Goal: Task Accomplishment & Management: Manage account settings

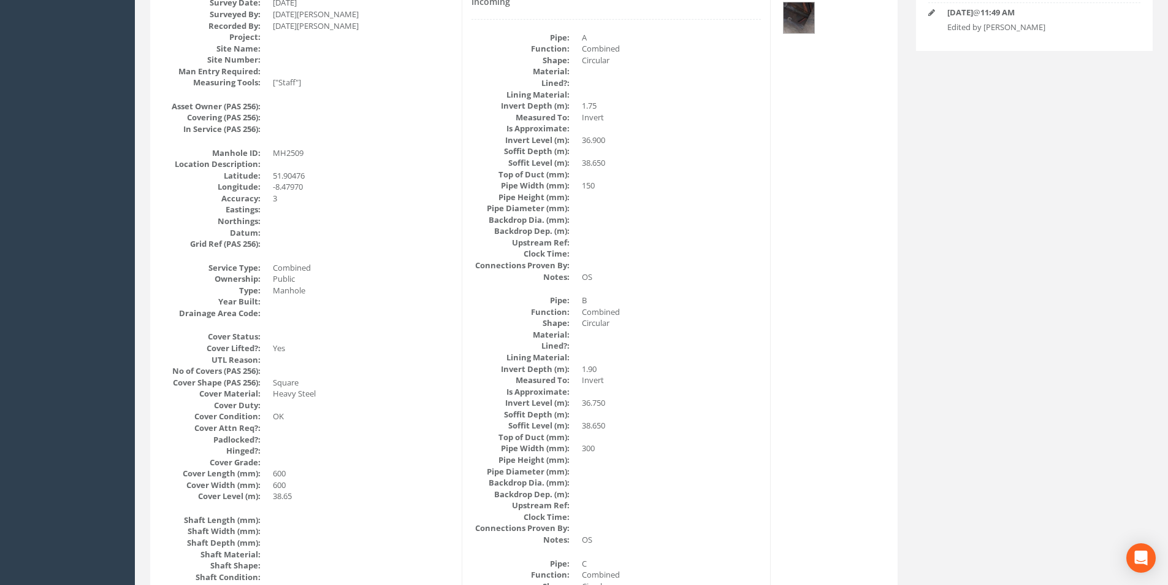
scroll to position [61, 0]
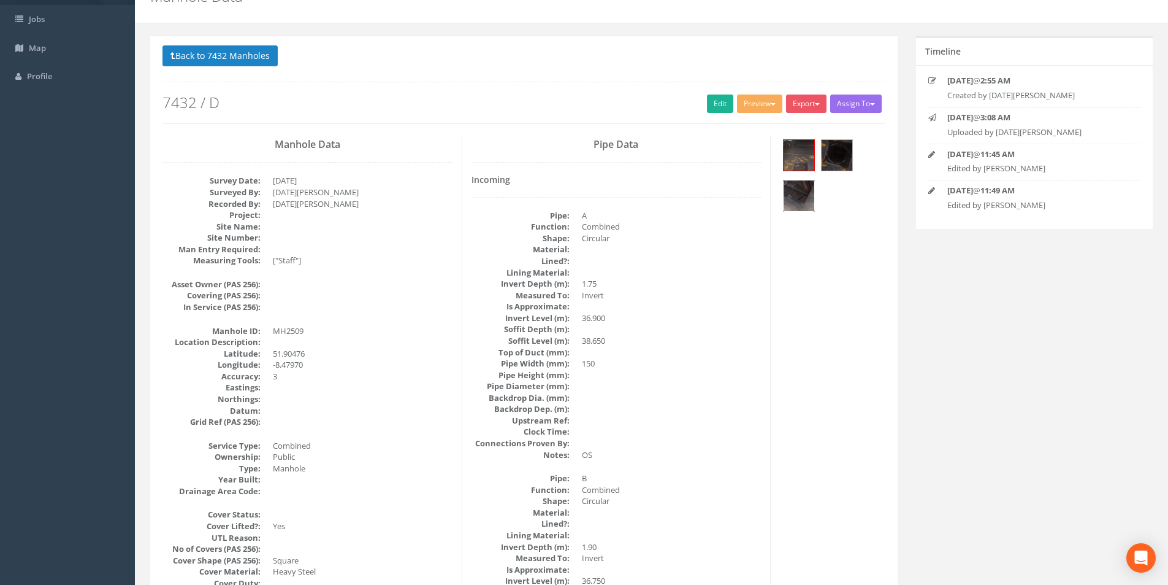
click at [794, 194] on img at bounding box center [799, 195] width 31 height 31
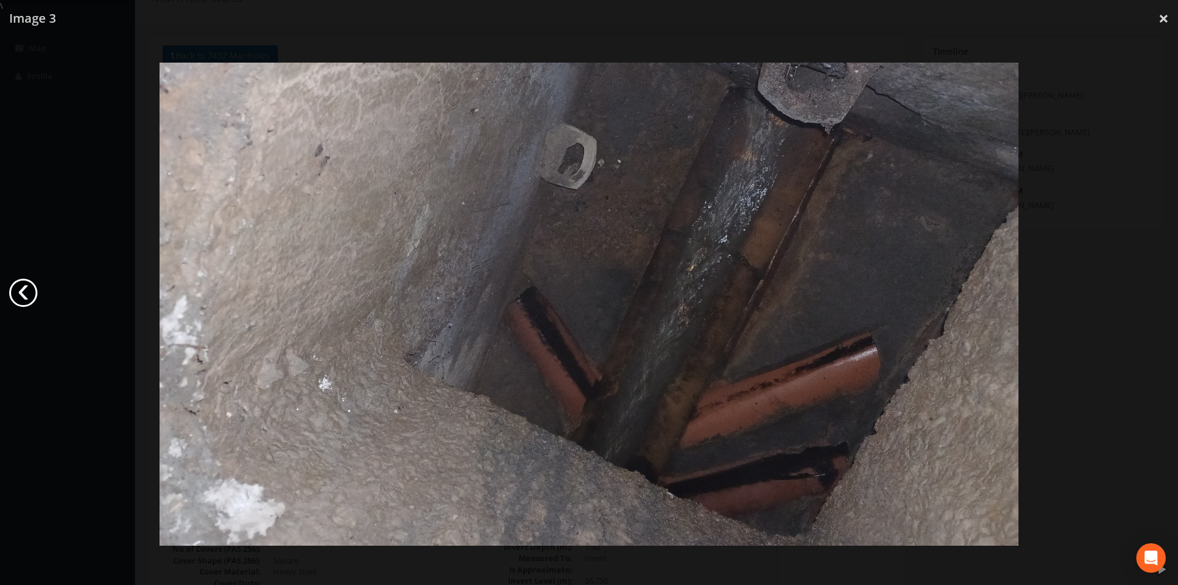
click at [15, 302] on link "‹" at bounding box center [23, 292] width 28 height 28
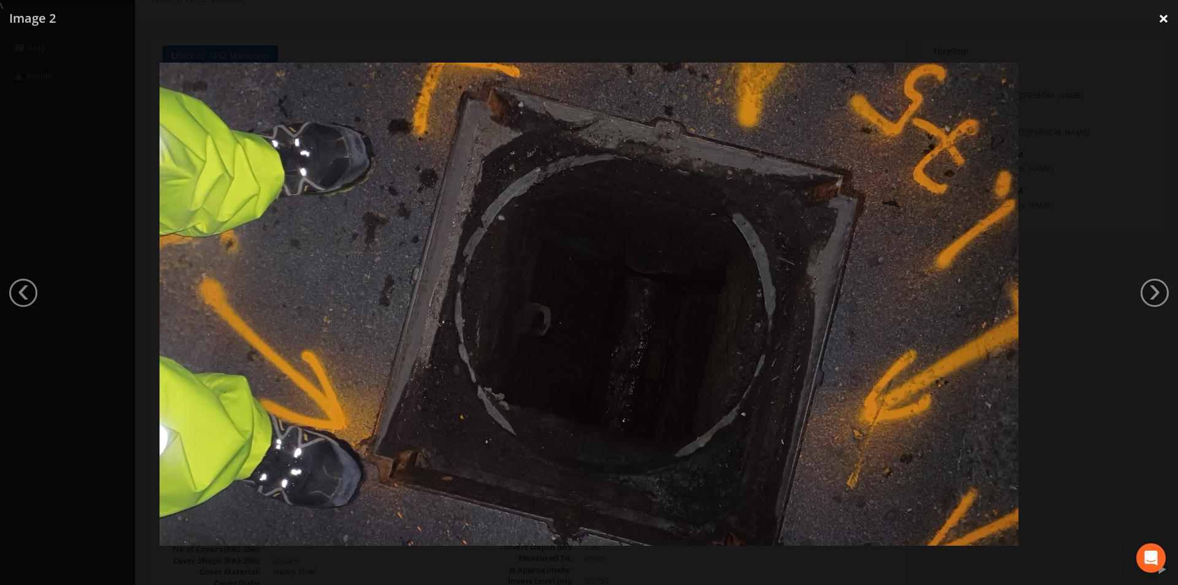
click at [1165, 20] on link "×" at bounding box center [1163, 18] width 29 height 37
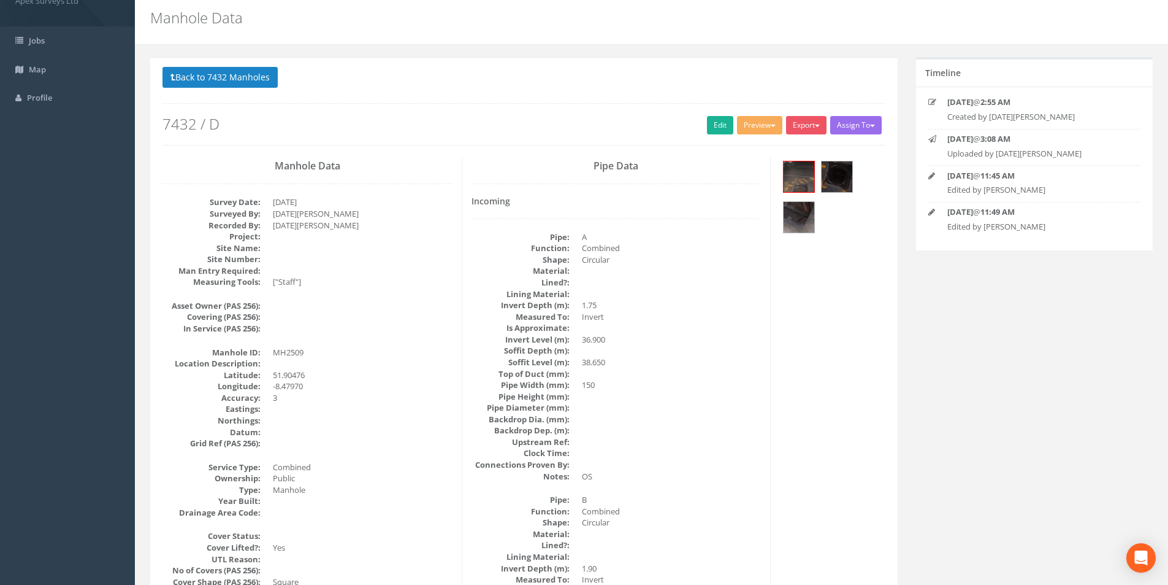
scroll to position [0, 0]
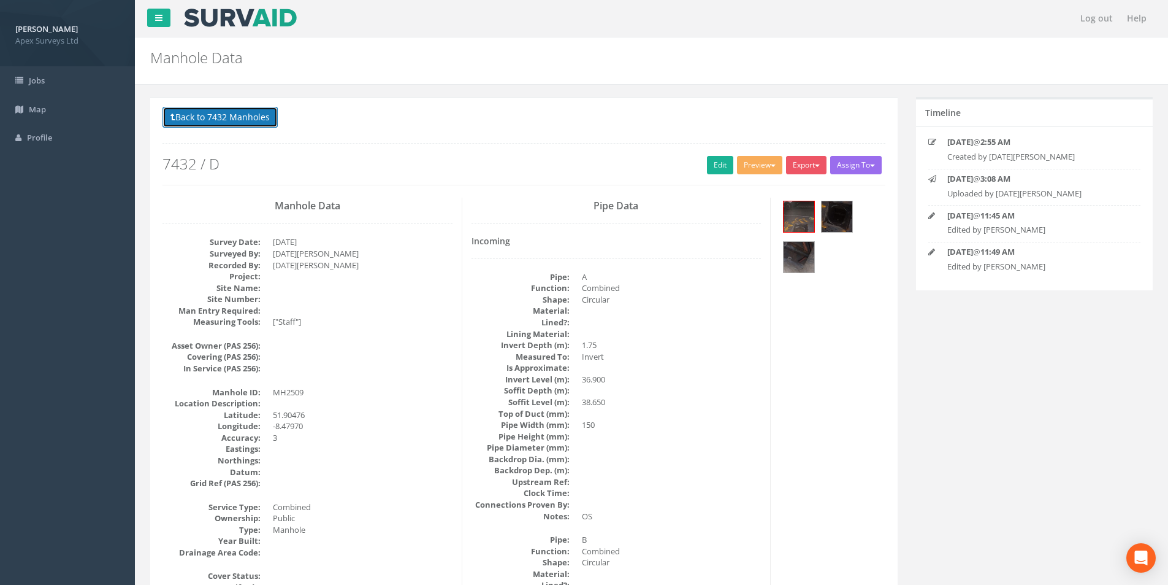
click at [216, 119] on button "Back to 7432 Manholes" at bounding box center [220, 117] width 115 height 21
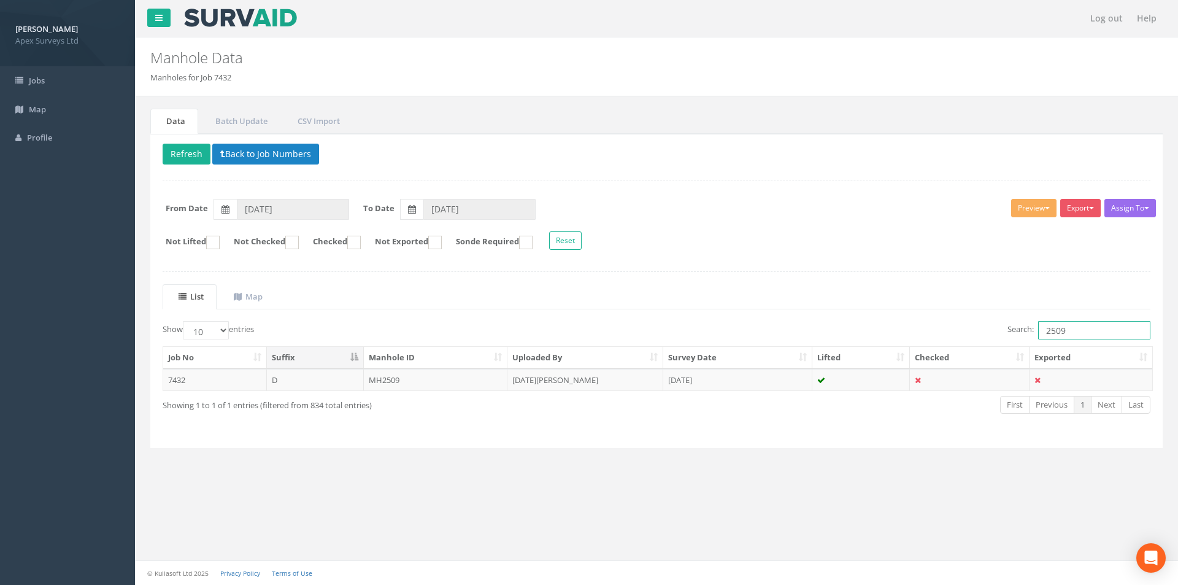
click at [1101, 334] on input "2509" at bounding box center [1094, 330] width 112 height 18
type input "2510"
click at [560, 374] on td "[DATE][PERSON_NAME]" at bounding box center [585, 380] width 156 height 22
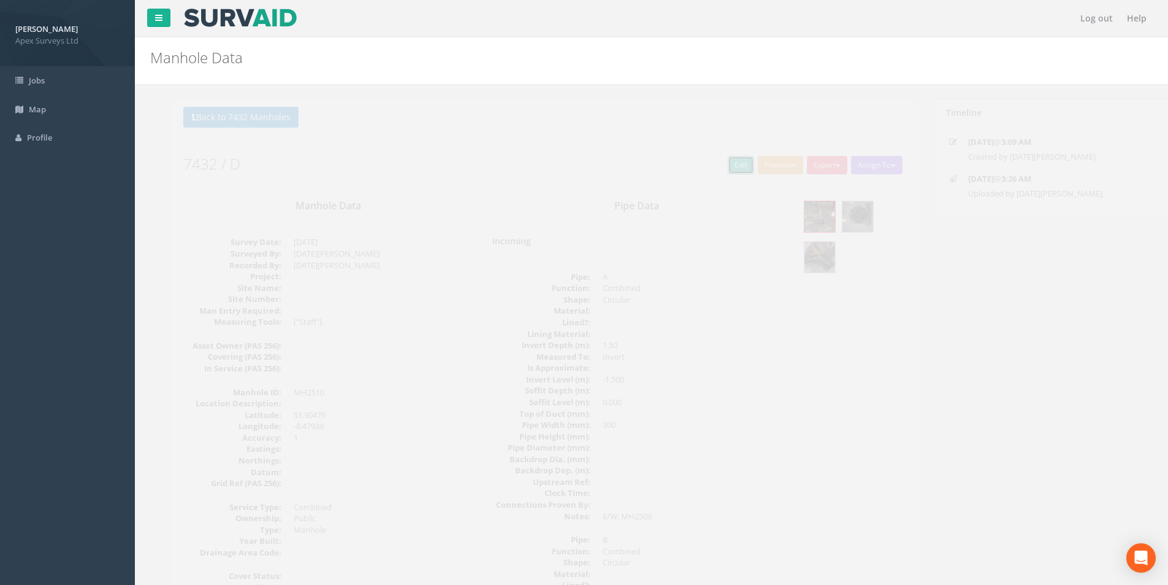
click at [718, 170] on link "Edit" at bounding box center [720, 165] width 26 height 18
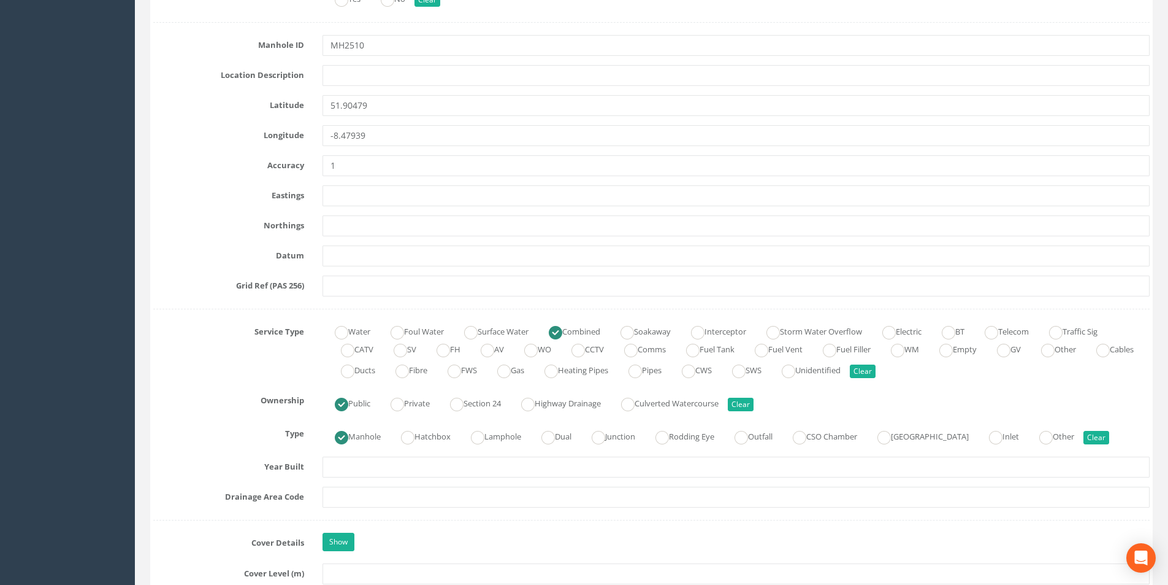
scroll to position [797, 0]
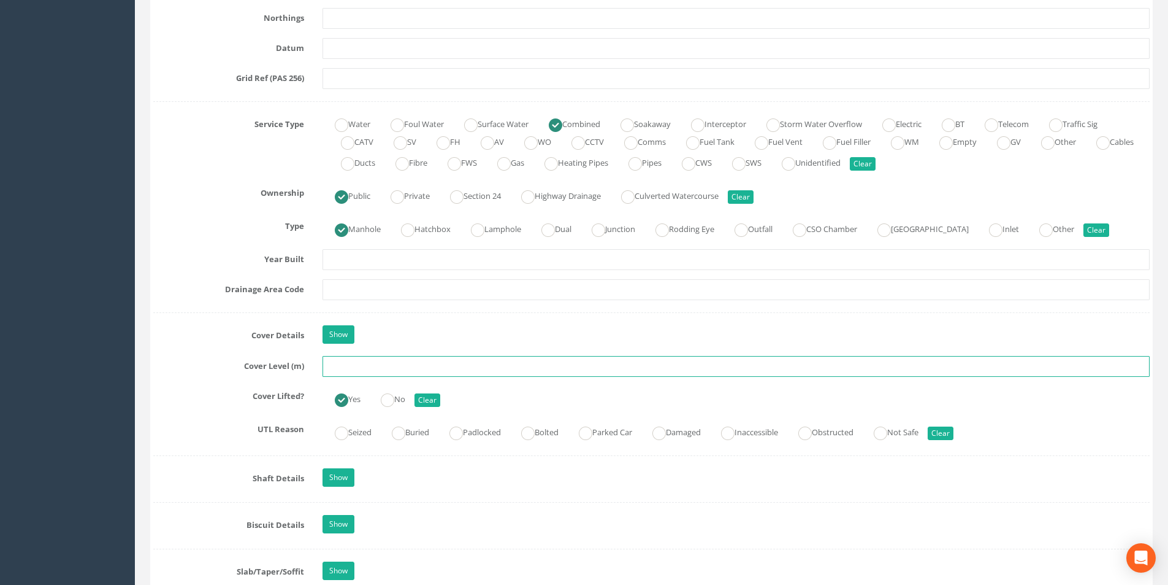
click at [359, 366] on input "text" at bounding box center [736, 366] width 827 height 21
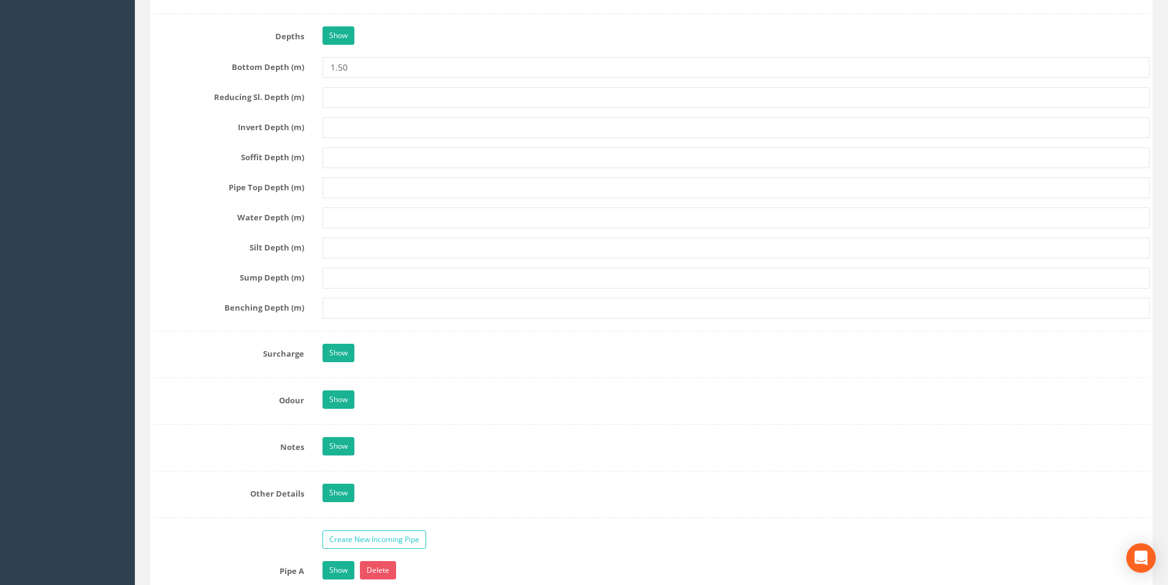
scroll to position [1840, 0]
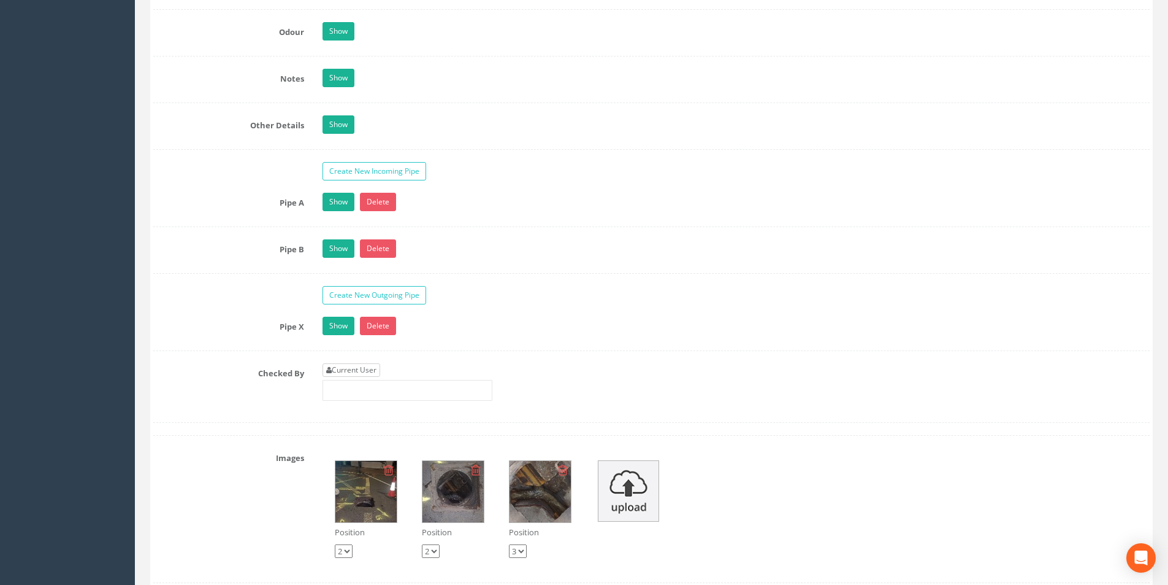
type input "35.54"
click at [380, 368] on link "Current User" at bounding box center [352, 369] width 58 height 13
type input "[PERSON_NAME]"
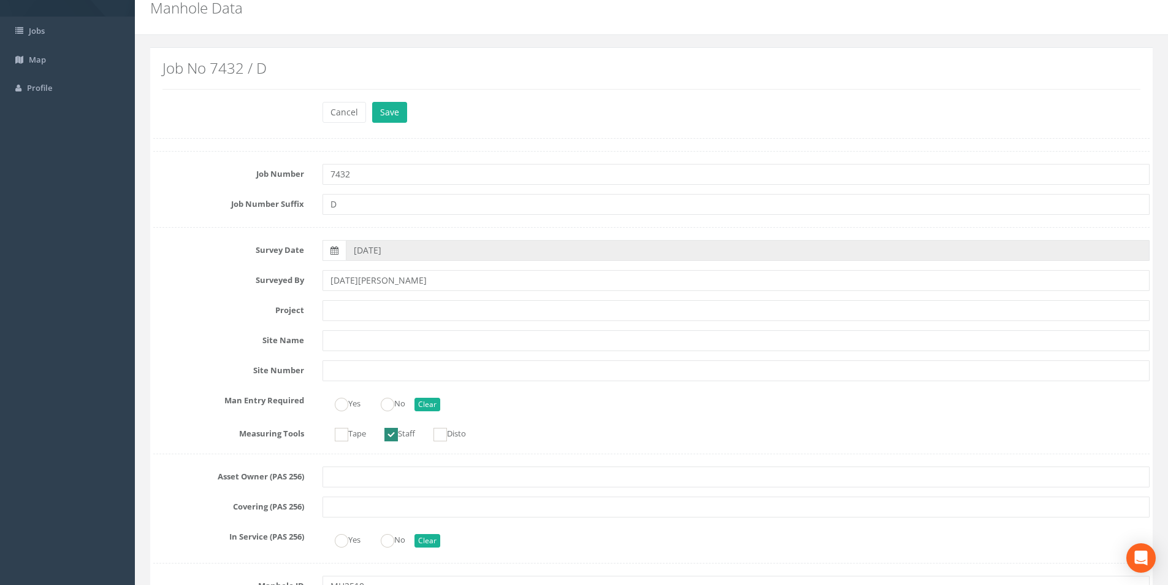
scroll to position [0, 0]
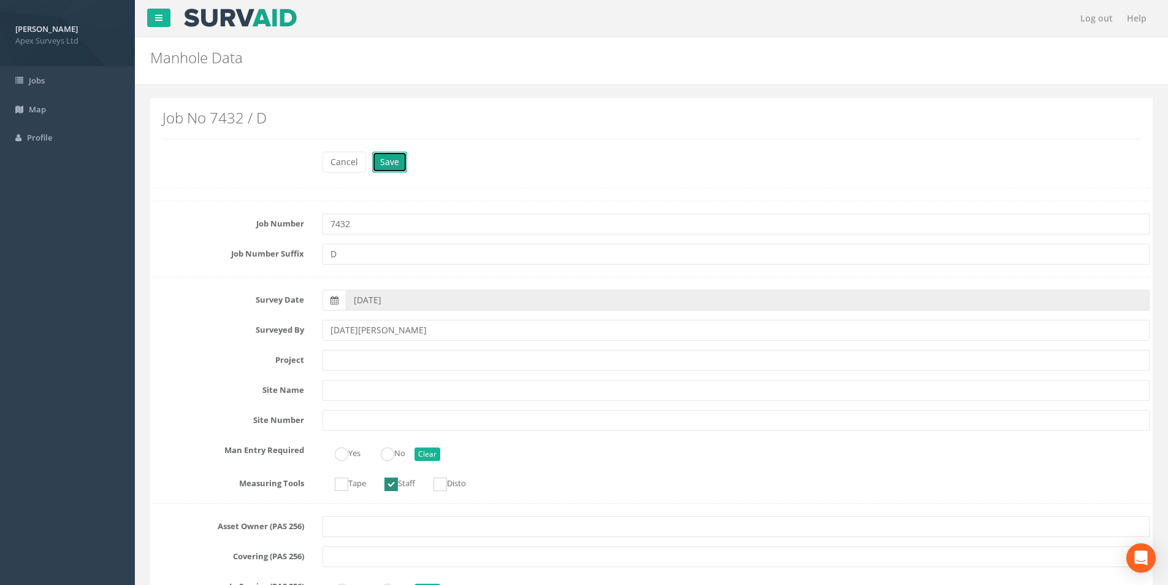
click at [388, 152] on button "Save" at bounding box center [389, 162] width 35 height 21
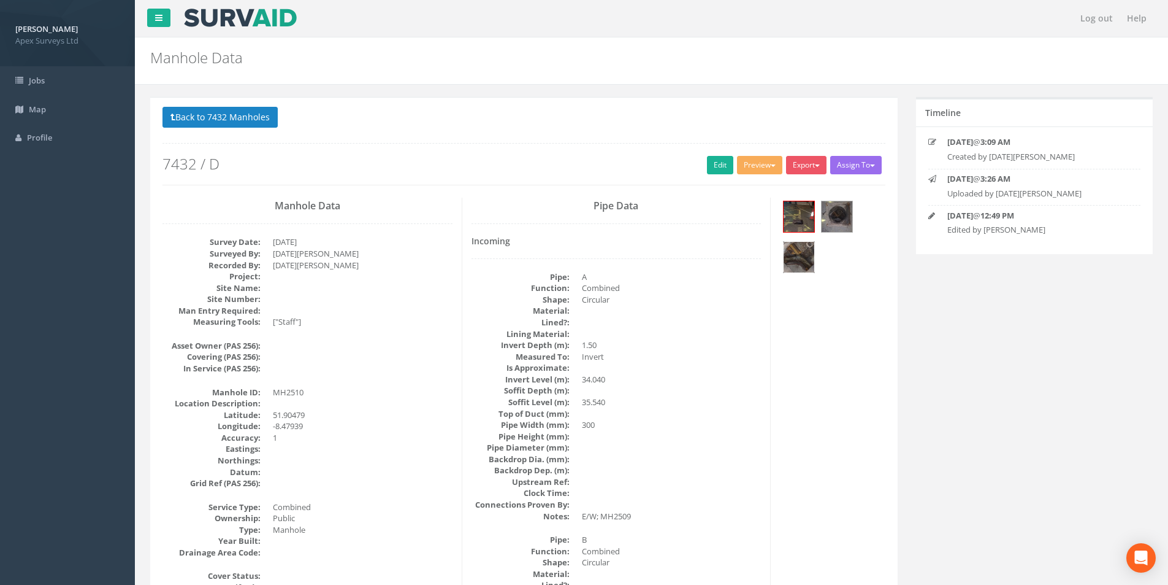
click at [800, 258] on img at bounding box center [799, 257] width 31 height 31
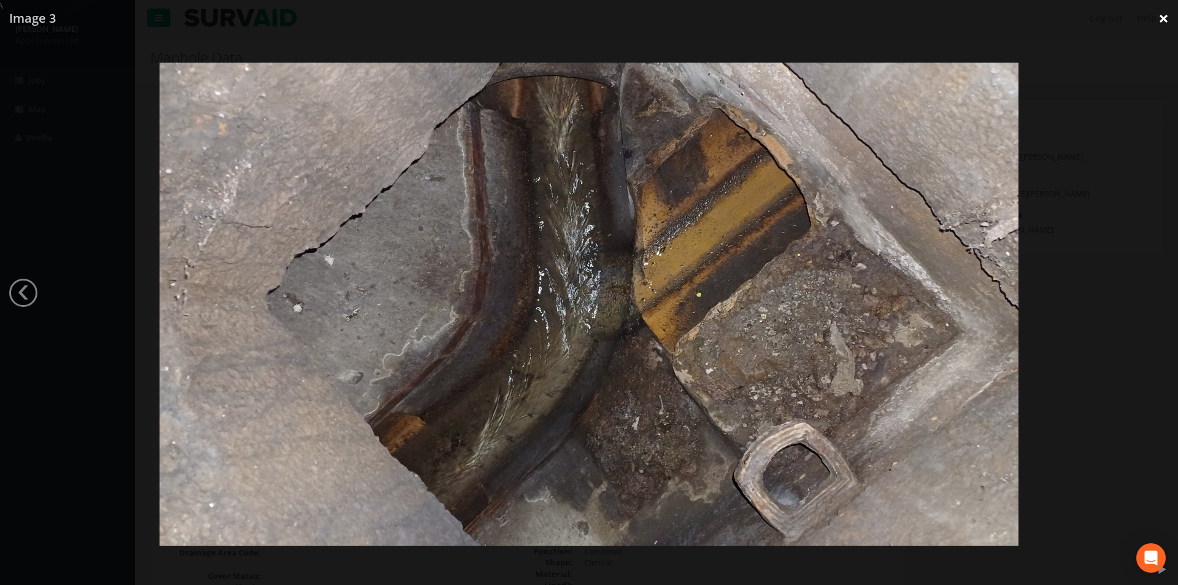
click at [1161, 23] on link "×" at bounding box center [1163, 18] width 29 height 37
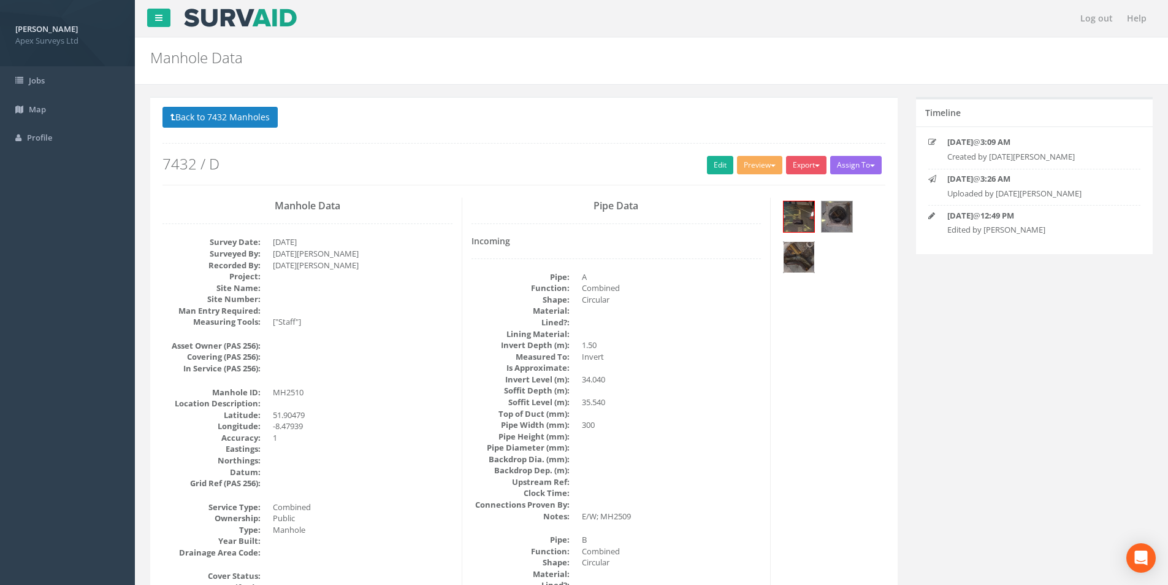
click at [812, 261] on img at bounding box center [799, 257] width 31 height 31
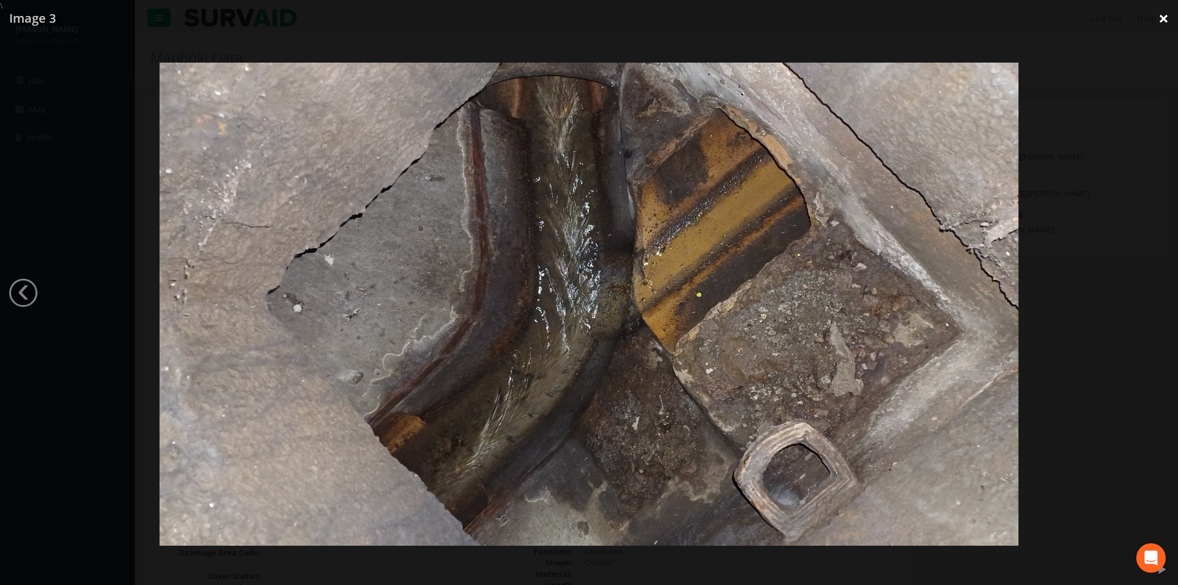
click at [1162, 14] on link "×" at bounding box center [1163, 18] width 29 height 37
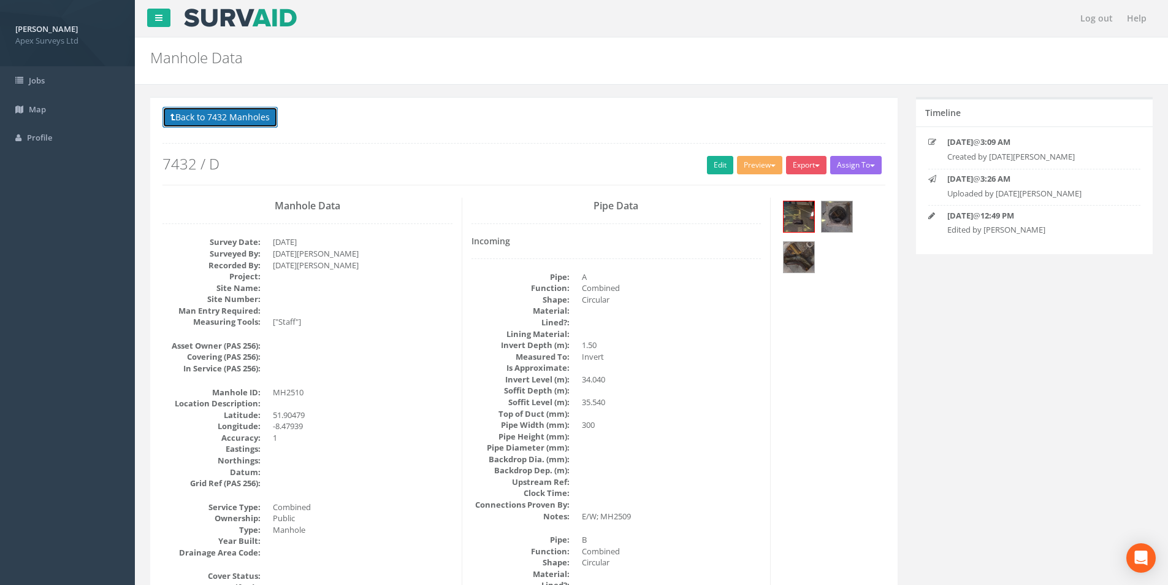
click at [202, 126] on button "Back to 7432 Manholes" at bounding box center [220, 117] width 115 height 21
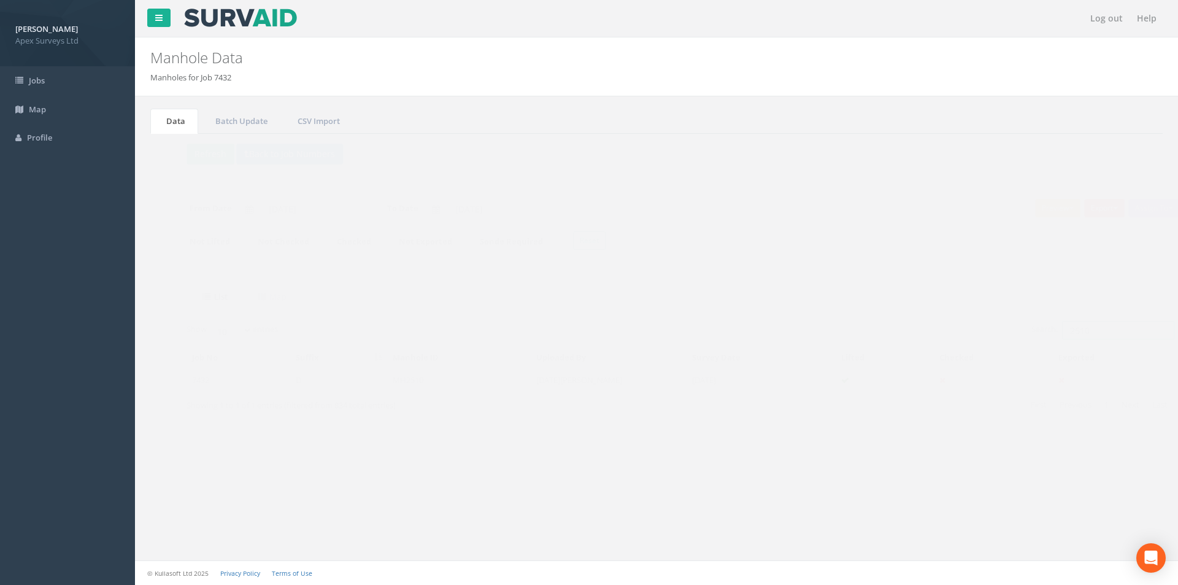
click at [1098, 332] on input "2510" at bounding box center [1094, 330] width 112 height 18
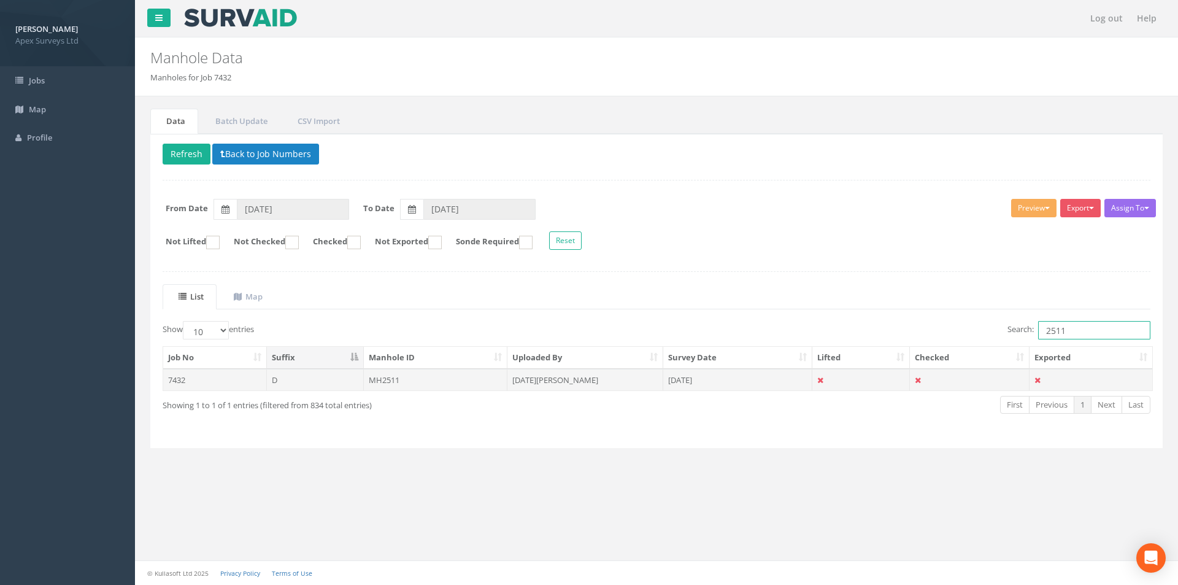
type input "2511"
click at [450, 390] on td "MH2511" at bounding box center [436, 380] width 144 height 22
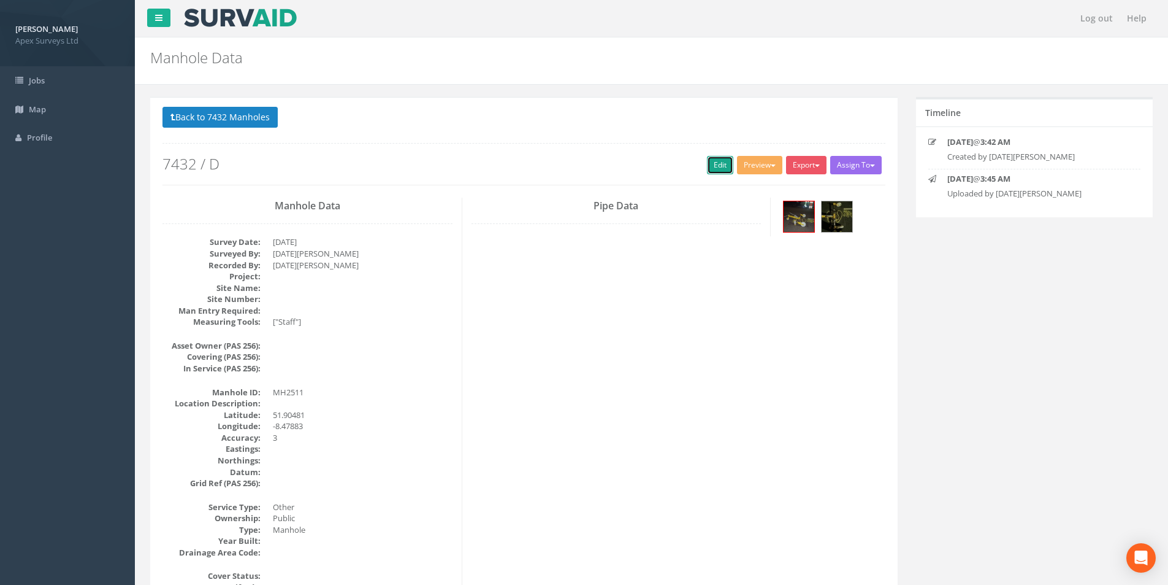
click at [707, 172] on link "Edit" at bounding box center [720, 165] width 26 height 18
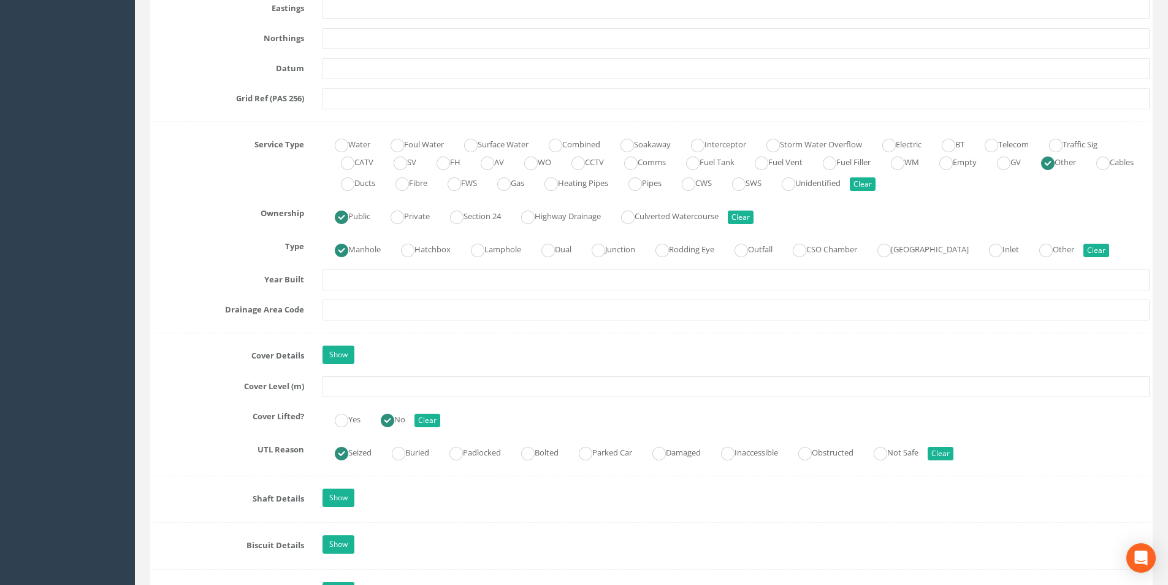
scroll to position [797, 0]
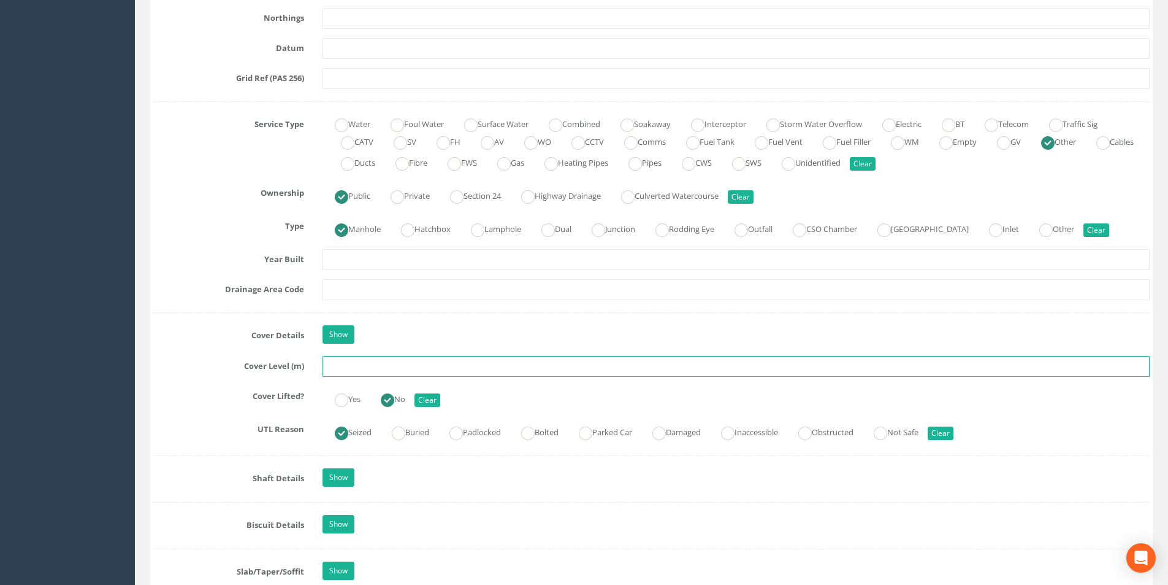
click at [405, 372] on input "text" at bounding box center [736, 366] width 827 height 21
type input "33.10"
click at [357, 288] on input "text" at bounding box center [736, 289] width 827 height 21
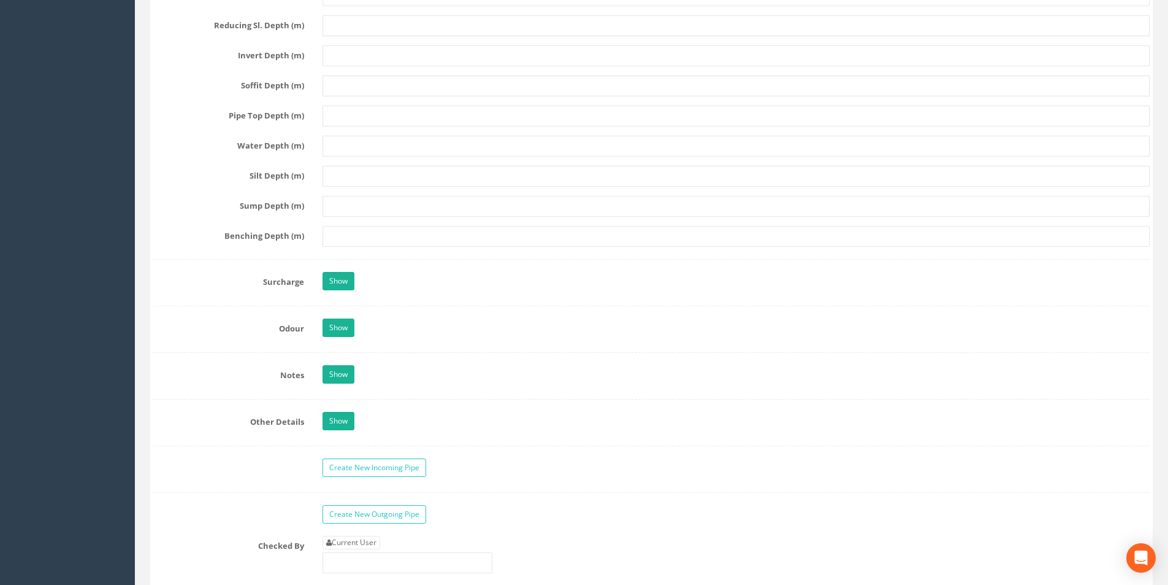
scroll to position [1901, 0]
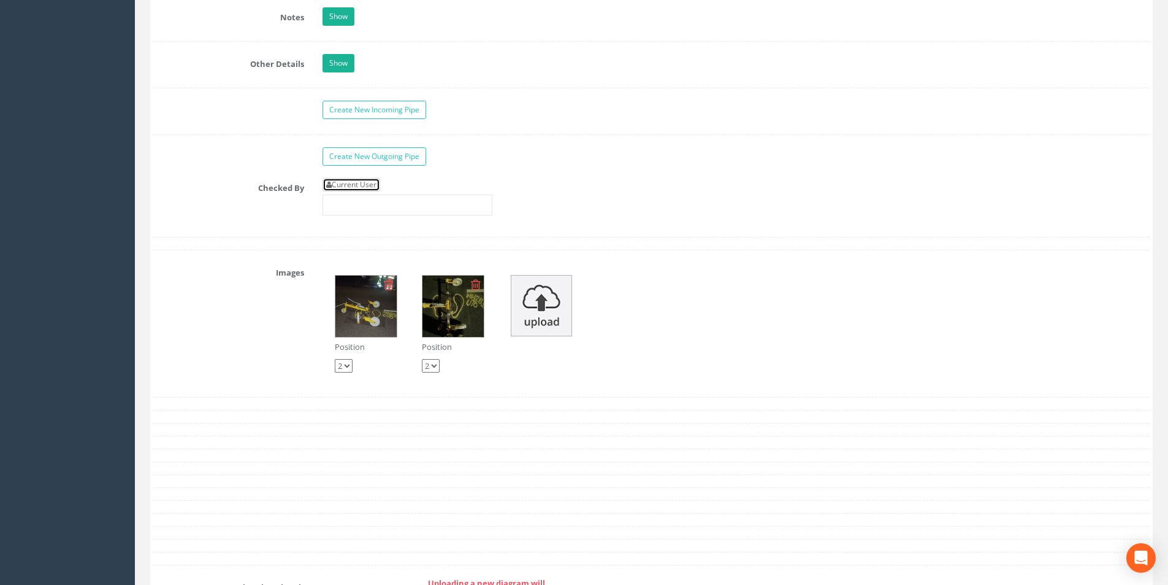
click at [380, 190] on link "Current User" at bounding box center [352, 184] width 58 height 13
type input "[PERSON_NAME]"
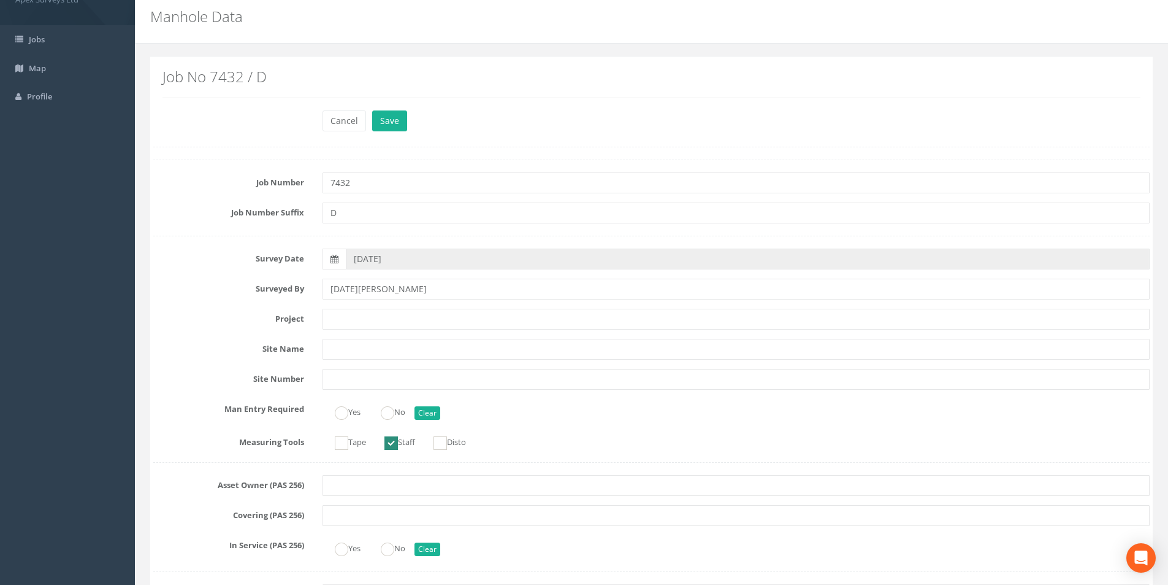
scroll to position [0, 0]
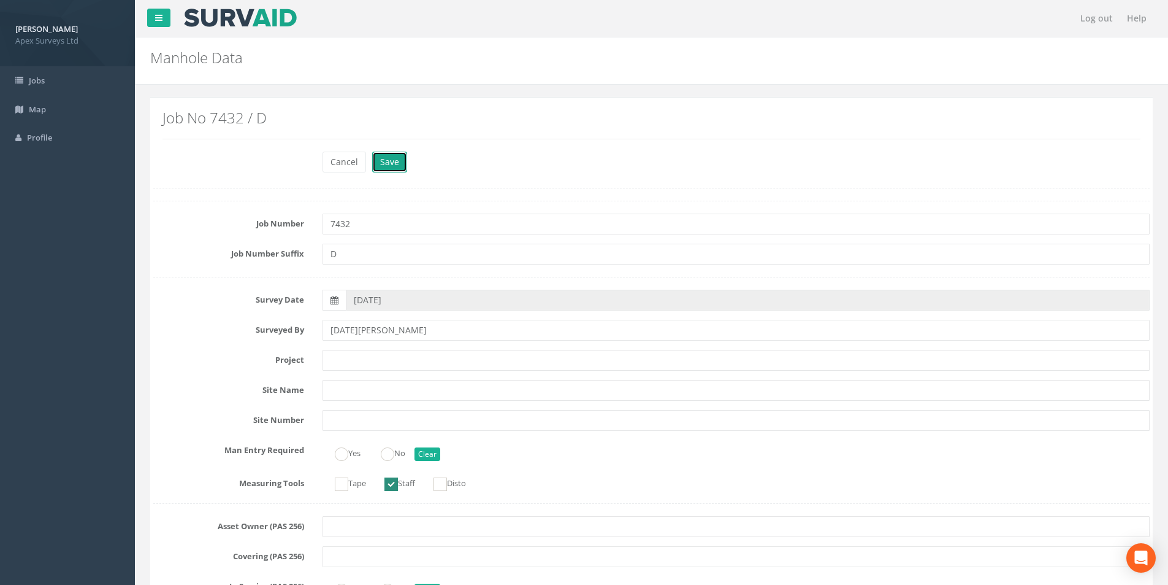
click at [395, 161] on button "Save" at bounding box center [389, 162] width 35 height 21
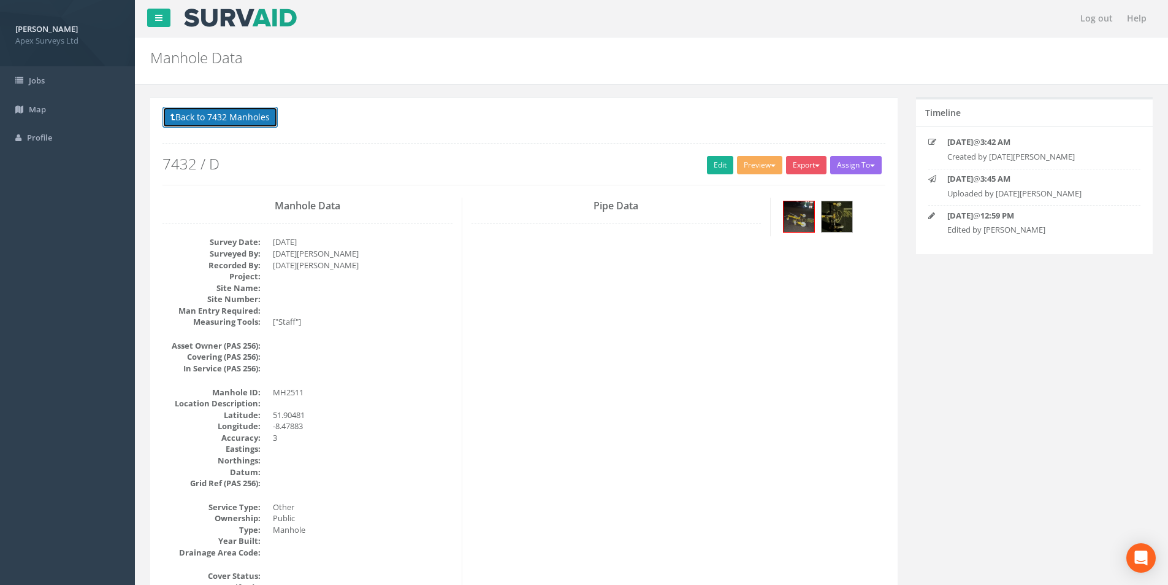
click at [215, 123] on button "Back to 7432 Manholes" at bounding box center [220, 117] width 115 height 21
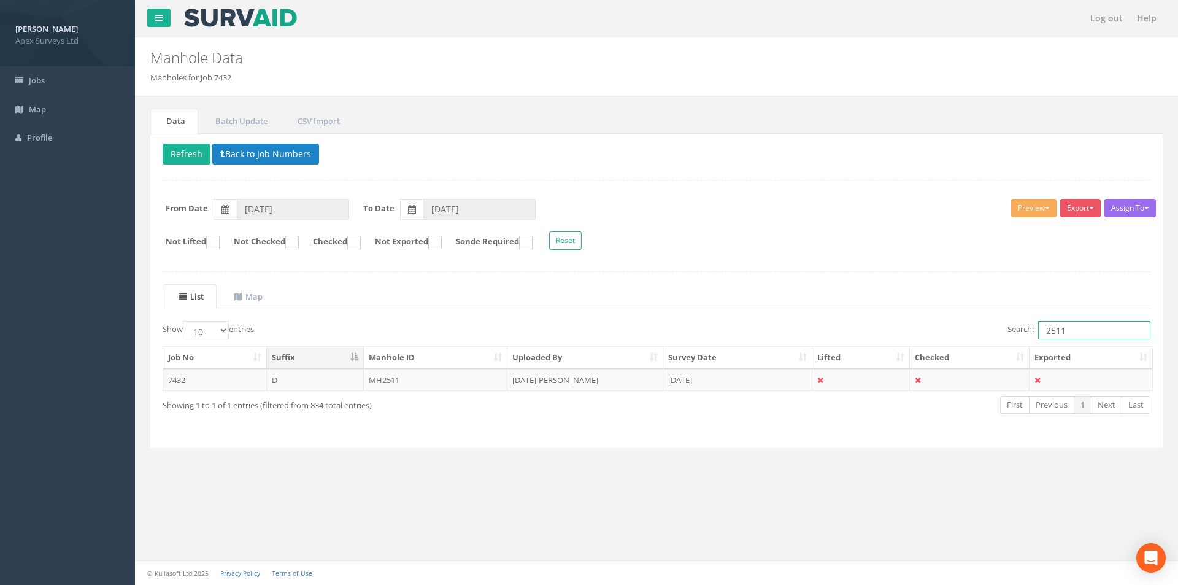
click at [1073, 325] on input "2511" at bounding box center [1094, 330] width 112 height 18
type input "2513"
click at [426, 386] on td "MH2513" at bounding box center [436, 380] width 144 height 22
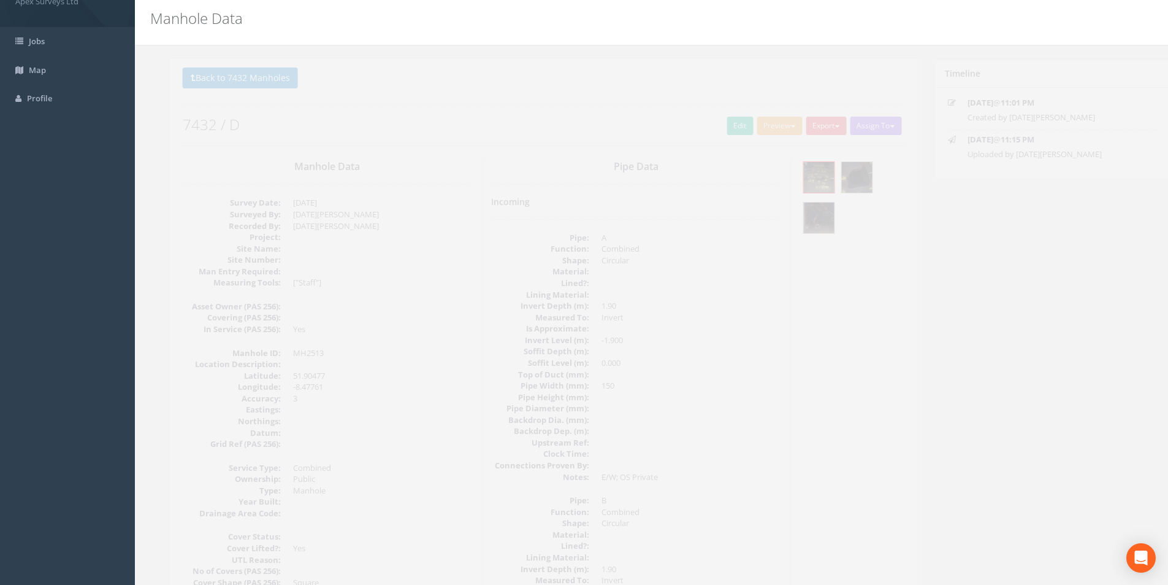
scroll to position [61, 0]
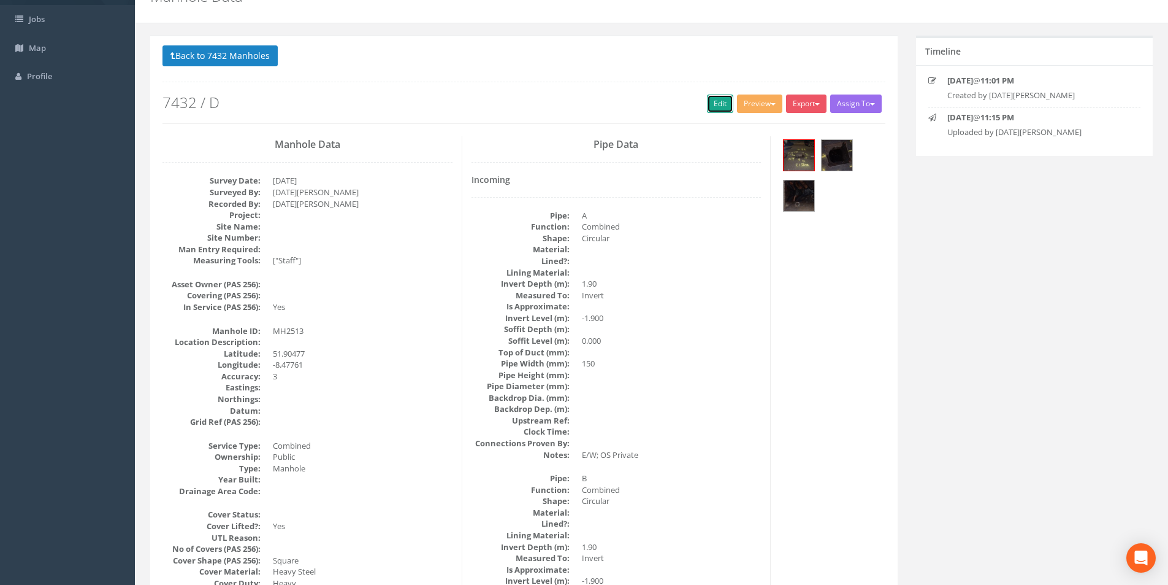
click at [710, 108] on link "Edit" at bounding box center [720, 103] width 26 height 18
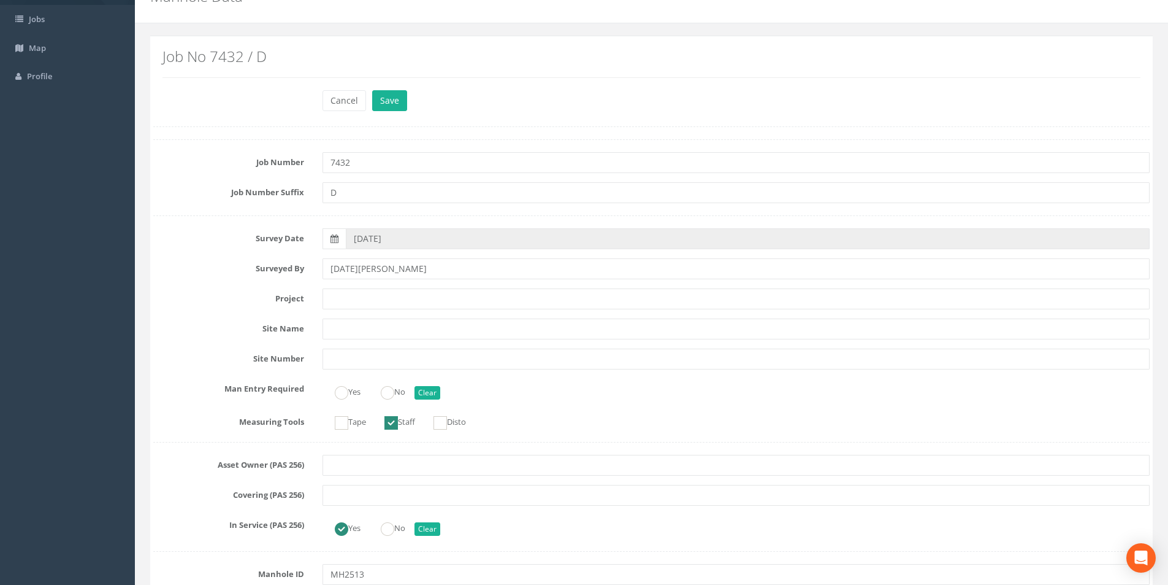
scroll to position [859, 0]
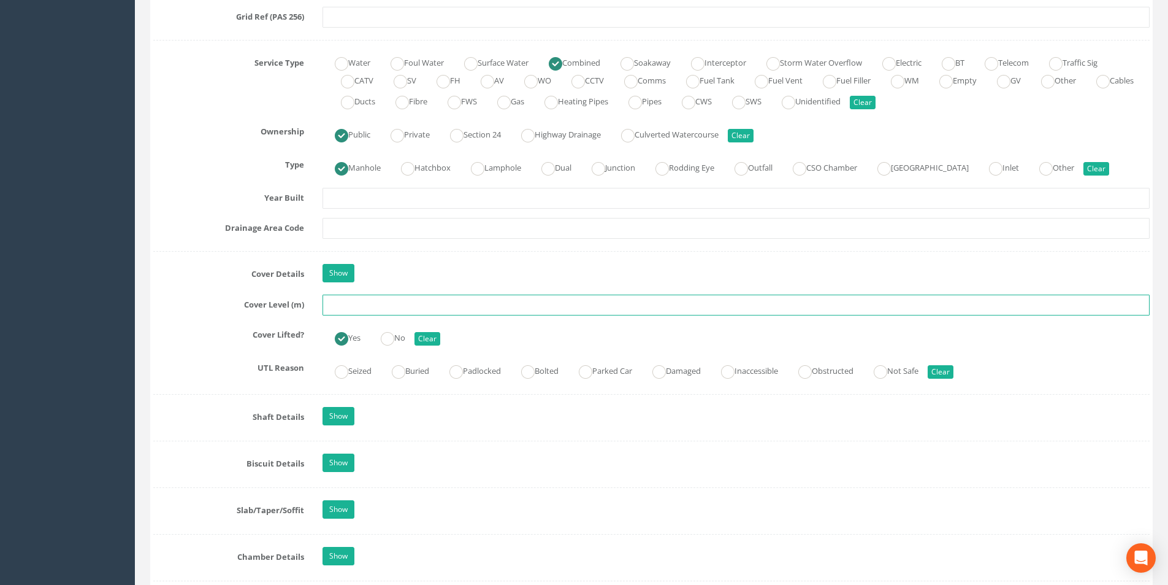
click at [378, 312] on input "text" at bounding box center [736, 304] width 827 height 21
type input "2"
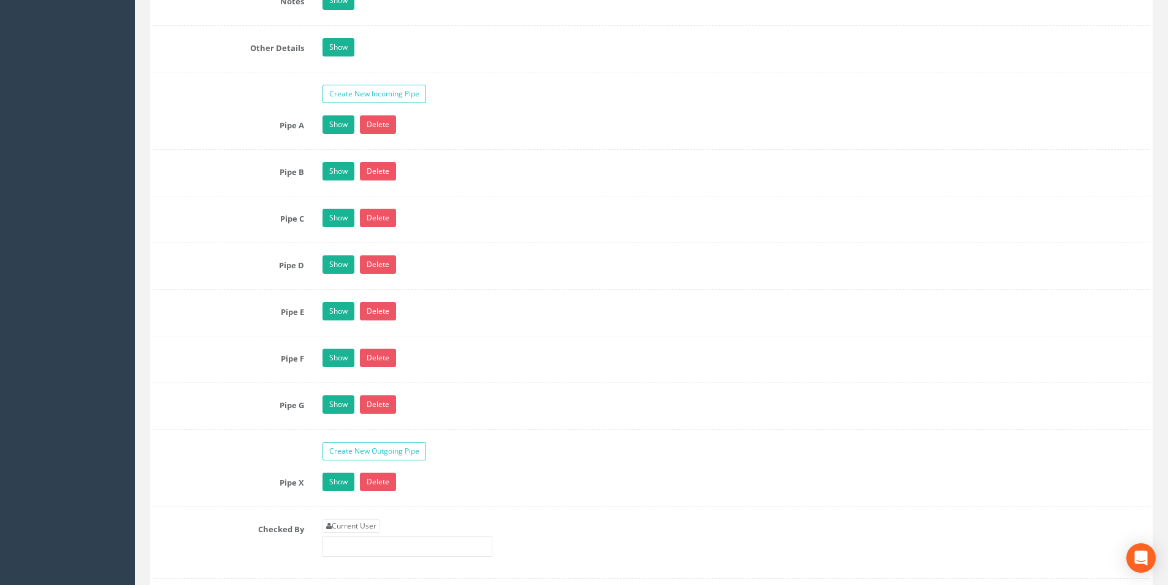
scroll to position [2147, 0]
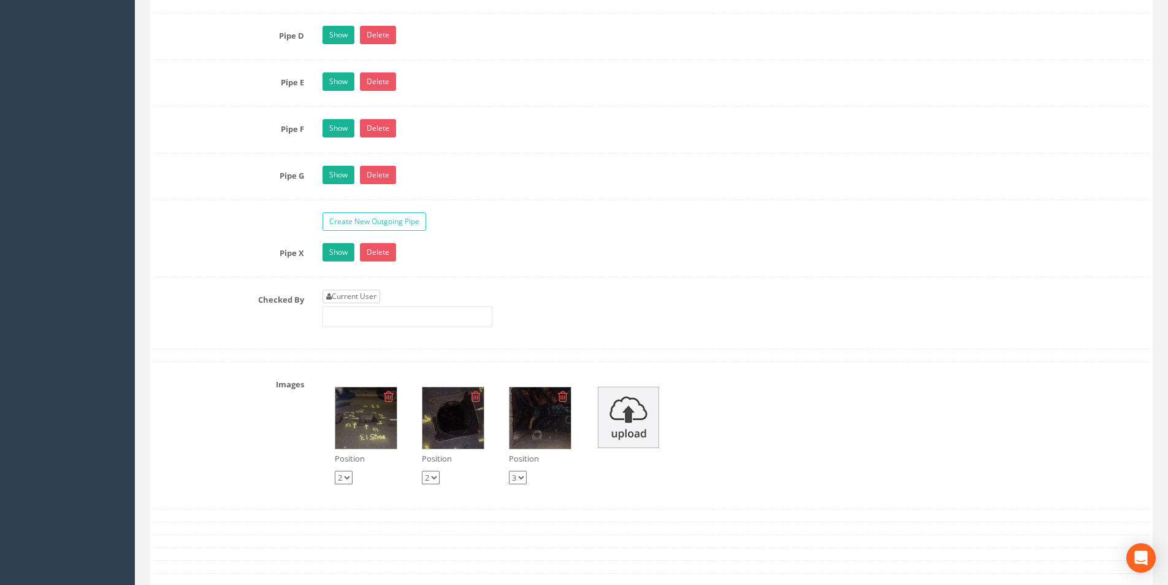
type input "29.95"
click at [372, 297] on link "Current User" at bounding box center [352, 296] width 58 height 13
type input "[PERSON_NAME]"
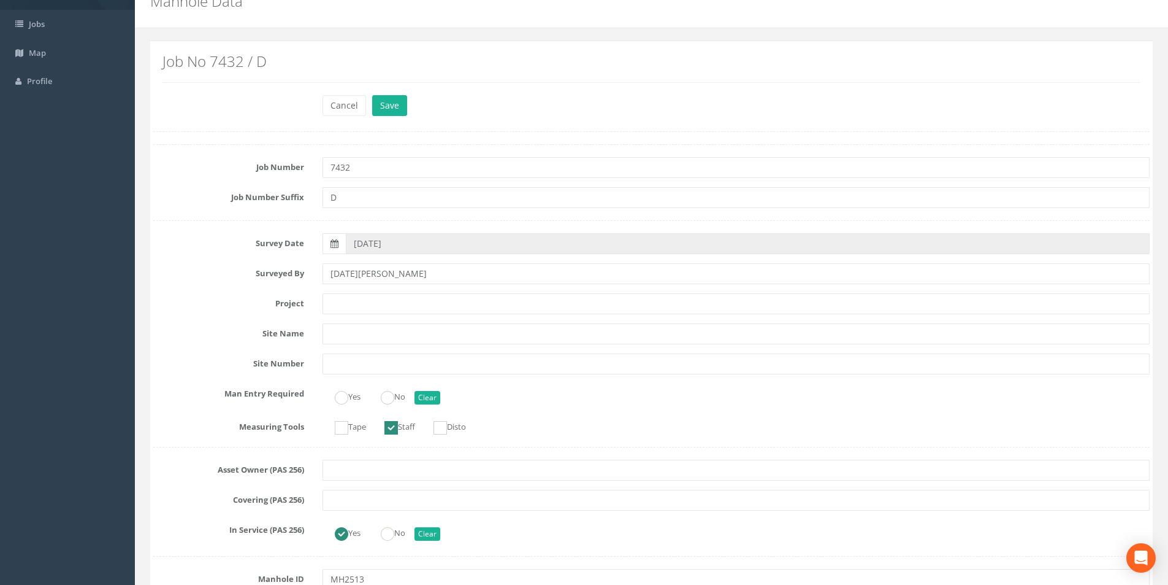
scroll to position [0, 0]
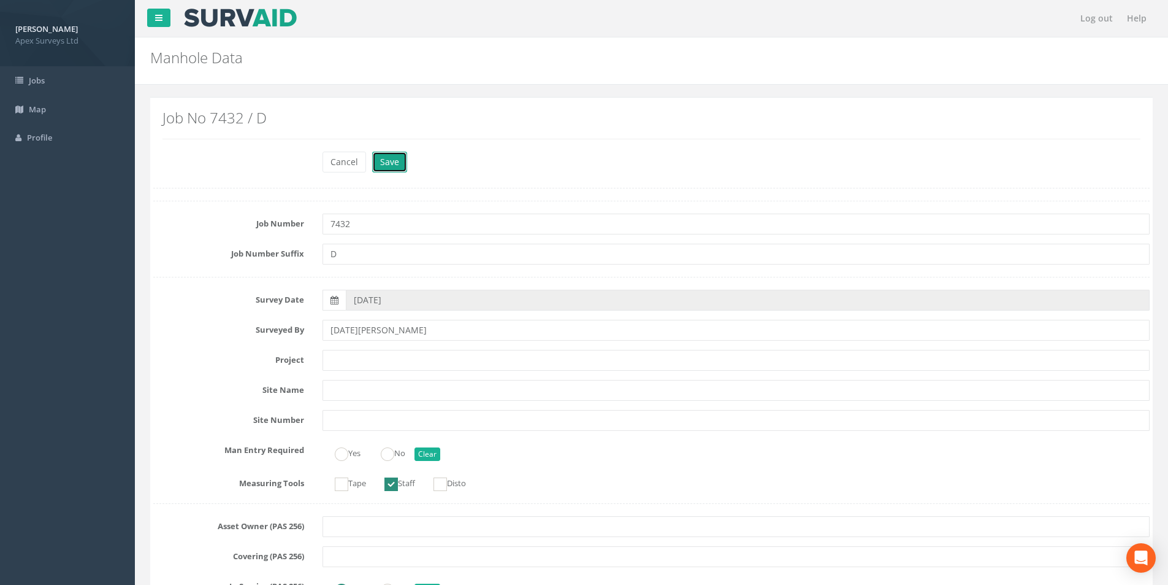
click at [383, 163] on button "Save" at bounding box center [389, 162] width 35 height 21
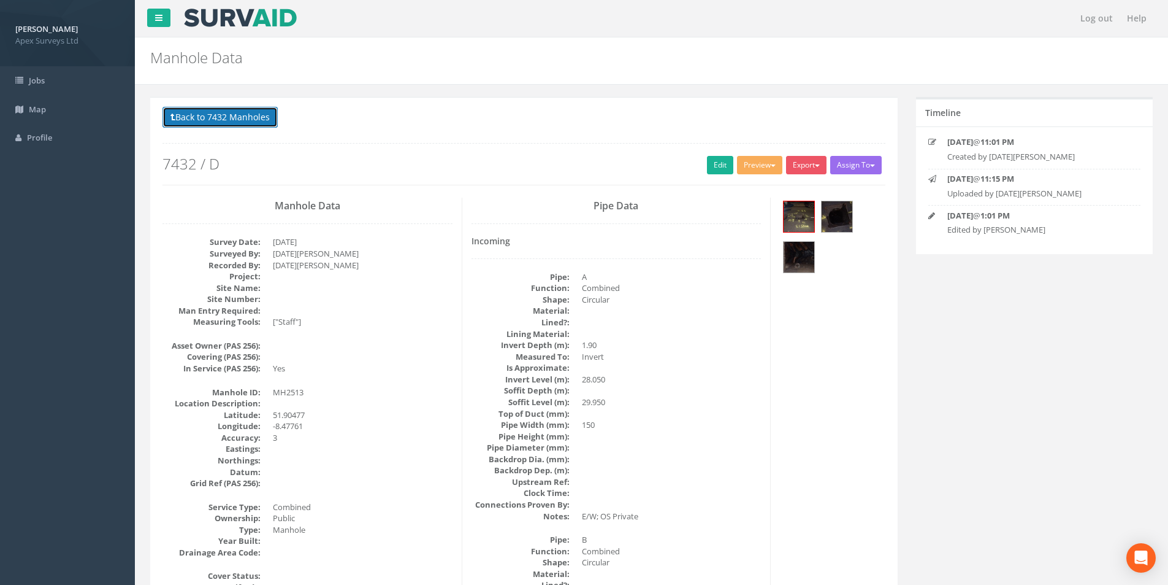
click at [205, 120] on button "Back to 7432 Manholes" at bounding box center [220, 117] width 115 height 21
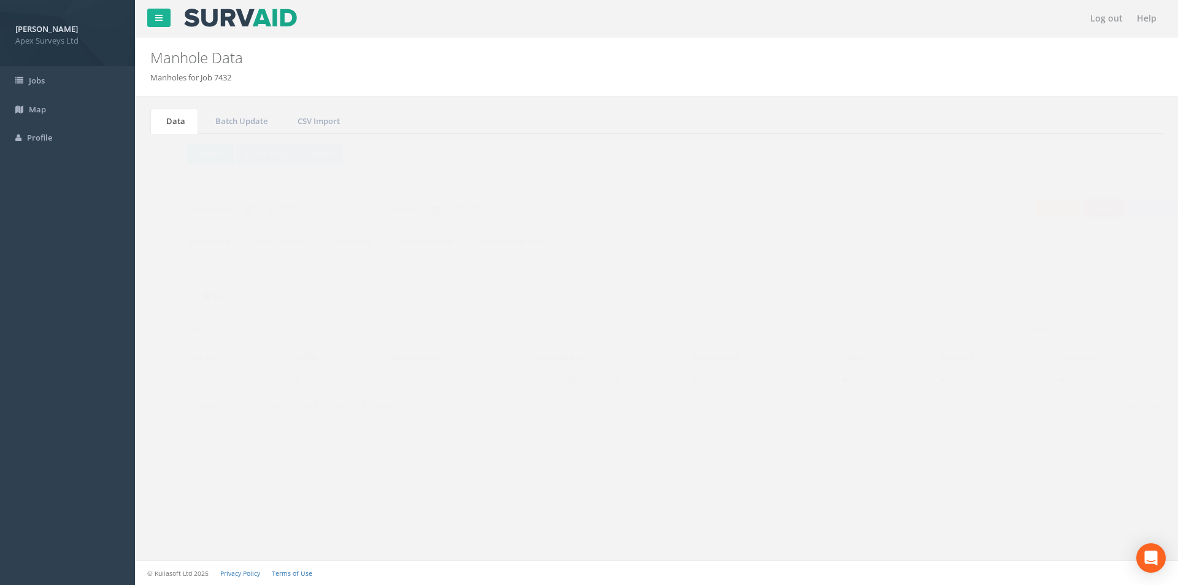
click at [1078, 328] on input "2513" at bounding box center [1094, 330] width 112 height 18
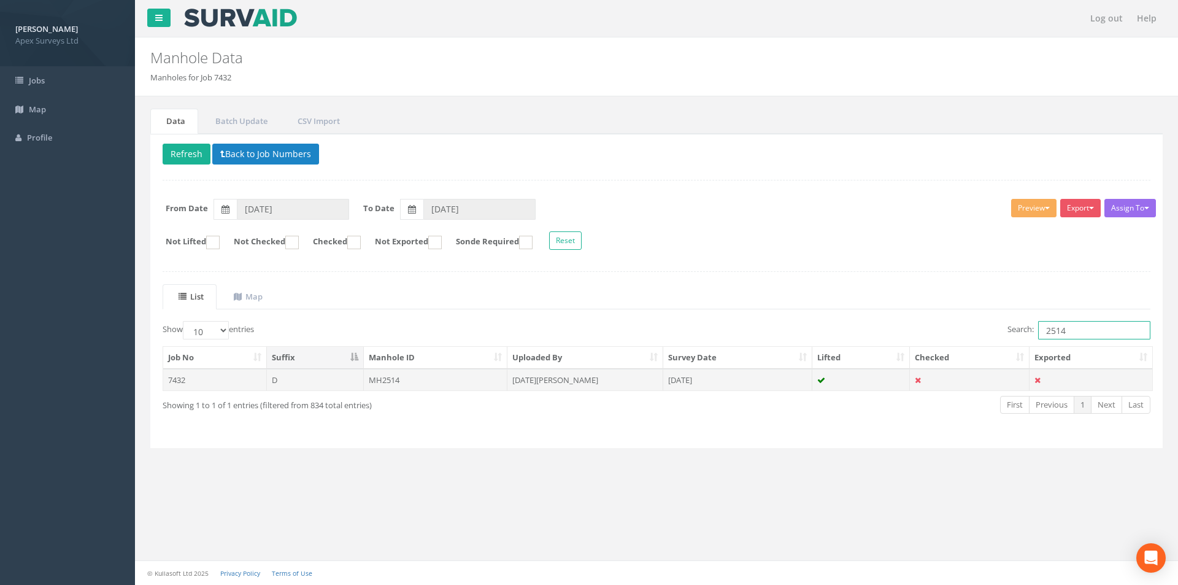
type input "2514"
click at [444, 380] on td "MH2514" at bounding box center [436, 380] width 144 height 22
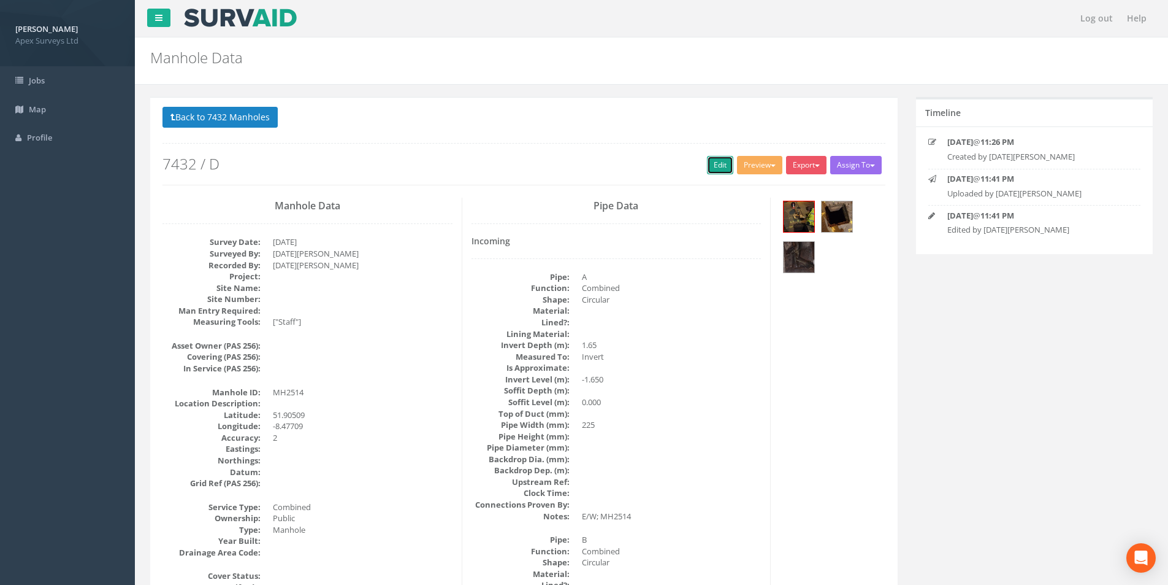
click at [720, 166] on link "Edit" at bounding box center [720, 165] width 26 height 18
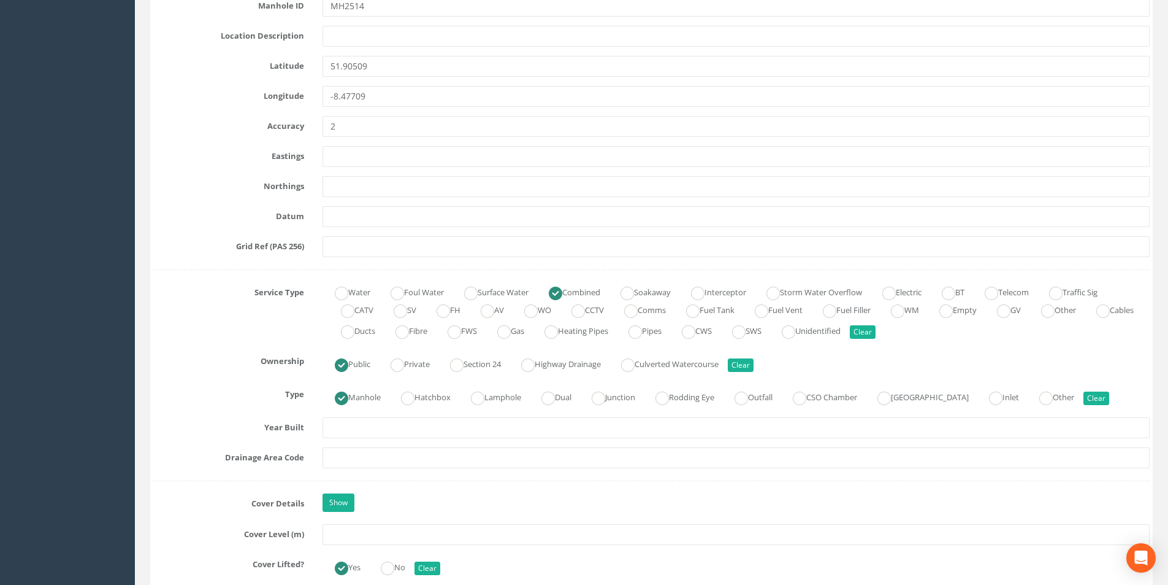
scroll to position [859, 0]
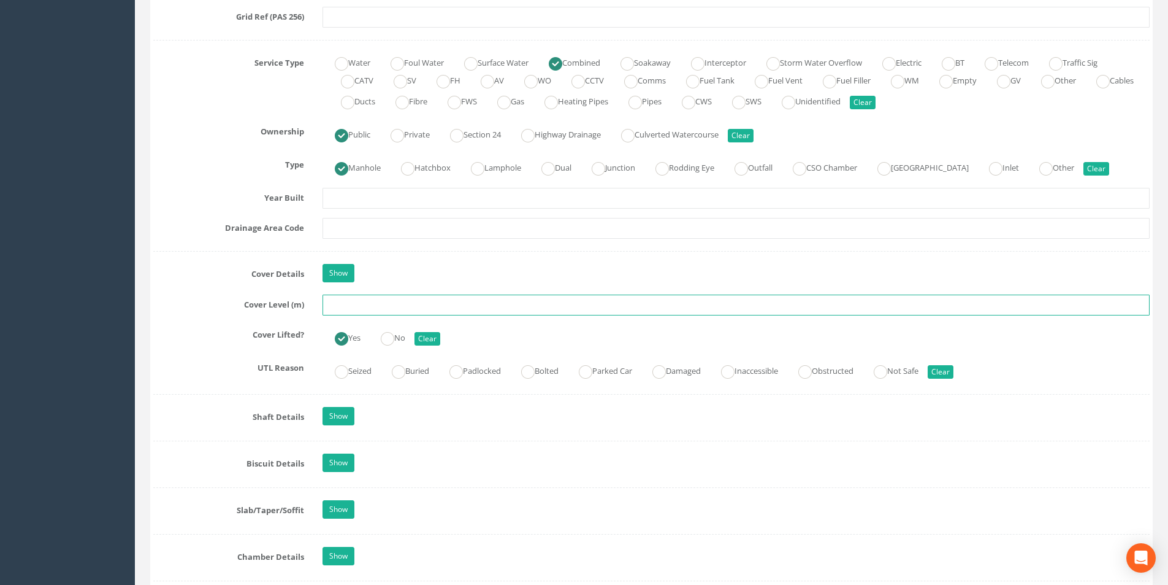
click at [388, 309] on input "text" at bounding box center [736, 304] width 827 height 21
type input "25.83"
click at [376, 232] on input "text" at bounding box center [736, 228] width 827 height 21
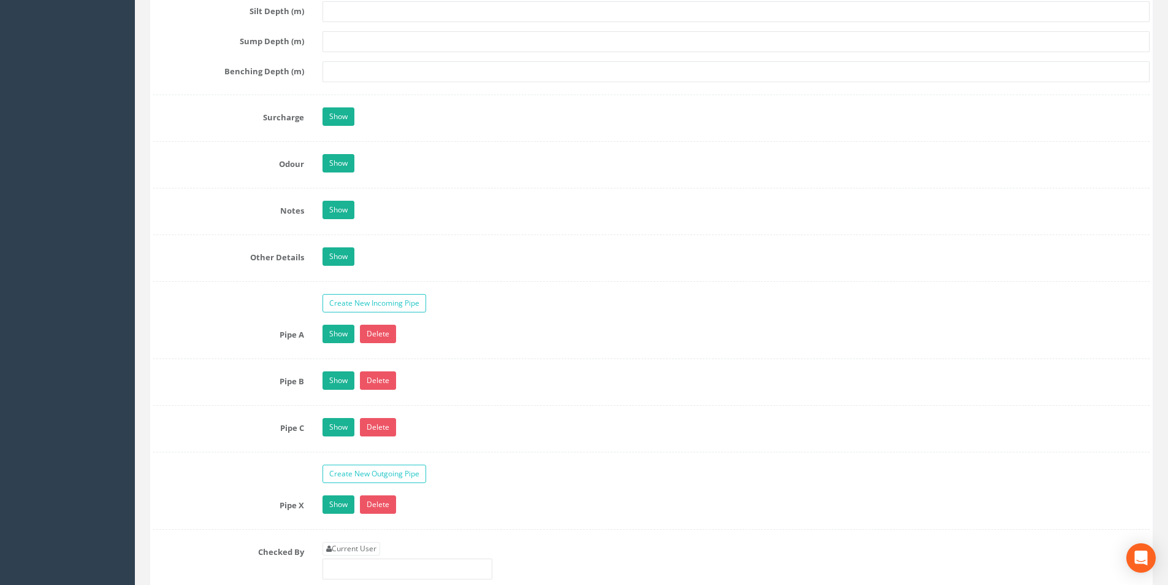
scroll to position [1901, 0]
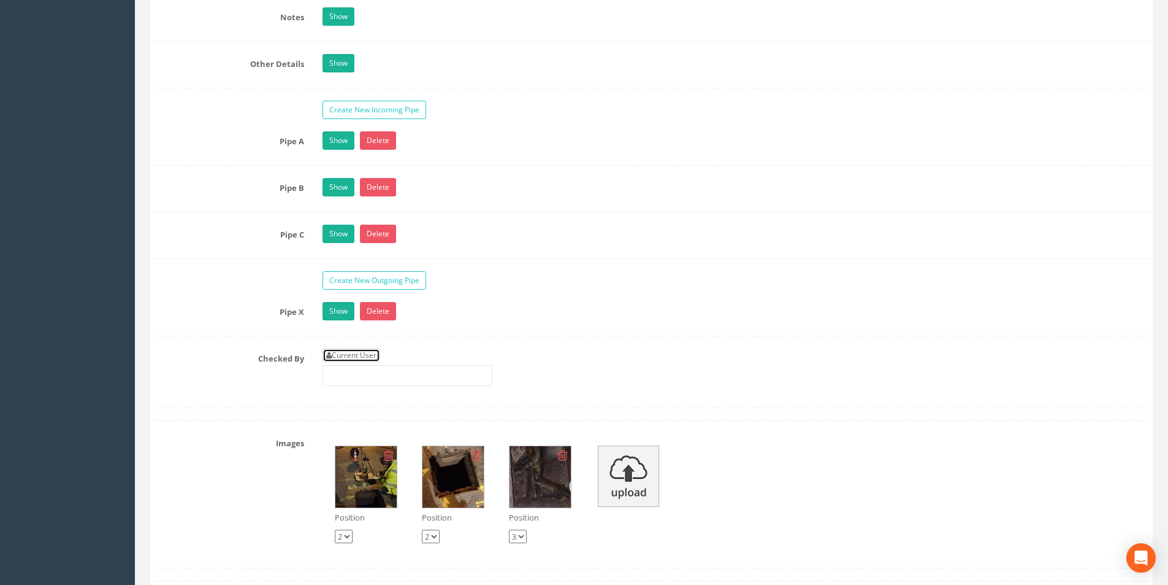
click at [356, 351] on link "Current User" at bounding box center [352, 354] width 58 height 13
type input "[PERSON_NAME]"
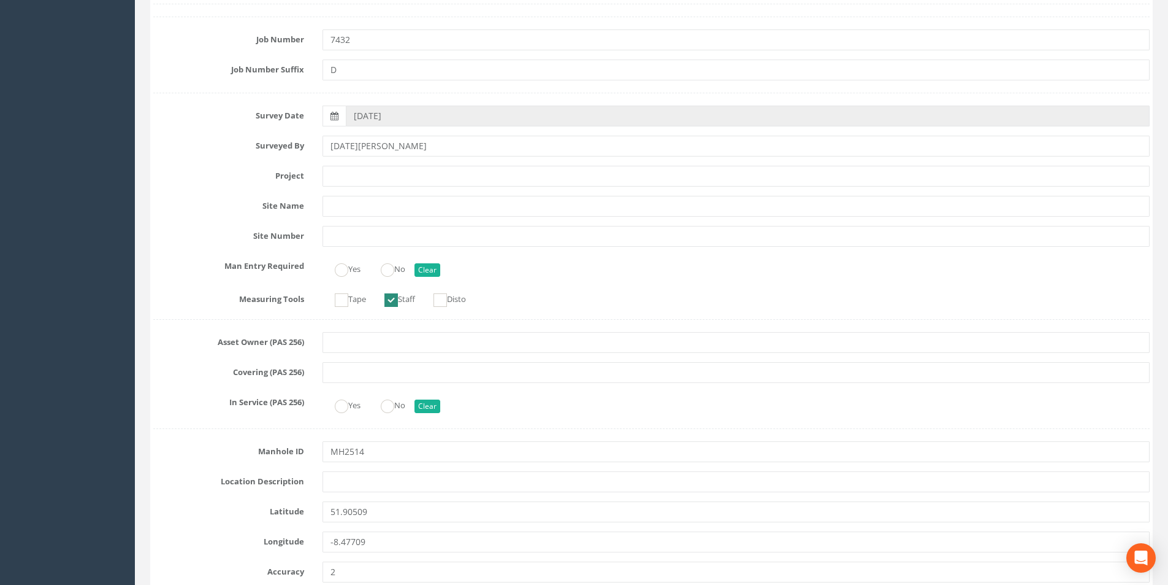
scroll to position [0, 0]
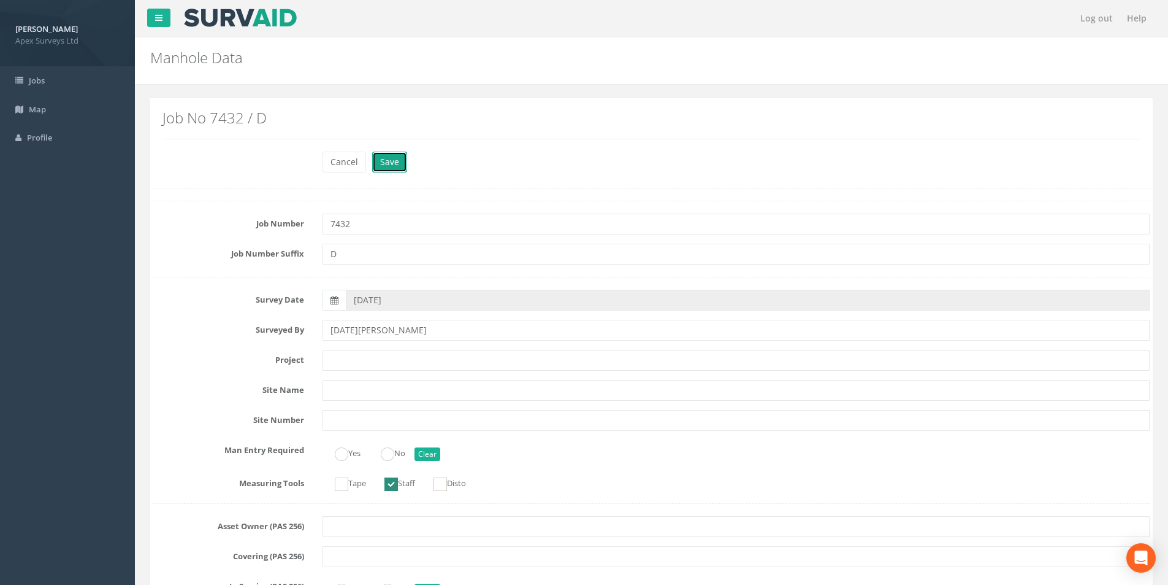
click at [396, 159] on button "Save" at bounding box center [389, 162] width 35 height 21
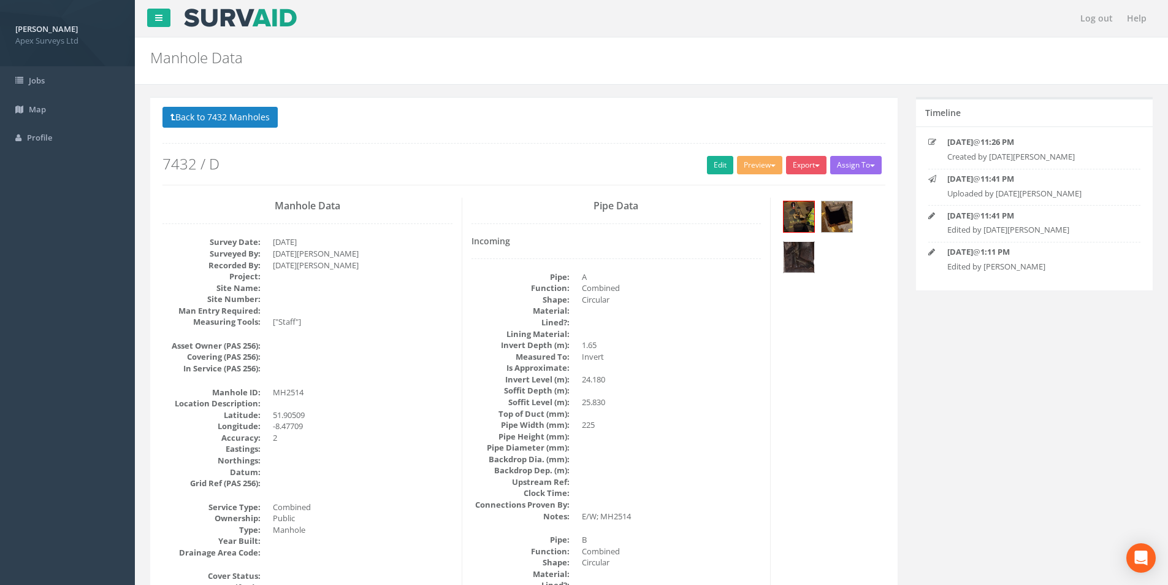
click at [810, 247] on img at bounding box center [799, 257] width 31 height 31
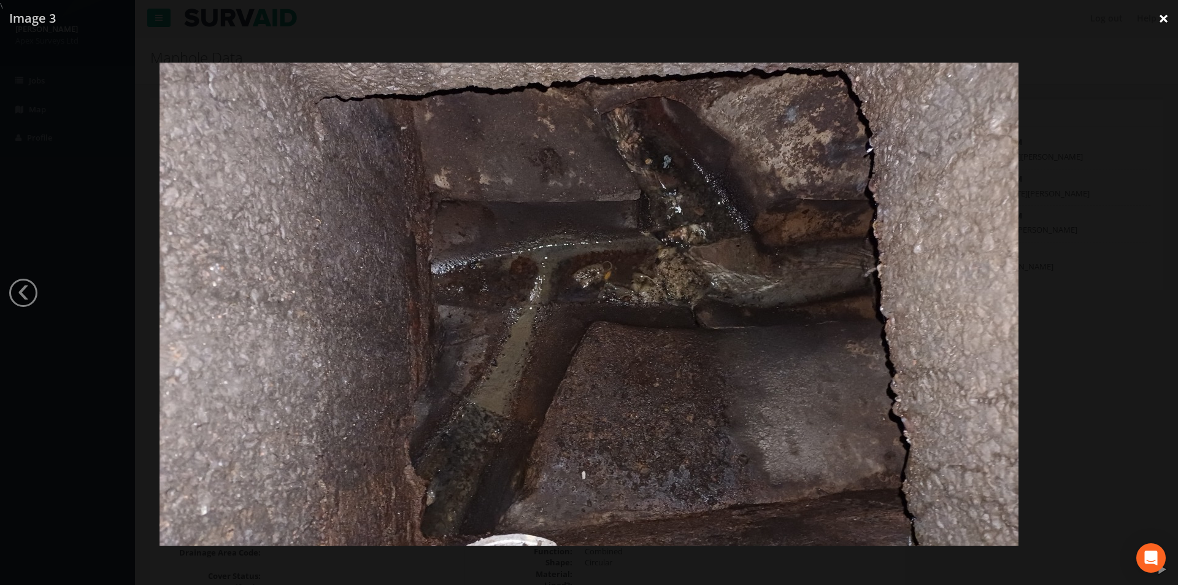
click at [1168, 19] on link "×" at bounding box center [1163, 18] width 29 height 37
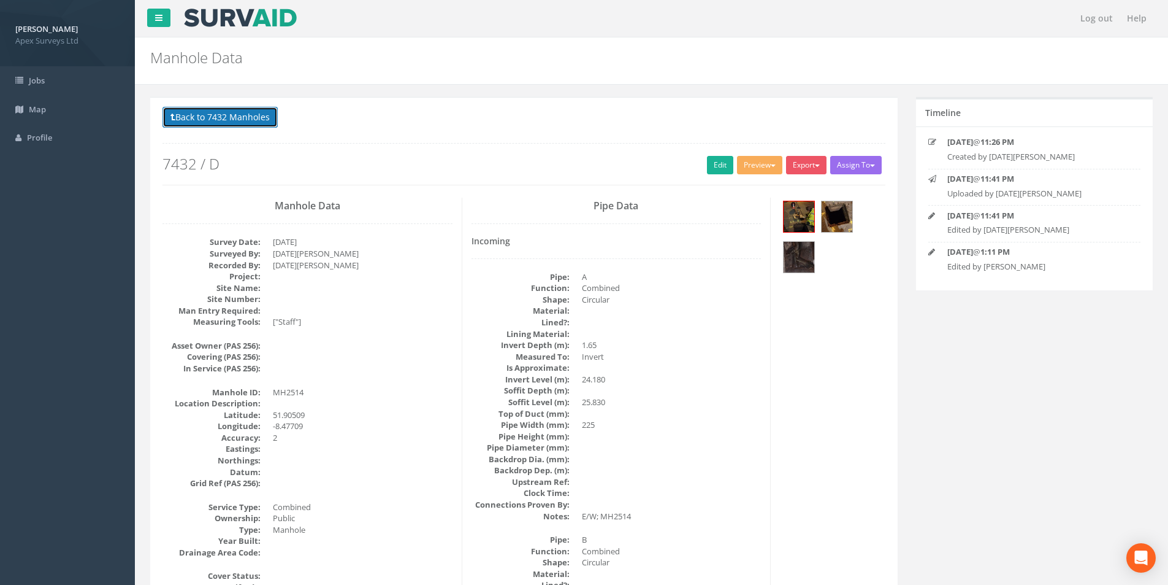
click at [220, 118] on button "Back to 7432 Manholes" at bounding box center [220, 117] width 115 height 21
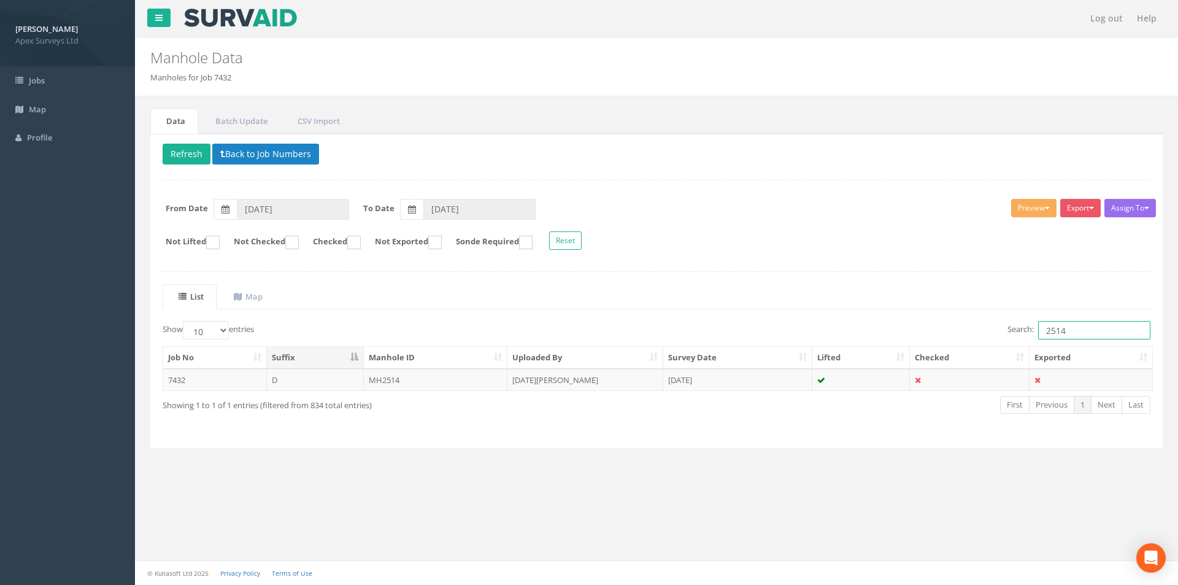
click at [1069, 332] on input "2514" at bounding box center [1094, 330] width 112 height 18
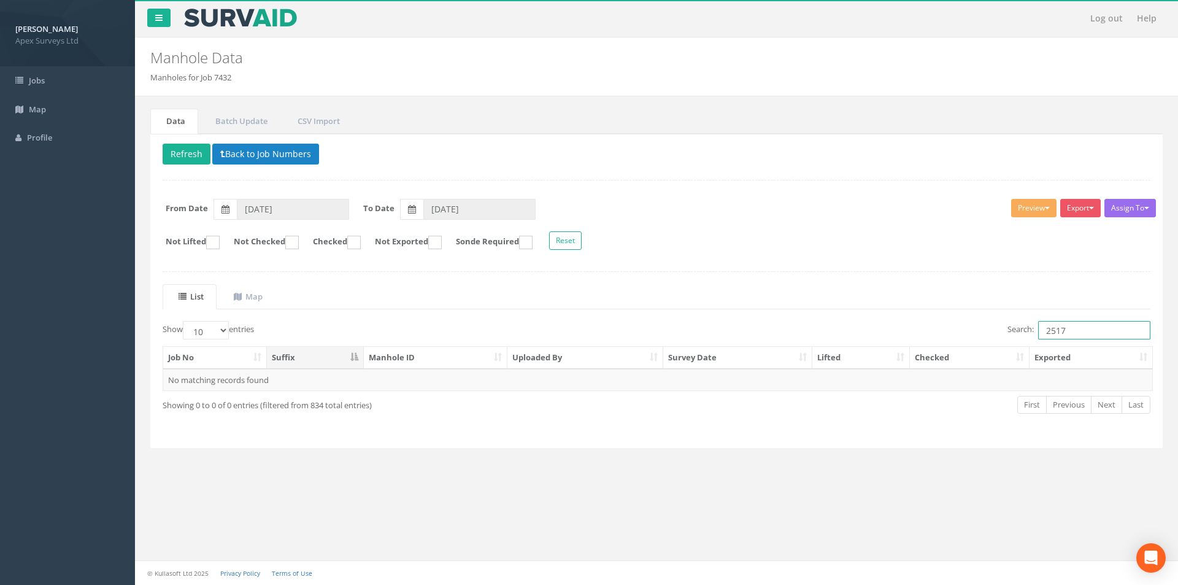
click at [1090, 331] on input "2517" at bounding box center [1094, 330] width 112 height 18
click at [424, 376] on td "MH2514" at bounding box center [436, 380] width 144 height 22
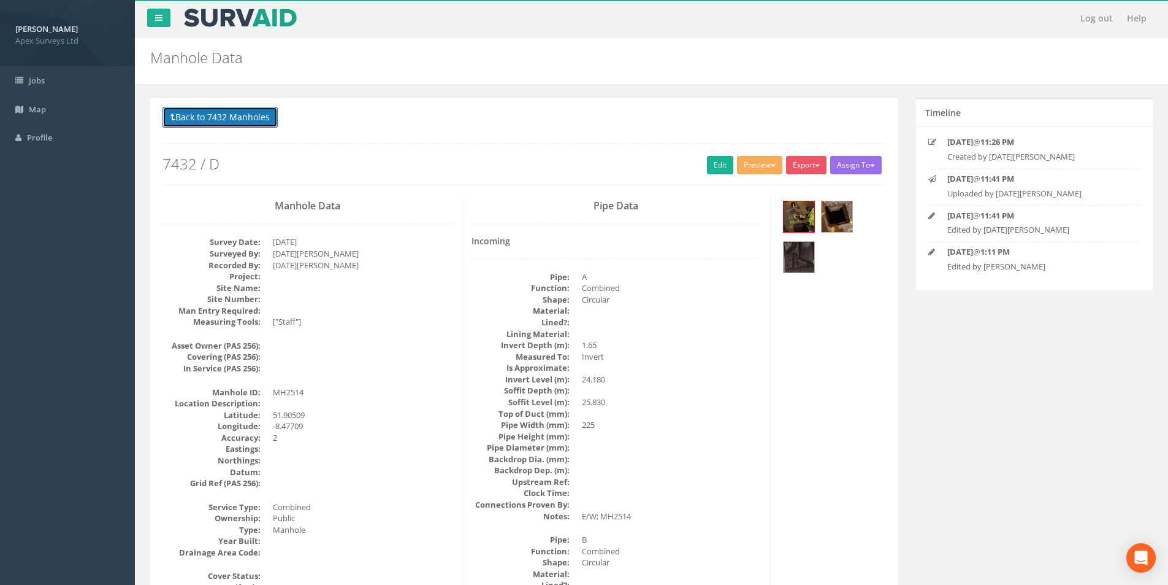
click at [245, 124] on button "Back to 7432 Manholes" at bounding box center [220, 117] width 115 height 21
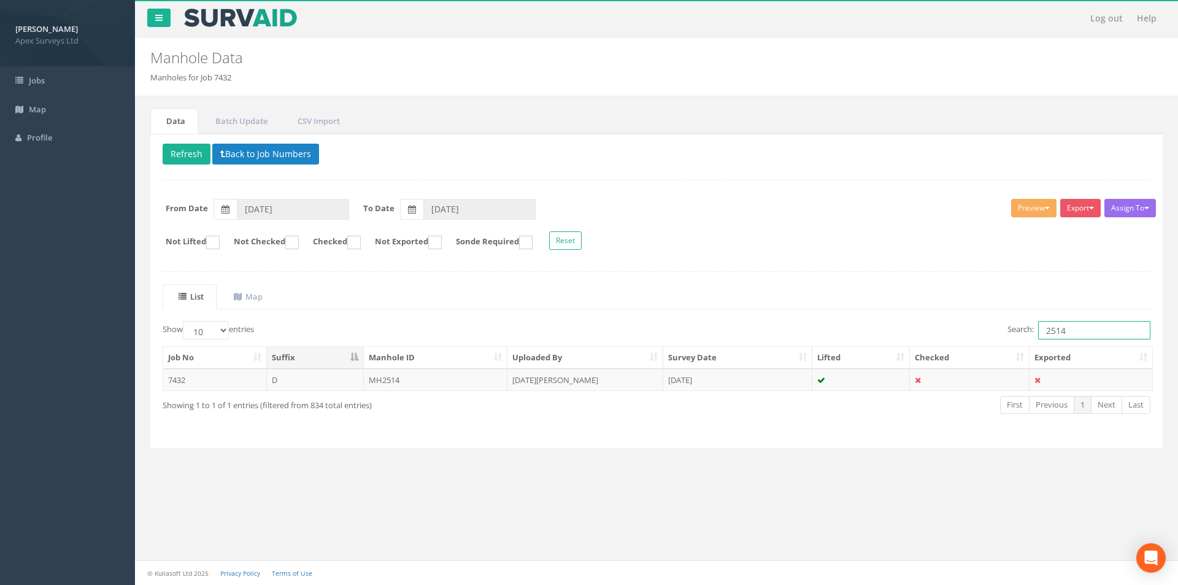
drag, startPoint x: 1076, startPoint y: 334, endPoint x: 1095, endPoint y: 329, distance: 19.5
click at [1076, 334] on input "2514" at bounding box center [1094, 330] width 112 height 18
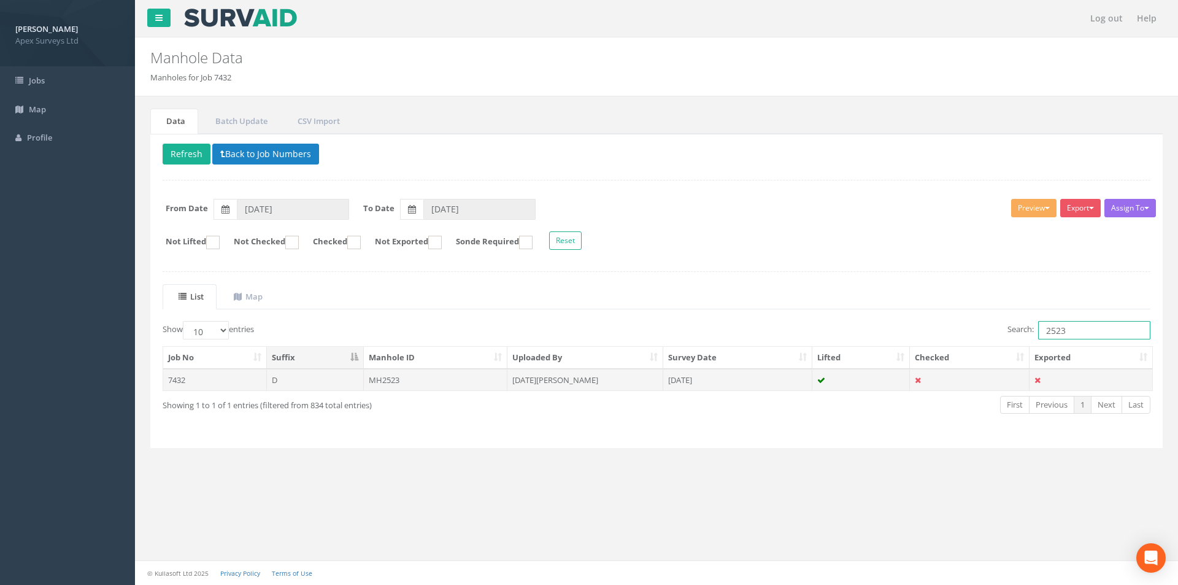
type input "2523"
click at [432, 370] on td "MH2523" at bounding box center [436, 380] width 144 height 22
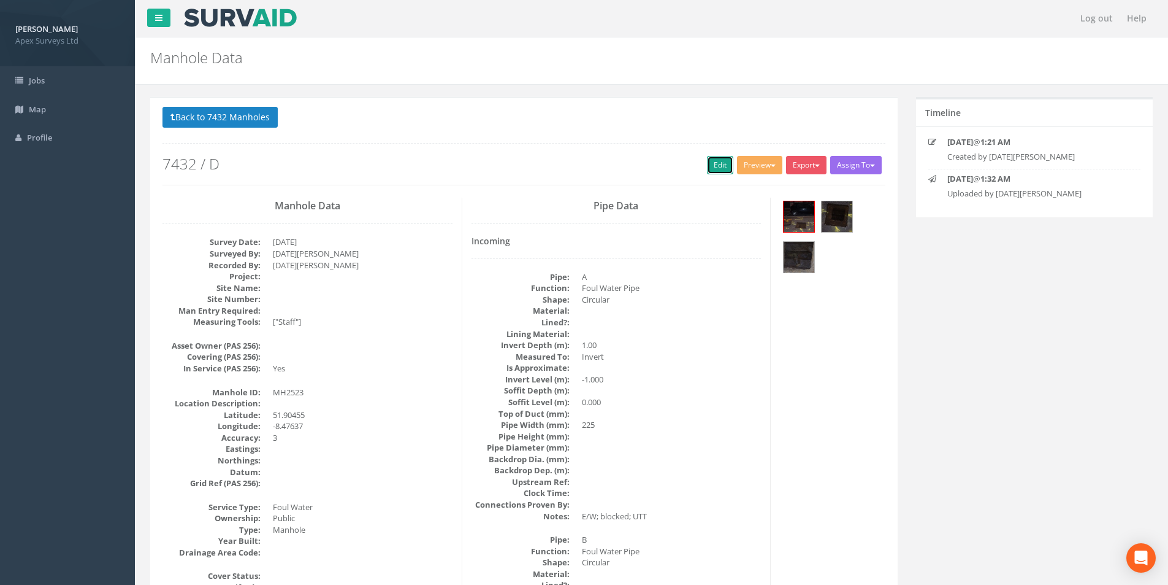
click at [707, 167] on link "Edit" at bounding box center [720, 165] width 26 height 18
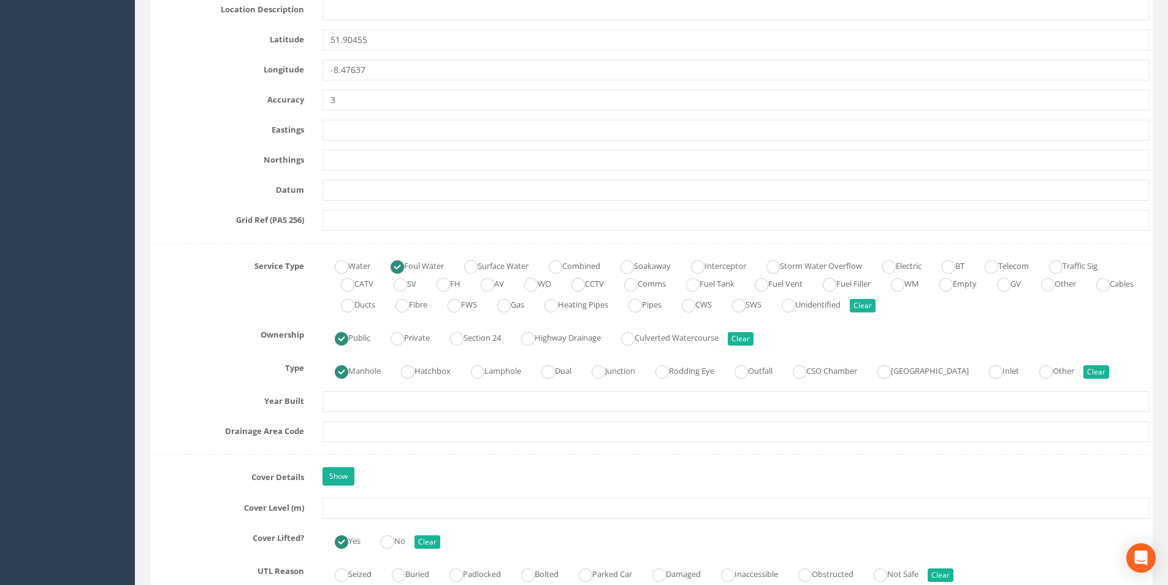
scroll to position [736, 0]
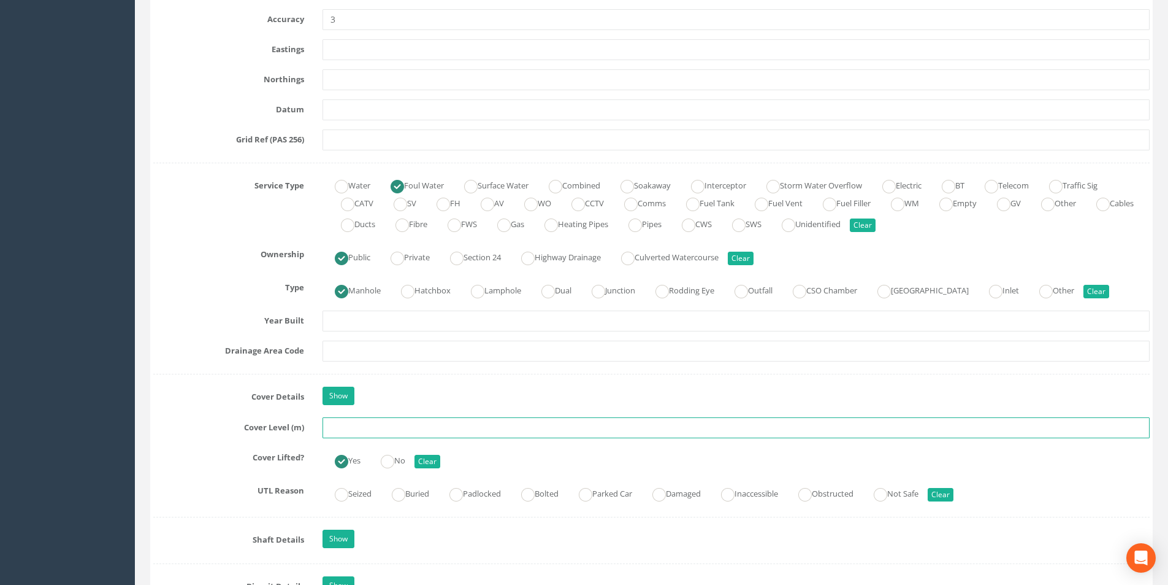
click at [364, 429] on input "text" at bounding box center [736, 427] width 827 height 21
type input "27.30"
click at [402, 358] on input "text" at bounding box center [736, 350] width 827 height 21
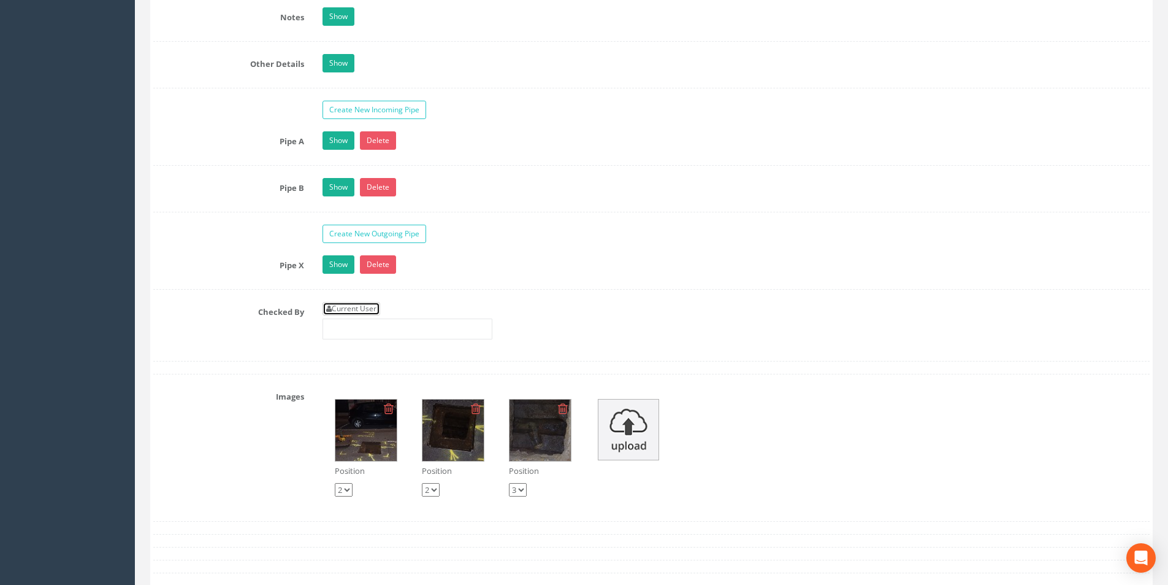
click at [366, 307] on link "Current User" at bounding box center [352, 308] width 58 height 13
type input "[PERSON_NAME]"
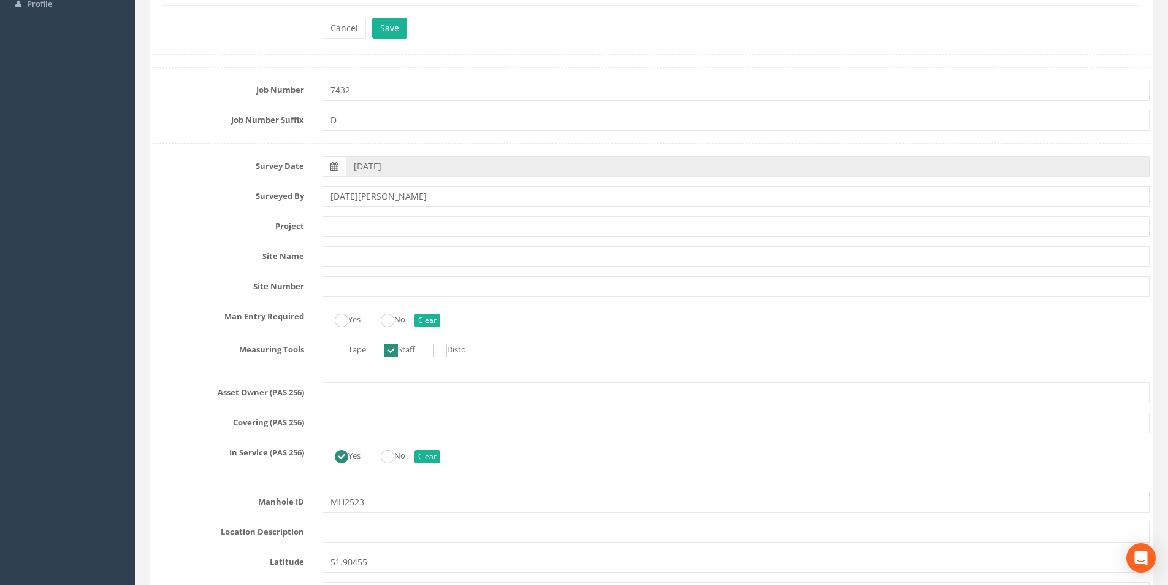
scroll to position [0, 0]
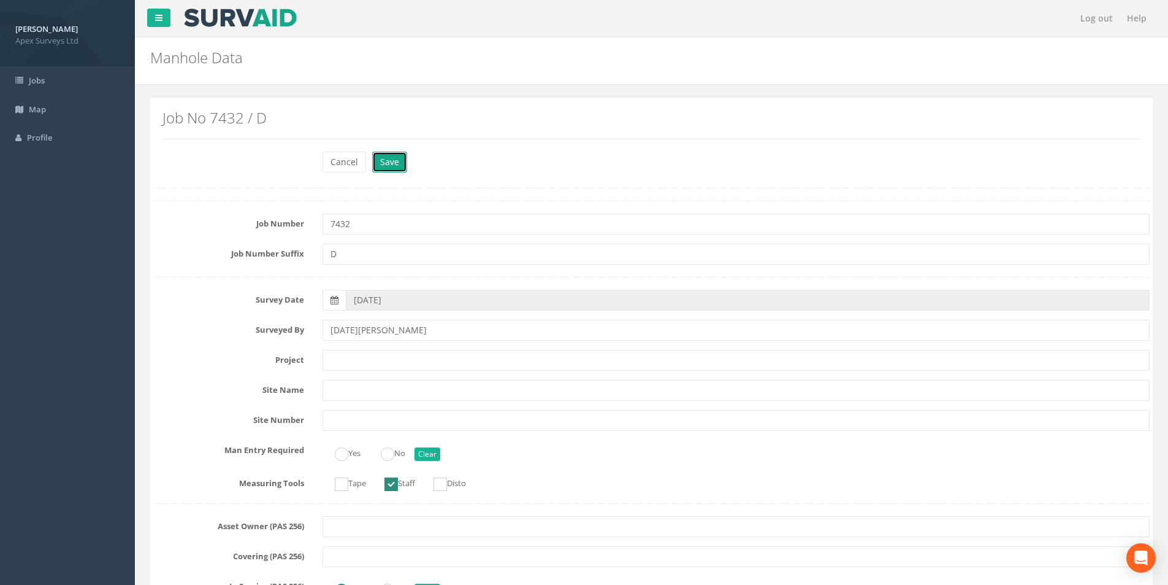
click at [391, 165] on button "Save" at bounding box center [389, 162] width 35 height 21
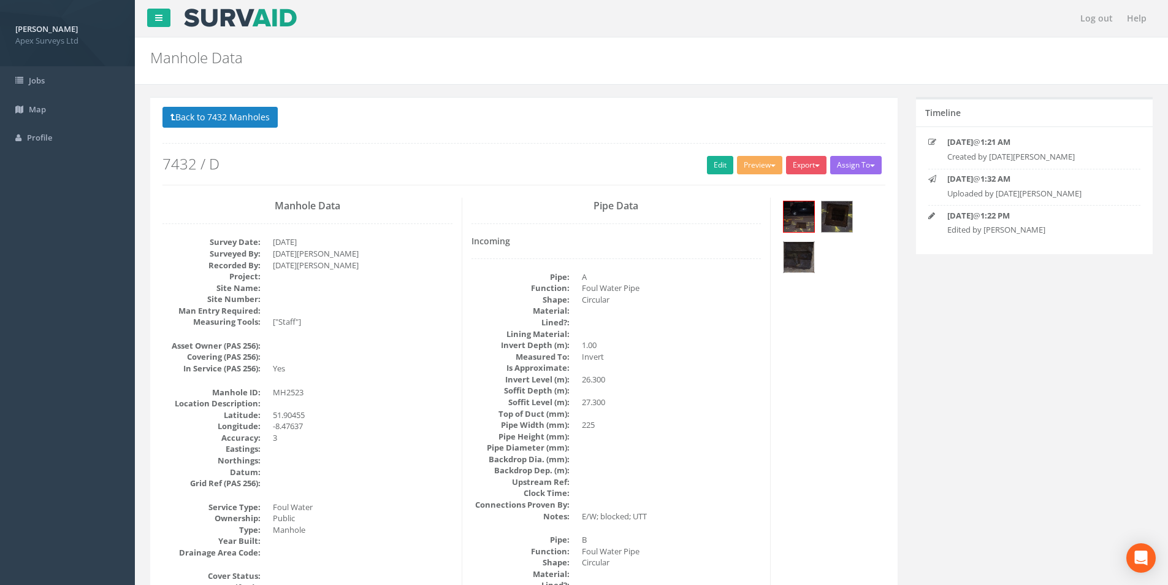
click at [799, 256] on img at bounding box center [799, 257] width 31 height 31
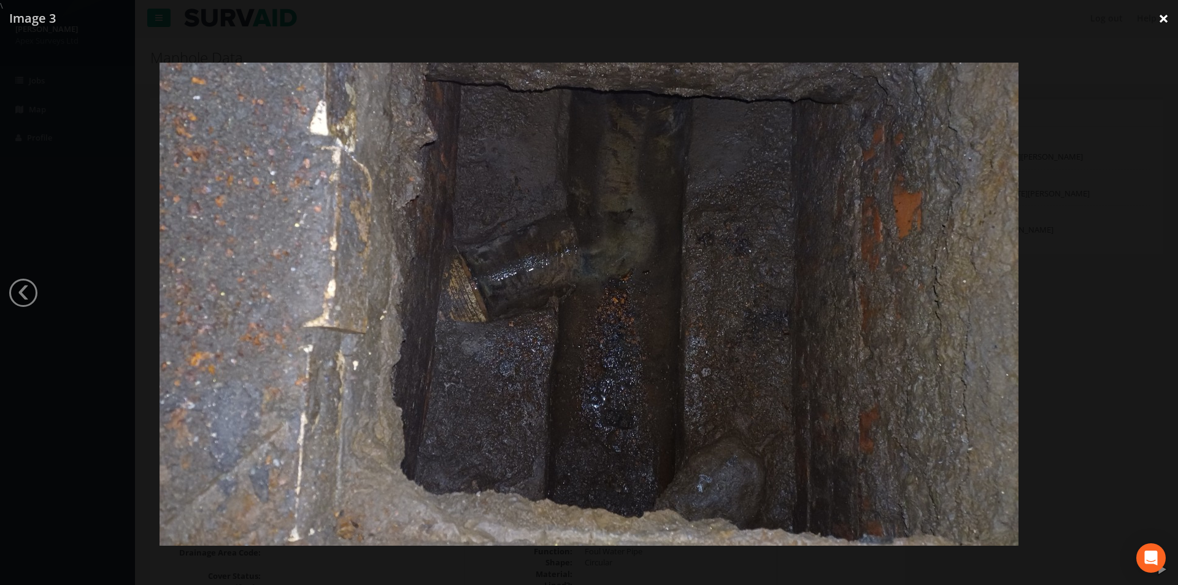
drag, startPoint x: 1170, startPoint y: 23, endPoint x: 1164, endPoint y: 26, distance: 6.6
click at [1168, 23] on link "×" at bounding box center [1163, 18] width 29 height 37
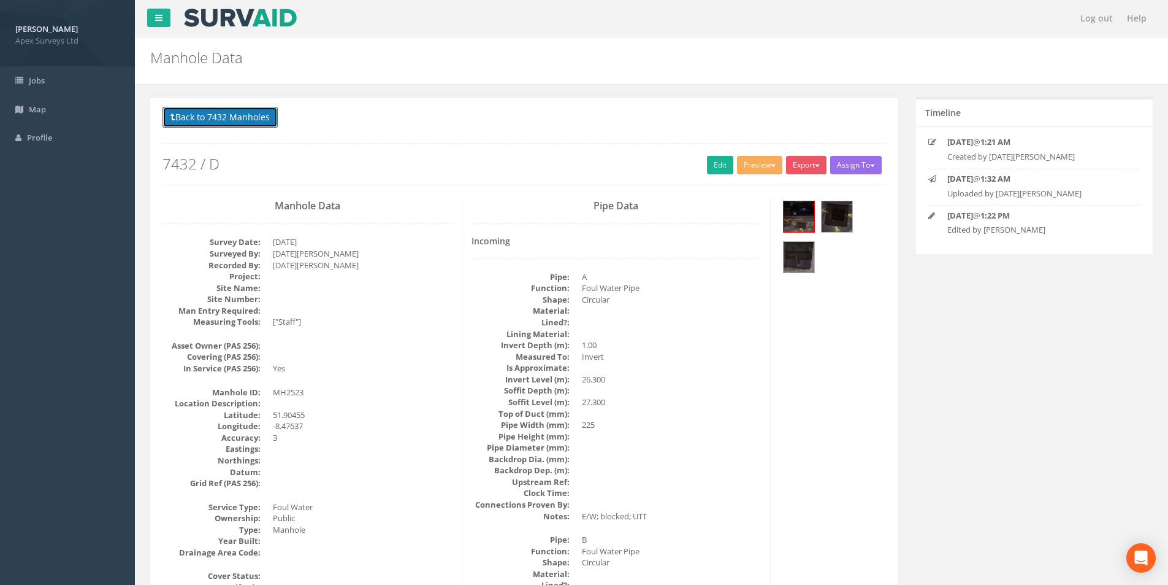
click at [216, 118] on button "Back to 7432 Manholes" at bounding box center [220, 117] width 115 height 21
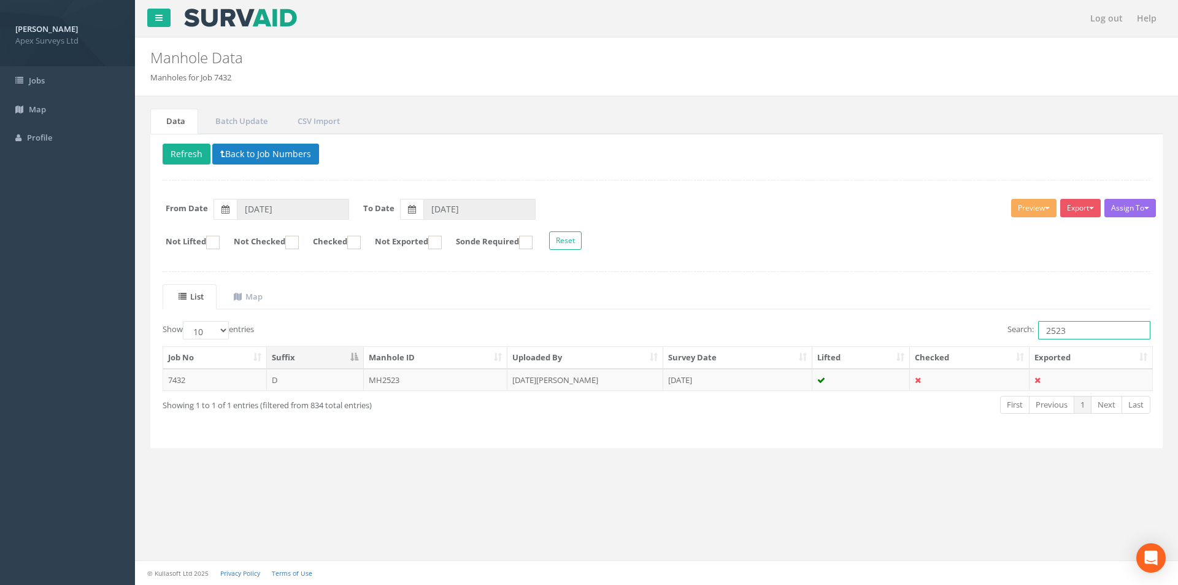
click at [1071, 334] on input "2523" at bounding box center [1094, 330] width 112 height 18
type input "2524"
click at [250, 383] on td "7432" at bounding box center [215, 380] width 104 height 22
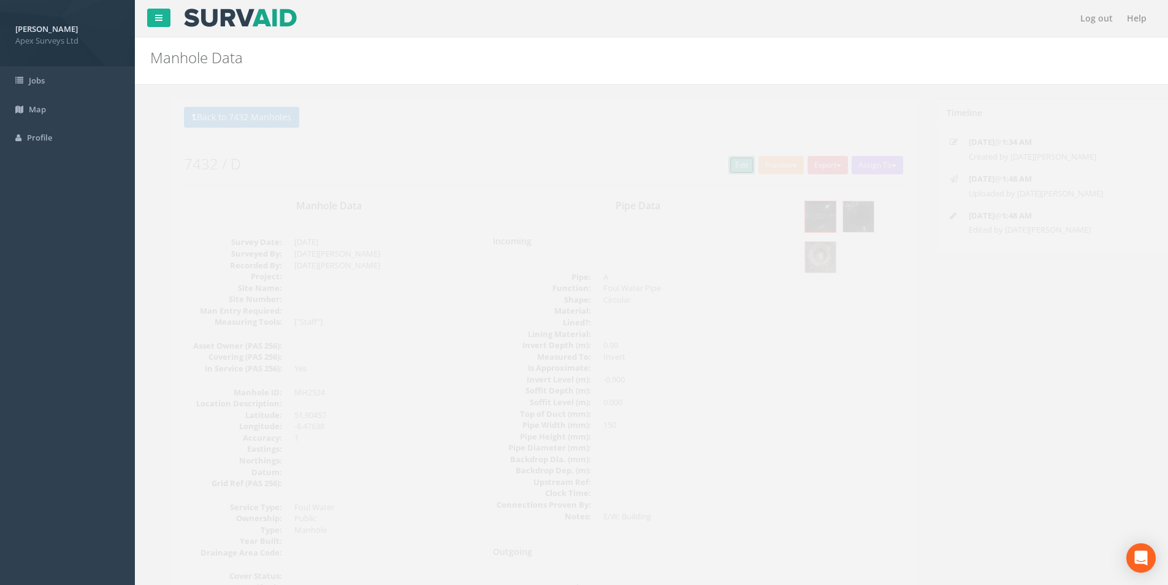
click at [710, 166] on link "Edit" at bounding box center [720, 165] width 26 height 18
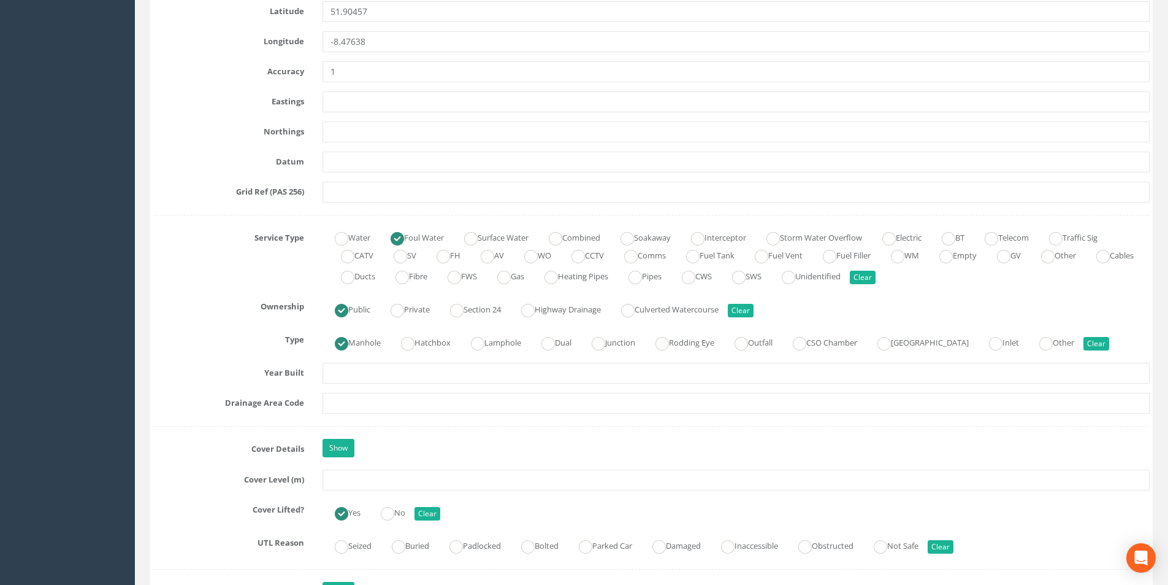
scroll to position [736, 0]
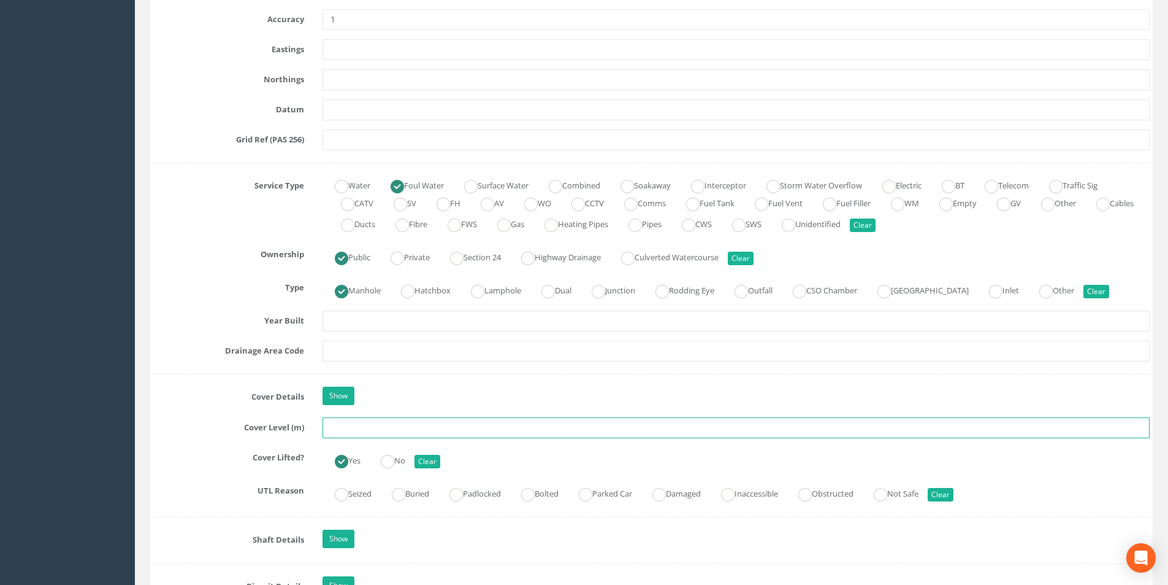
click at [354, 422] on input "text" at bounding box center [736, 427] width 827 height 21
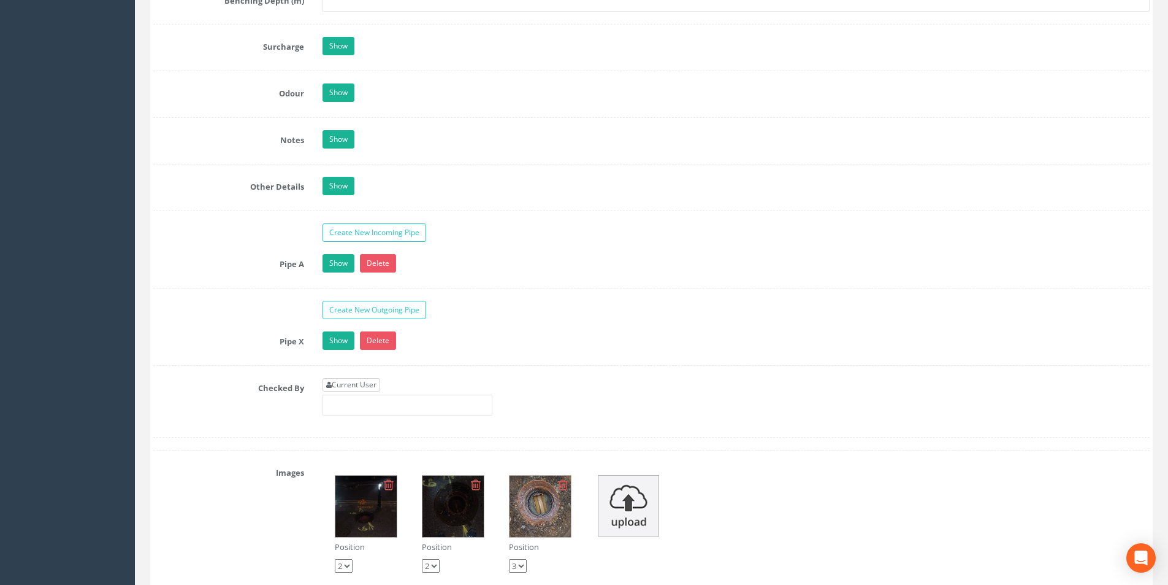
type input "27.32"
click at [358, 386] on link "Current User" at bounding box center [352, 384] width 58 height 13
type input "[PERSON_NAME]"
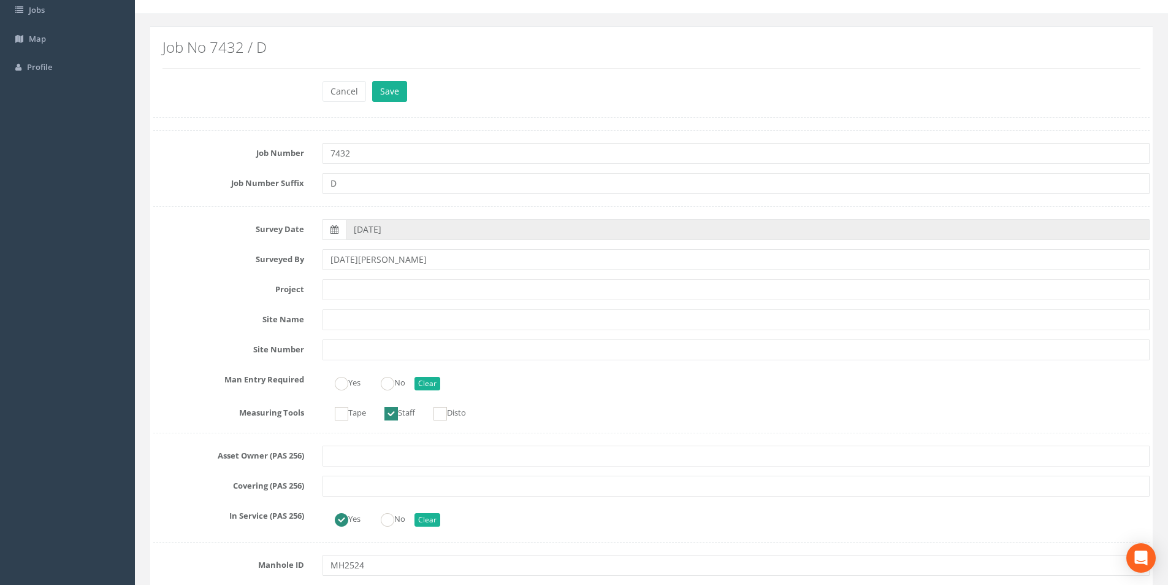
scroll to position [0, 0]
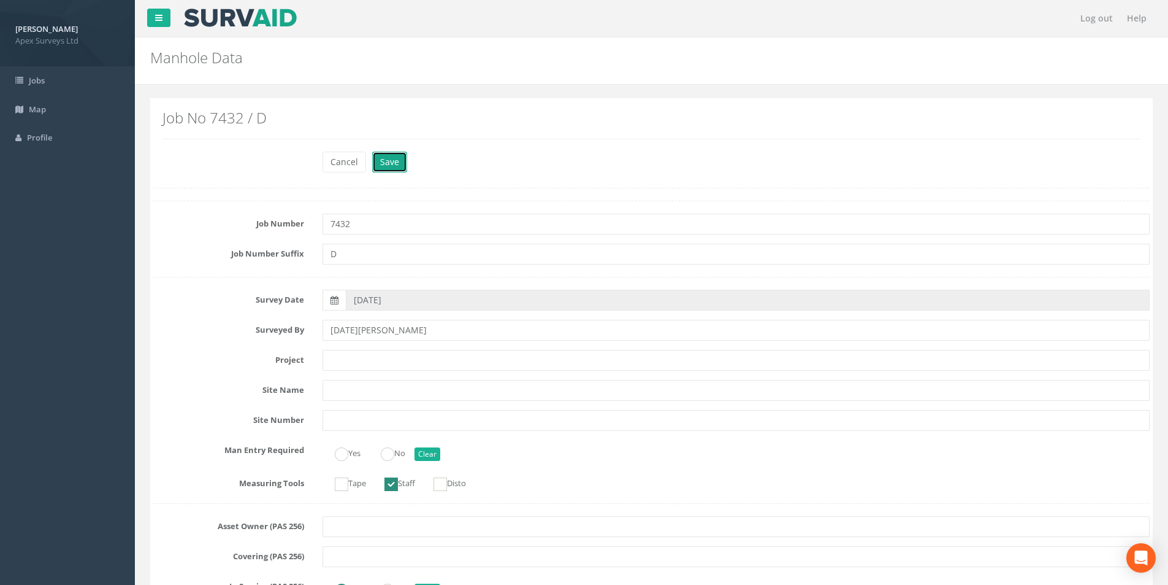
click at [393, 158] on button "Save" at bounding box center [389, 162] width 35 height 21
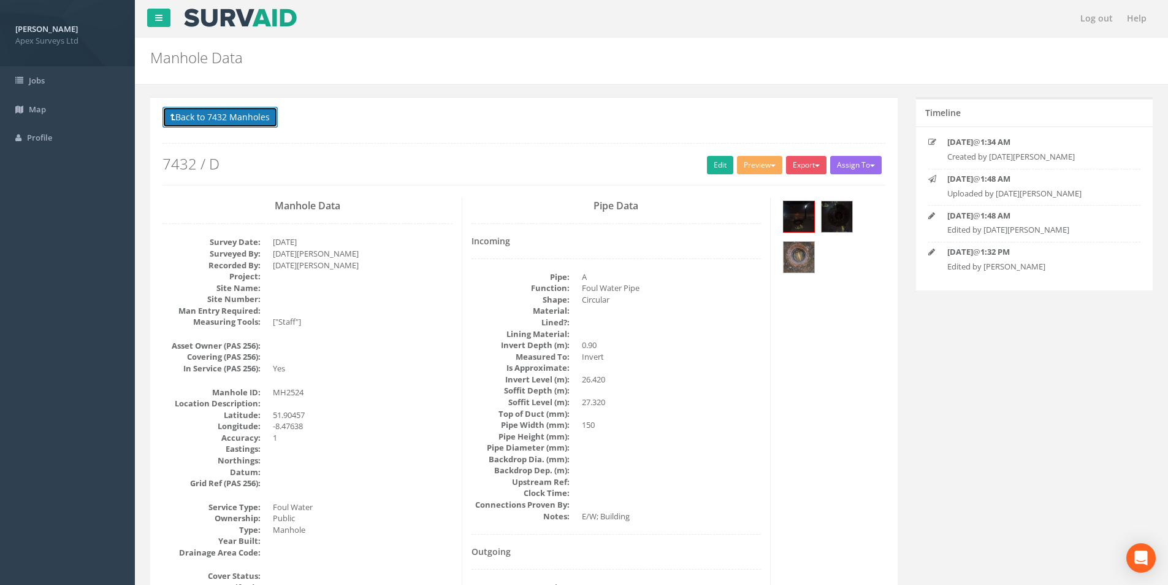
click at [196, 123] on button "Back to 7432 Manholes" at bounding box center [220, 117] width 115 height 21
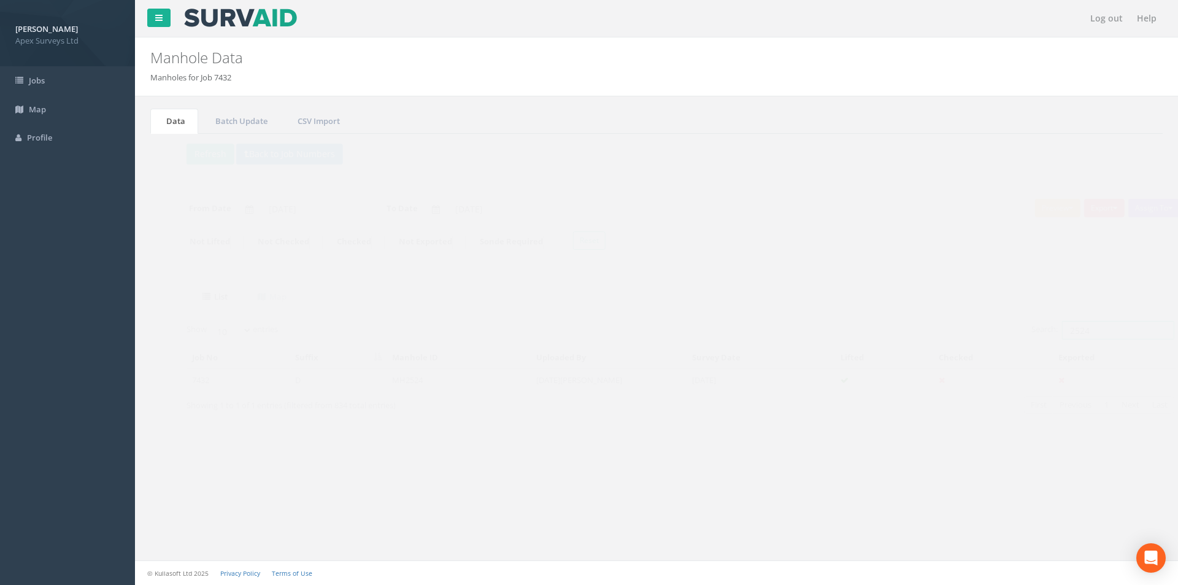
click at [1073, 329] on input "2524" at bounding box center [1094, 330] width 112 height 18
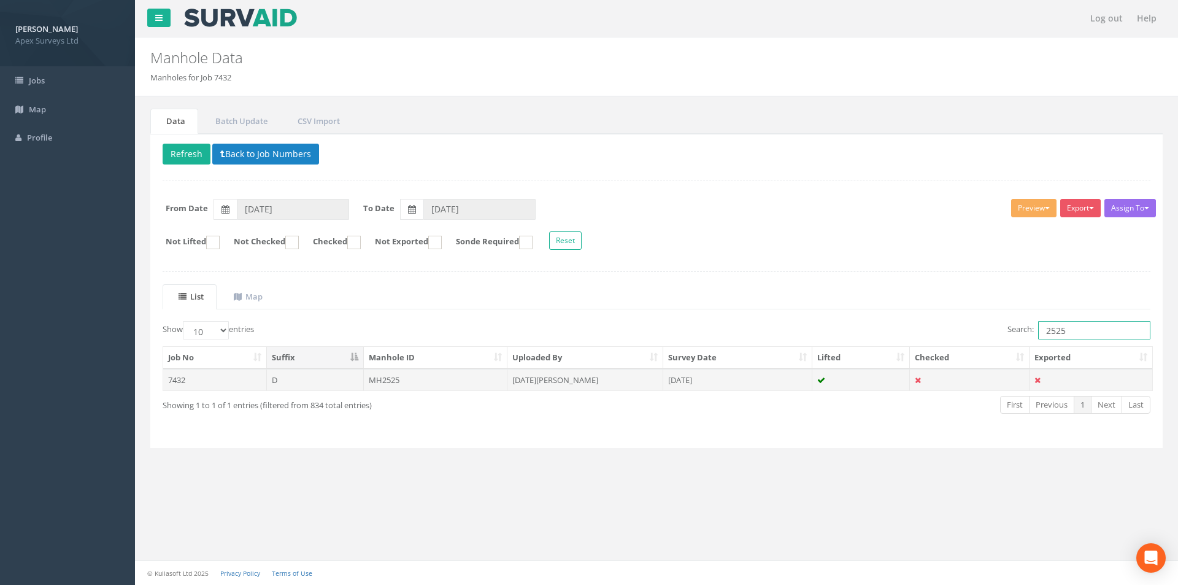
type input "2525"
click at [407, 378] on td "MH2525" at bounding box center [436, 380] width 144 height 22
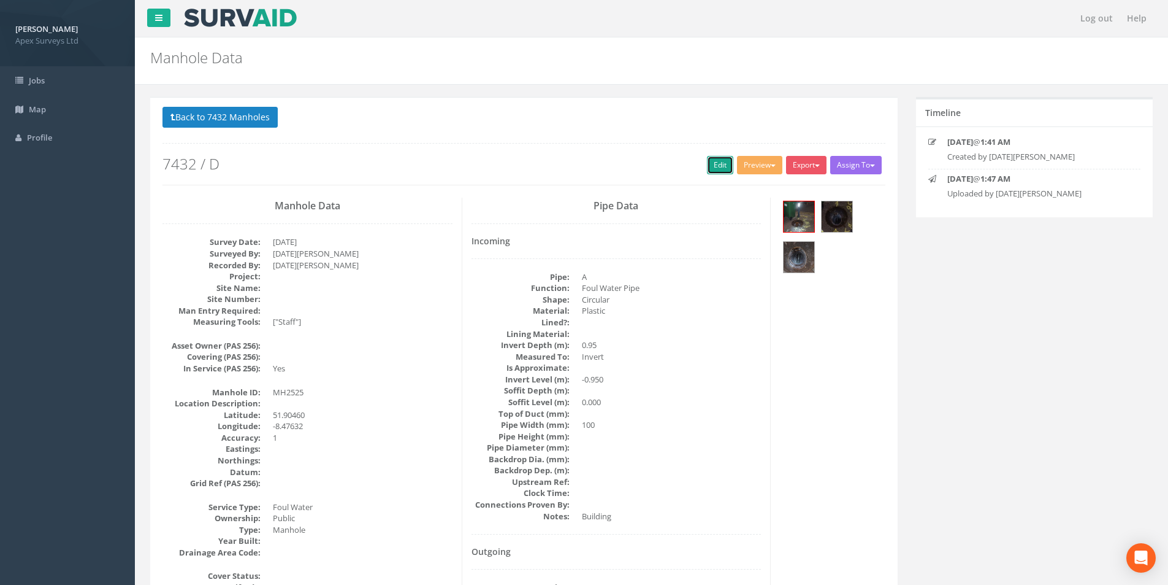
click at [717, 167] on link "Edit" at bounding box center [720, 165] width 26 height 18
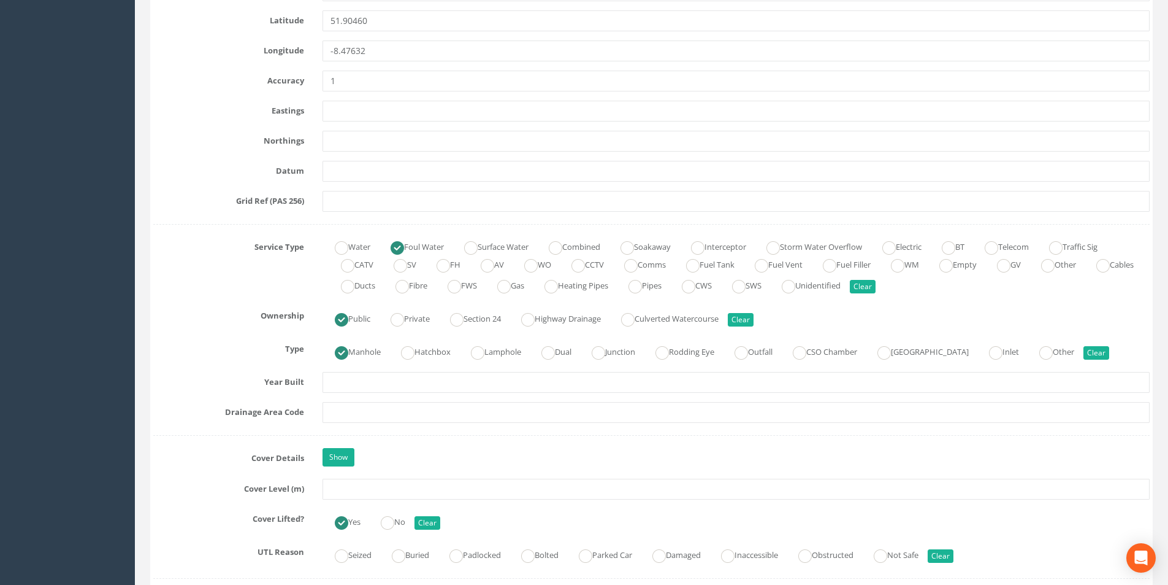
scroll to position [920, 0]
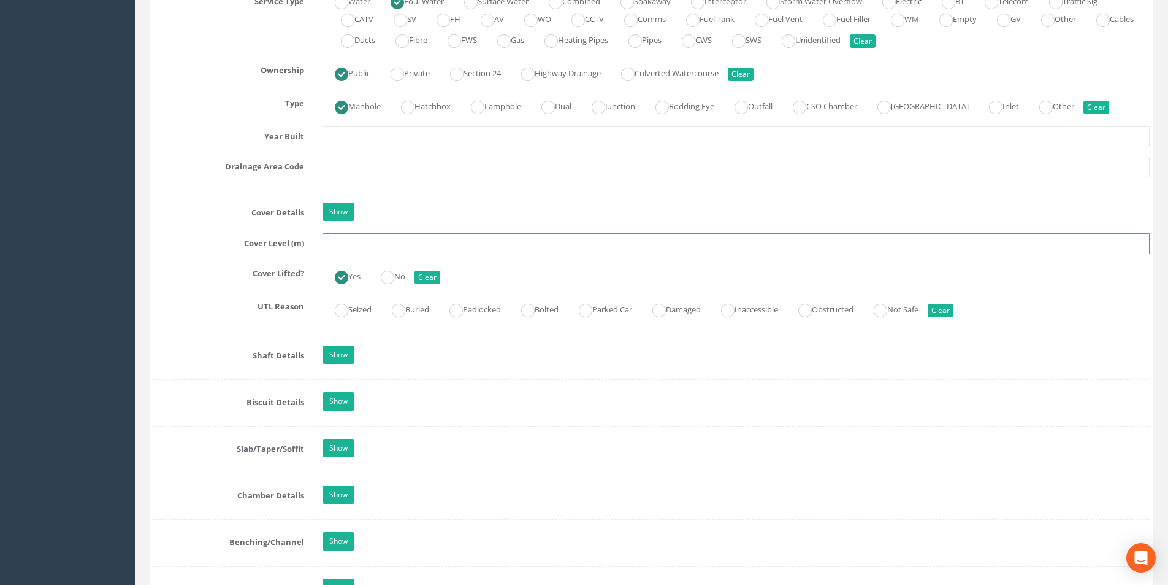
click at [370, 247] on input "text" at bounding box center [736, 243] width 827 height 21
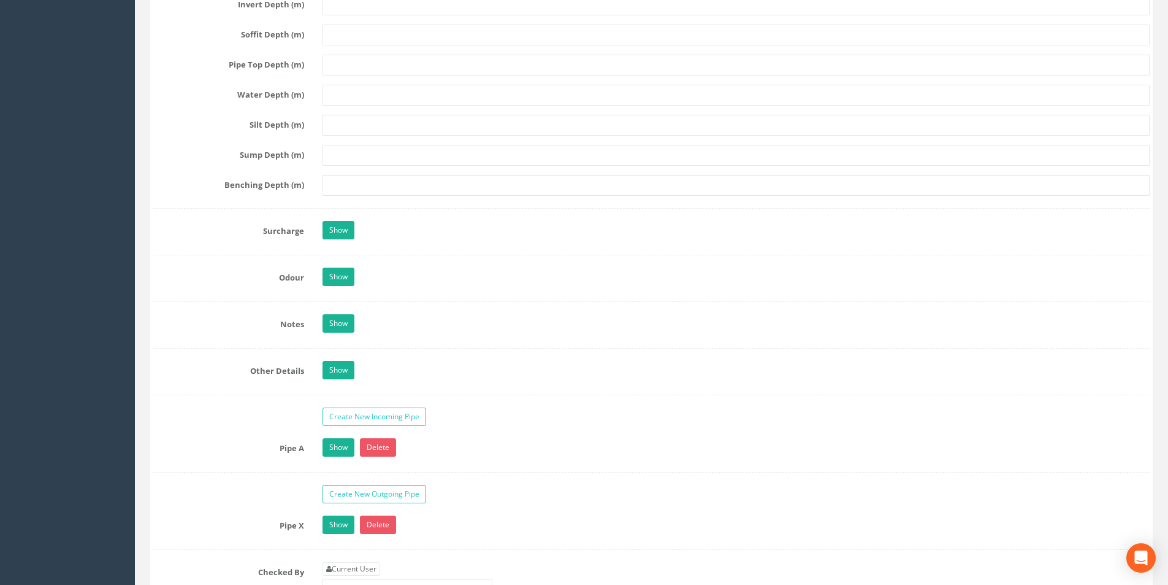
scroll to position [1963, 0]
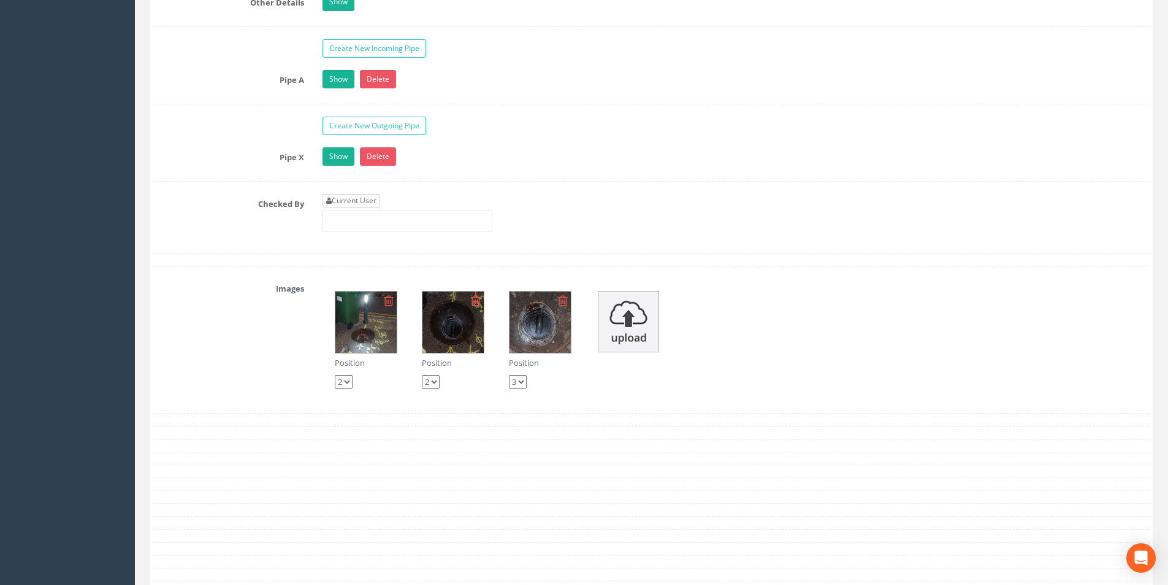
type input "27.34"
click at [358, 199] on link "Current User" at bounding box center [352, 200] width 58 height 13
type input "[PERSON_NAME]"
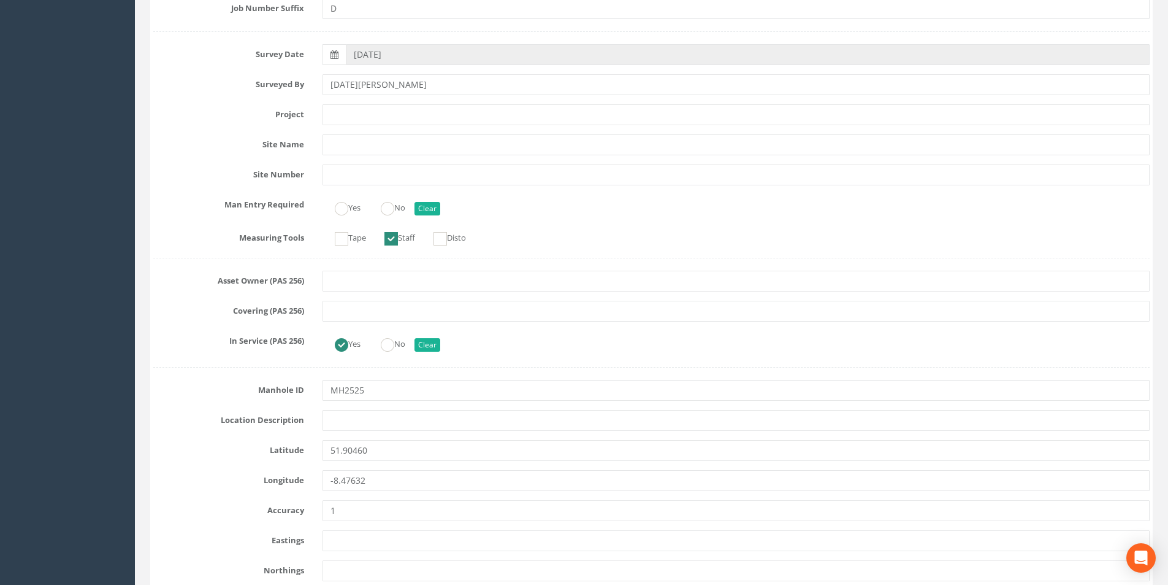
scroll to position [0, 0]
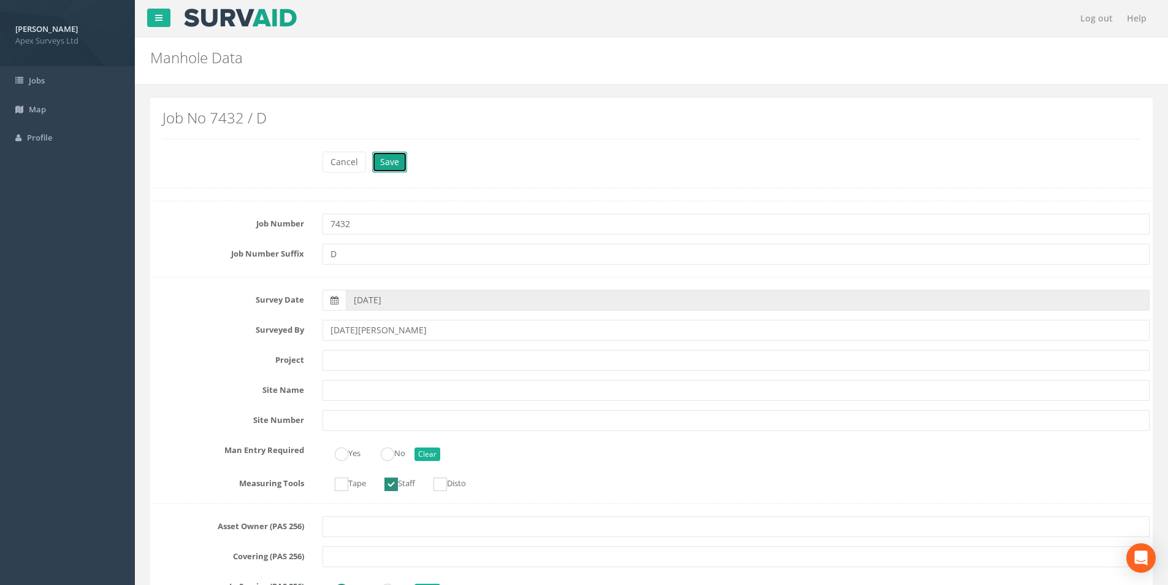
click at [384, 169] on button "Save" at bounding box center [389, 162] width 35 height 21
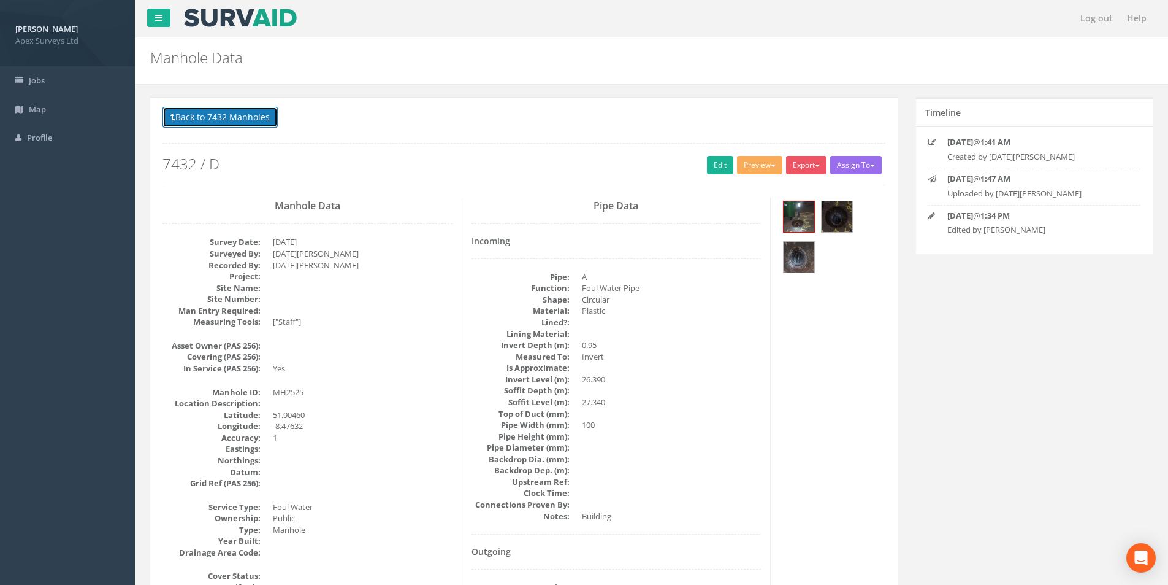
click at [192, 110] on button "Back to 7432 Manholes" at bounding box center [220, 117] width 115 height 21
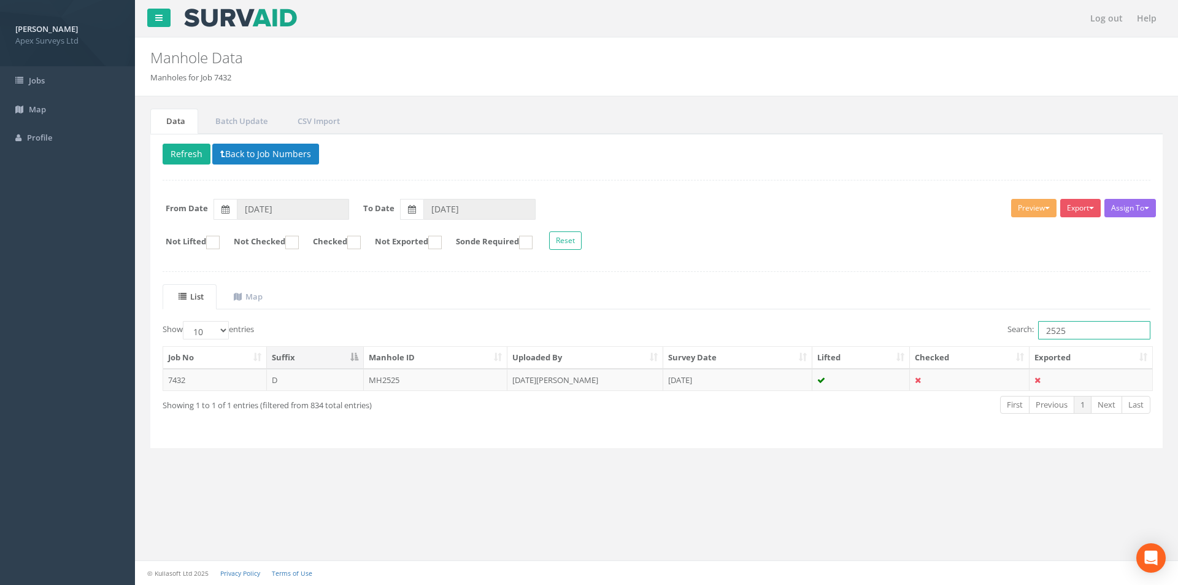
click at [1066, 331] on input "2525" at bounding box center [1094, 330] width 112 height 18
type input "2526"
click at [443, 390] on td "MH2526" at bounding box center [436, 380] width 144 height 22
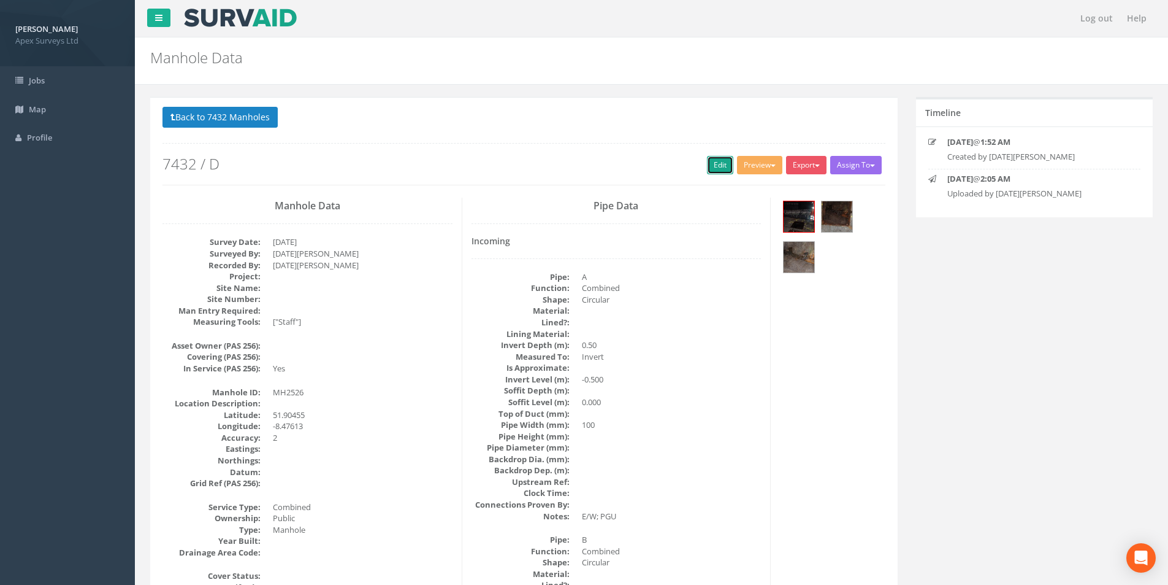
click at [716, 171] on link "Edit" at bounding box center [720, 165] width 26 height 18
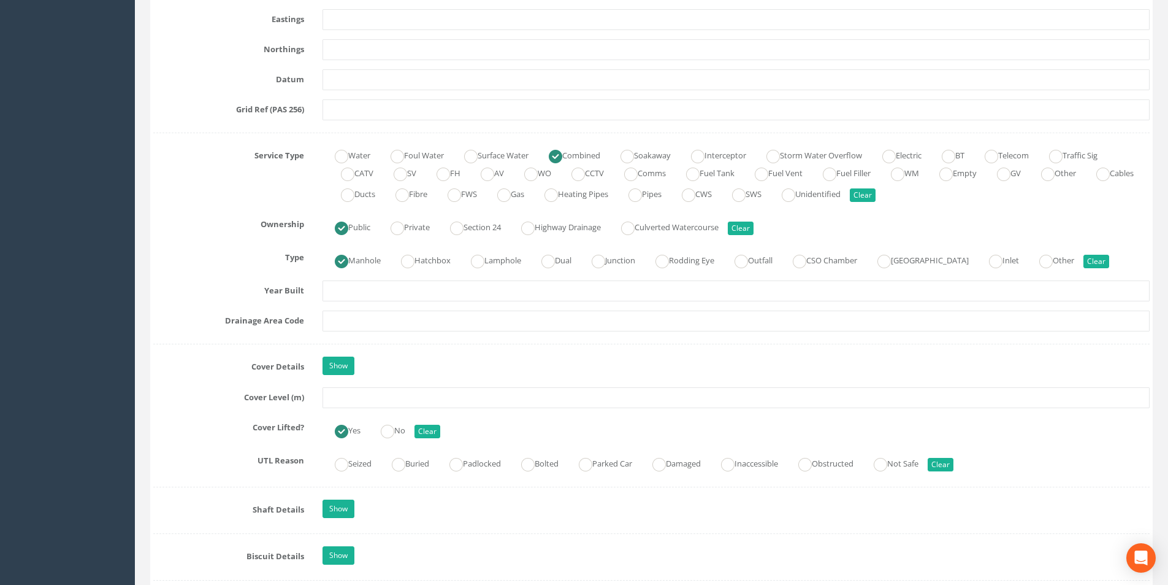
scroll to position [797, 0]
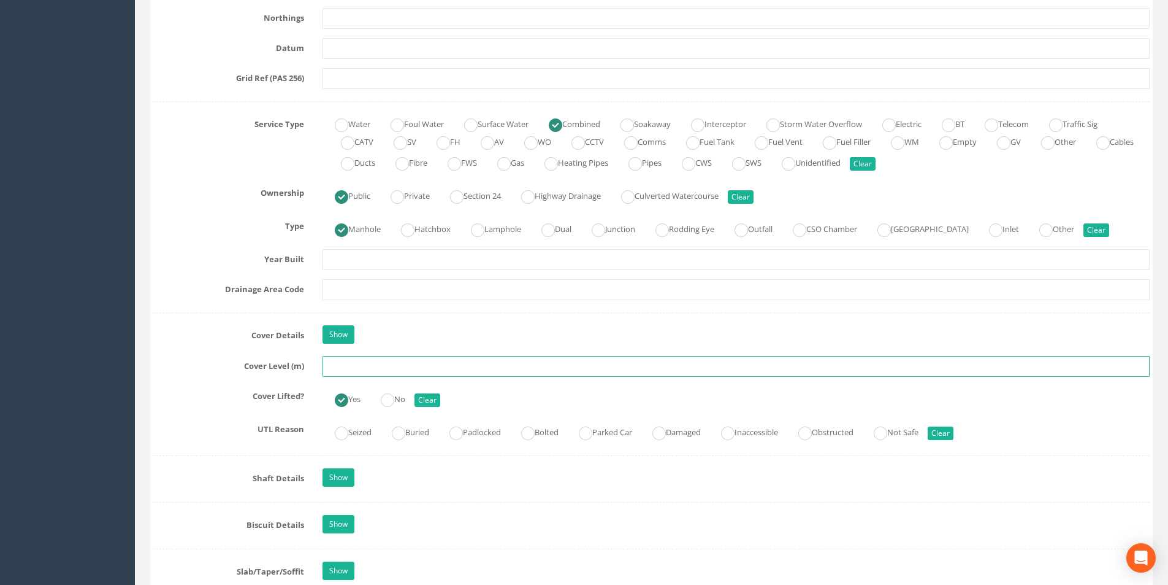
click at [380, 369] on input "text" at bounding box center [736, 366] width 827 height 21
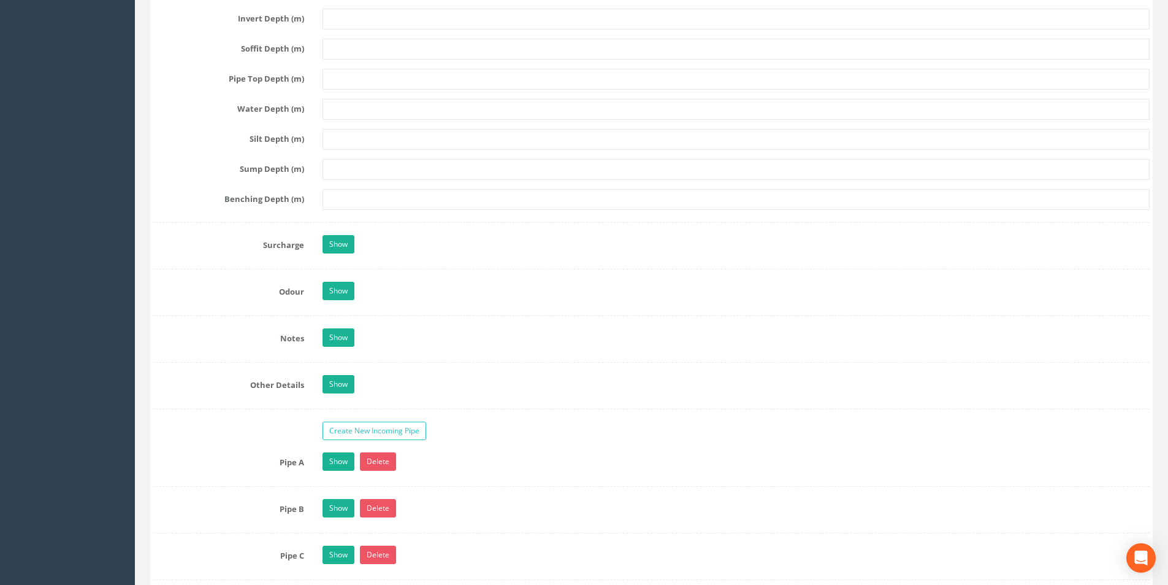
scroll to position [1779, 0]
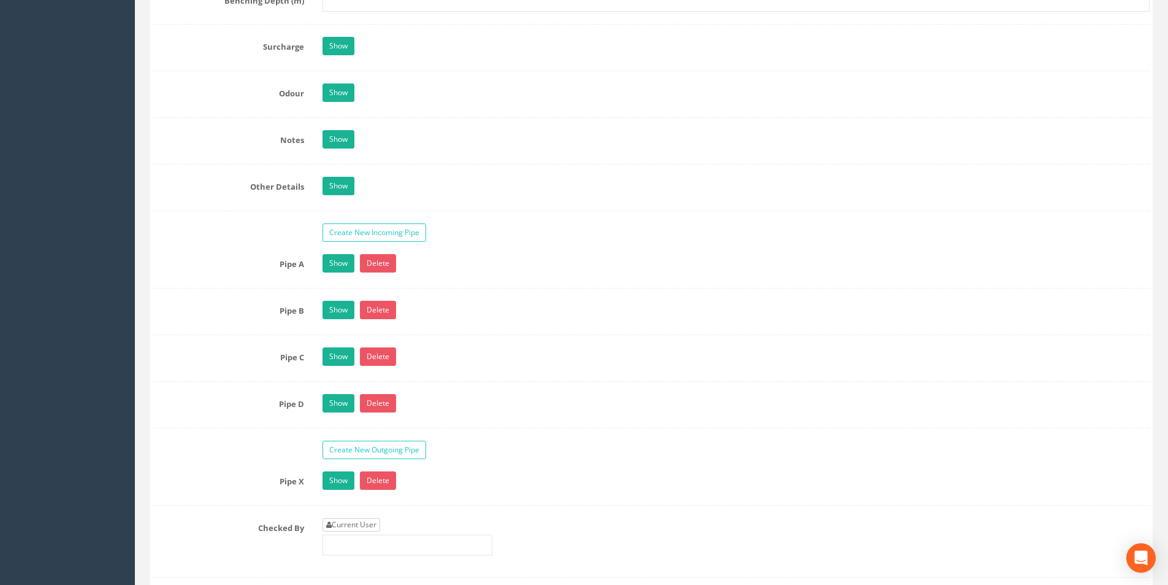
type input "27.34"
click at [351, 528] on link "Current User" at bounding box center [352, 524] width 58 height 13
type input "[PERSON_NAME]"
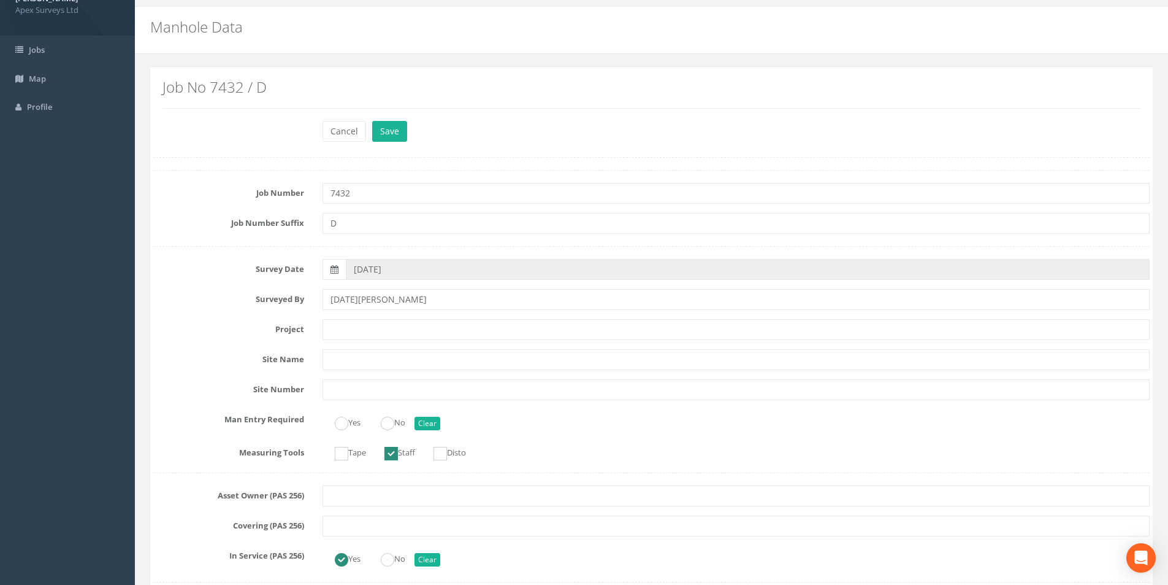
scroll to position [0, 0]
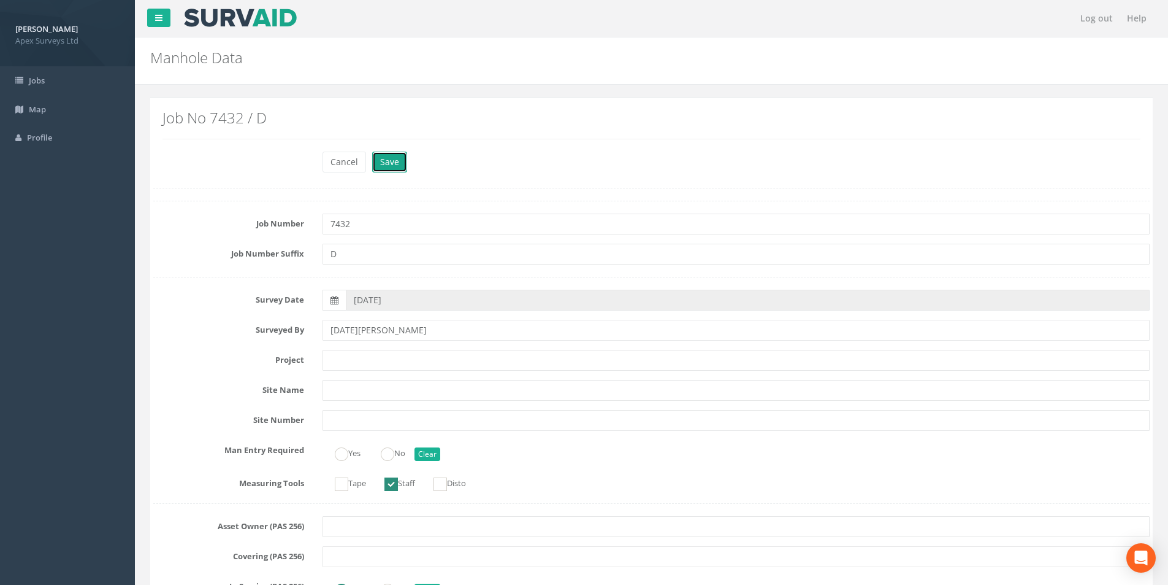
click at [395, 168] on button "Save" at bounding box center [389, 162] width 35 height 21
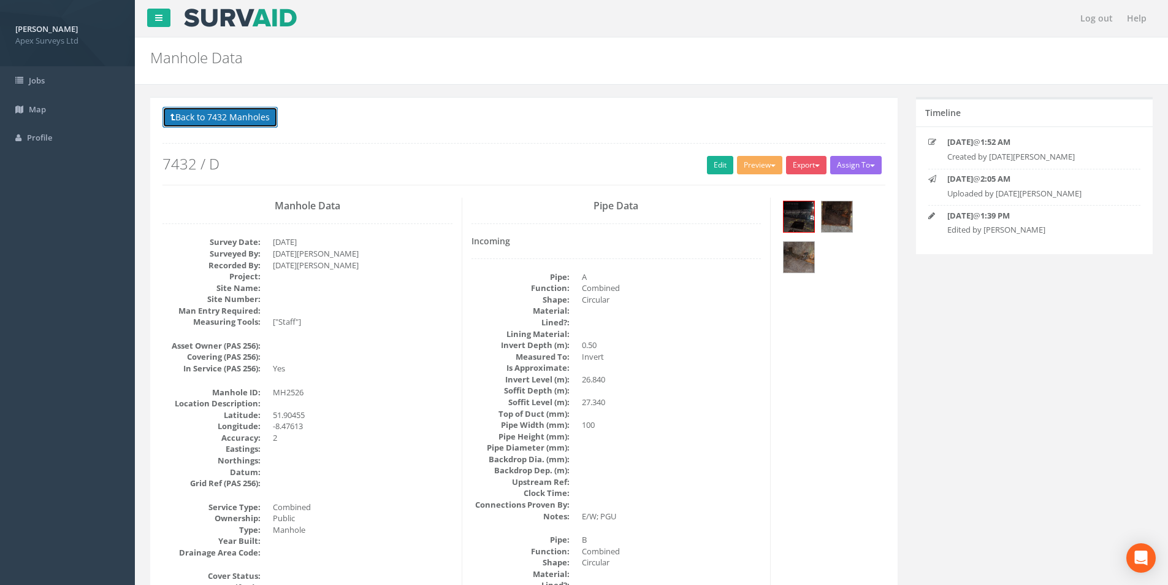
click at [211, 125] on button "Back to 7432 Manholes" at bounding box center [220, 117] width 115 height 21
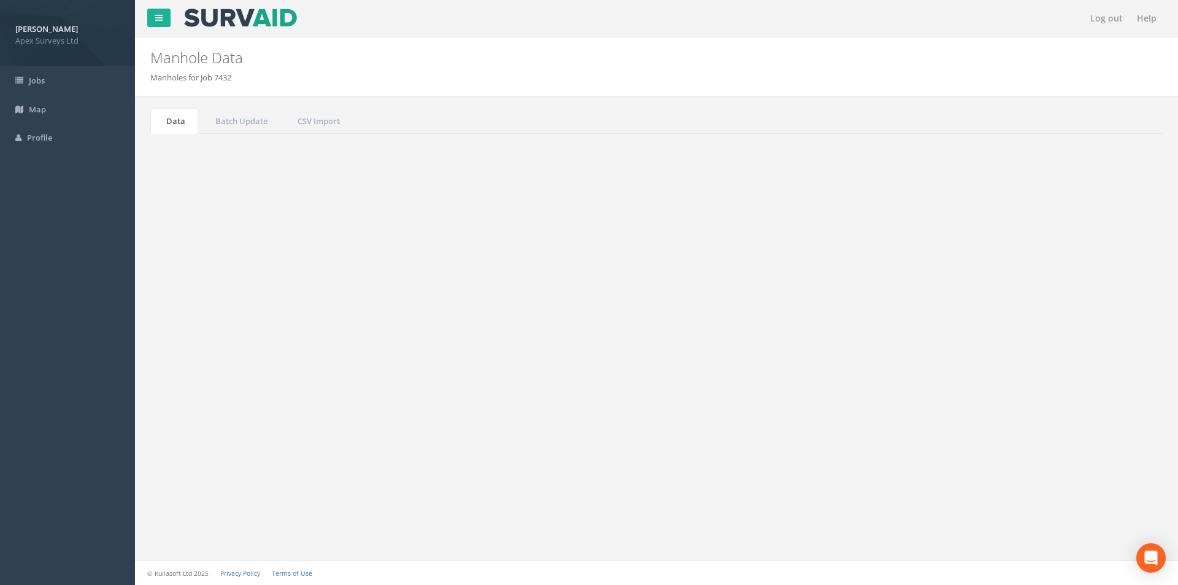
click at [1079, 329] on input "2526" at bounding box center [1094, 330] width 112 height 18
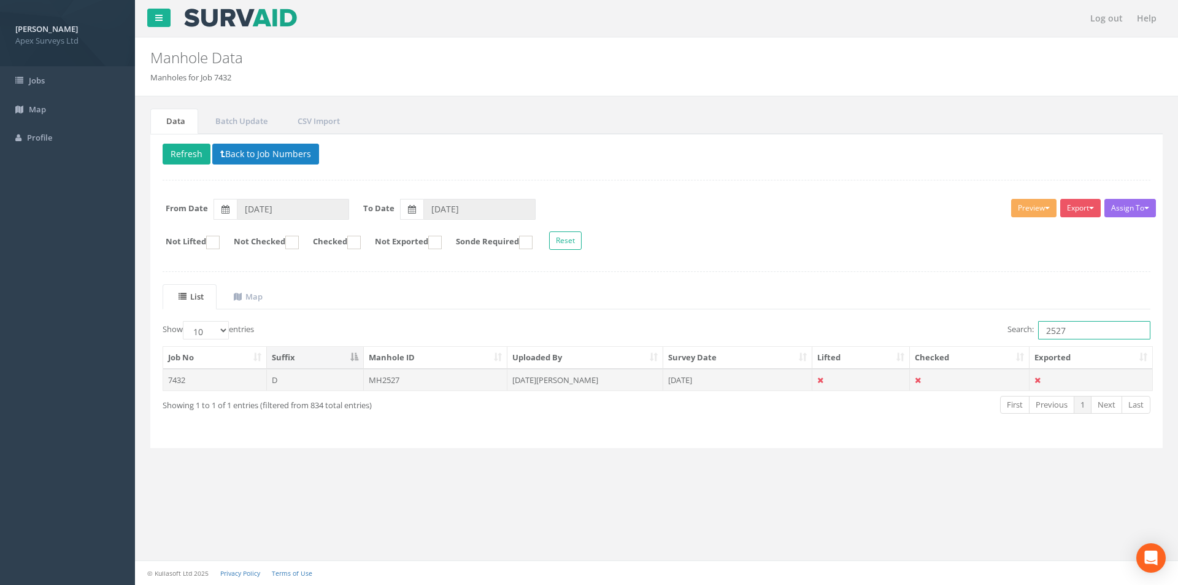
type input "2527"
click at [429, 380] on td "MH2527" at bounding box center [436, 380] width 144 height 22
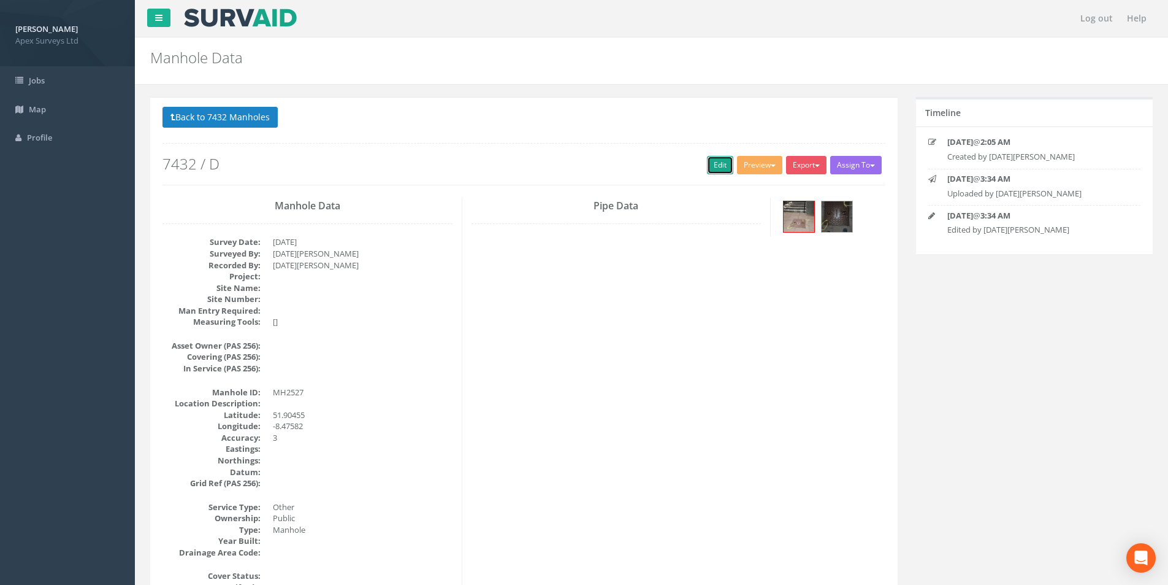
click at [712, 167] on link "Edit" at bounding box center [720, 165] width 26 height 18
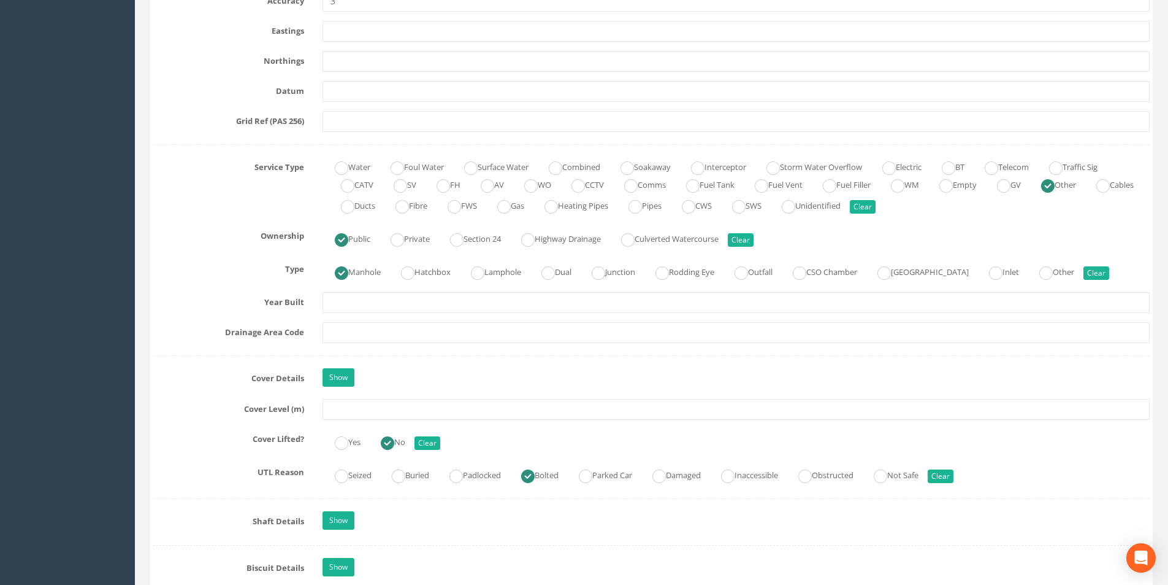
scroll to position [797, 0]
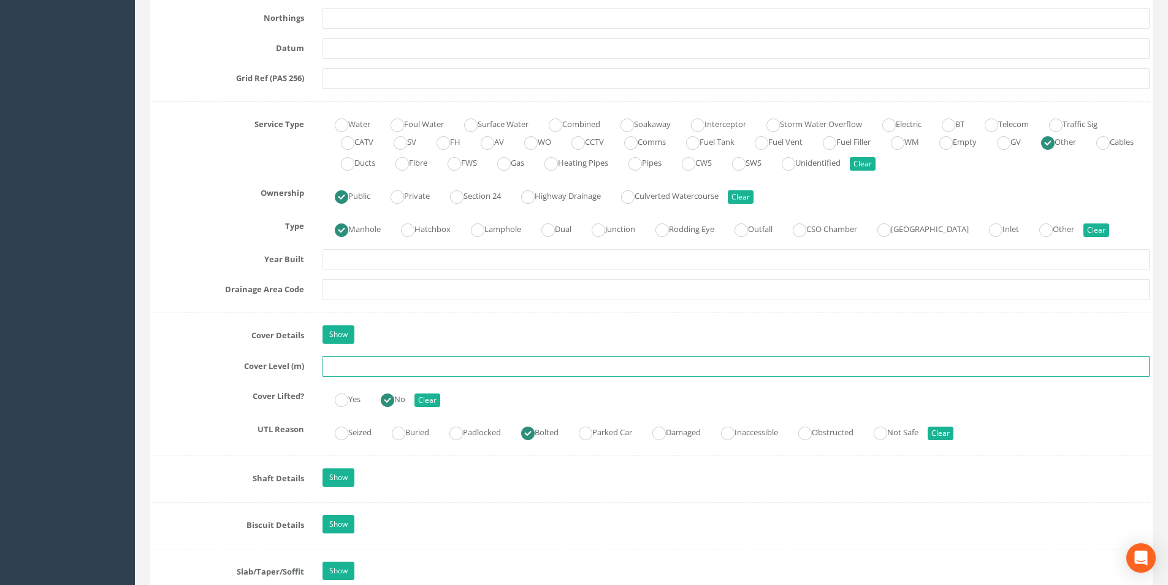
click at [394, 369] on input "text" at bounding box center [736, 366] width 827 height 21
type input "27.17"
click at [345, 293] on input "text" at bounding box center [736, 289] width 827 height 21
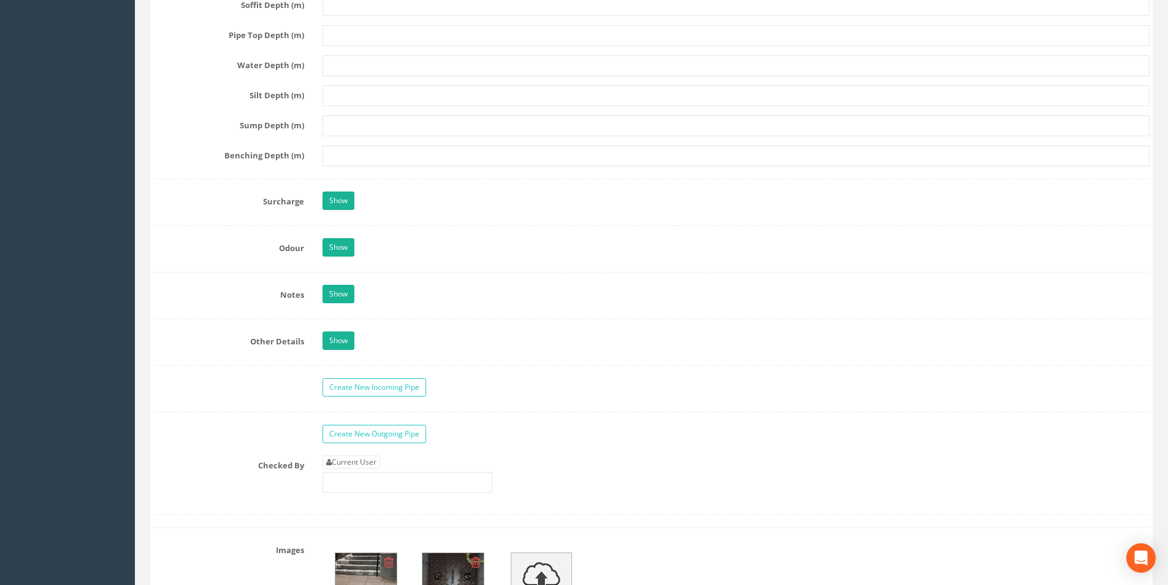
scroll to position [1779, 0]
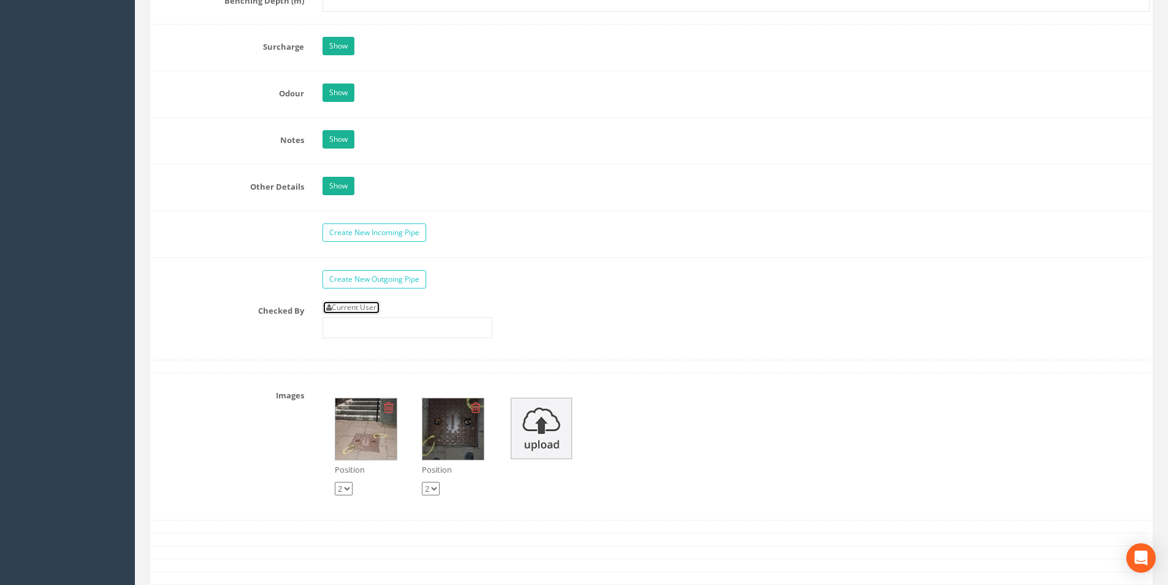
click at [354, 312] on link "Current User" at bounding box center [352, 307] width 58 height 13
type input "[PERSON_NAME]"
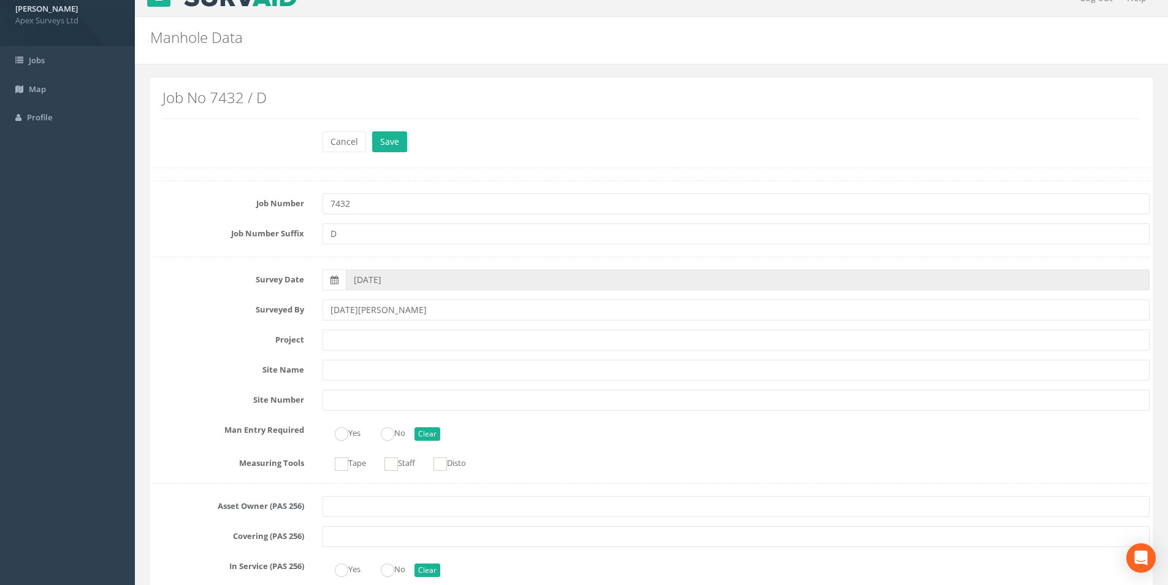
scroll to position [0, 0]
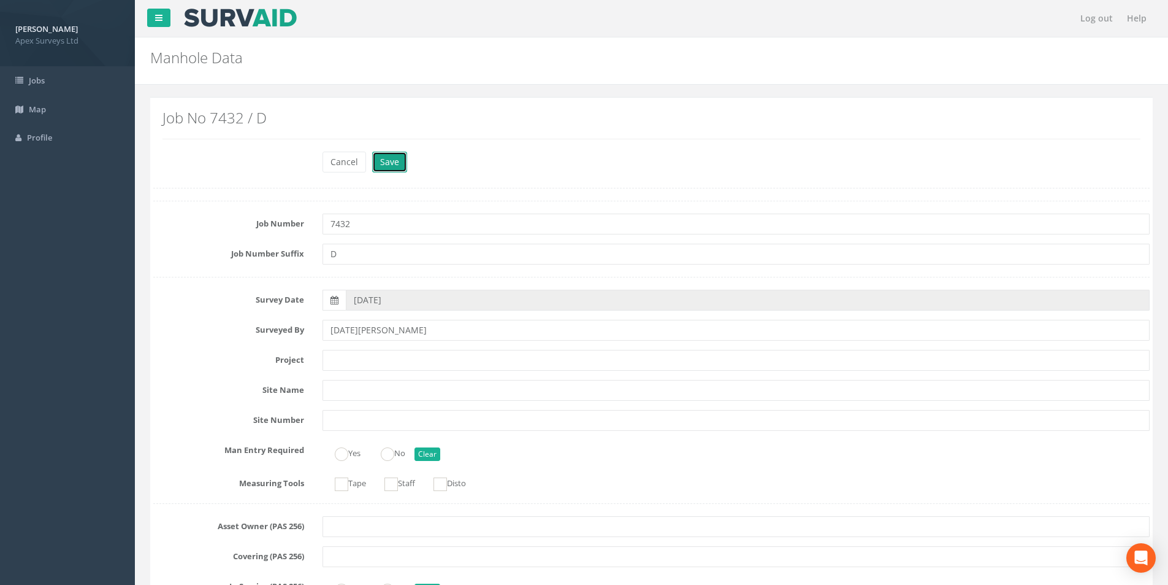
click at [384, 166] on button "Save" at bounding box center [389, 162] width 35 height 21
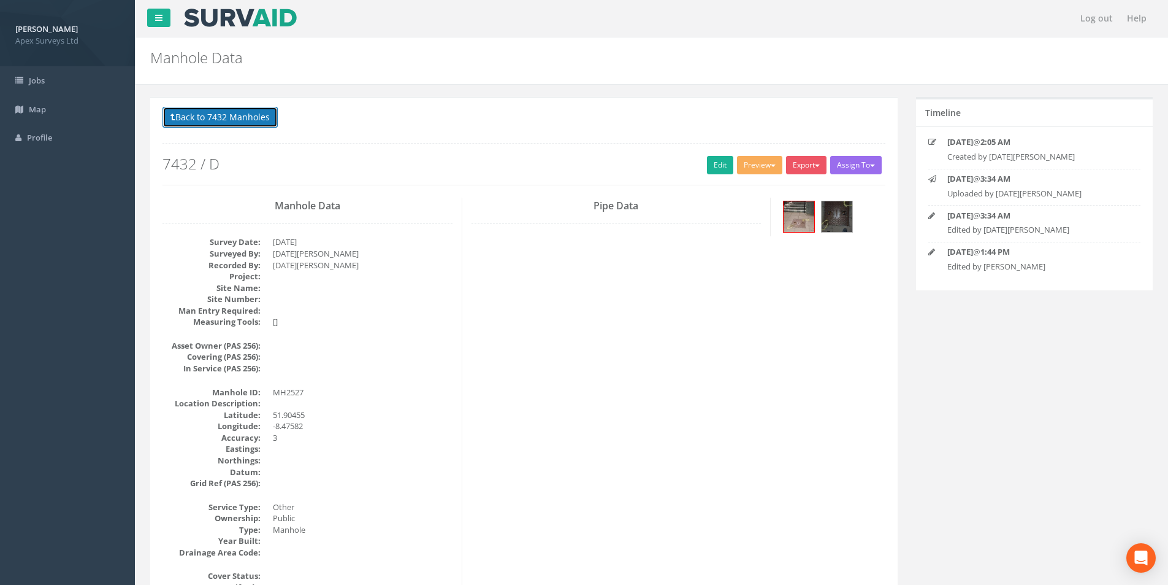
click at [232, 123] on button "Back to 7432 Manholes" at bounding box center [220, 117] width 115 height 21
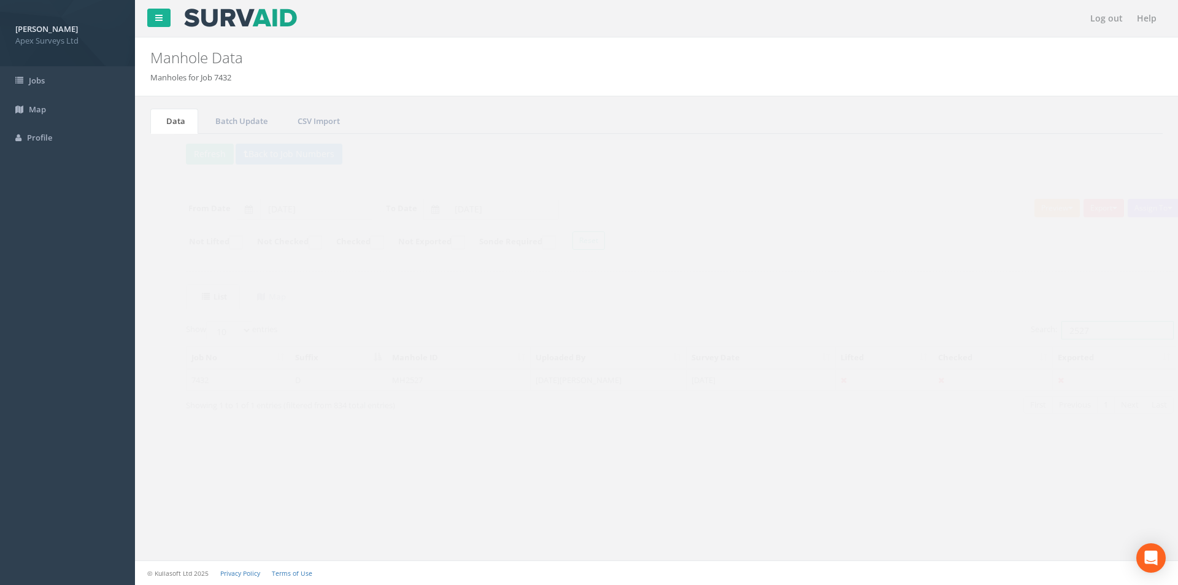
click at [1070, 330] on input "2527" at bounding box center [1094, 330] width 112 height 18
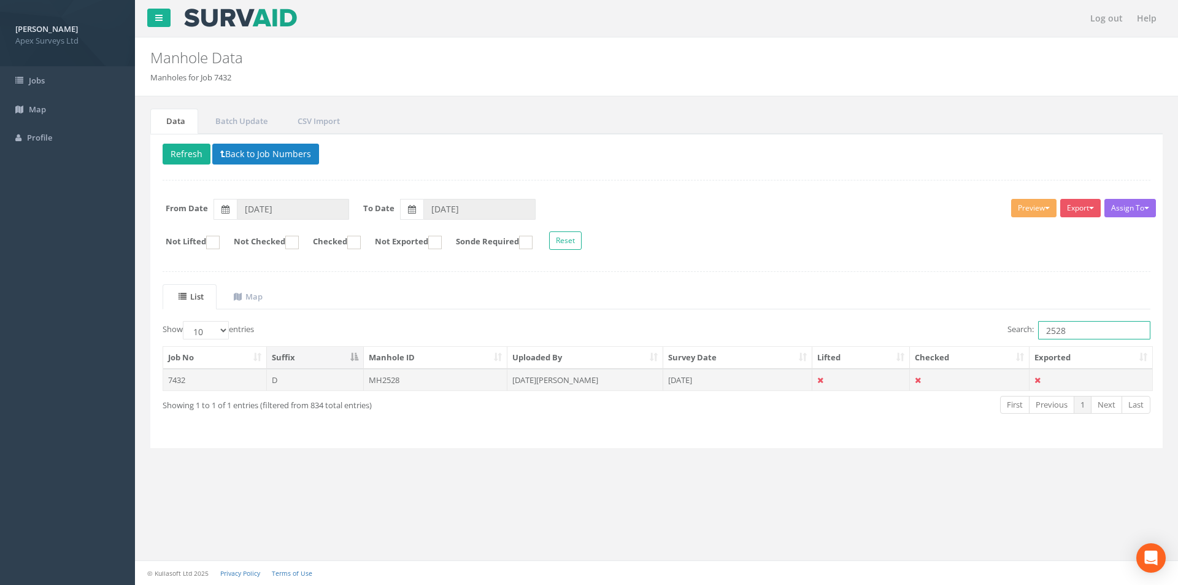
type input "2528"
click at [435, 384] on td "MH2528" at bounding box center [436, 380] width 144 height 22
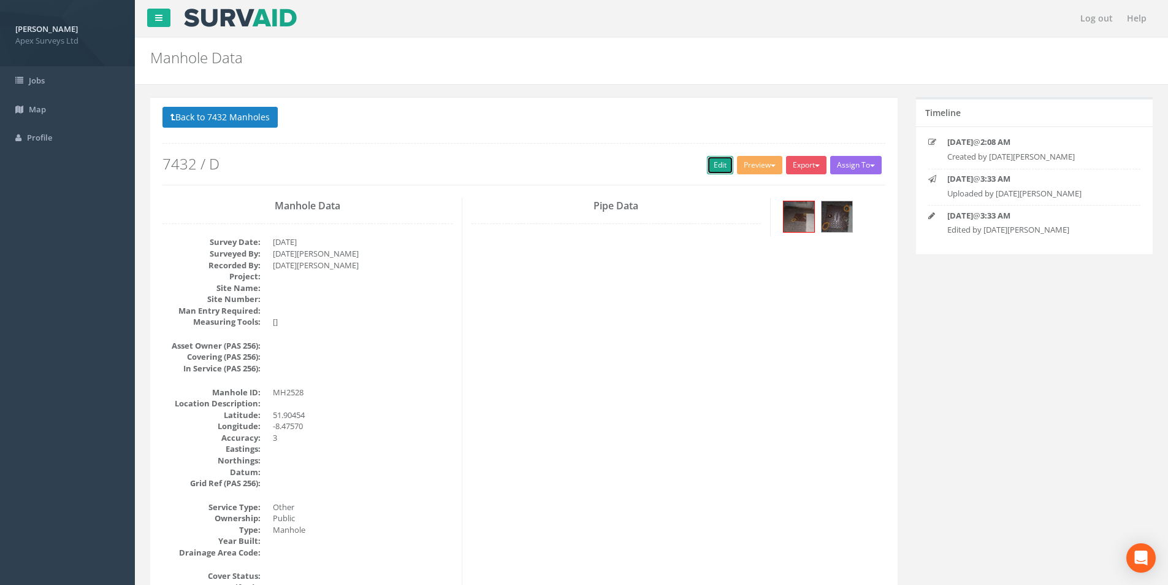
click at [707, 167] on link "Edit" at bounding box center [720, 165] width 26 height 18
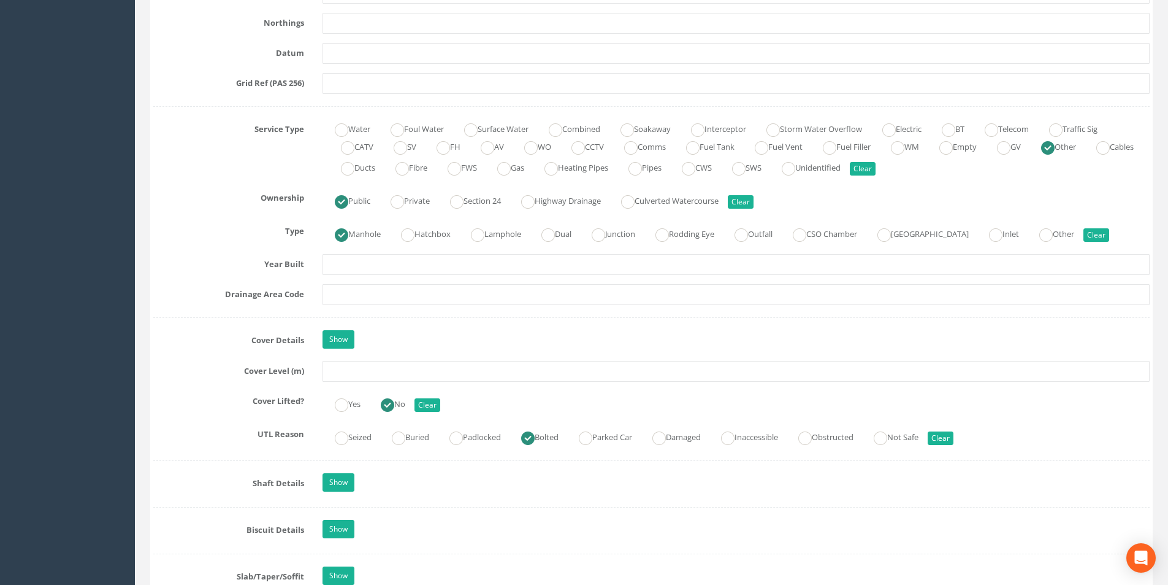
scroll to position [797, 0]
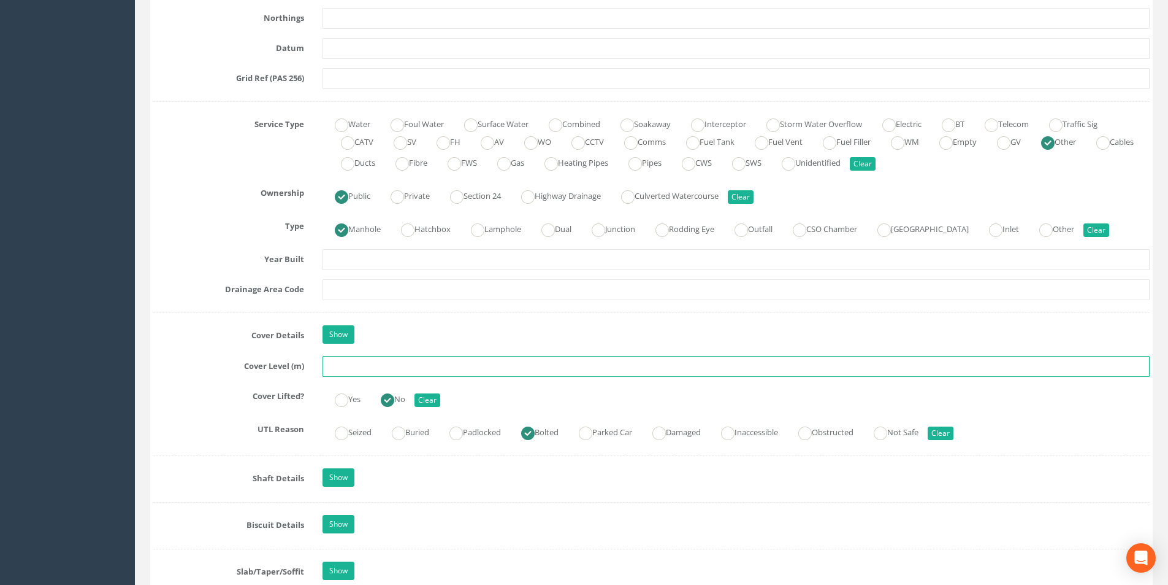
click at [374, 367] on input "text" at bounding box center [736, 366] width 827 height 21
type input "26.49"
click at [369, 288] on input "text" at bounding box center [736, 289] width 827 height 21
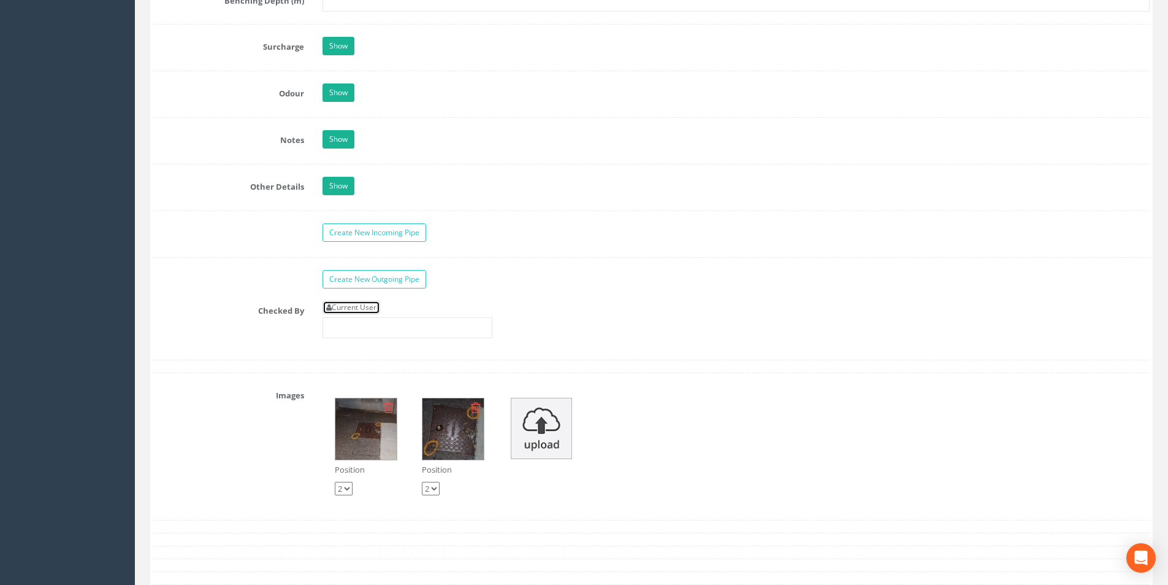
click at [372, 307] on link "Current User" at bounding box center [352, 307] width 58 height 13
type input "[PERSON_NAME]"
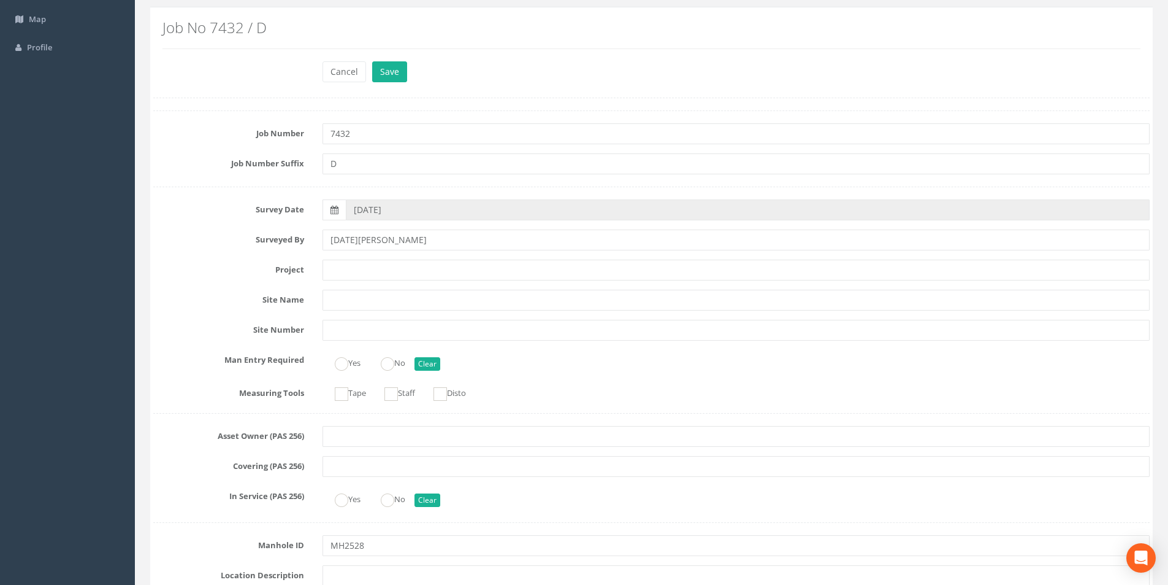
scroll to position [0, 0]
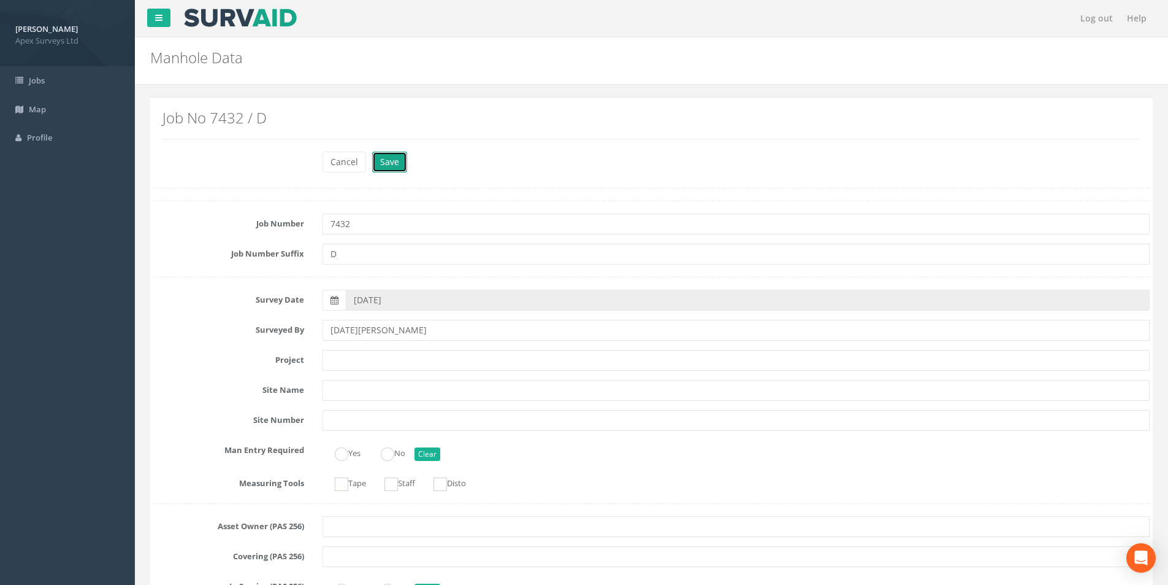
click at [396, 166] on button "Save" at bounding box center [389, 162] width 35 height 21
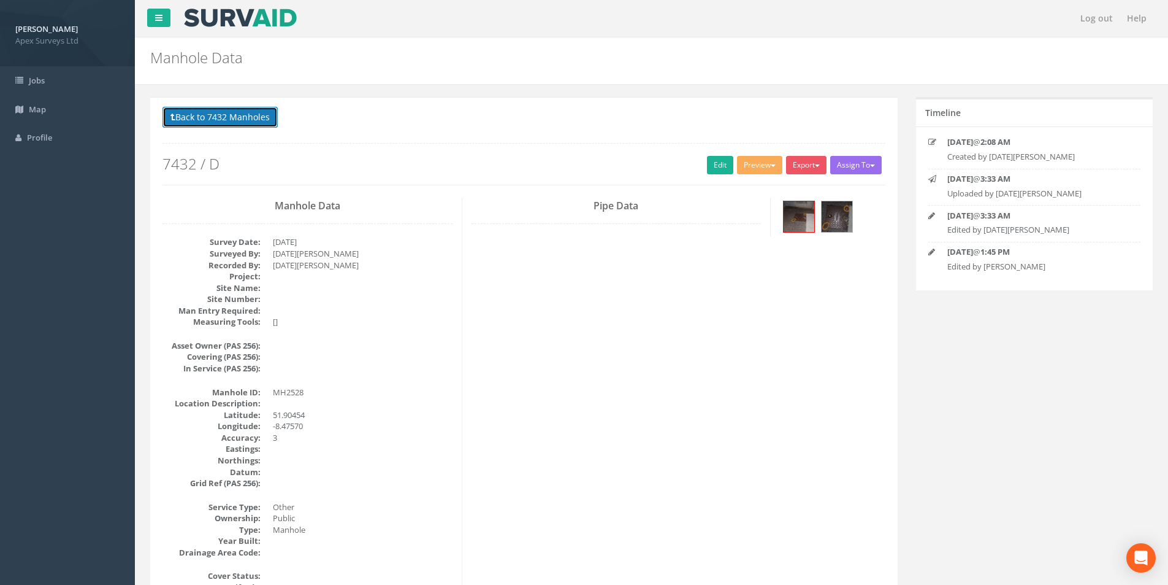
click at [215, 123] on button "Back to 7432 Manholes" at bounding box center [220, 117] width 115 height 21
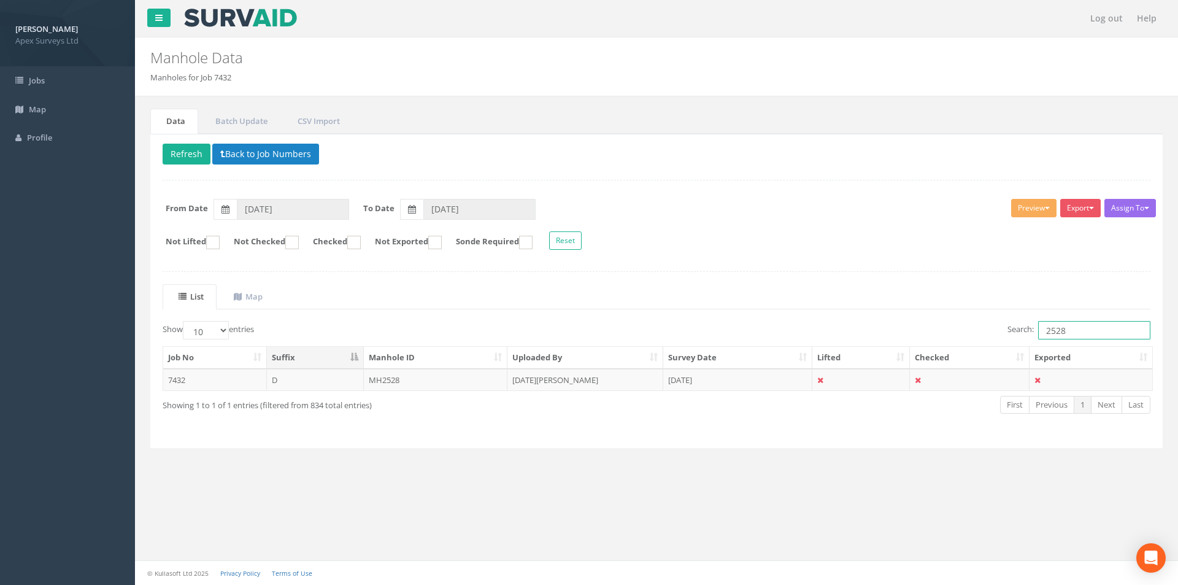
click at [1083, 335] on input "2528" at bounding box center [1094, 330] width 112 height 18
type input "2530"
click at [600, 385] on td "[DATE][PERSON_NAME]" at bounding box center [585, 380] width 156 height 22
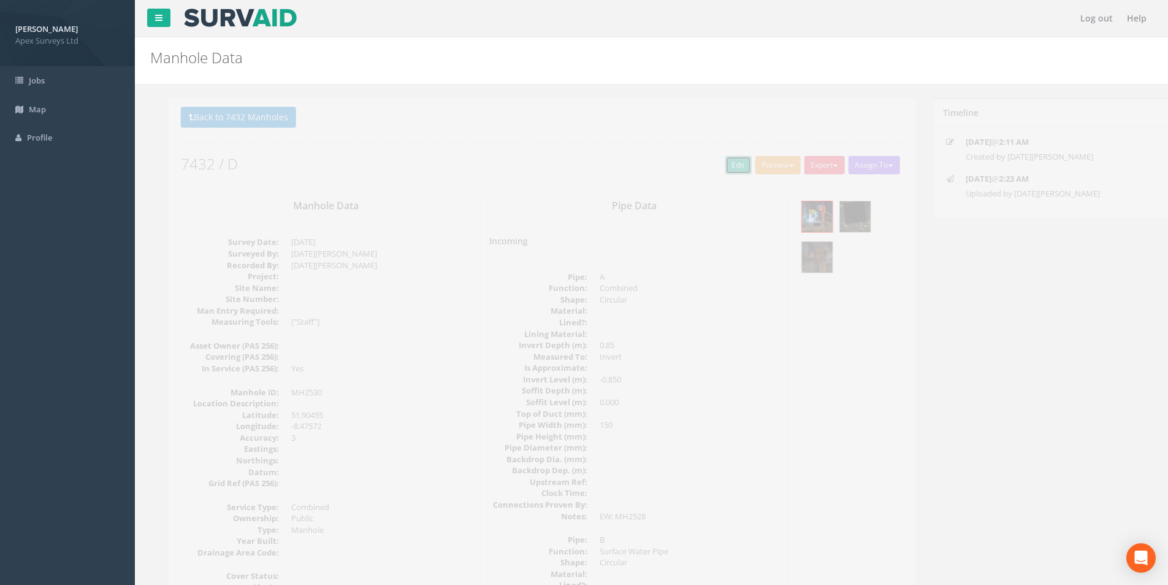
click at [717, 160] on link "Edit" at bounding box center [720, 165] width 26 height 18
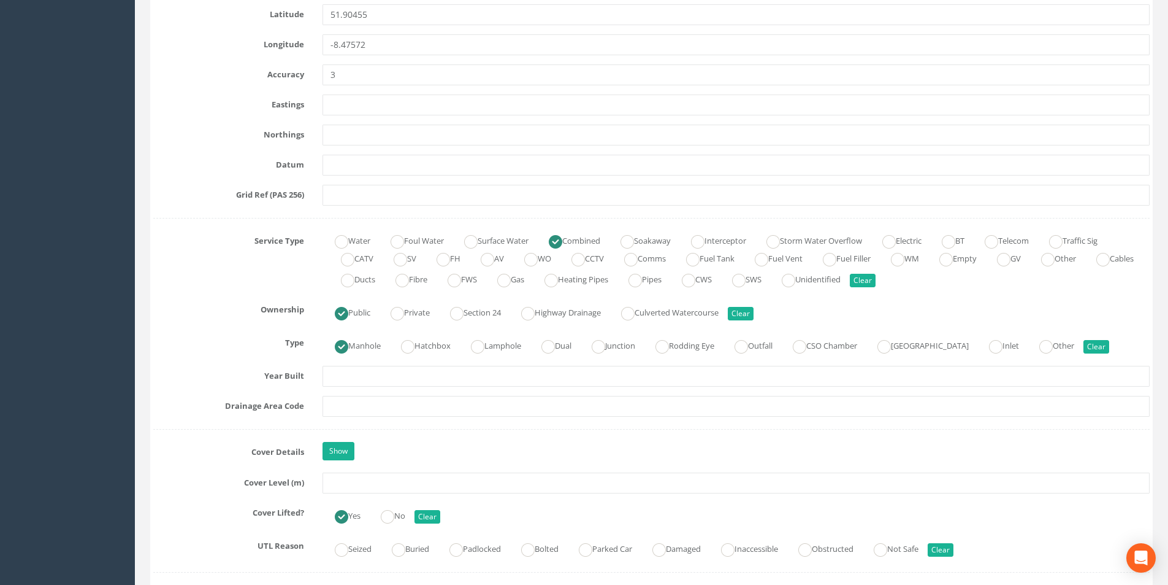
scroll to position [736, 0]
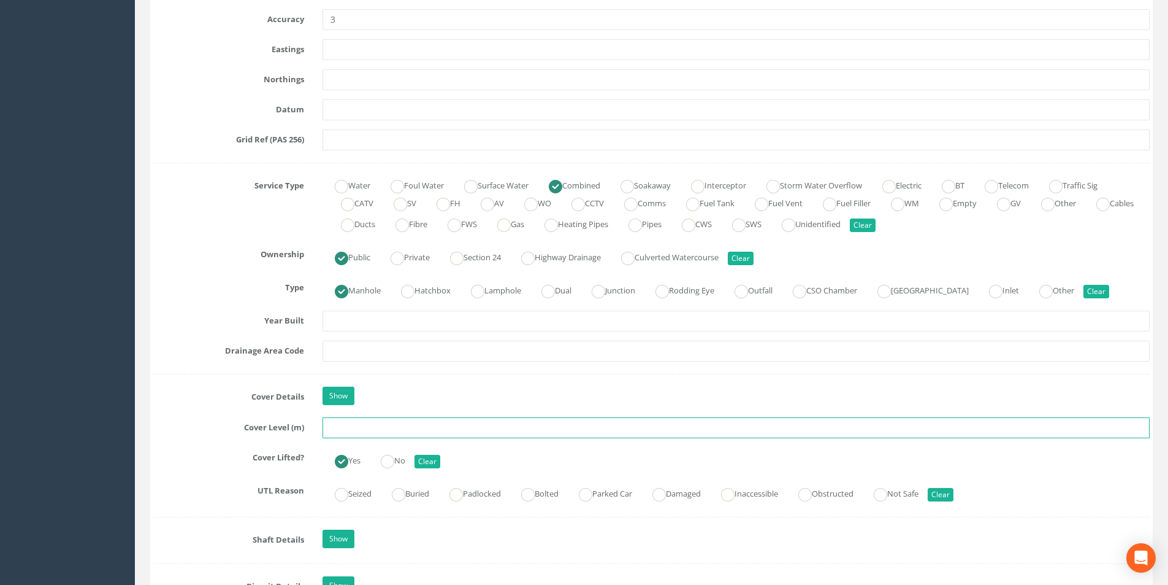
click at [356, 430] on input "text" at bounding box center [736, 427] width 827 height 21
type input "25.66"
click at [372, 356] on input "text" at bounding box center [736, 350] width 827 height 21
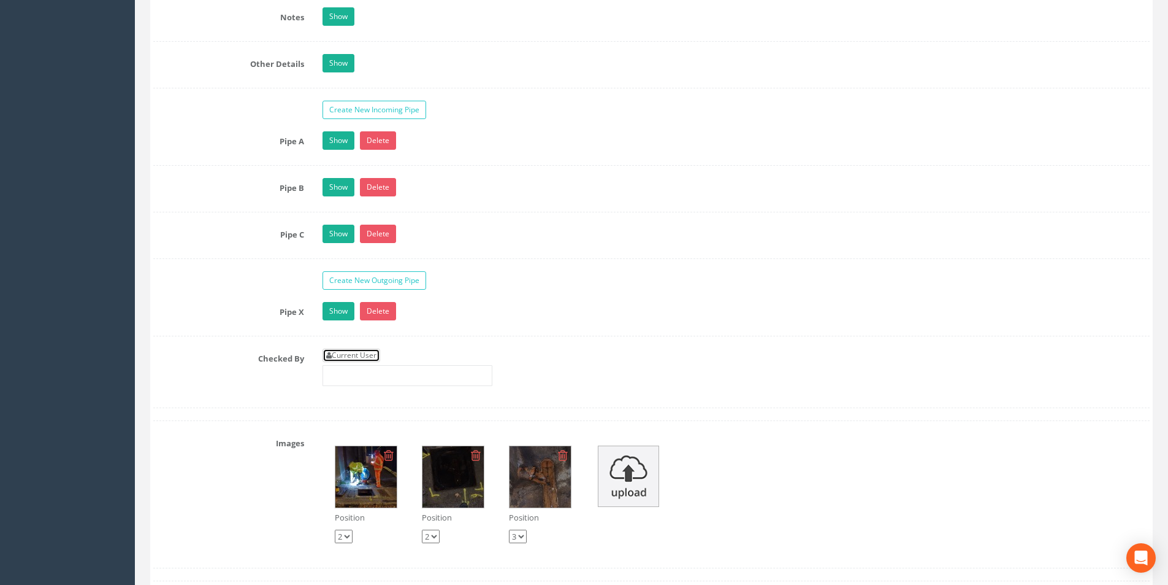
click at [375, 353] on link "Current User" at bounding box center [352, 354] width 58 height 13
type input "[PERSON_NAME]"
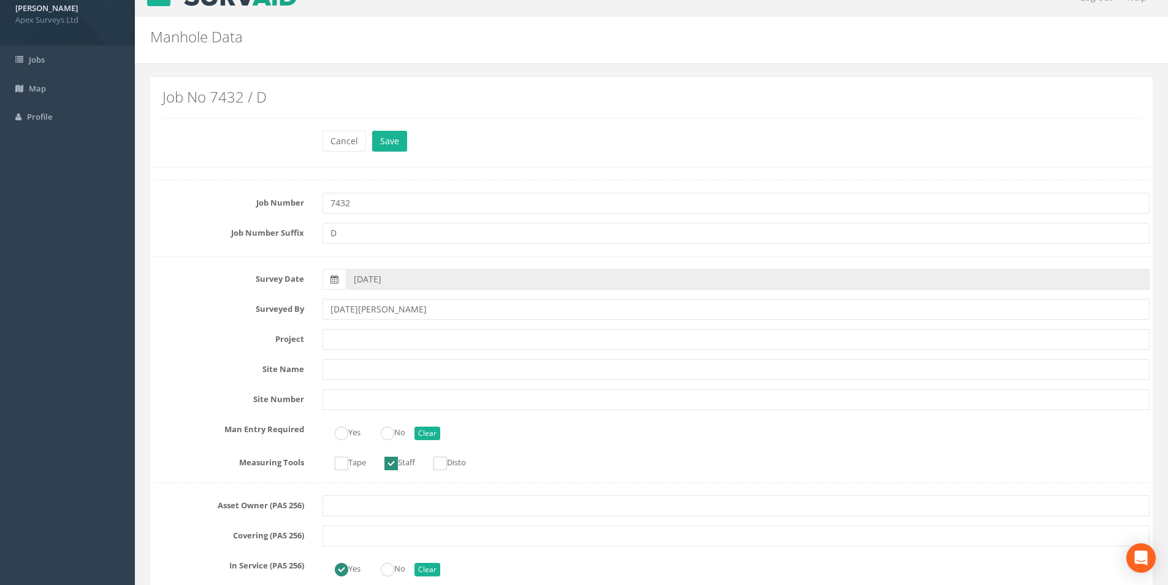
scroll to position [0, 0]
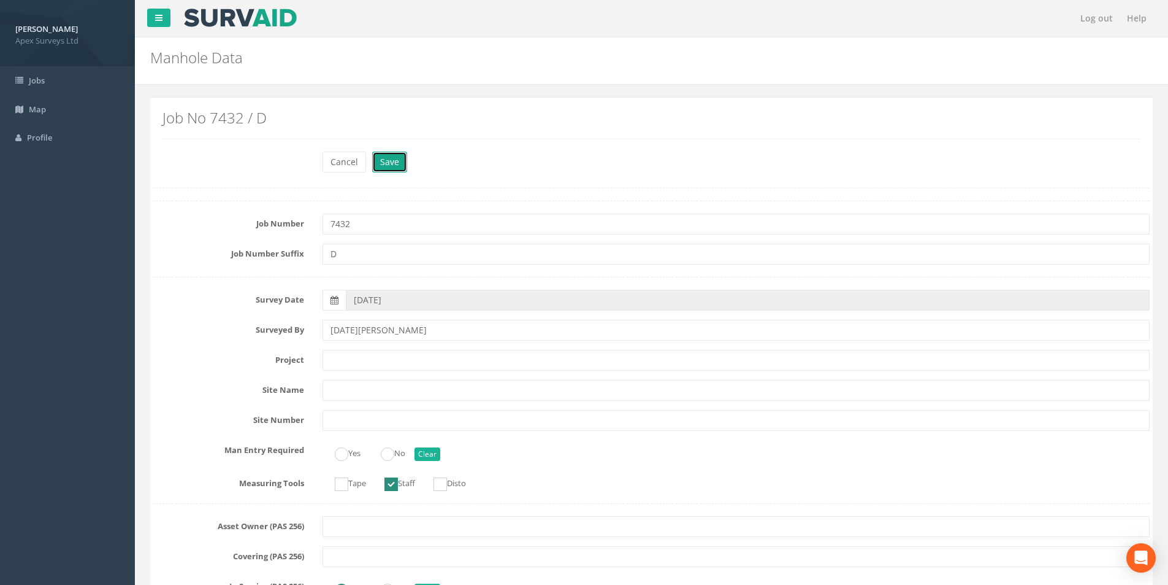
click at [382, 168] on button "Save" at bounding box center [389, 162] width 35 height 21
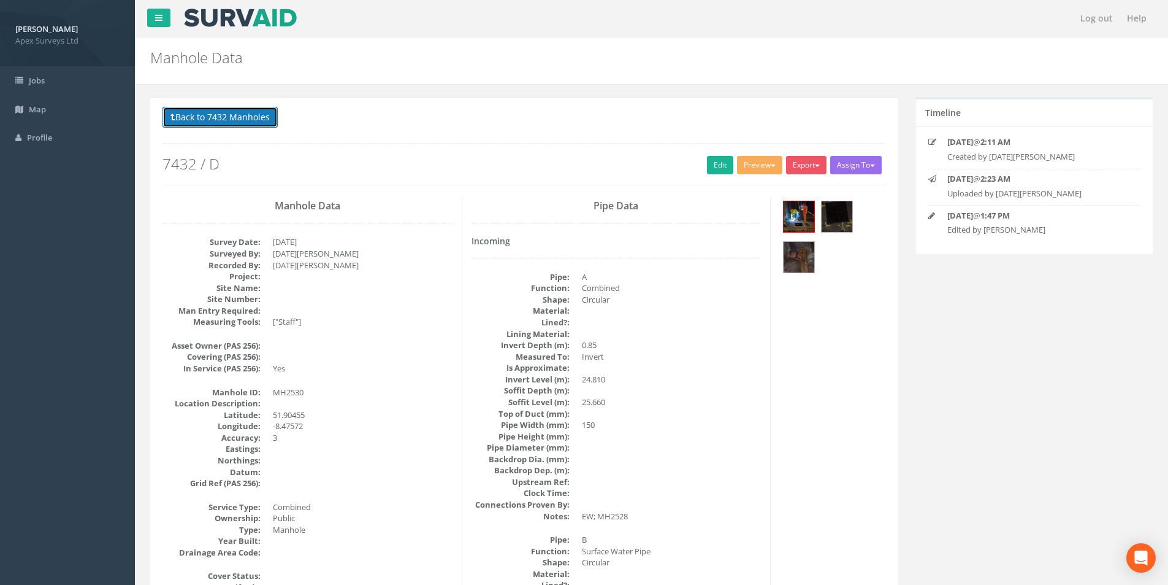
click at [223, 123] on button "Back to 7432 Manholes" at bounding box center [220, 117] width 115 height 21
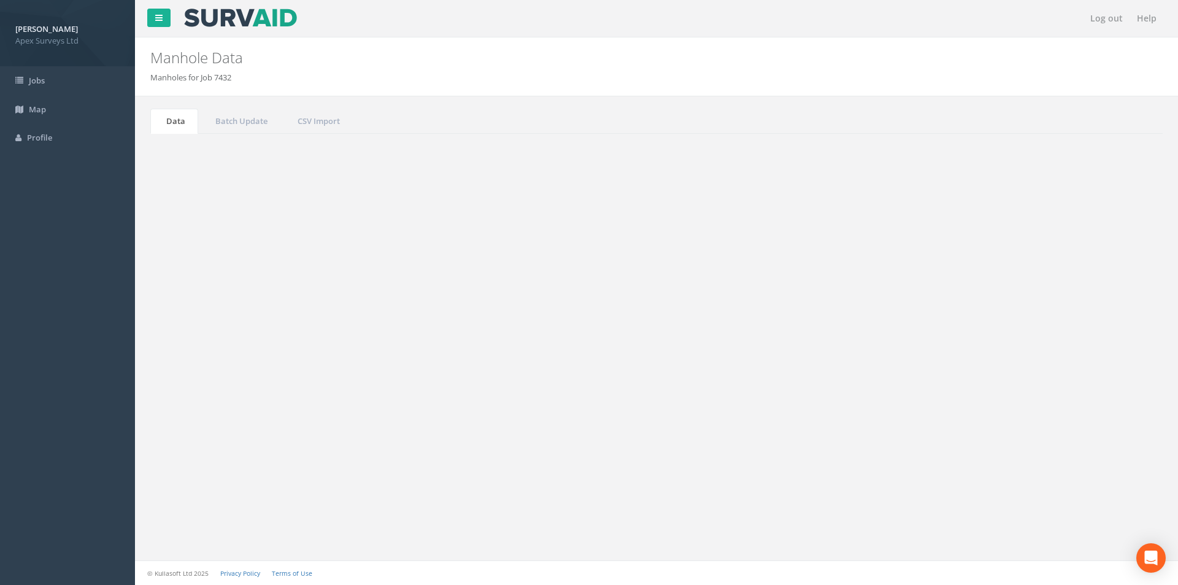
click at [1084, 332] on input "2530" at bounding box center [1094, 330] width 112 height 18
click at [1080, 335] on input "2530" at bounding box center [1094, 330] width 112 height 18
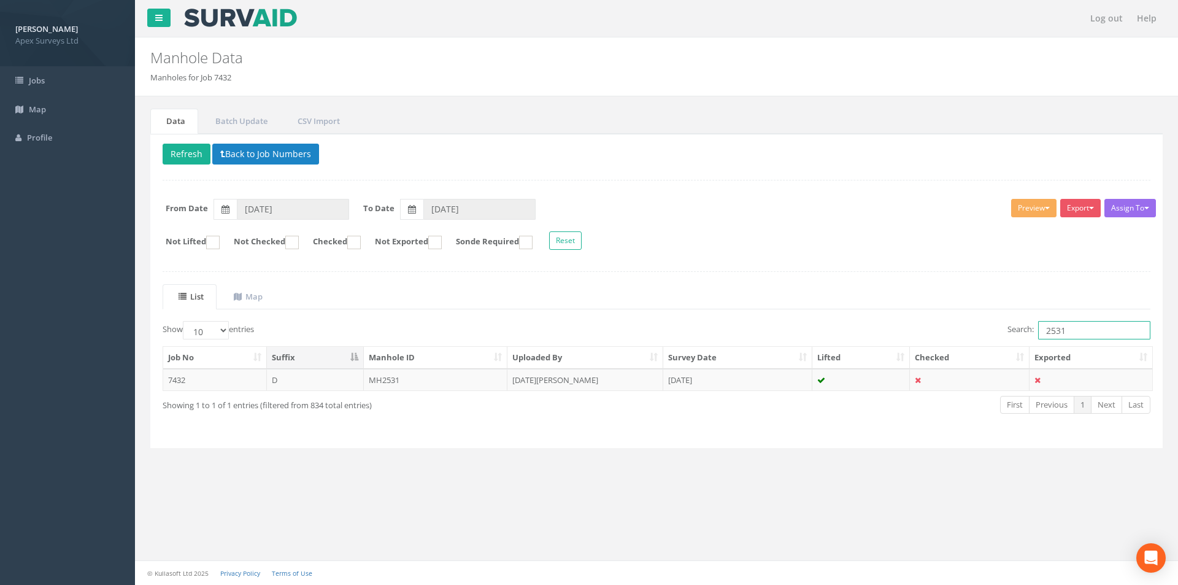
type input "2531"
click at [298, 385] on td "D" at bounding box center [315, 380] width 97 height 22
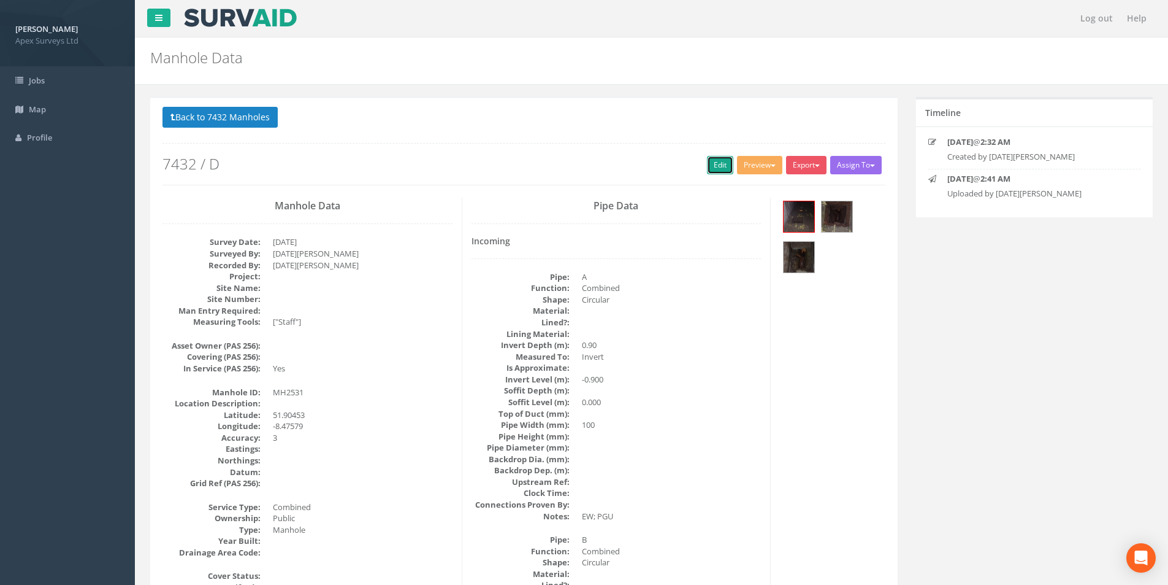
click at [710, 157] on link "Edit" at bounding box center [720, 165] width 26 height 18
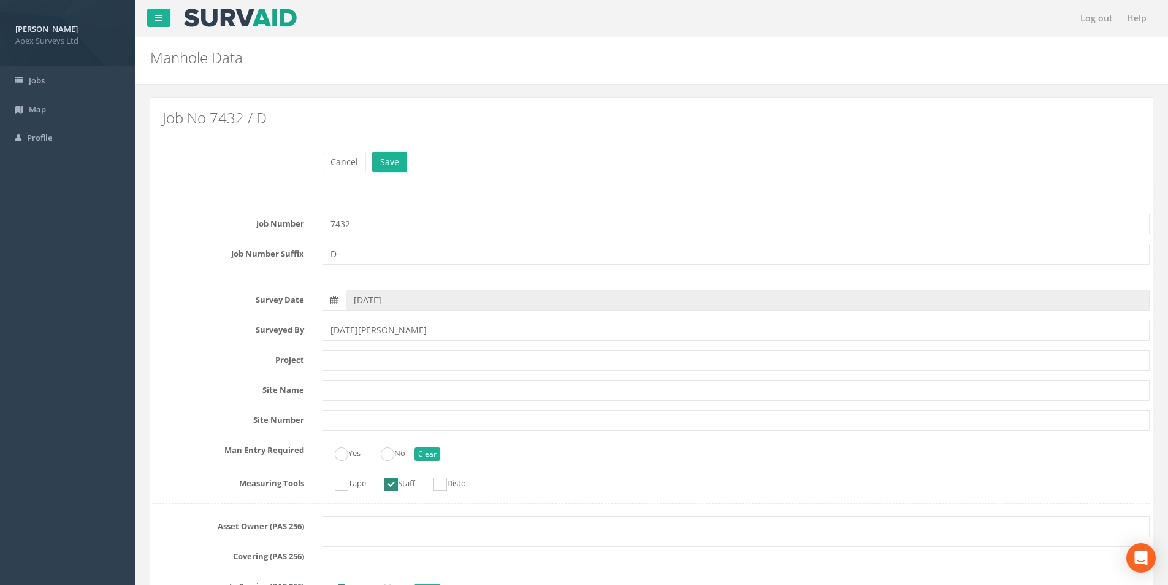
scroll to position [859, 0]
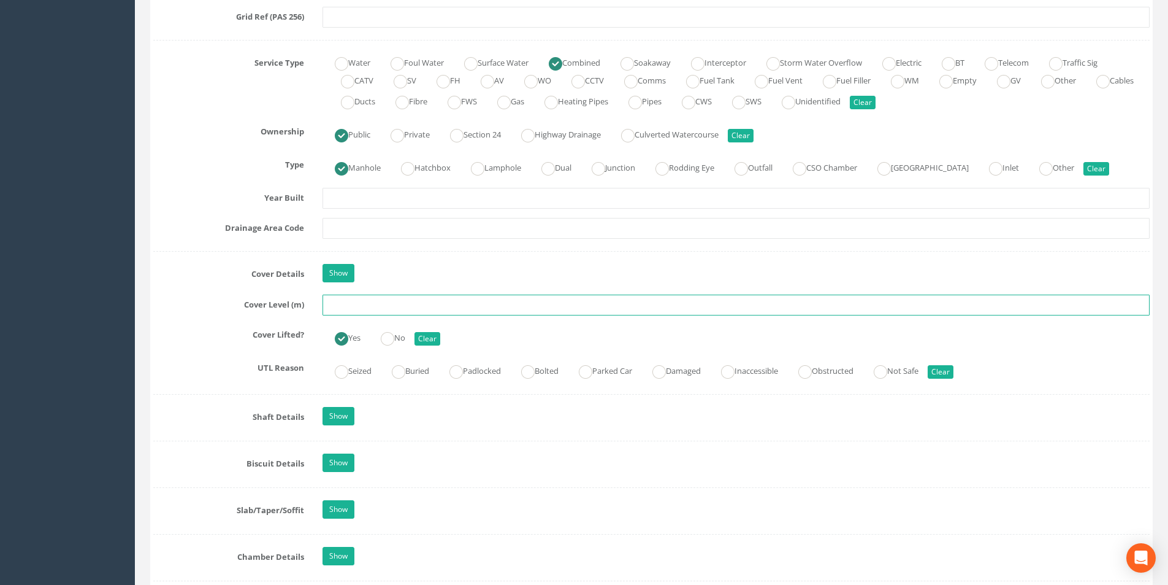
click at [393, 305] on input "text" at bounding box center [736, 304] width 827 height 21
type input "25.80"
click at [426, 222] on input "text" at bounding box center [736, 228] width 827 height 21
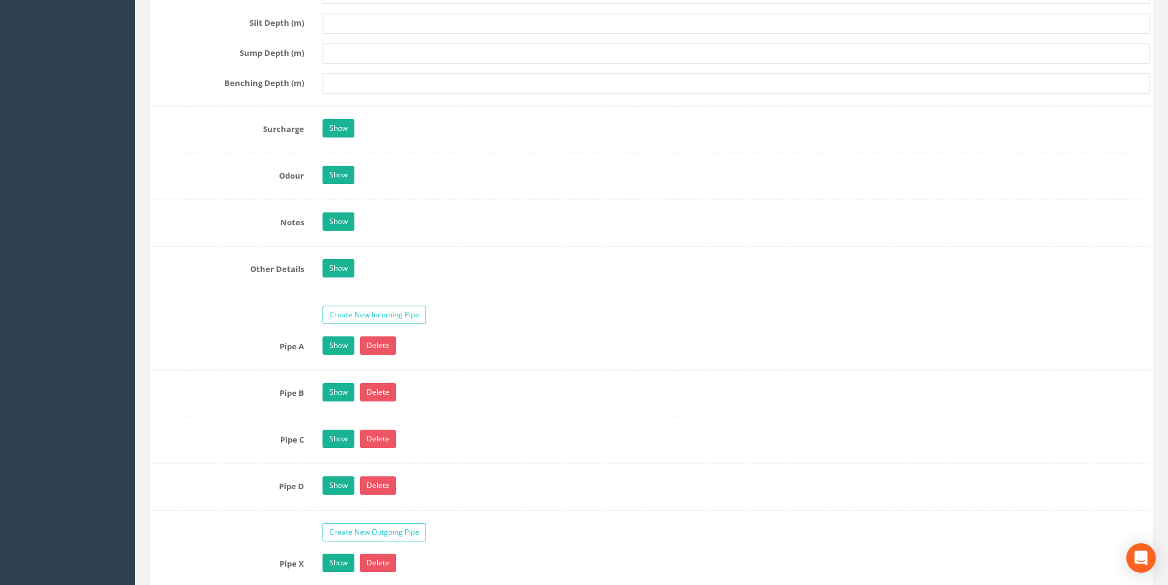
scroll to position [1963, 0]
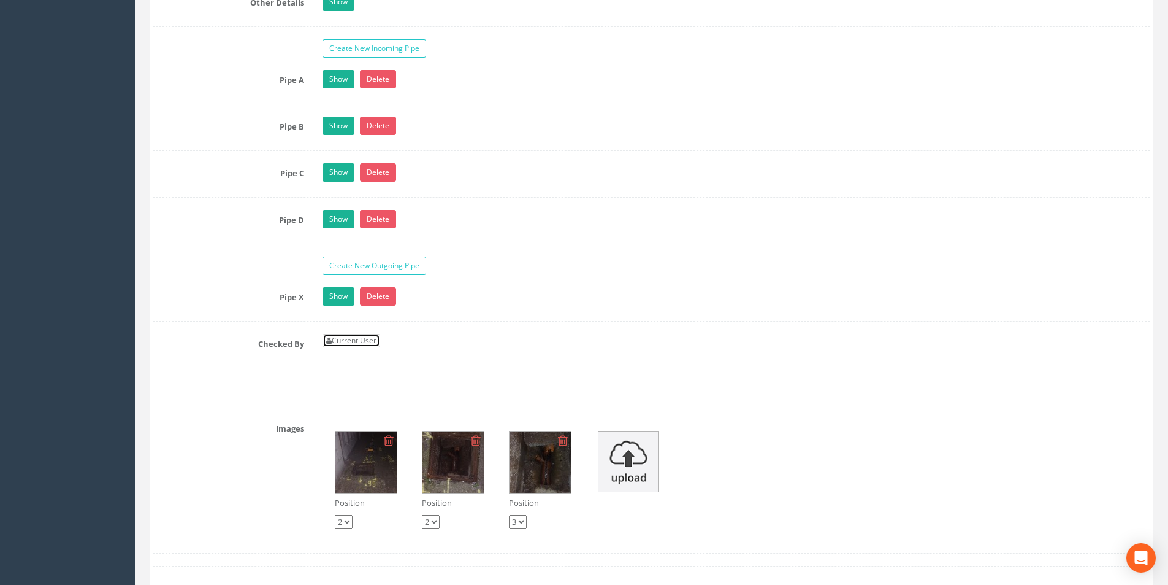
click at [367, 342] on link "Current User" at bounding box center [352, 340] width 58 height 13
type input "[PERSON_NAME]"
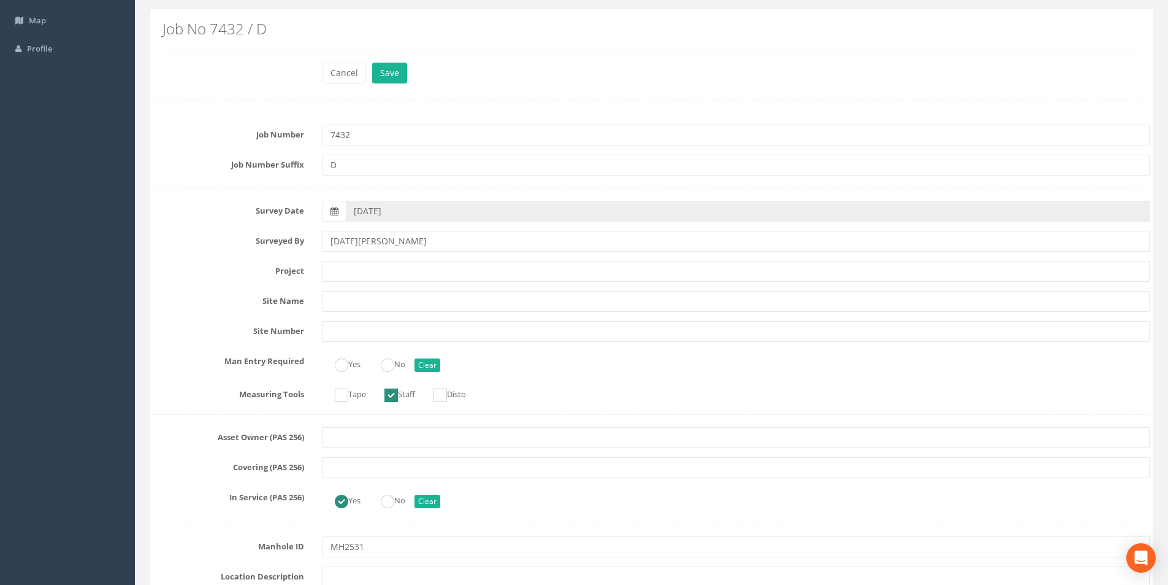
scroll to position [0, 0]
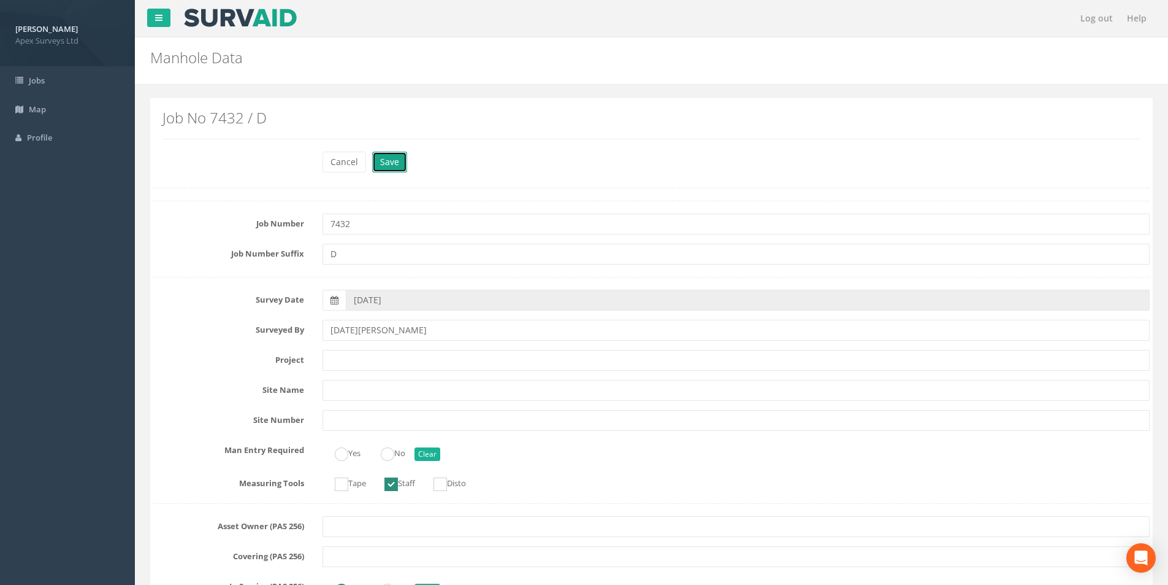
click at [398, 159] on button "Save" at bounding box center [389, 162] width 35 height 21
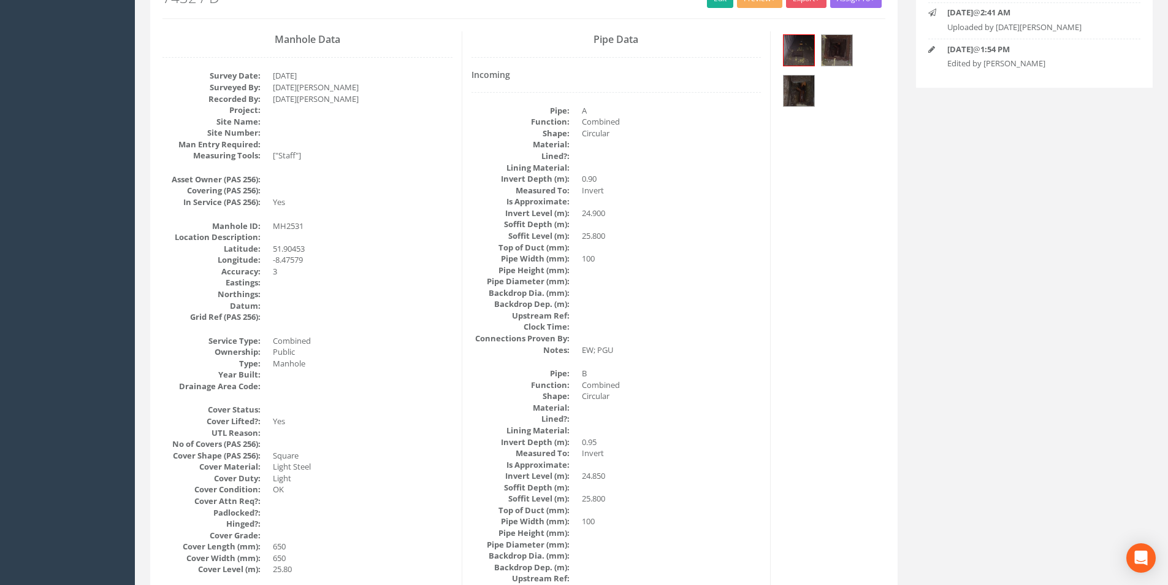
scroll to position [25, 0]
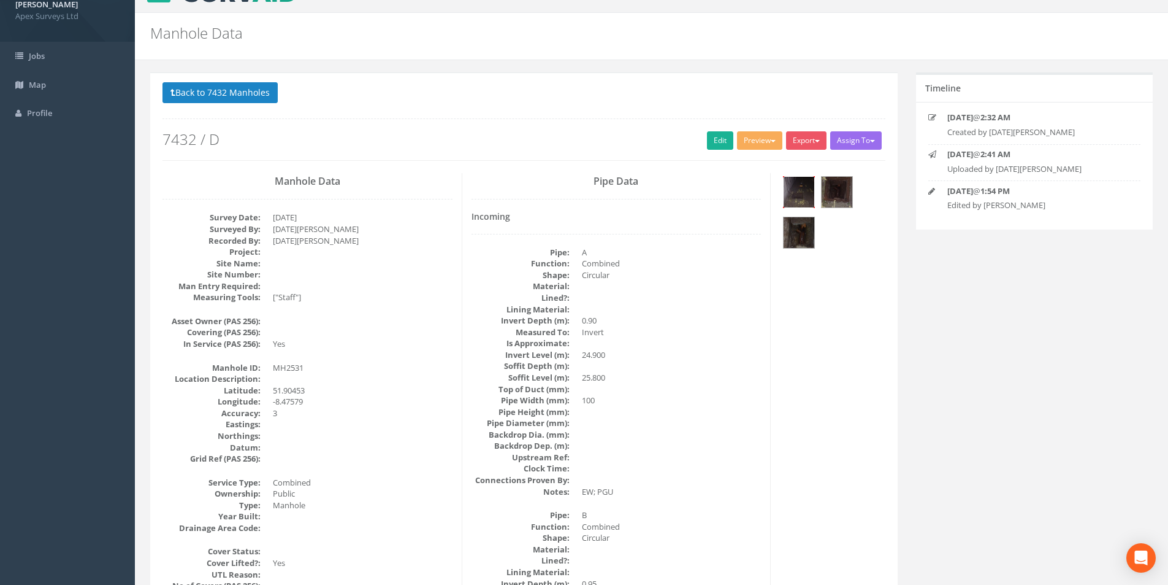
click at [797, 198] on img at bounding box center [799, 192] width 31 height 31
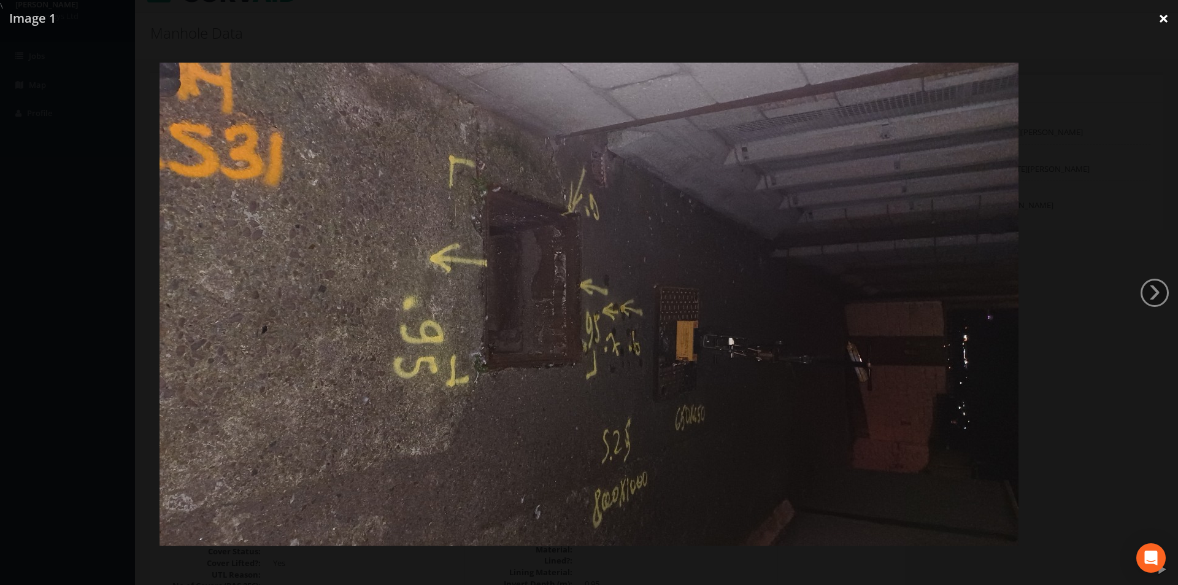
click at [1167, 25] on link "×" at bounding box center [1163, 18] width 29 height 37
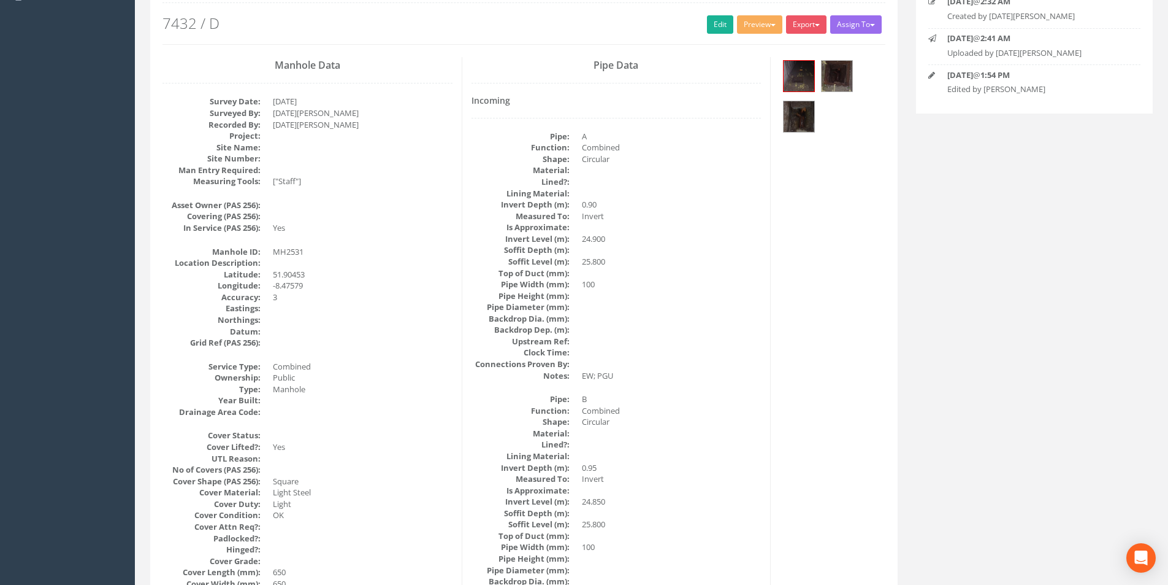
scroll to position [123, 0]
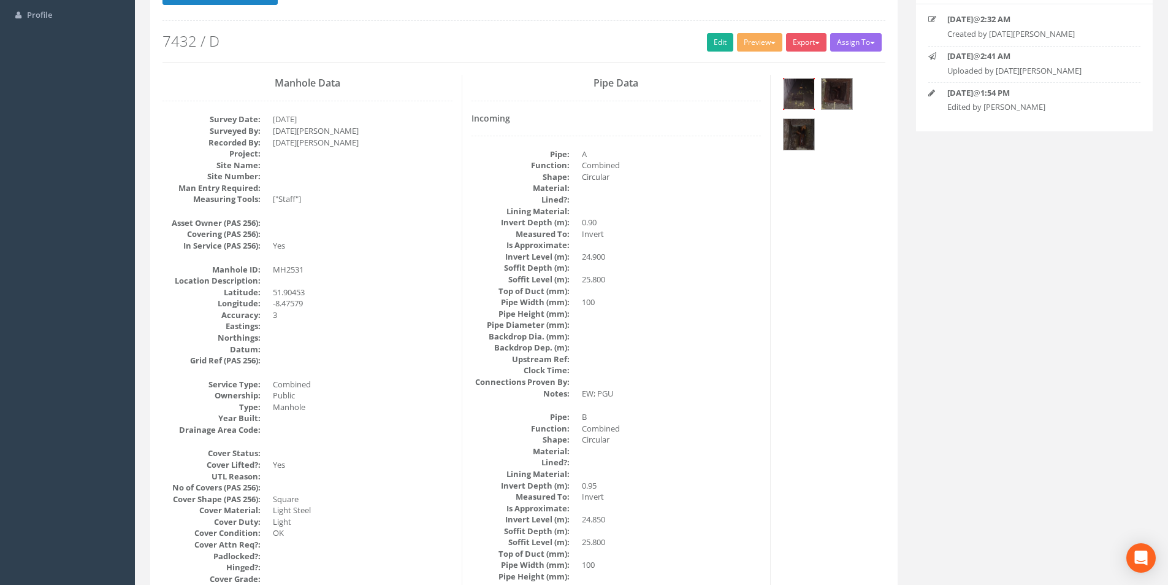
click at [808, 100] on img at bounding box center [799, 94] width 31 height 31
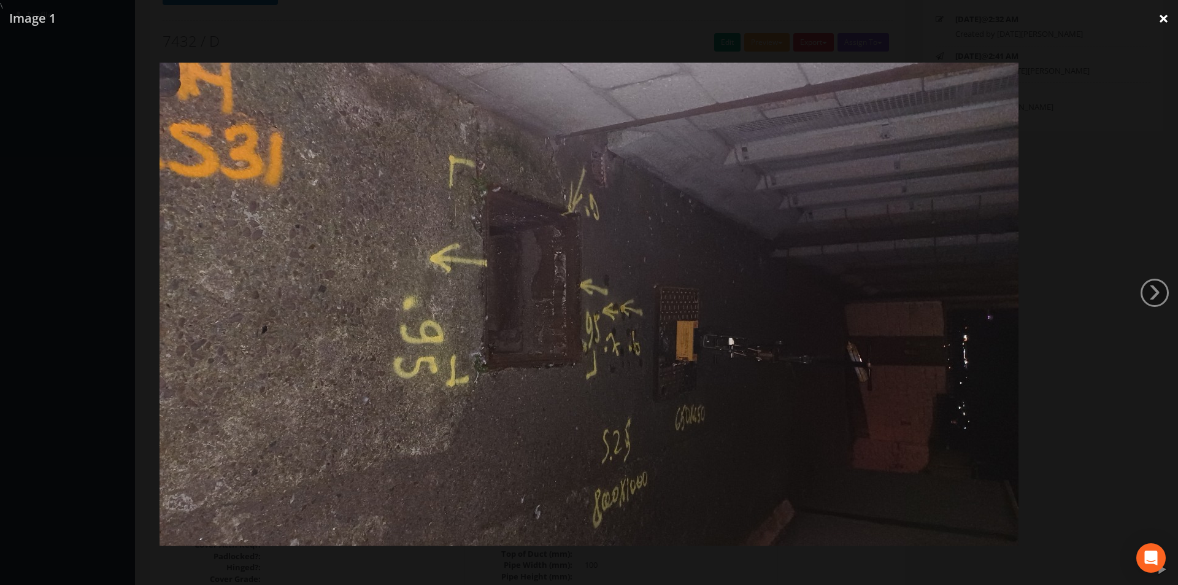
click at [1159, 21] on link "×" at bounding box center [1163, 18] width 29 height 37
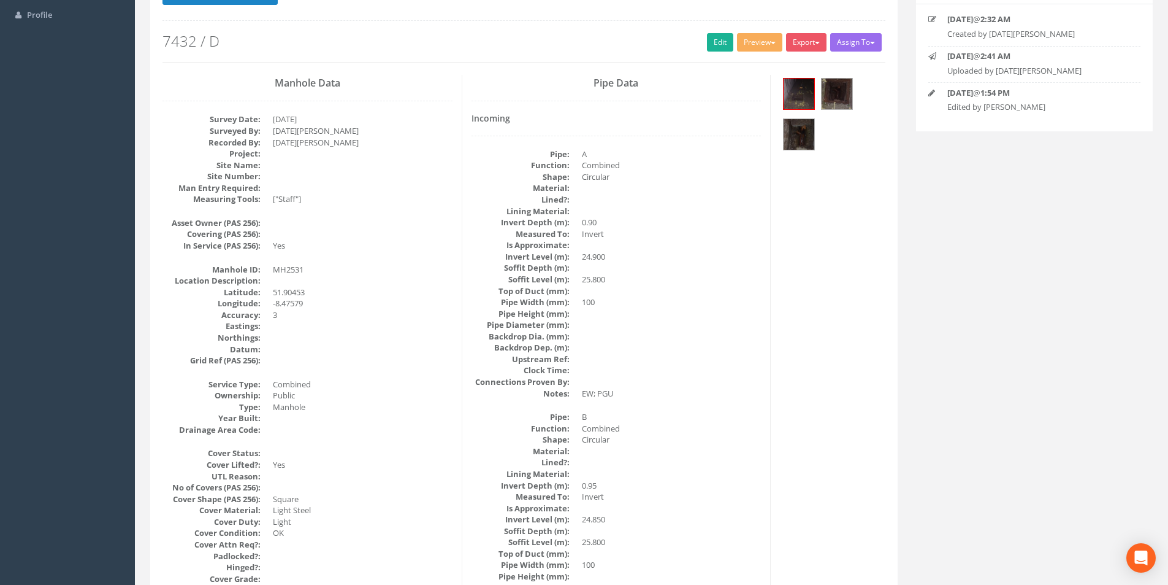
scroll to position [0, 0]
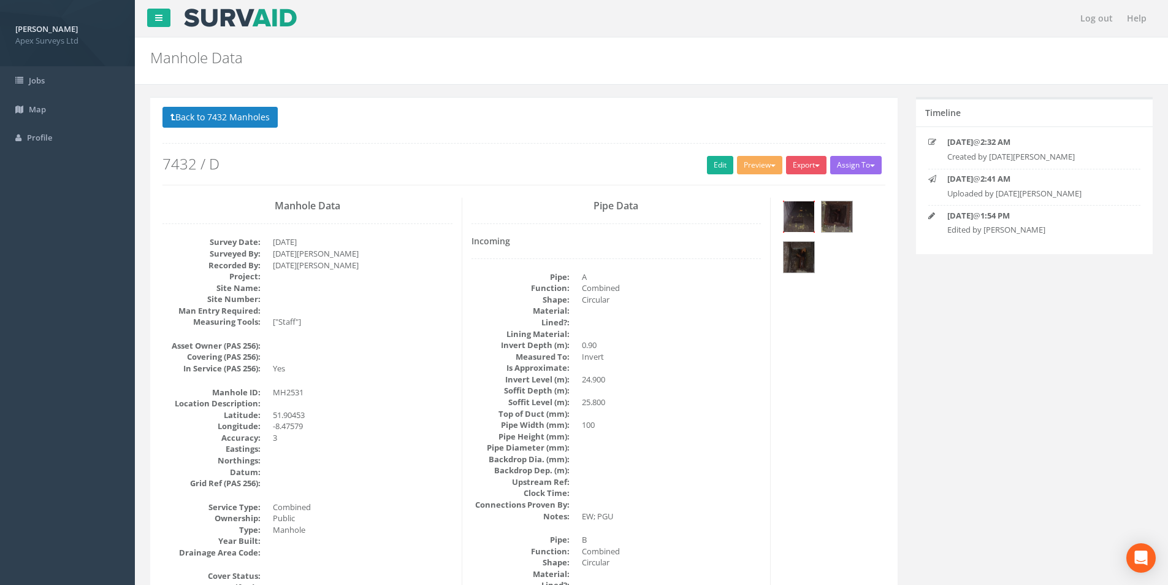
click at [805, 223] on img at bounding box center [799, 216] width 31 height 31
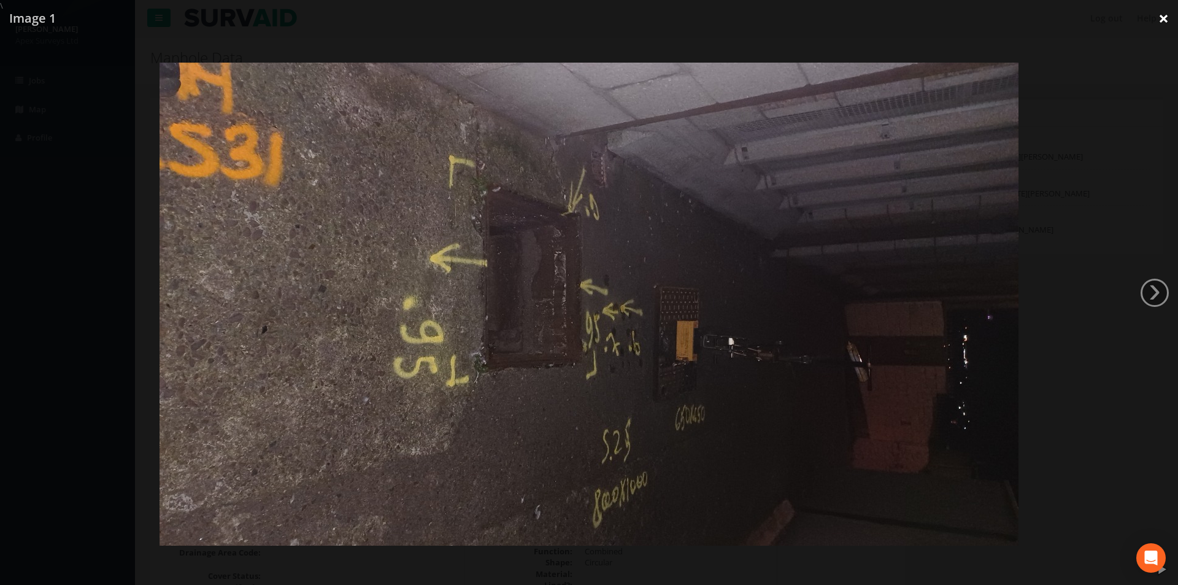
click at [1167, 25] on link "×" at bounding box center [1163, 18] width 29 height 37
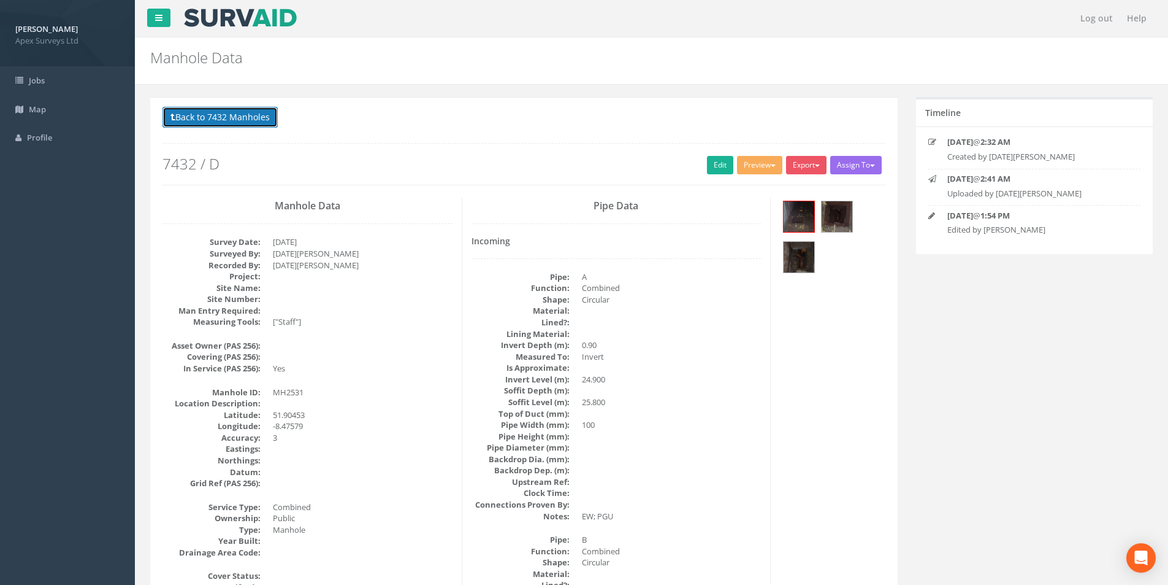
click at [234, 118] on button "Back to 7432 Manholes" at bounding box center [220, 117] width 115 height 21
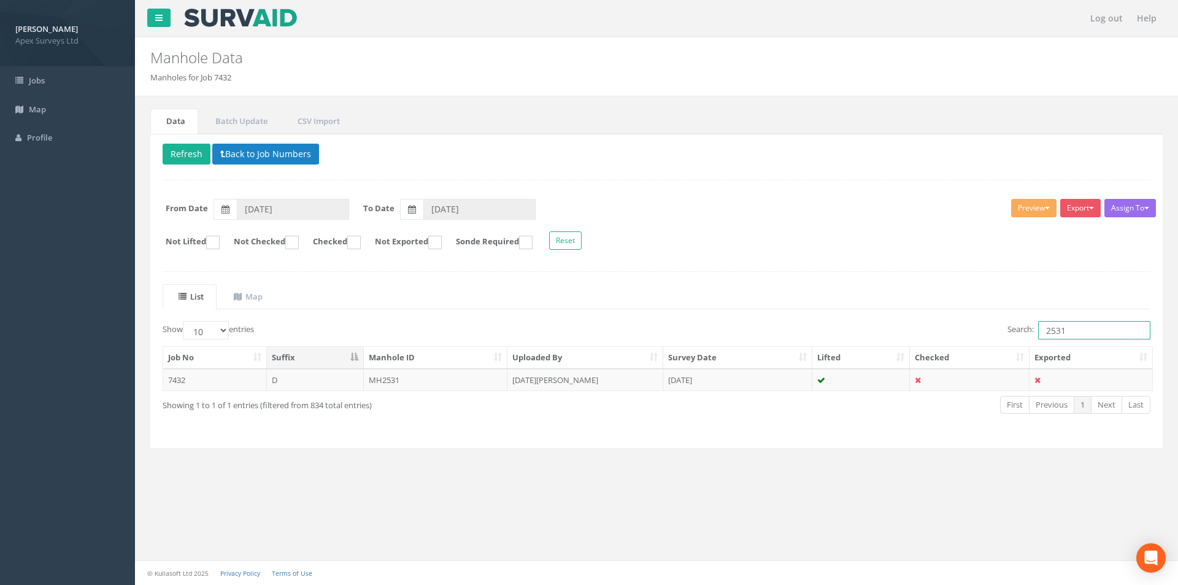
click at [1080, 331] on input "2531" at bounding box center [1094, 330] width 112 height 18
type input "2535"
click at [618, 389] on td "[DATE][PERSON_NAME]" at bounding box center [585, 380] width 156 height 22
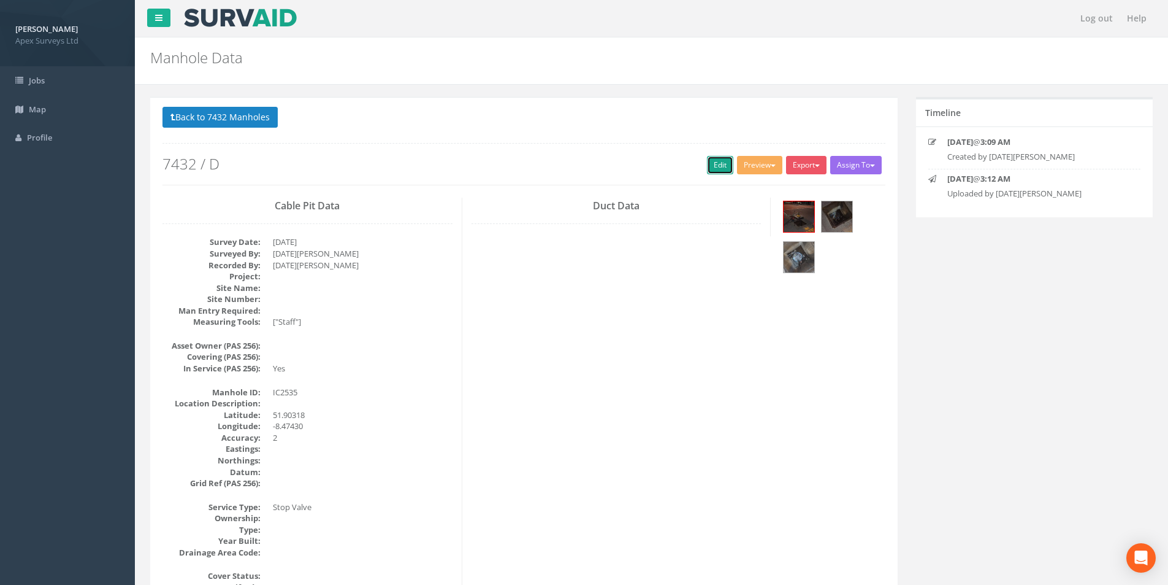
click at [723, 167] on link "Edit" at bounding box center [720, 165] width 26 height 18
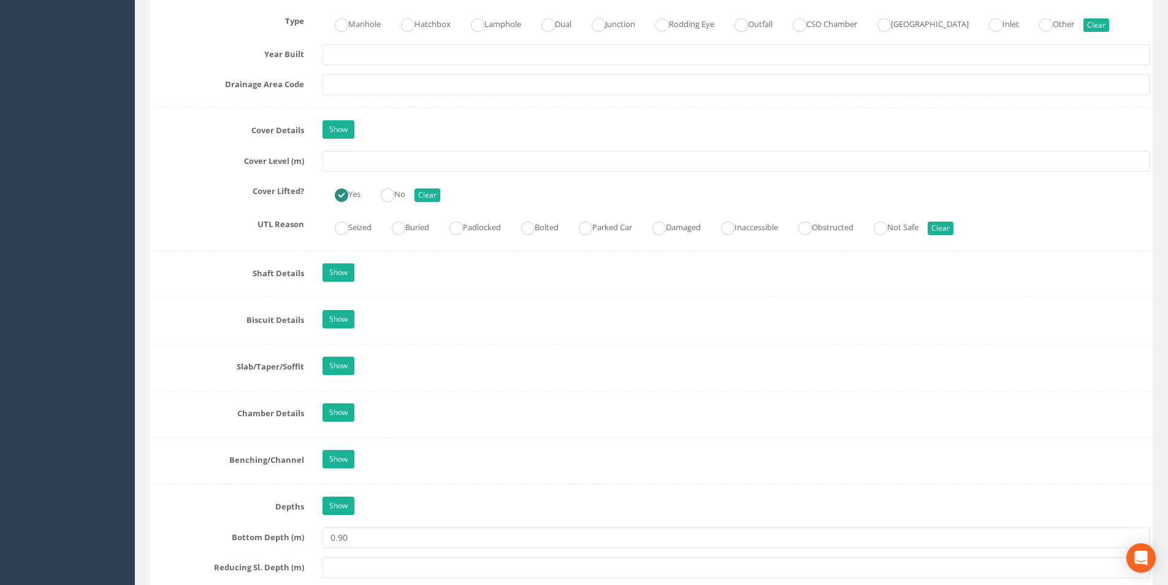
scroll to position [859, 0]
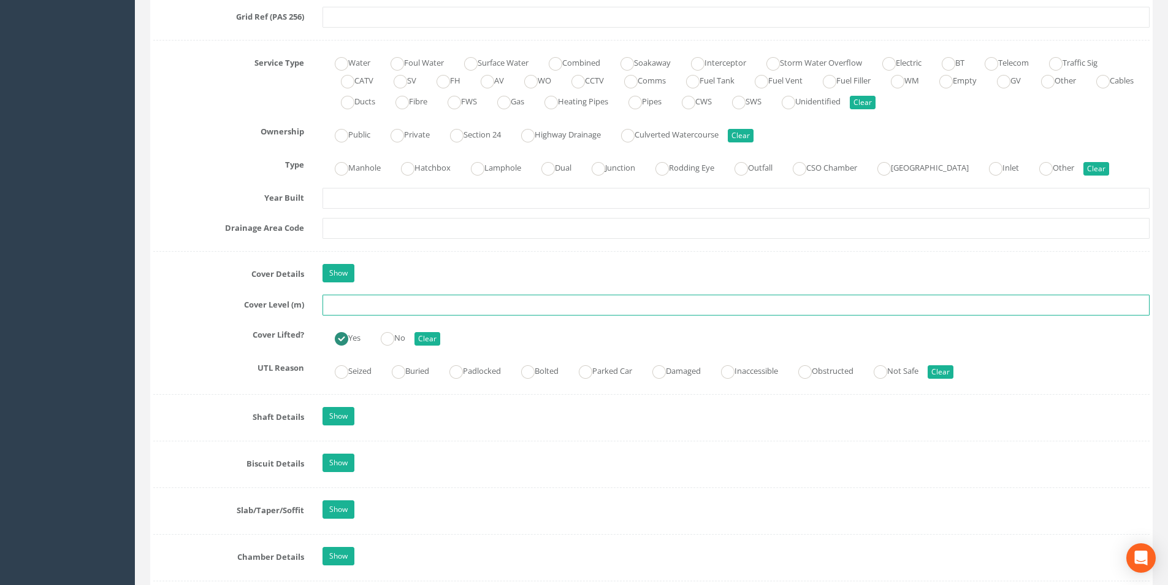
click at [410, 308] on input "text" at bounding box center [736, 304] width 827 height 21
type input "14.25"
click at [407, 226] on input "text" at bounding box center [736, 228] width 827 height 21
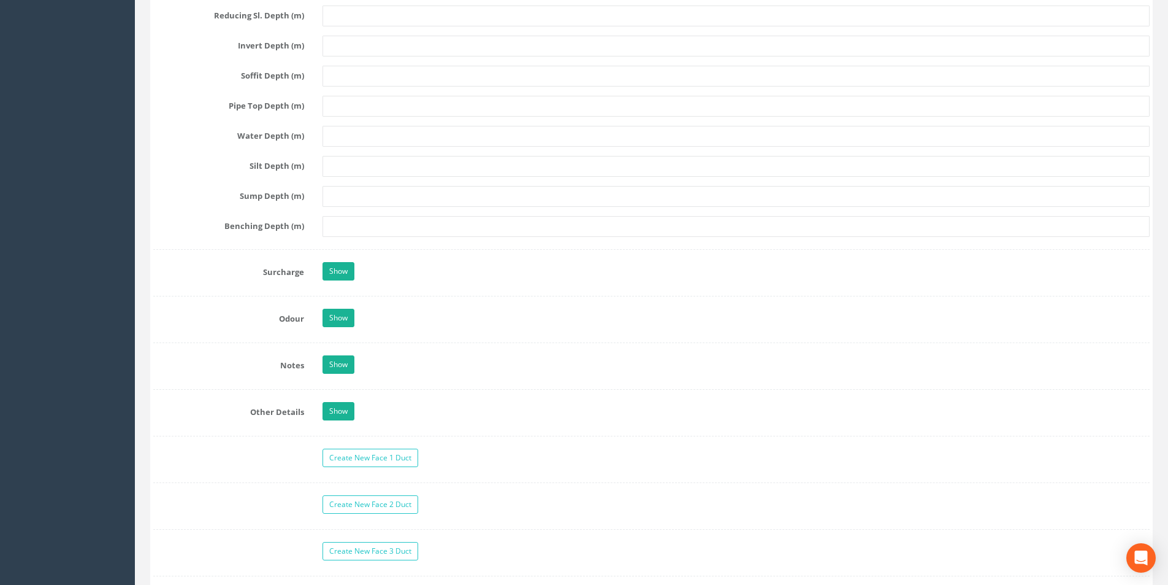
scroll to position [1779, 0]
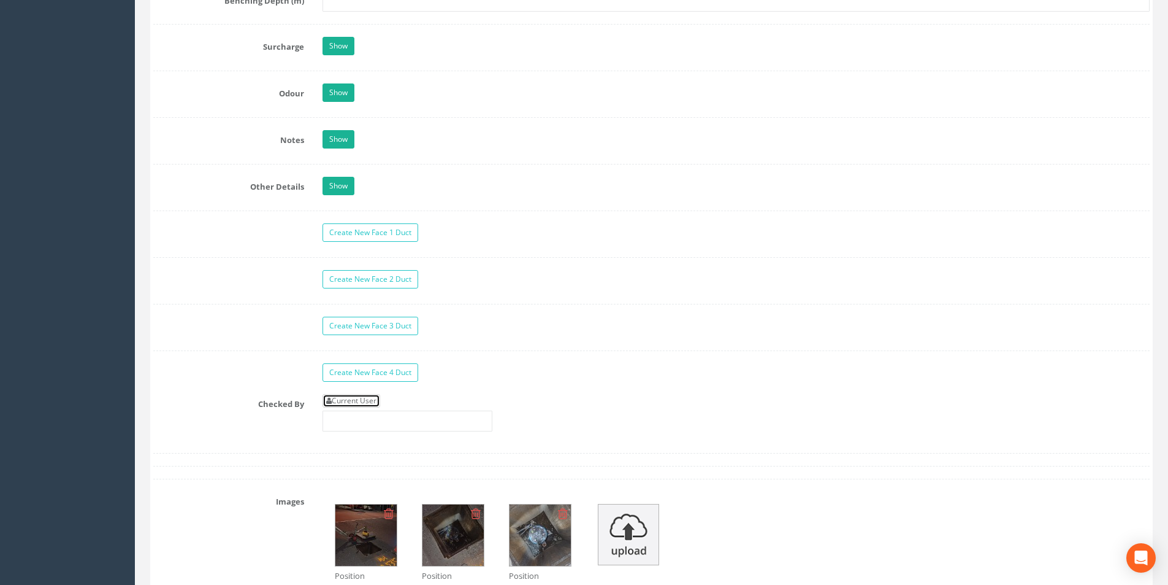
click at [369, 394] on link "Current User" at bounding box center [352, 400] width 58 height 13
type input "[PERSON_NAME]"
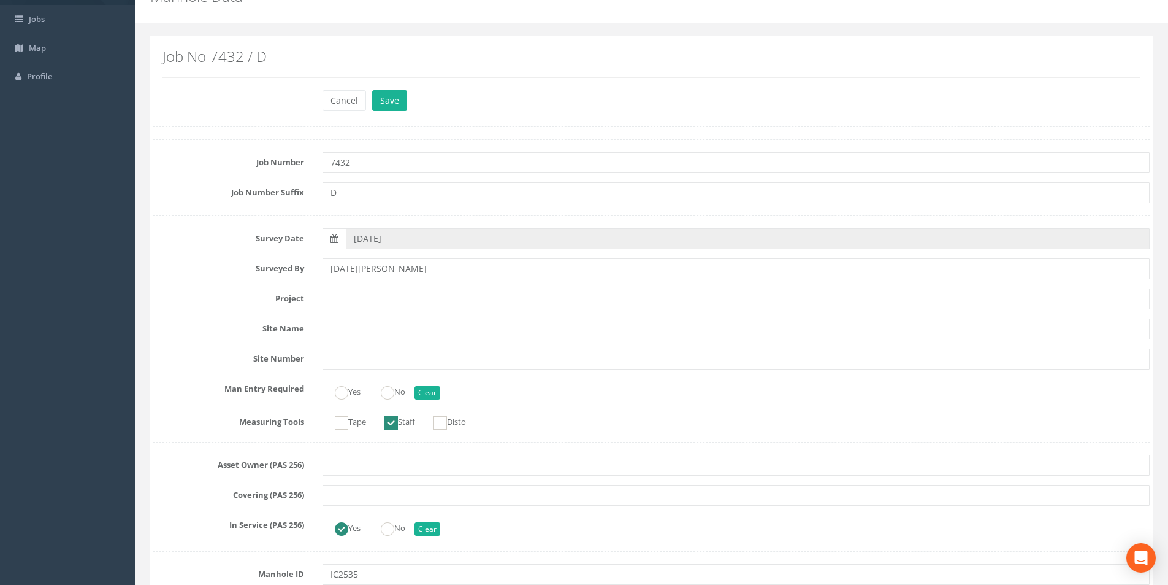
scroll to position [0, 0]
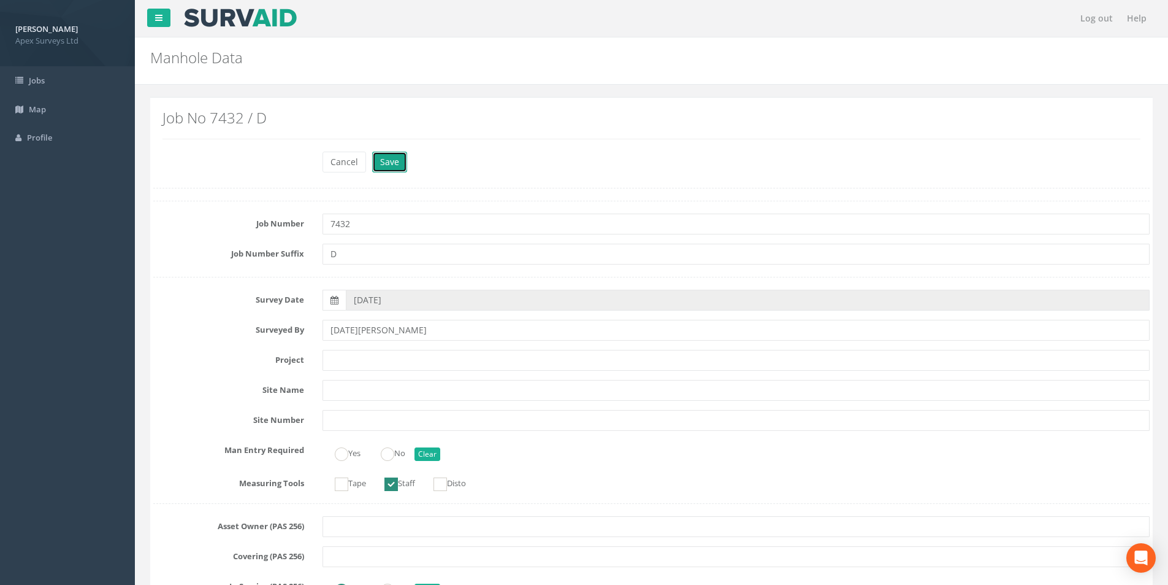
click at [386, 160] on button "Save" at bounding box center [389, 162] width 35 height 21
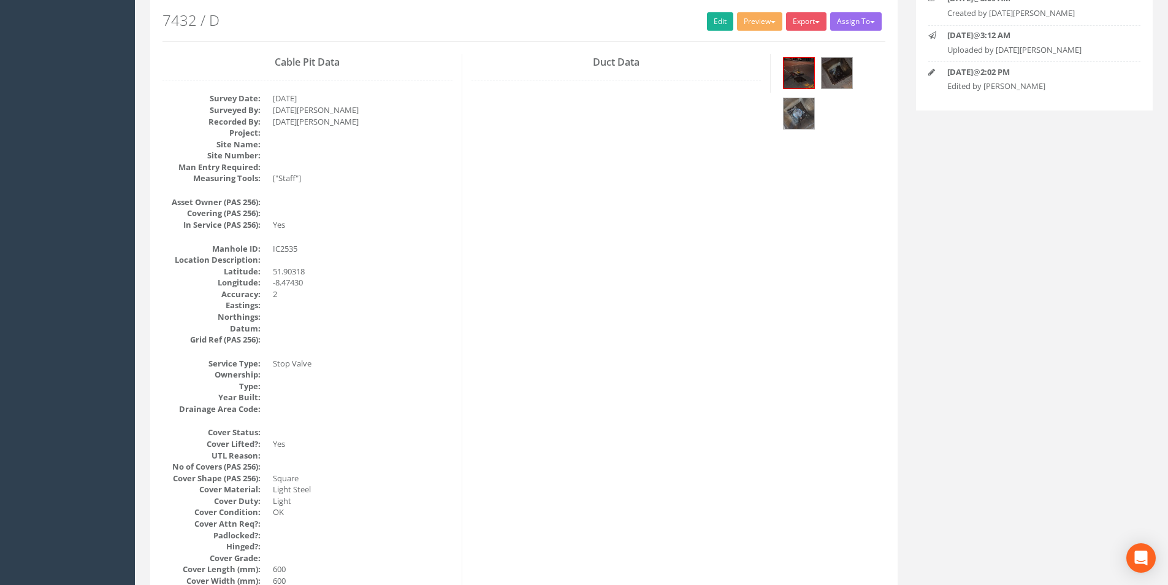
scroll to position [123, 0]
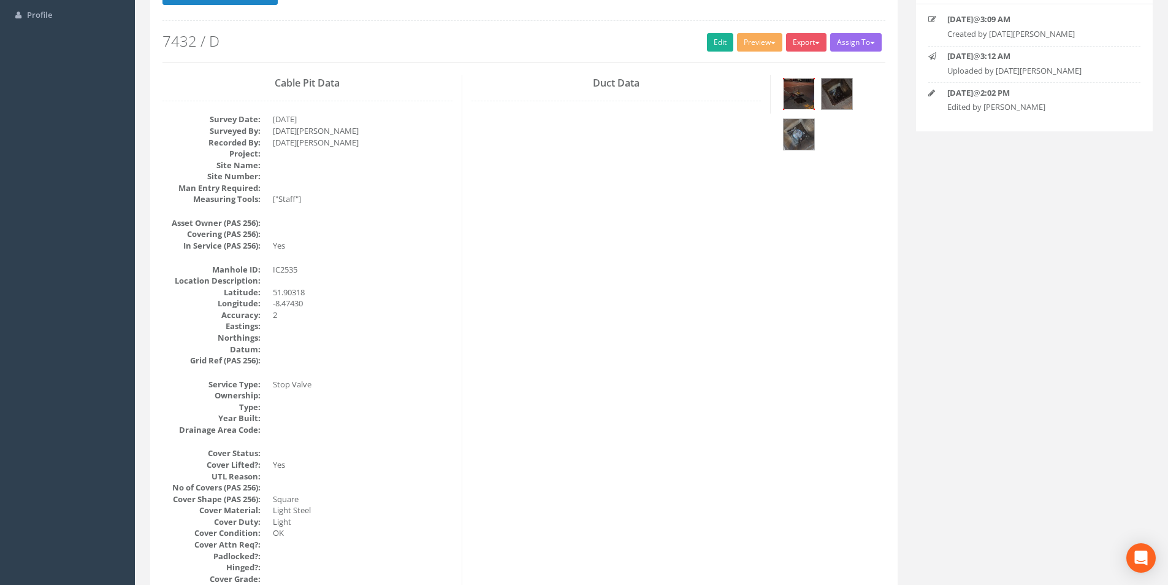
click at [805, 93] on img at bounding box center [799, 94] width 31 height 31
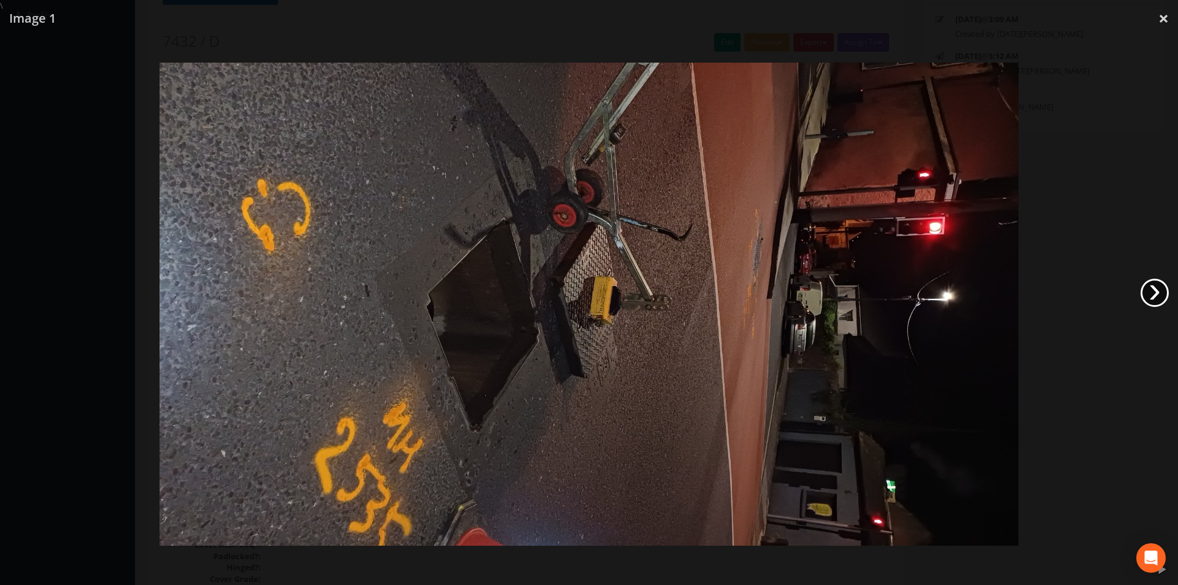
click at [1145, 285] on link "›" at bounding box center [1154, 292] width 28 height 28
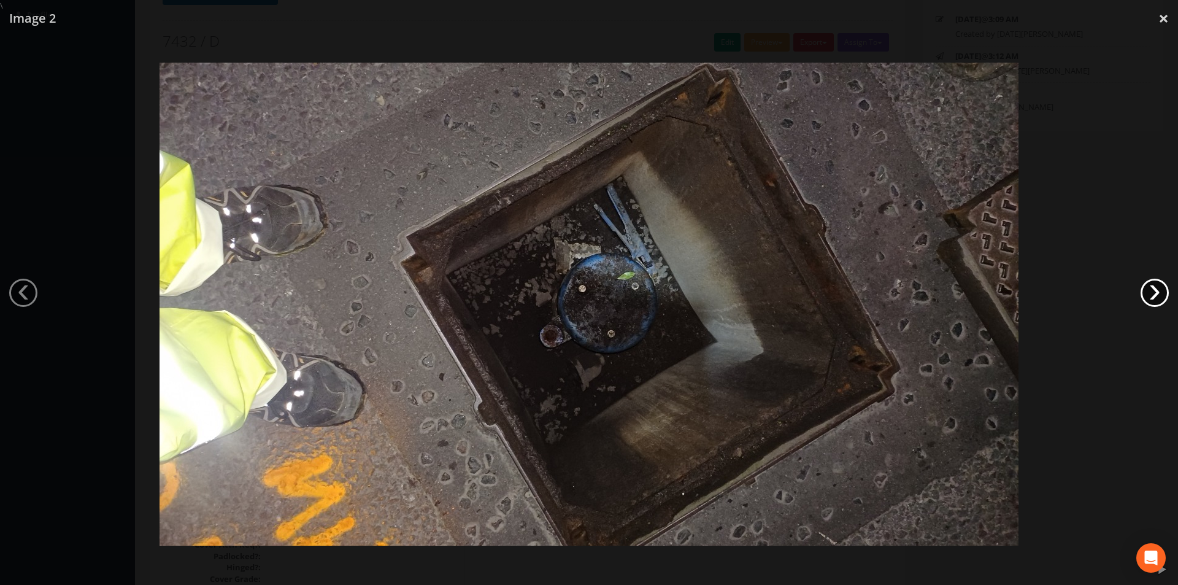
click at [1145, 285] on link "›" at bounding box center [1154, 292] width 28 height 28
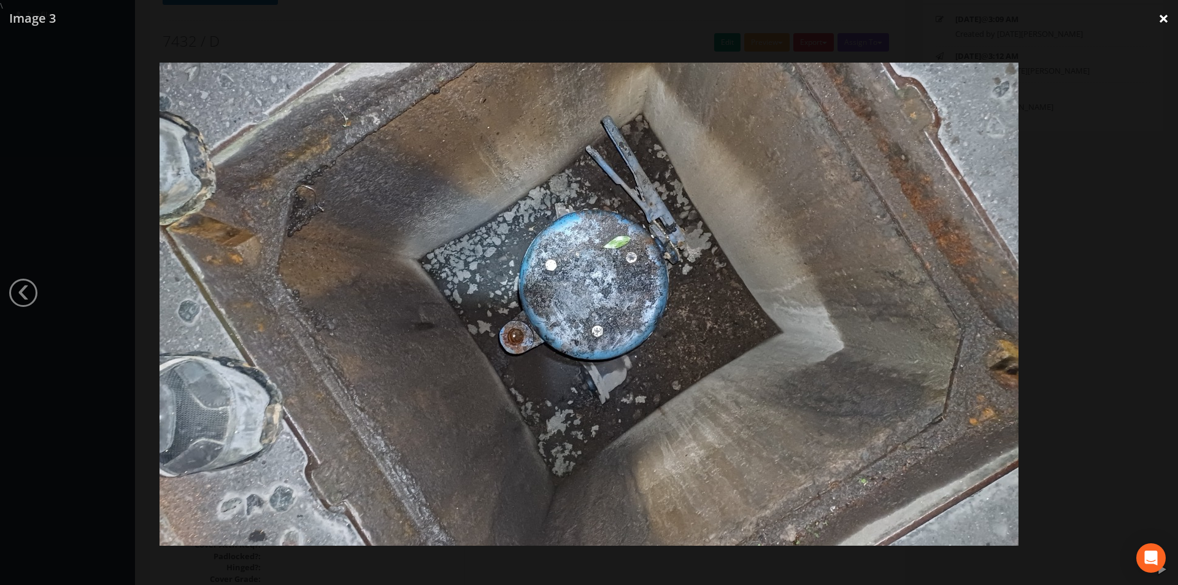
click at [1164, 26] on link "×" at bounding box center [1163, 18] width 29 height 37
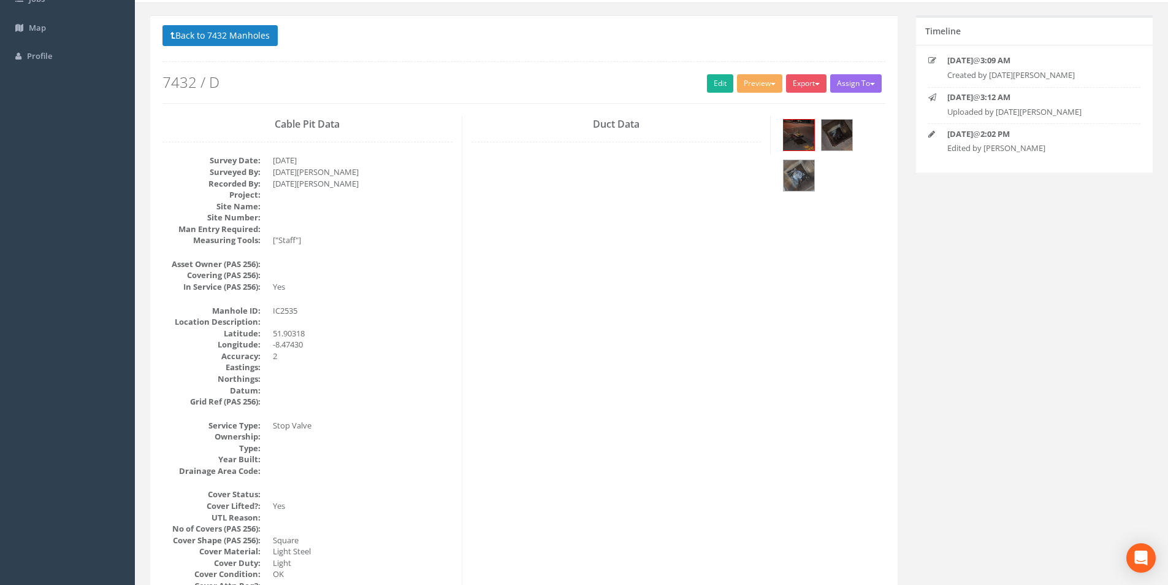
scroll to position [0, 0]
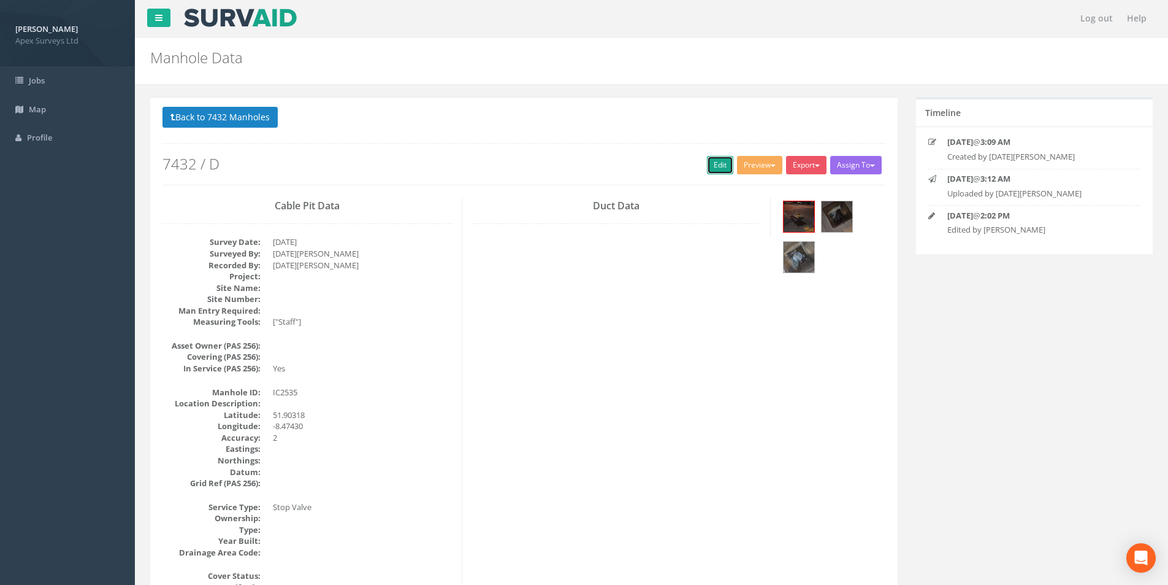
click at [713, 165] on link "Edit" at bounding box center [720, 165] width 26 height 18
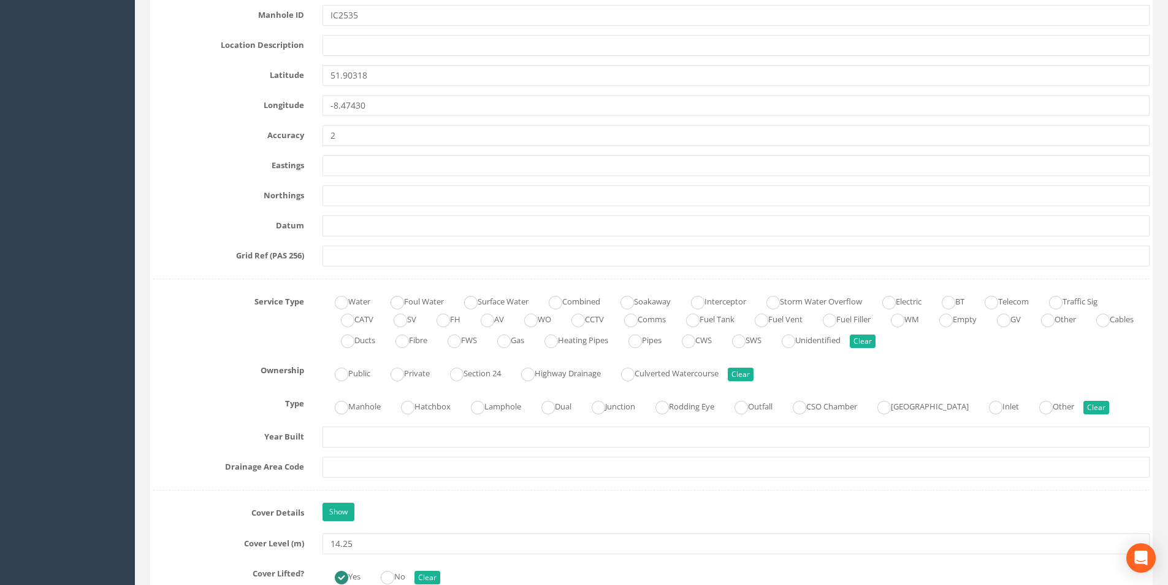
scroll to position [859, 0]
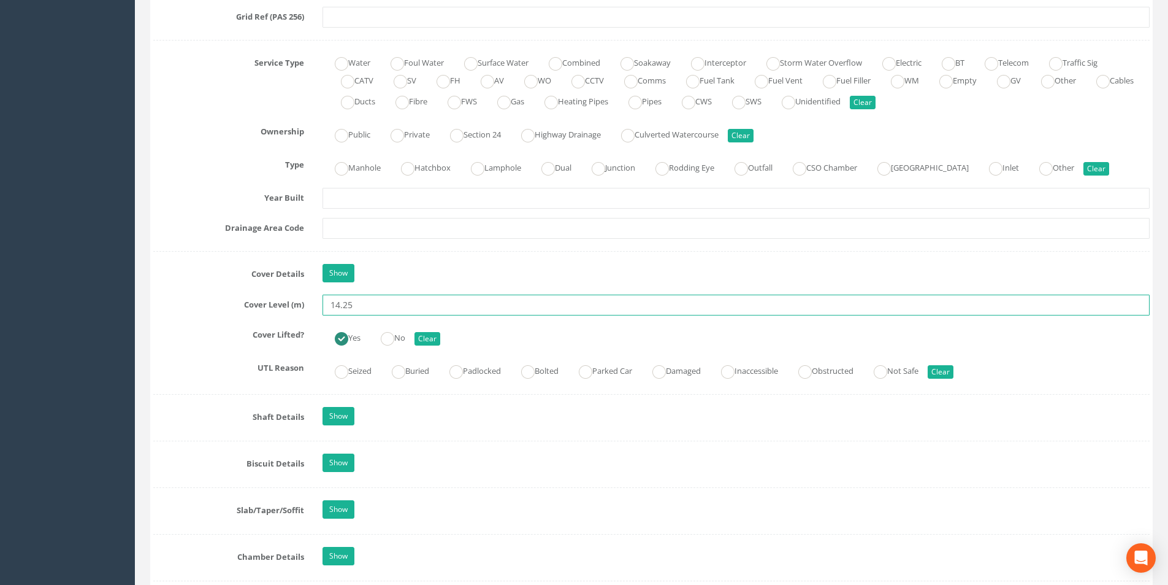
drag, startPoint x: 373, startPoint y: 307, endPoint x: 321, endPoint y: 308, distance: 52.2
click at [321, 308] on div "14.25" at bounding box center [736, 304] width 846 height 21
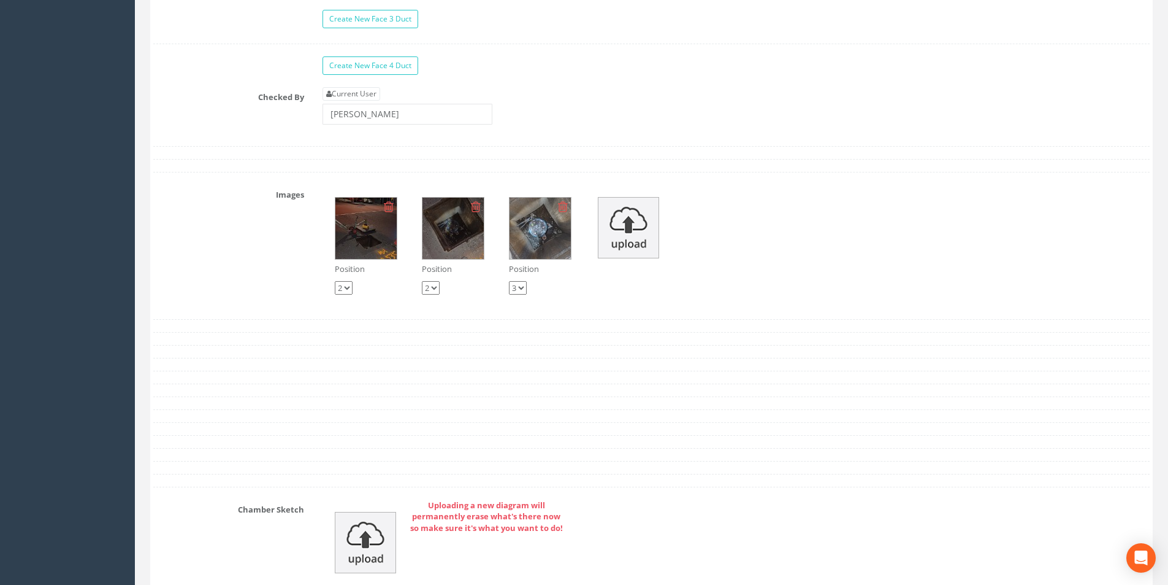
scroll to position [1840, 0]
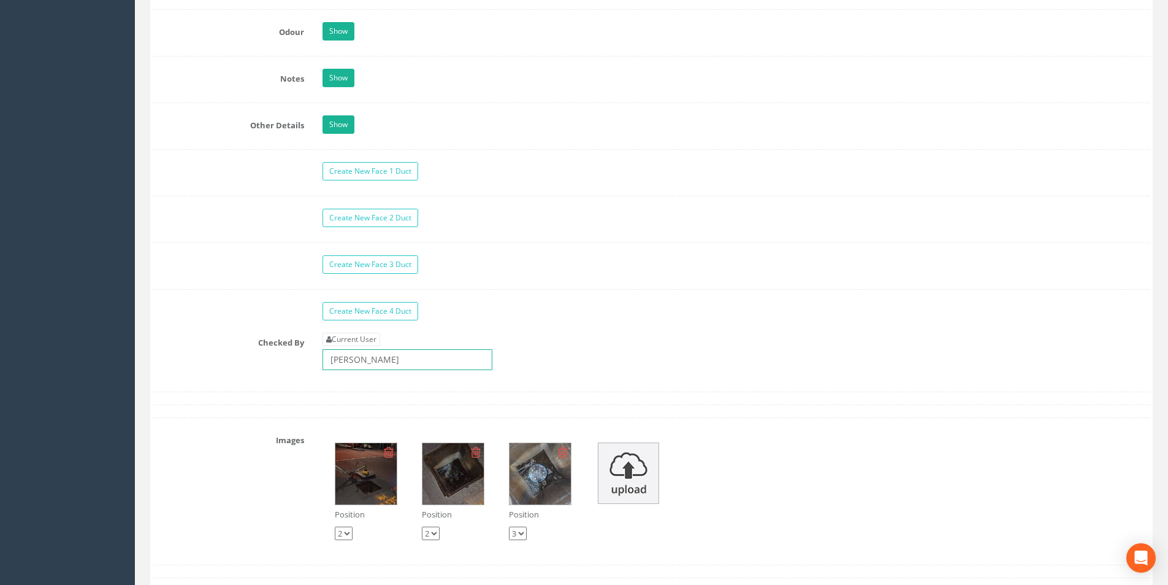
click at [370, 361] on input "[PERSON_NAME]" at bounding box center [408, 359] width 170 height 21
drag, startPoint x: 389, startPoint y: 356, endPoint x: 324, endPoint y: 361, distance: 65.3
click at [324, 361] on input "[PERSON_NAME]" at bounding box center [408, 359] width 170 height 21
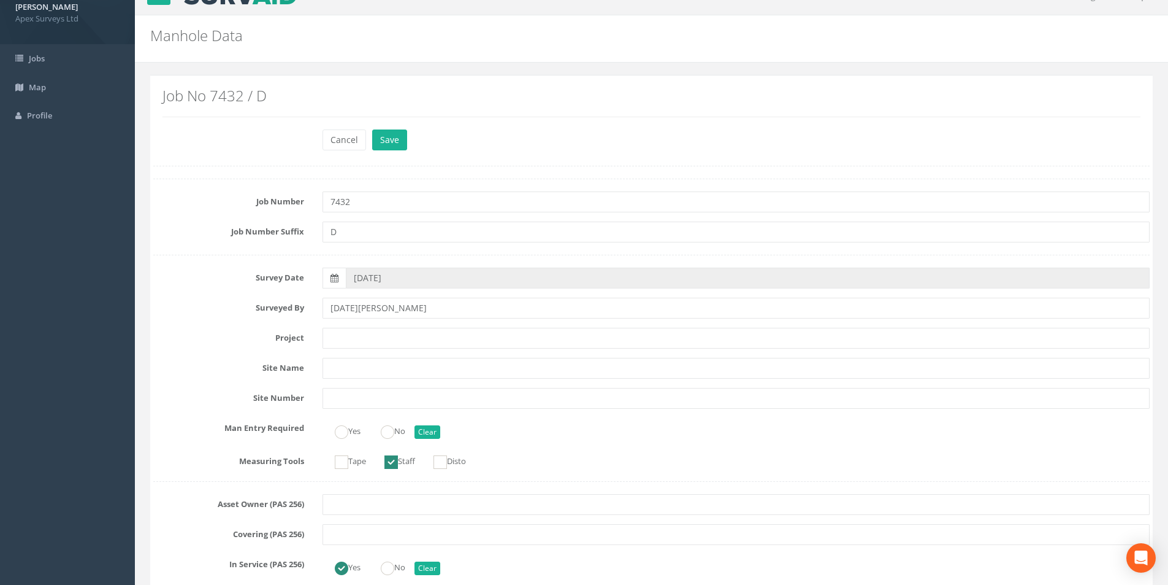
scroll to position [0, 0]
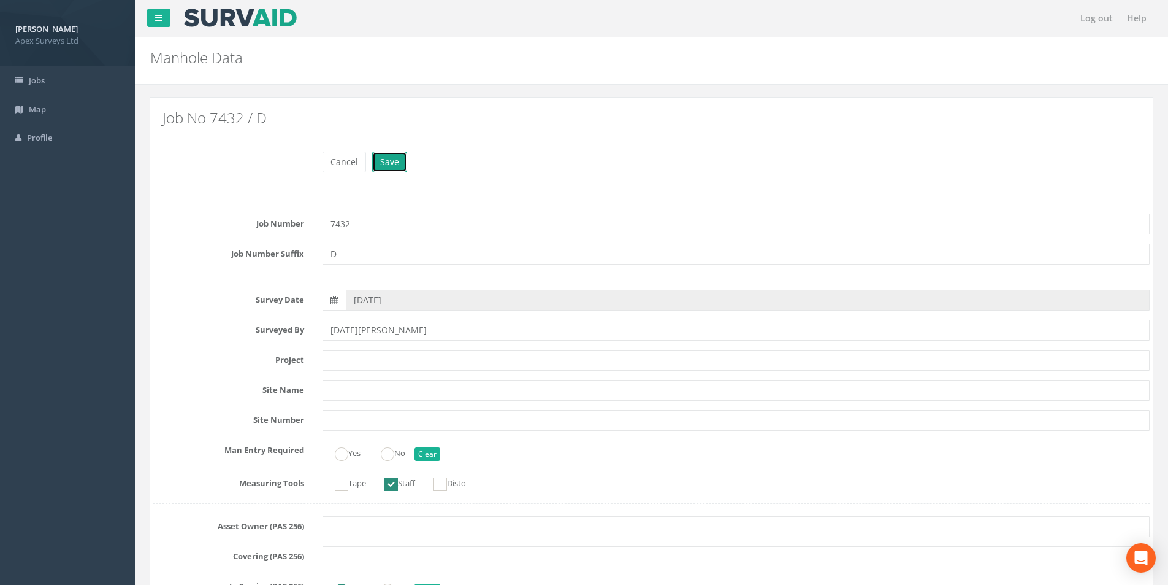
click at [388, 153] on button "Save" at bounding box center [389, 162] width 35 height 21
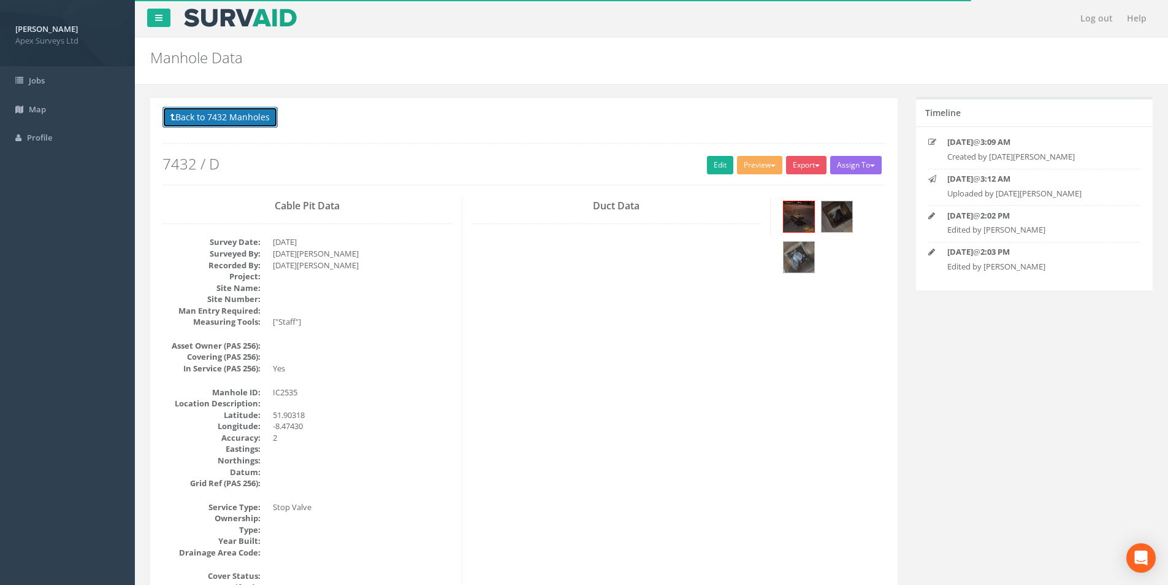
click at [205, 120] on button "Back to 7432 Manholes" at bounding box center [220, 117] width 115 height 21
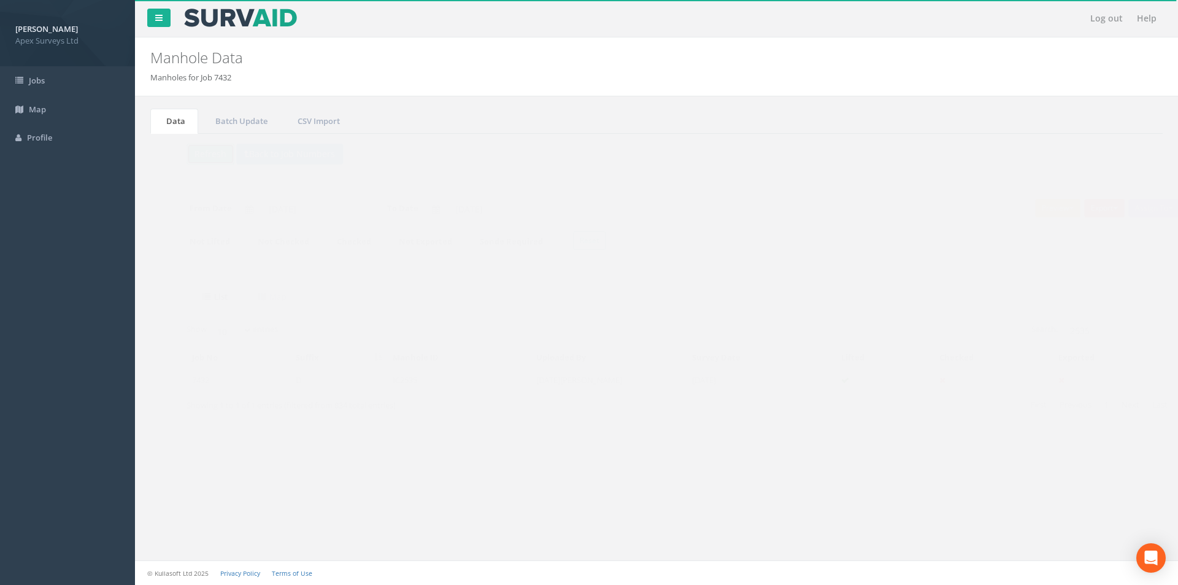
click at [188, 161] on button "Refresh" at bounding box center [187, 154] width 48 height 21
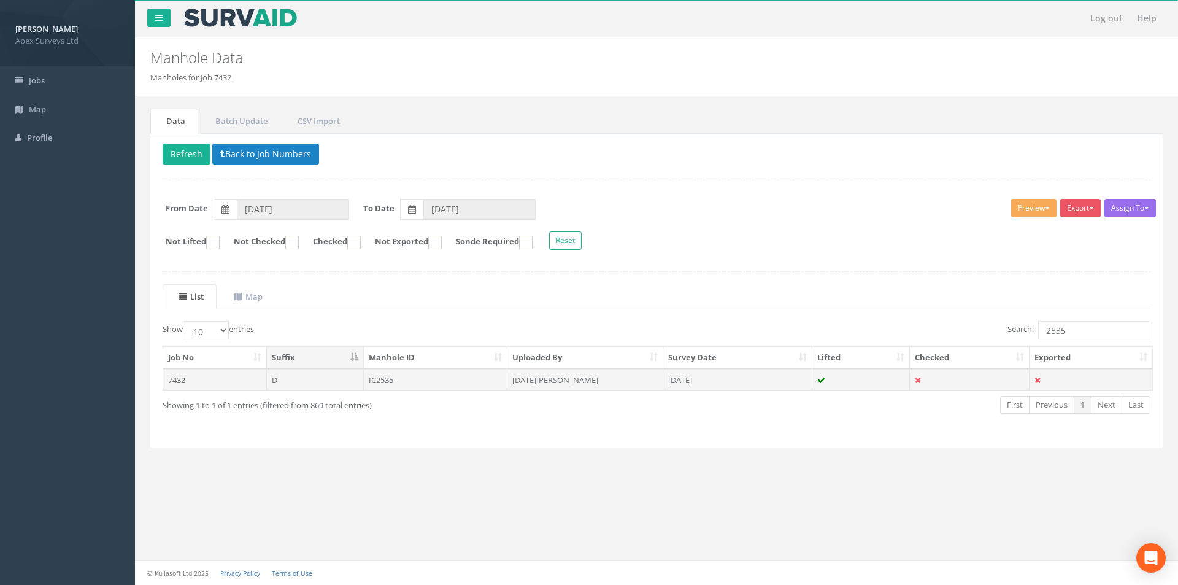
click at [183, 380] on td "7432" at bounding box center [215, 380] width 104 height 22
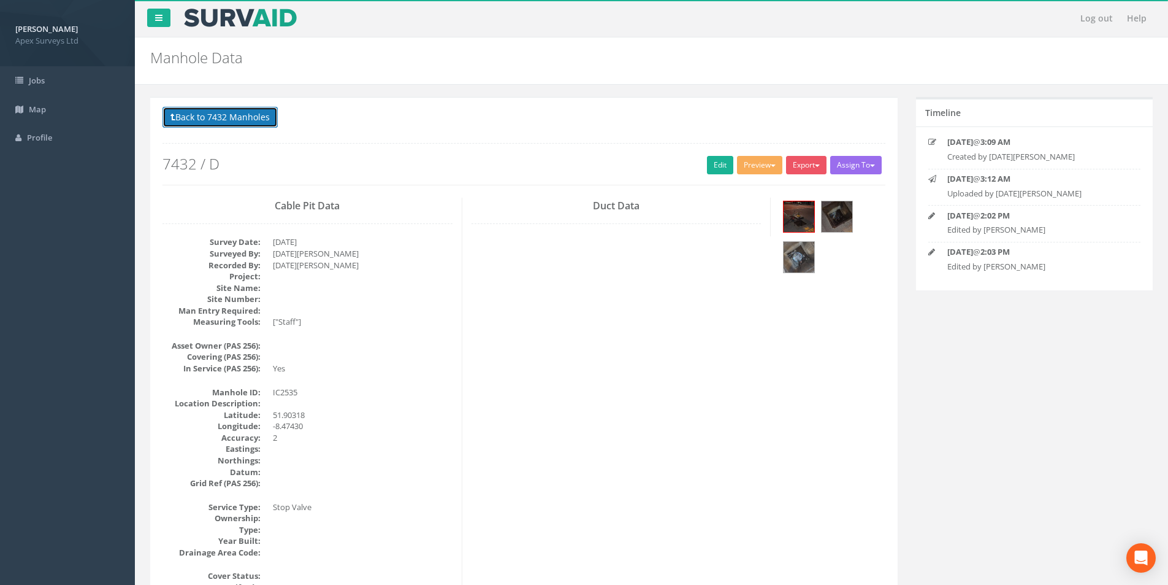
click at [189, 116] on button "Back to 7432 Manholes" at bounding box center [220, 117] width 115 height 21
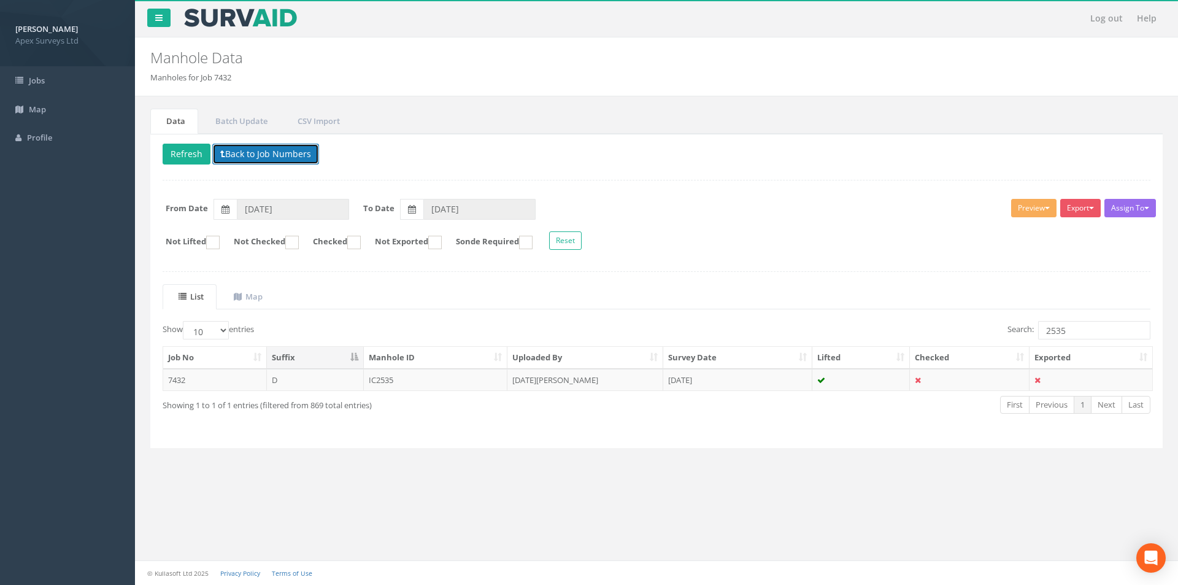
click at [254, 156] on button "Back to Job Numbers" at bounding box center [265, 154] width 107 height 21
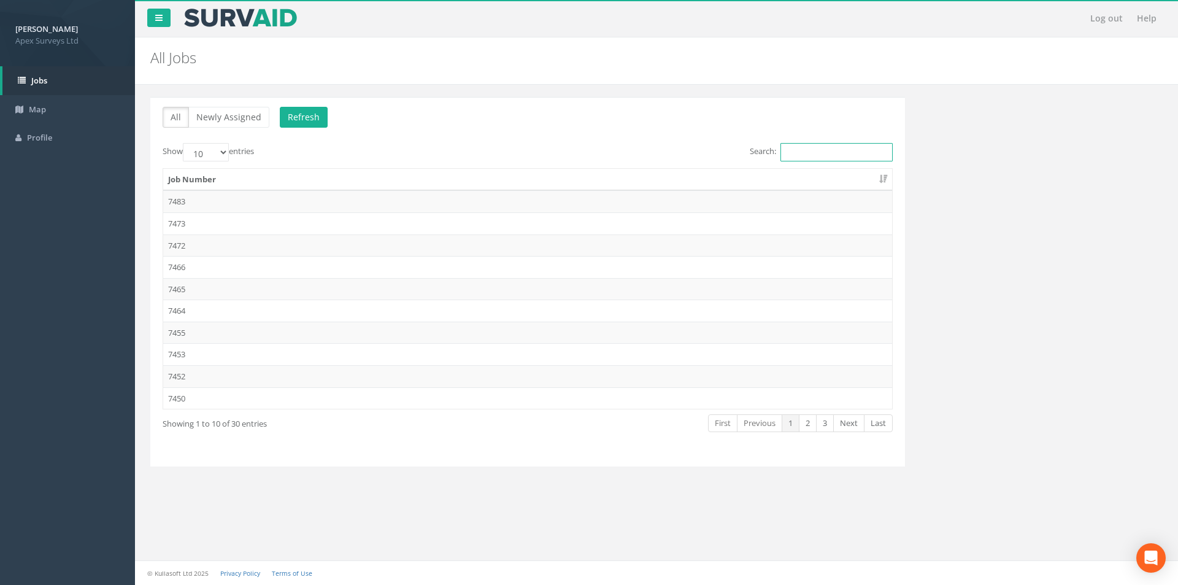
click at [826, 152] on input "Search:" at bounding box center [836, 152] width 112 height 18
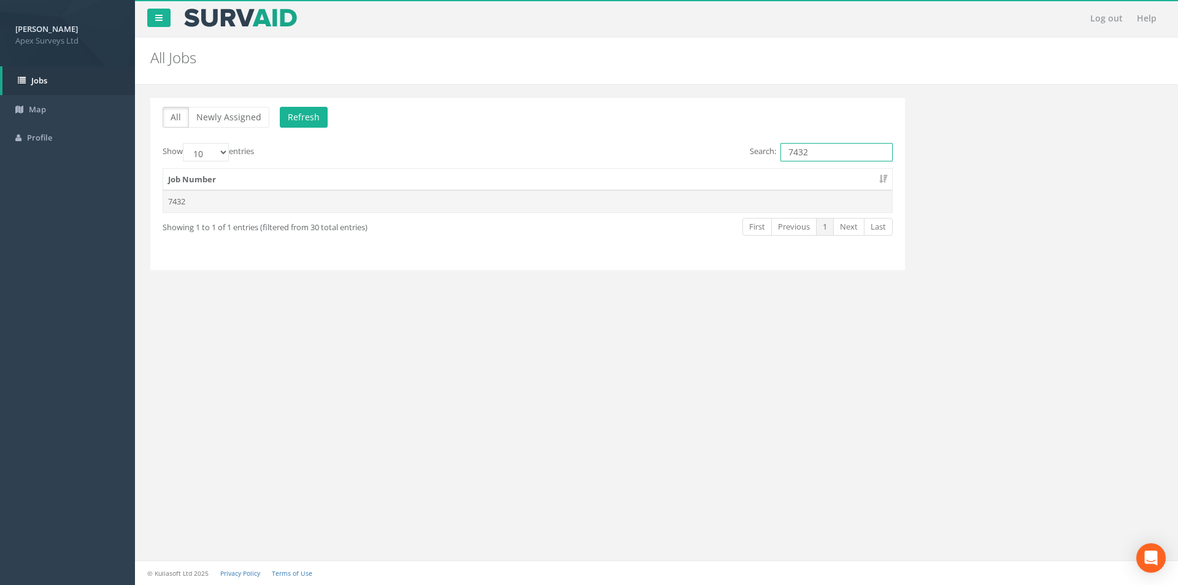
type input "7432"
click at [202, 198] on td "7432" at bounding box center [527, 201] width 729 height 22
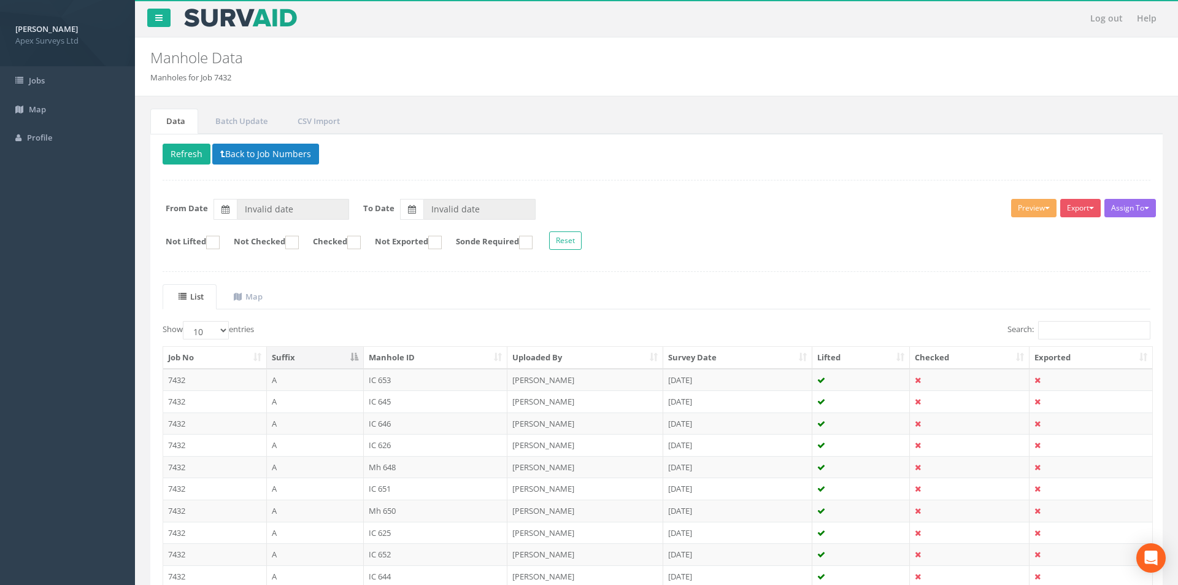
type input "[DATE]"
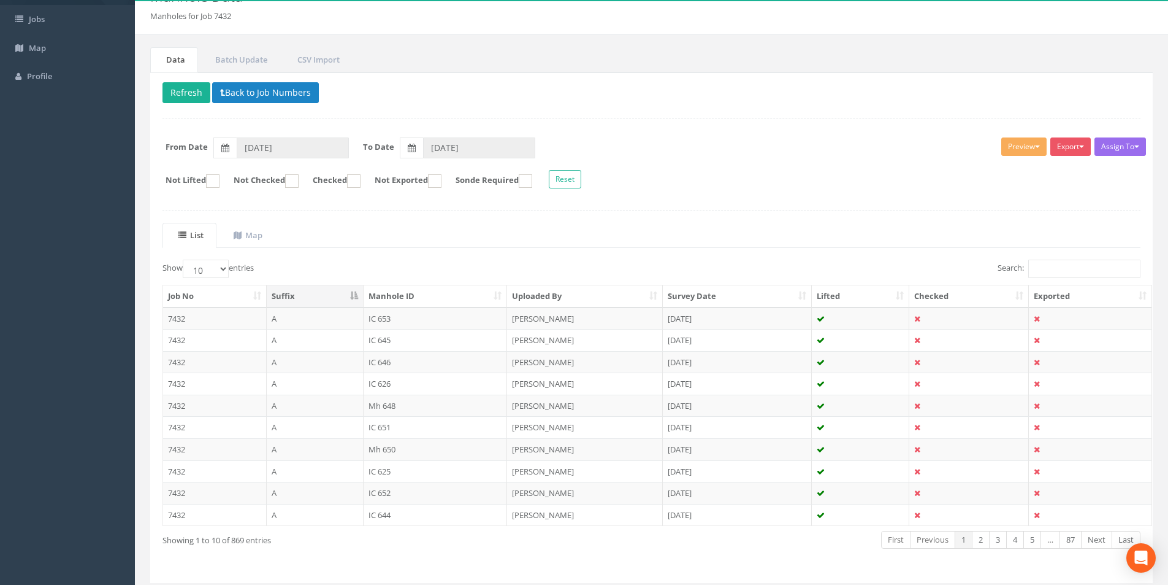
scroll to position [99, 0]
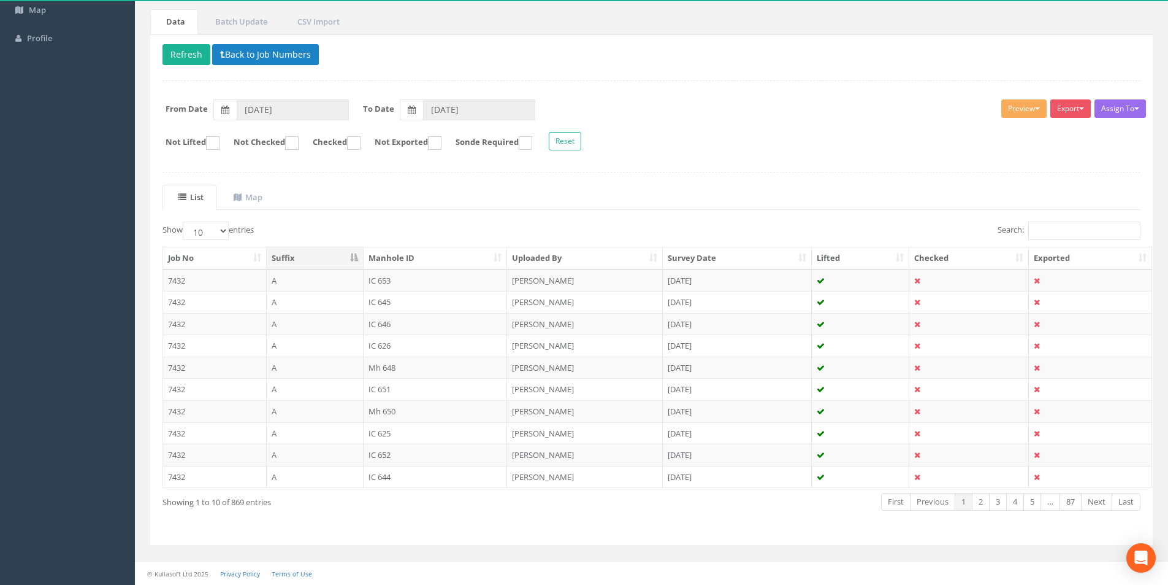
click at [1018, 256] on th "Checked" at bounding box center [970, 258] width 120 height 22
click at [973, 259] on th "Checked" at bounding box center [970, 258] width 120 height 22
click at [361, 144] on ins at bounding box center [353, 142] width 13 height 13
checkbox input "true"
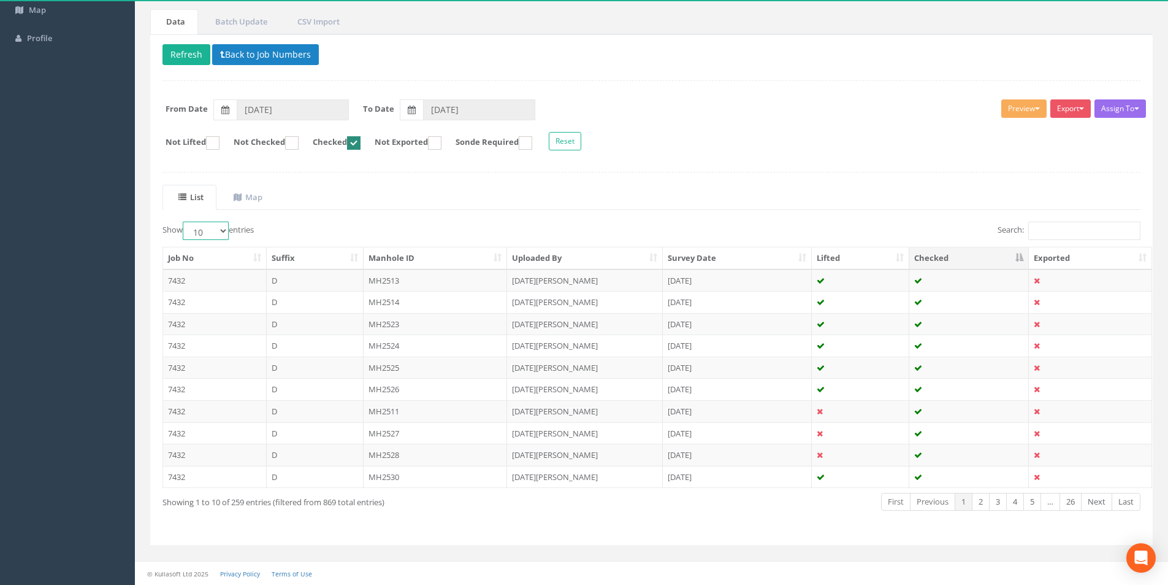
click at [225, 231] on select "10 25 50 100" at bounding box center [206, 230] width 46 height 18
select select "100"
click at [185, 221] on select "10 25 50 100" at bounding box center [206, 230] width 46 height 18
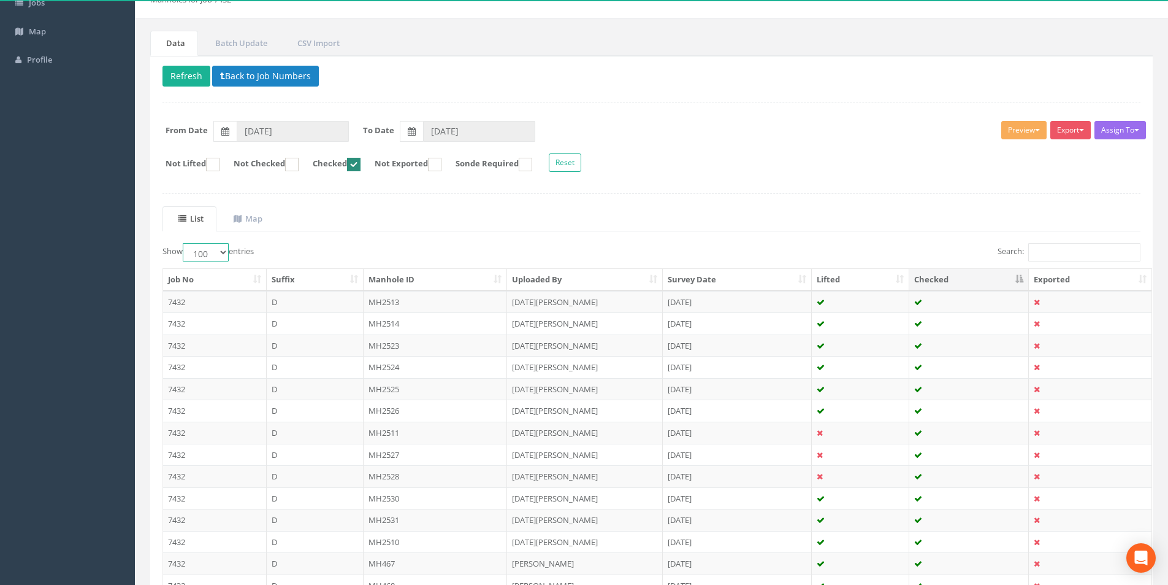
scroll to position [0, 0]
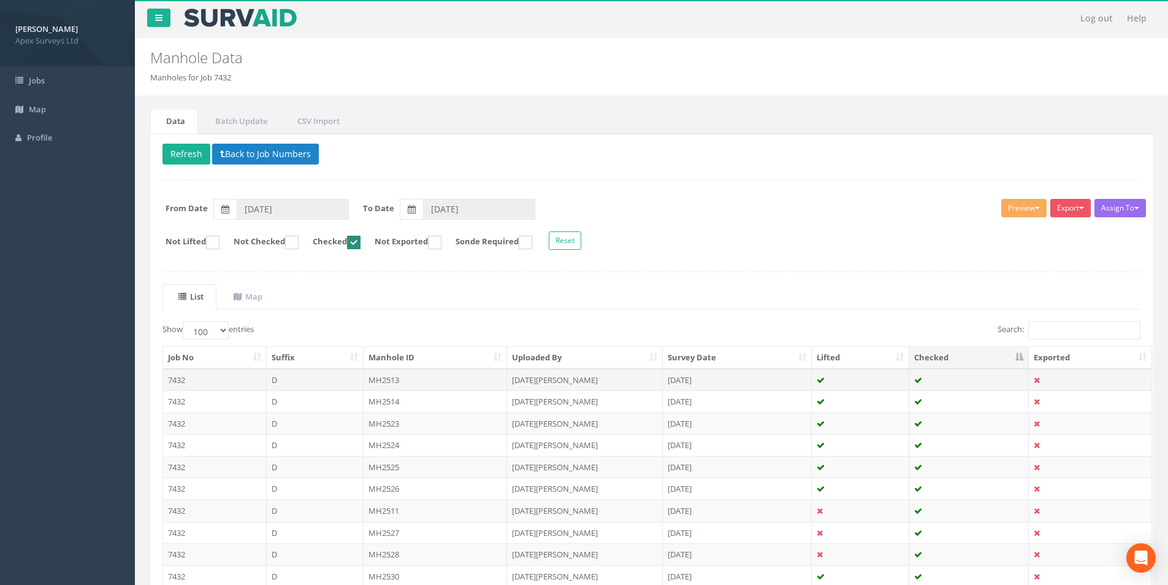
click at [926, 383] on td at bounding box center [970, 380] width 120 height 22
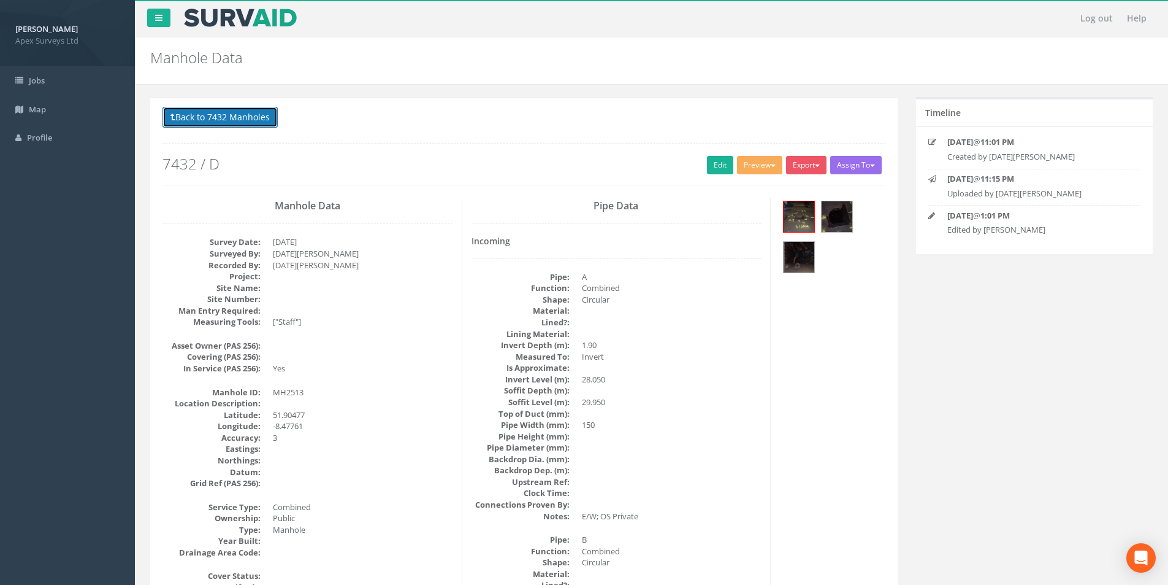
click at [198, 121] on button "Back to 7432 Manholes" at bounding box center [220, 117] width 115 height 21
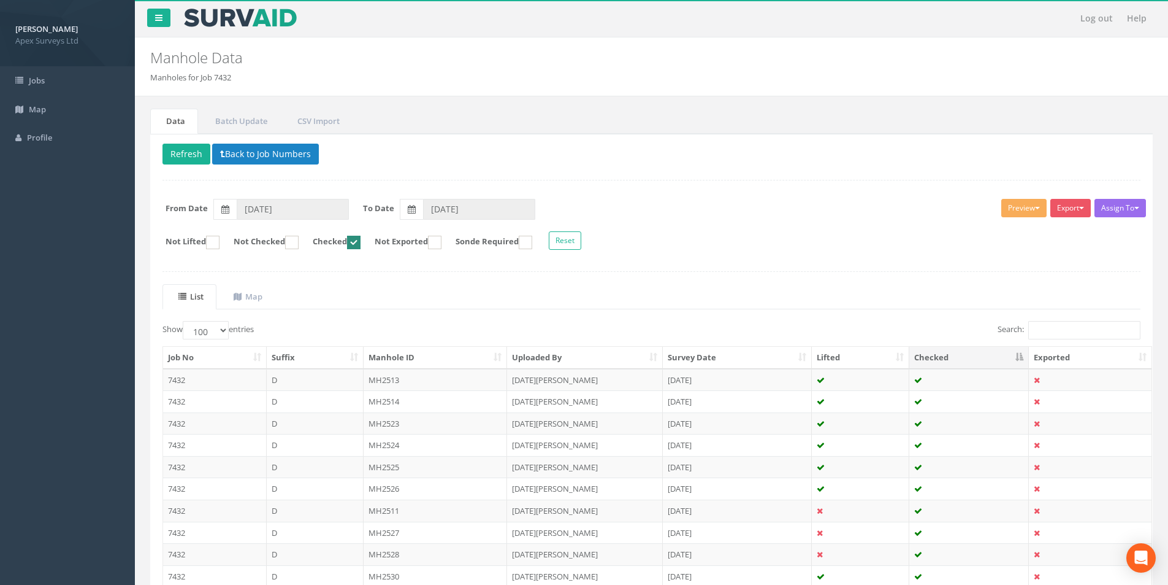
click at [361, 245] on ins at bounding box center [353, 242] width 13 height 13
checkbox input "false"
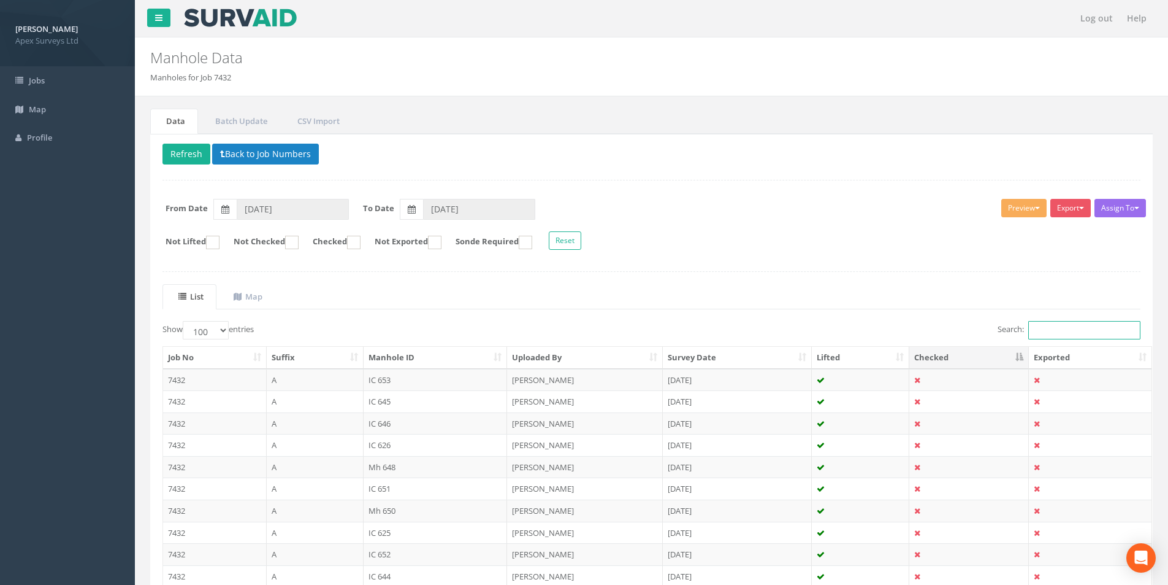
click at [1065, 326] on input "Search:" at bounding box center [1085, 330] width 112 height 18
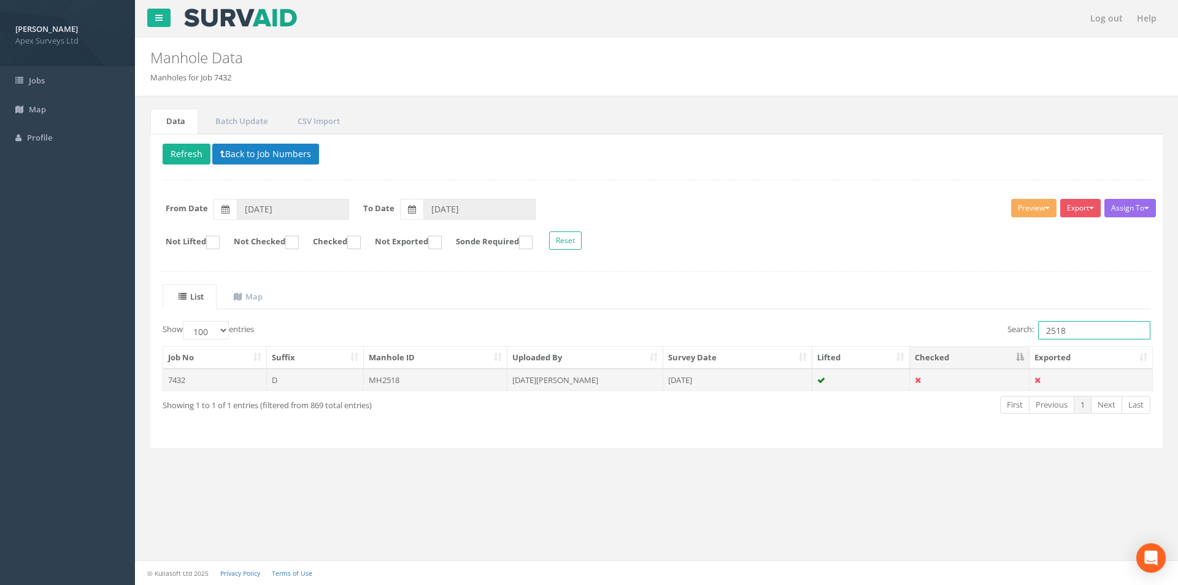
type input "2518"
click at [430, 384] on td "MH2518" at bounding box center [436, 380] width 144 height 22
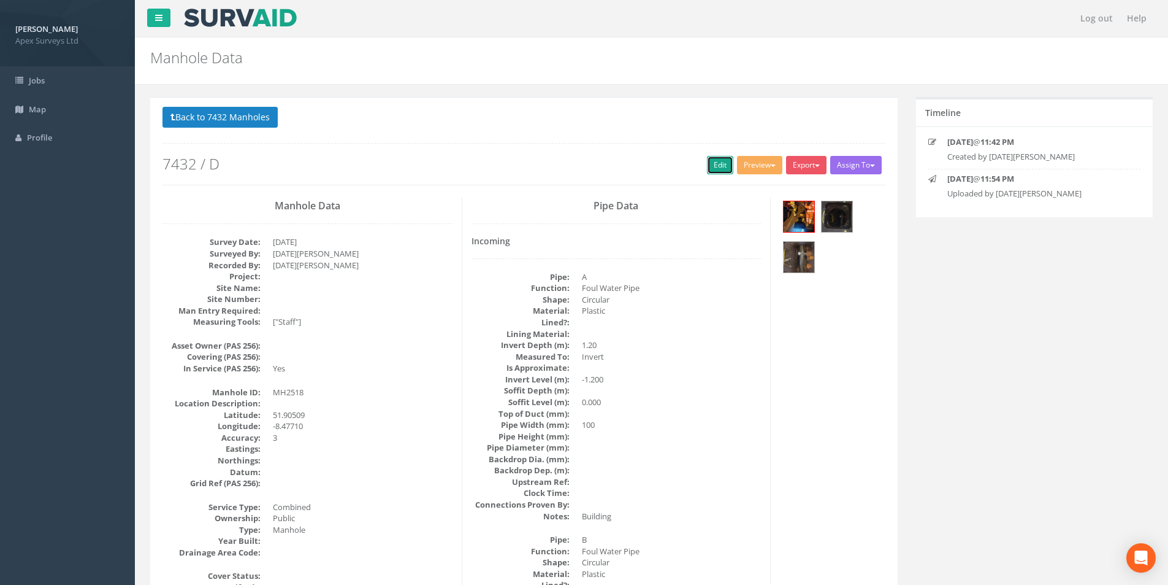
click at [716, 167] on link "Edit" at bounding box center [720, 165] width 26 height 18
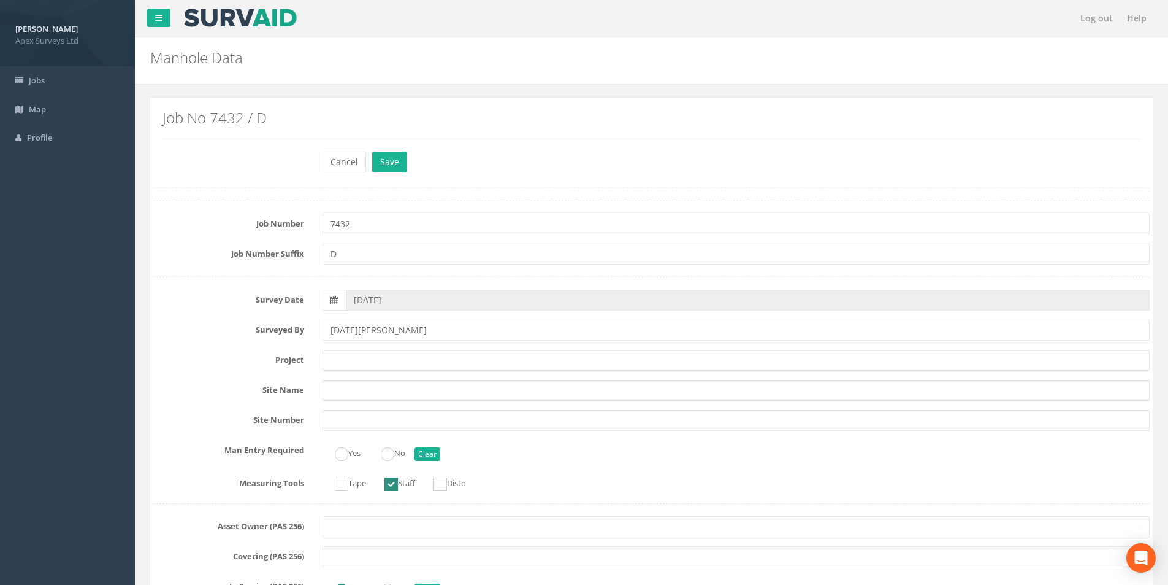
scroll to position [797, 0]
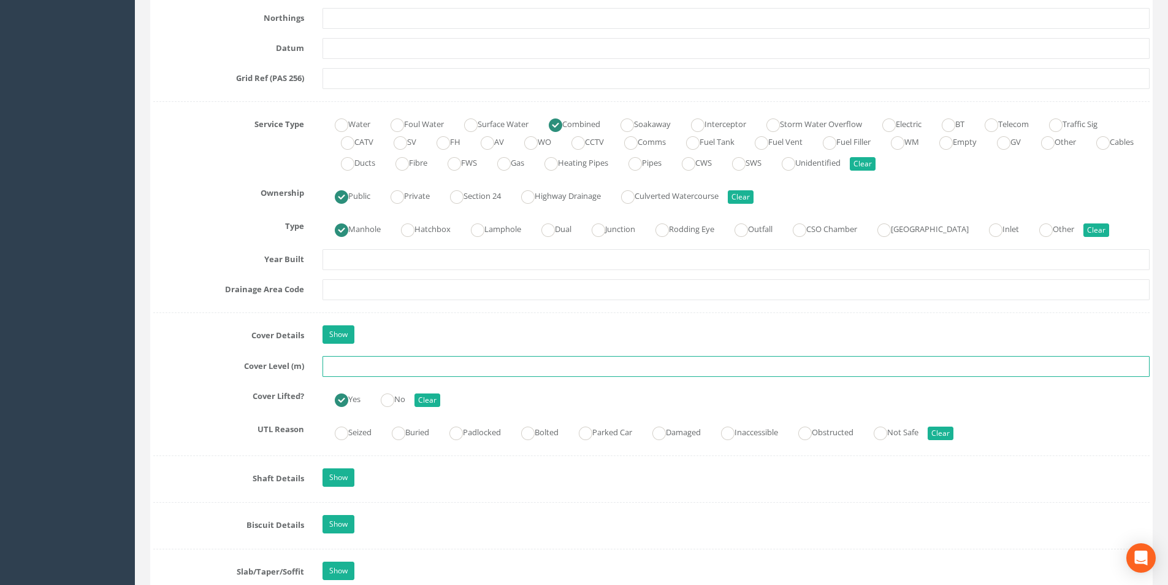
click at [366, 367] on input "text" at bounding box center [736, 366] width 827 height 21
type input "22.25"
click at [361, 290] on input "text" at bounding box center [736, 289] width 827 height 21
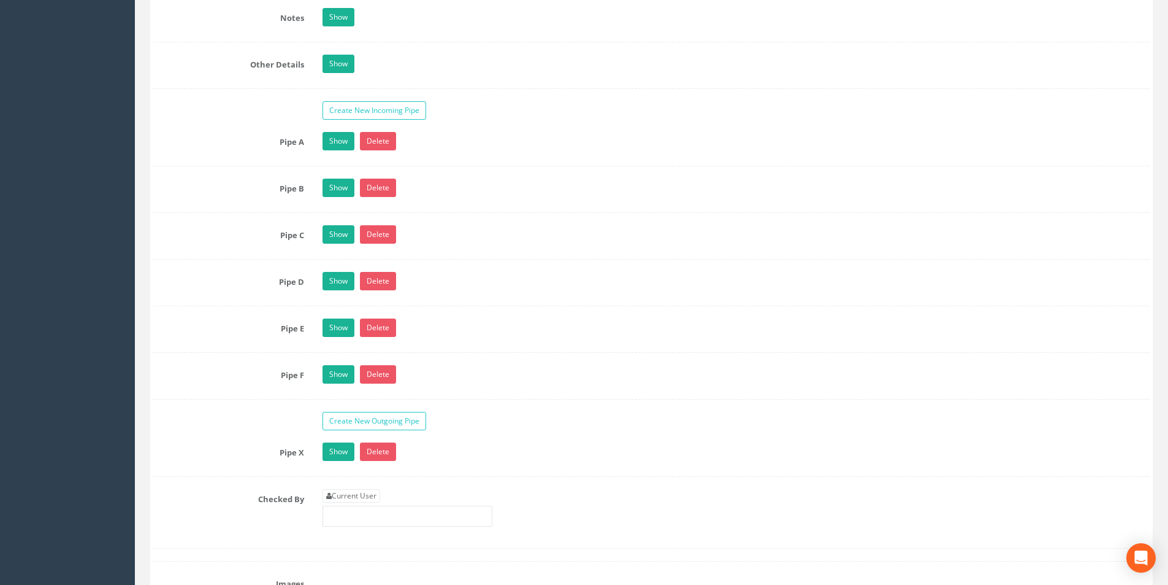
scroll to position [1901, 0]
click at [351, 497] on link "Current User" at bounding box center [352, 494] width 58 height 13
type input "[PERSON_NAME]"
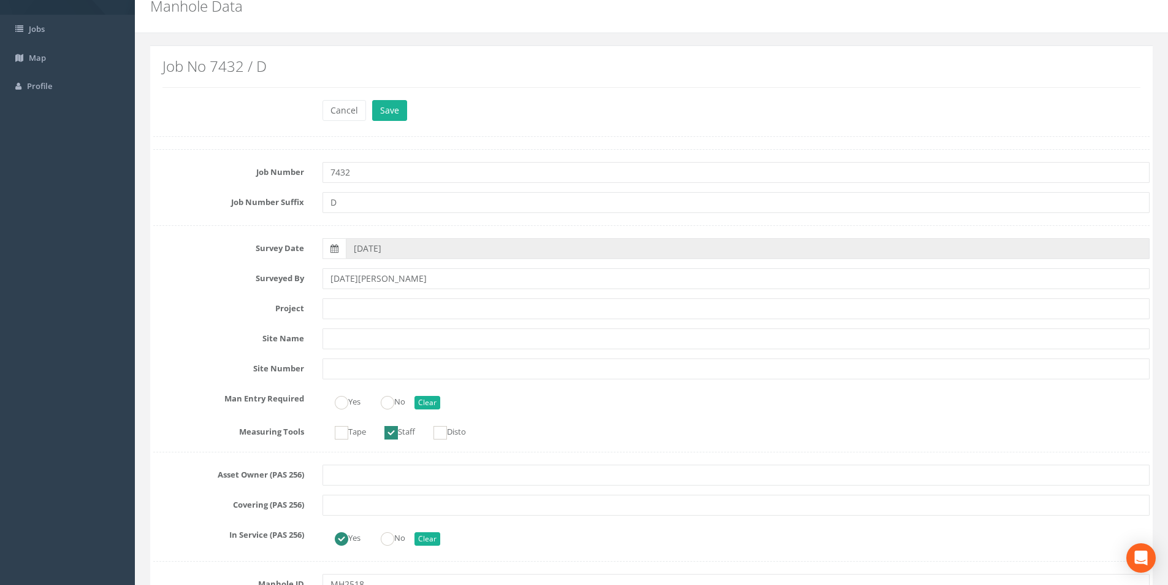
scroll to position [0, 0]
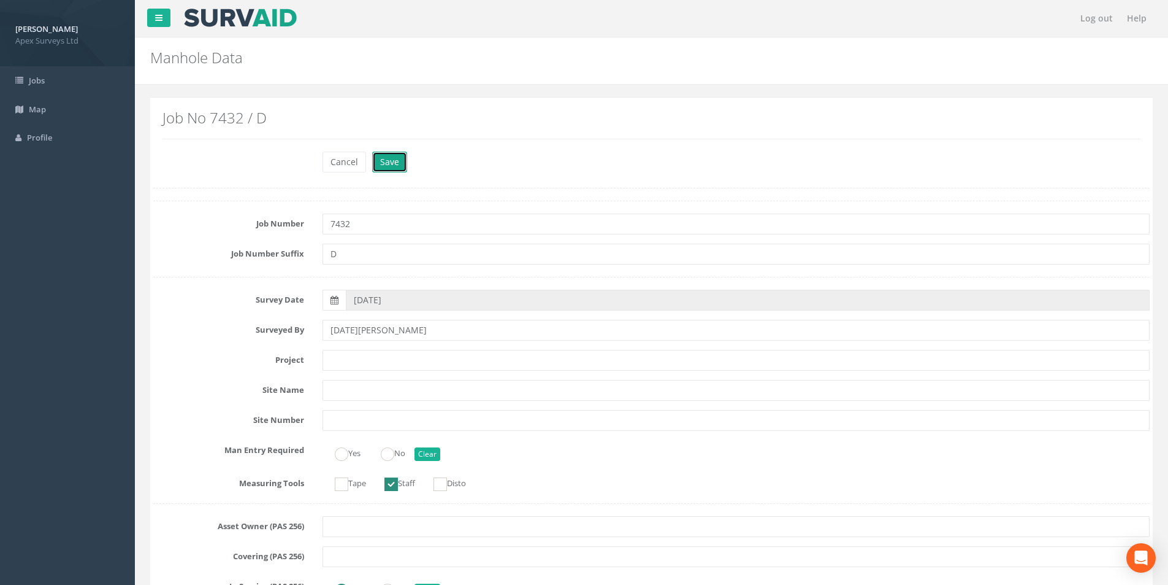
click at [387, 161] on button "Save" at bounding box center [389, 162] width 35 height 21
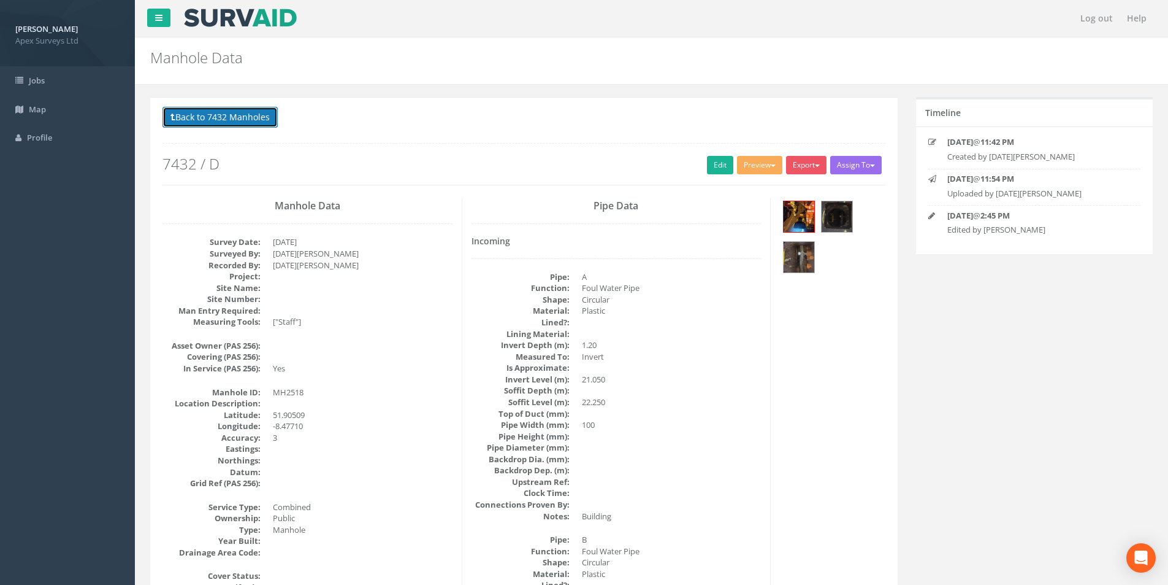
click at [203, 108] on button "Back to 7432 Manholes" at bounding box center [220, 117] width 115 height 21
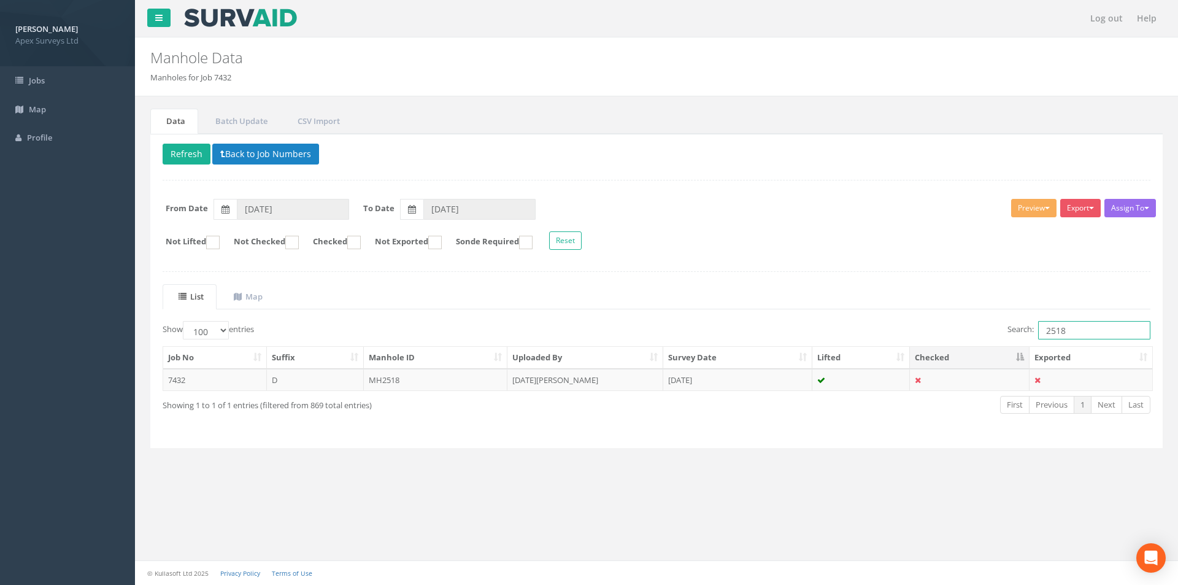
drag, startPoint x: 1072, startPoint y: 333, endPoint x: 1034, endPoint y: 332, distance: 38.6
click at [1034, 332] on label "Search: 2518" at bounding box center [1078, 330] width 143 height 18
type input "477"
click at [433, 382] on td "IC477" at bounding box center [436, 380] width 144 height 22
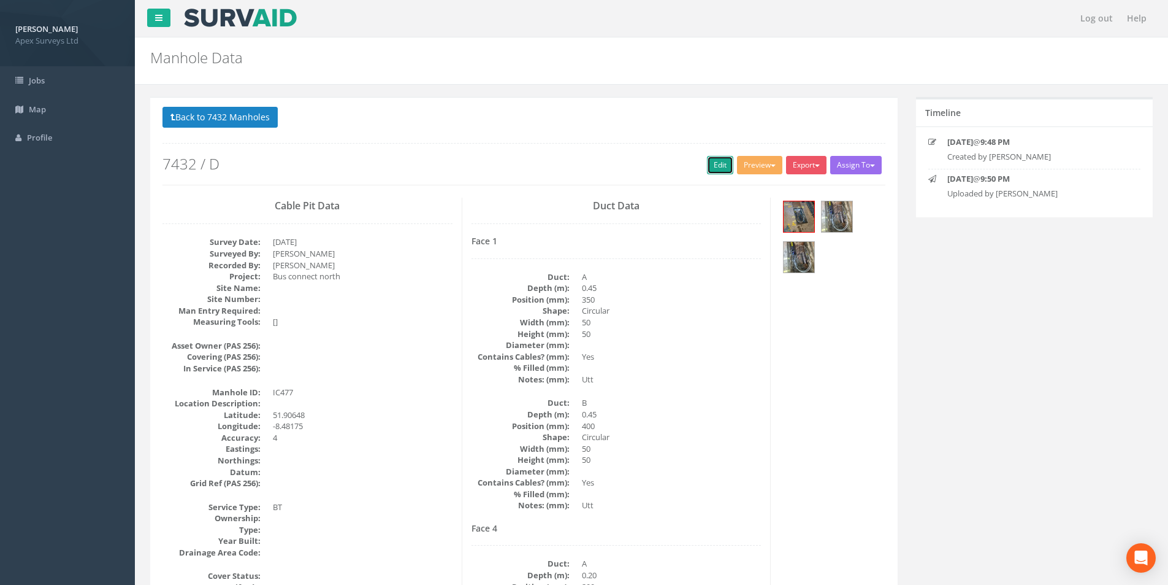
click at [708, 166] on link "Edit" at bounding box center [720, 165] width 26 height 18
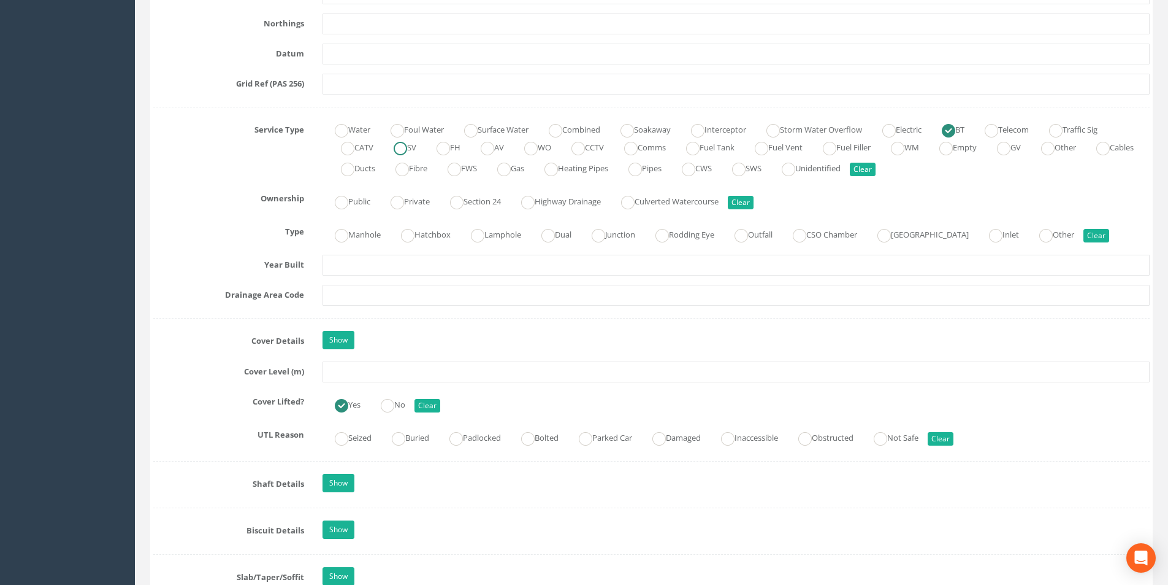
scroll to position [859, 0]
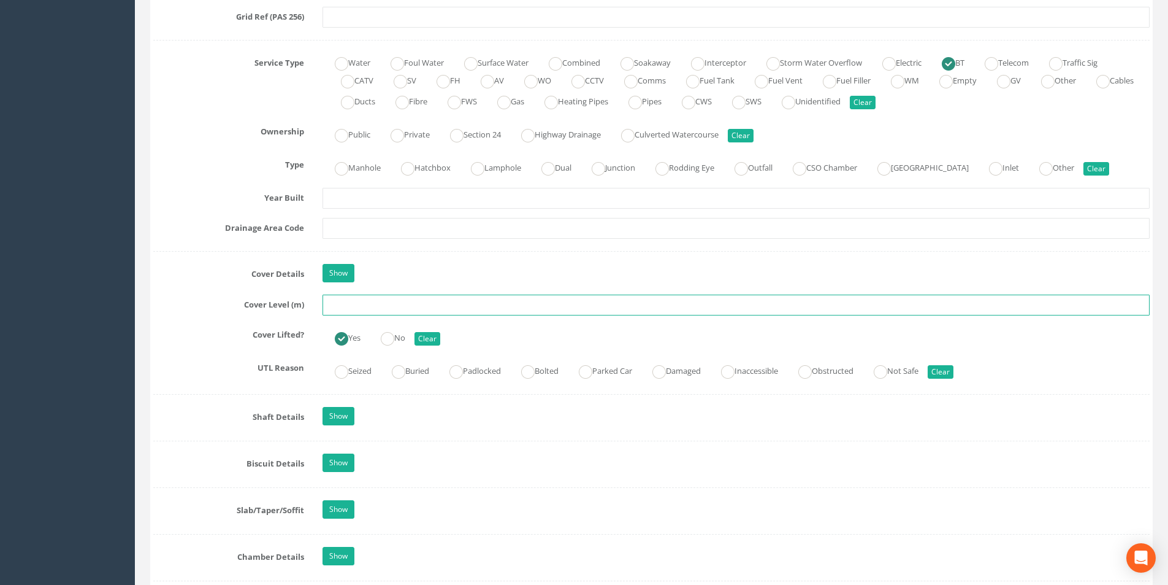
click at [369, 304] on input "text" at bounding box center [736, 304] width 827 height 21
type input "40.57"
click at [374, 213] on div "Job Number 7432 Job Number Suffix D Survey Date [DATE] Surveyed By [PERSON_NAME…" at bounding box center [651, 449] width 997 height 2215
click at [366, 229] on input "text" at bounding box center [736, 228] width 827 height 21
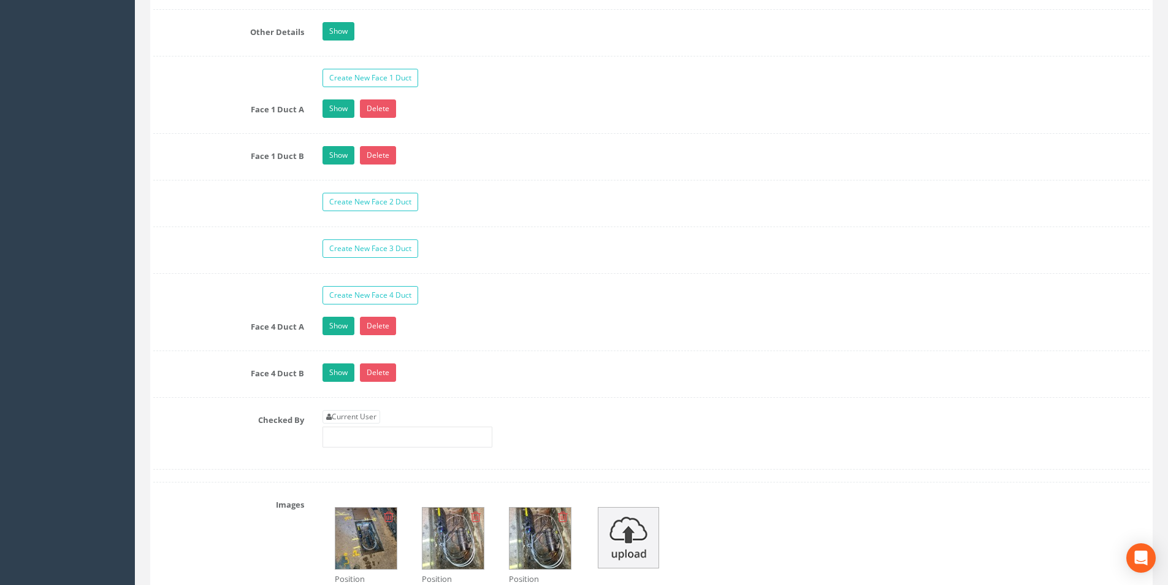
scroll to position [2024, 0]
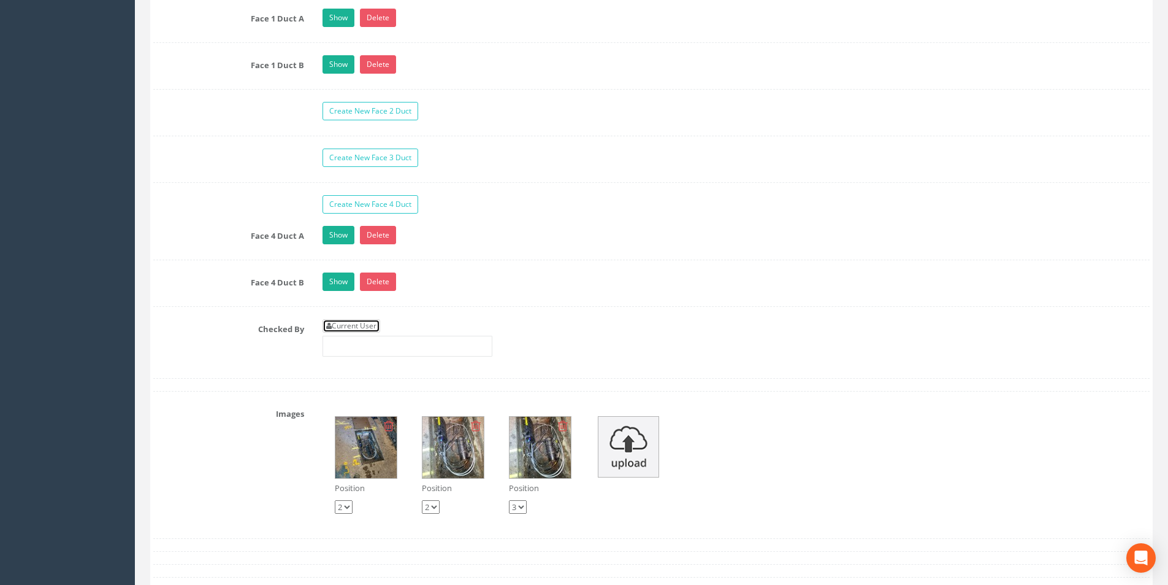
click at [358, 327] on link "Current User" at bounding box center [352, 325] width 58 height 13
type input "[PERSON_NAME]"
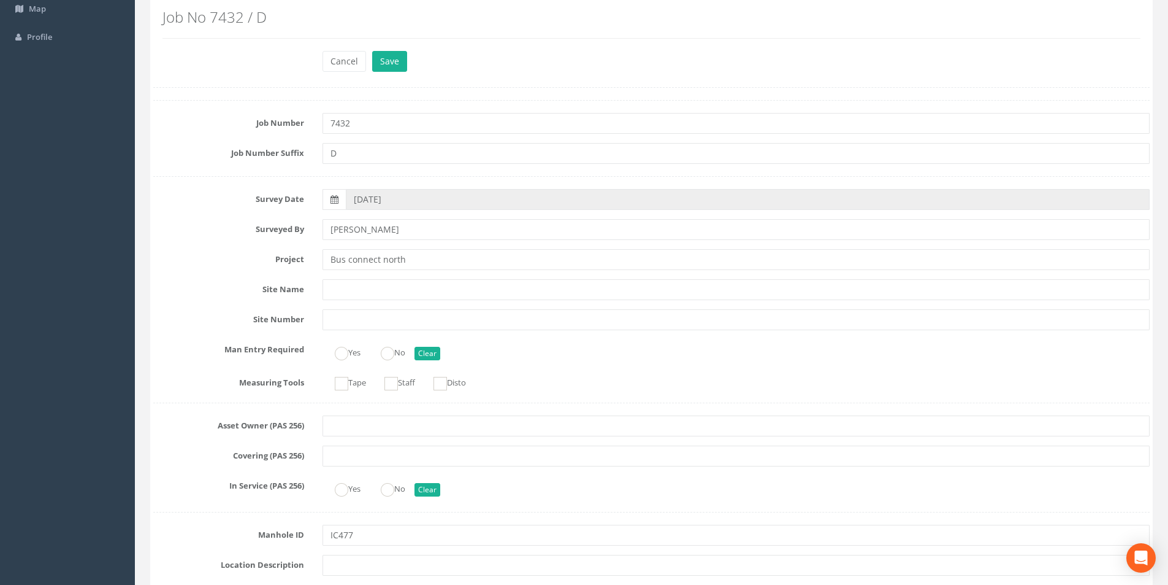
scroll to position [0, 0]
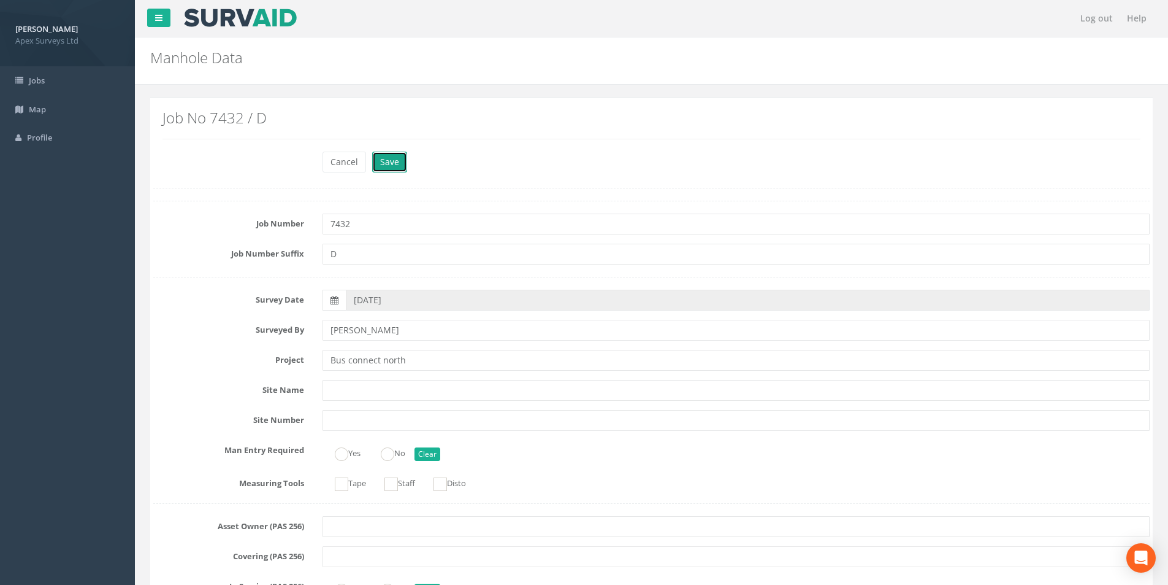
click at [391, 169] on button "Save" at bounding box center [389, 162] width 35 height 21
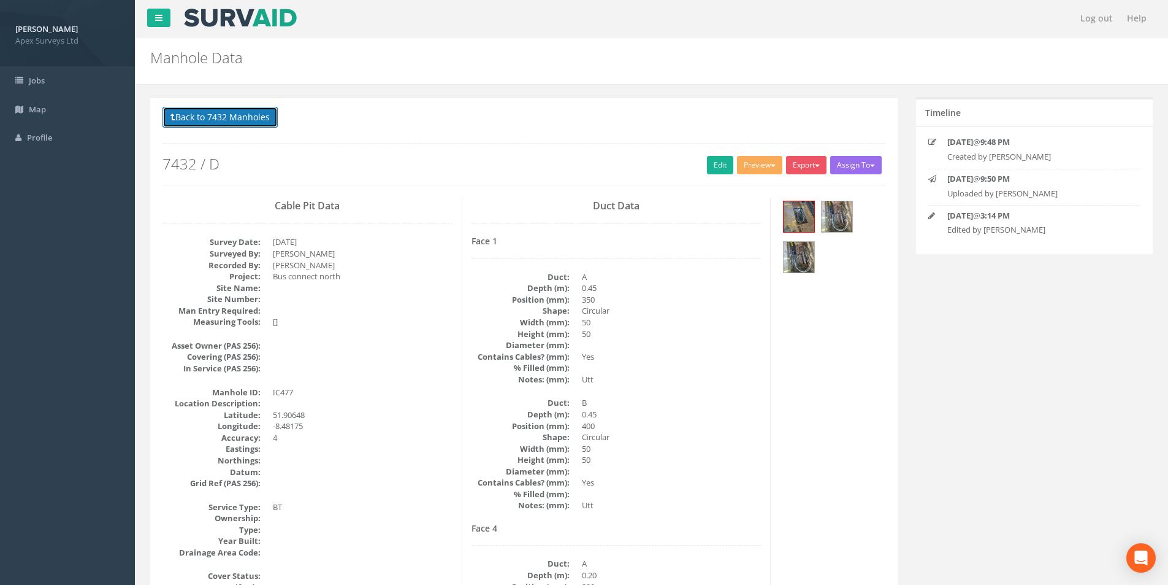
click at [230, 120] on button "Back to 7432 Manholes" at bounding box center [220, 117] width 115 height 21
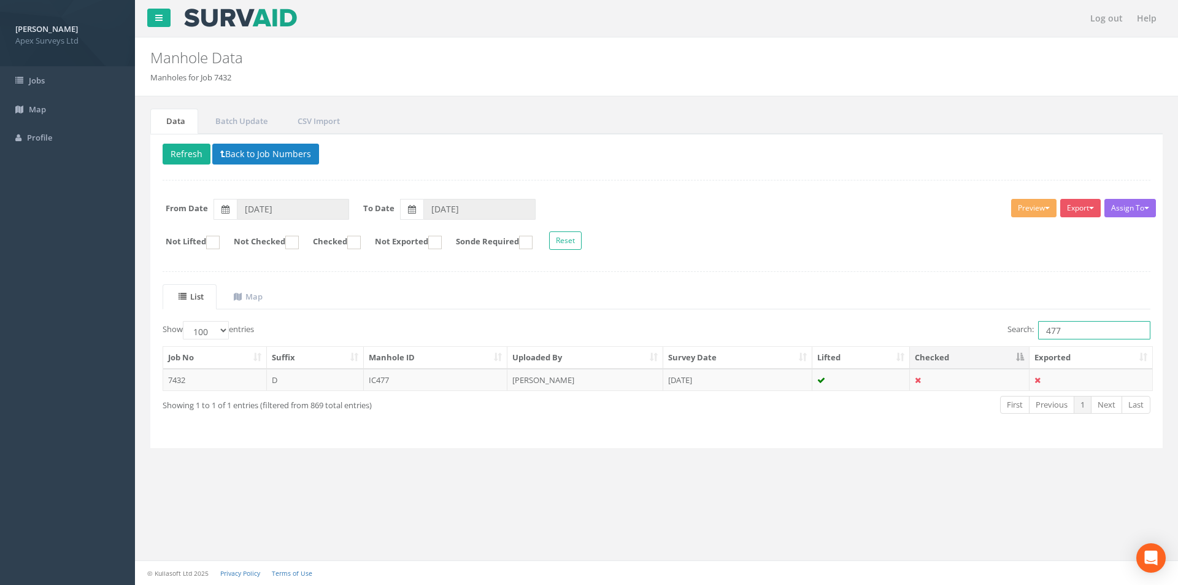
drag, startPoint x: 1085, startPoint y: 330, endPoint x: 1038, endPoint y: 327, distance: 46.7
click at [1039, 331] on input "477" at bounding box center [1094, 330] width 112 height 18
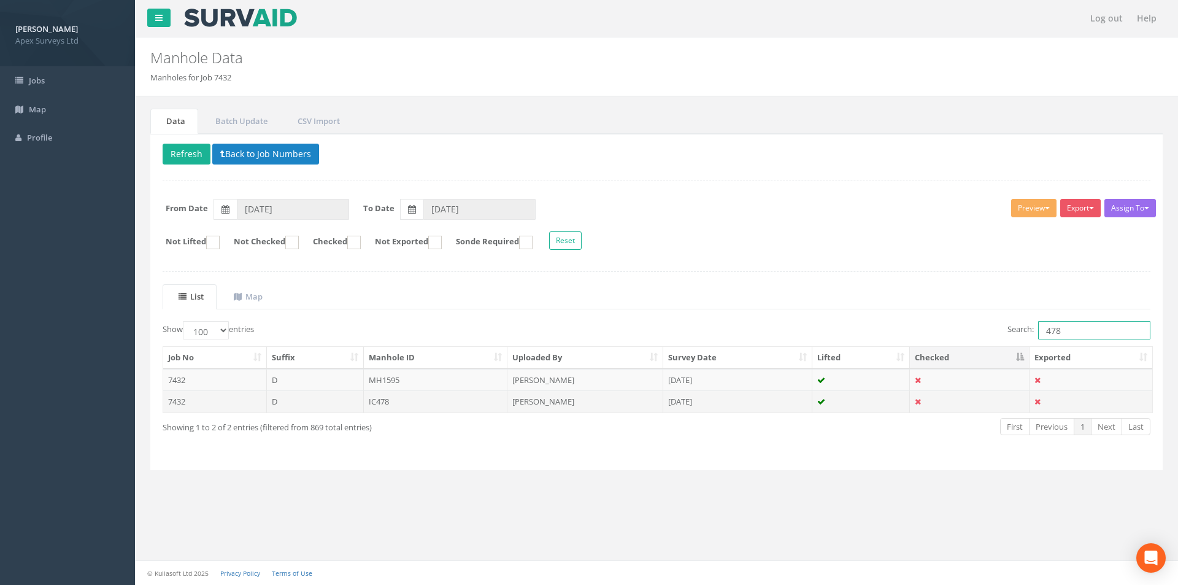
type input "478"
click at [415, 404] on td "IC478" at bounding box center [436, 401] width 144 height 22
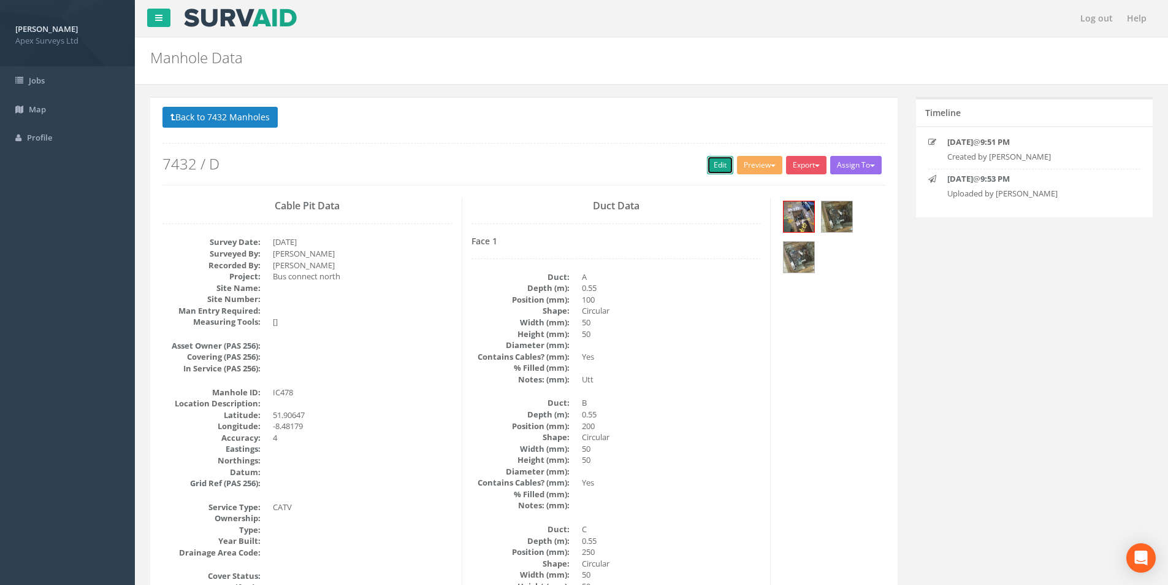
click at [712, 169] on link "Edit" at bounding box center [720, 165] width 26 height 18
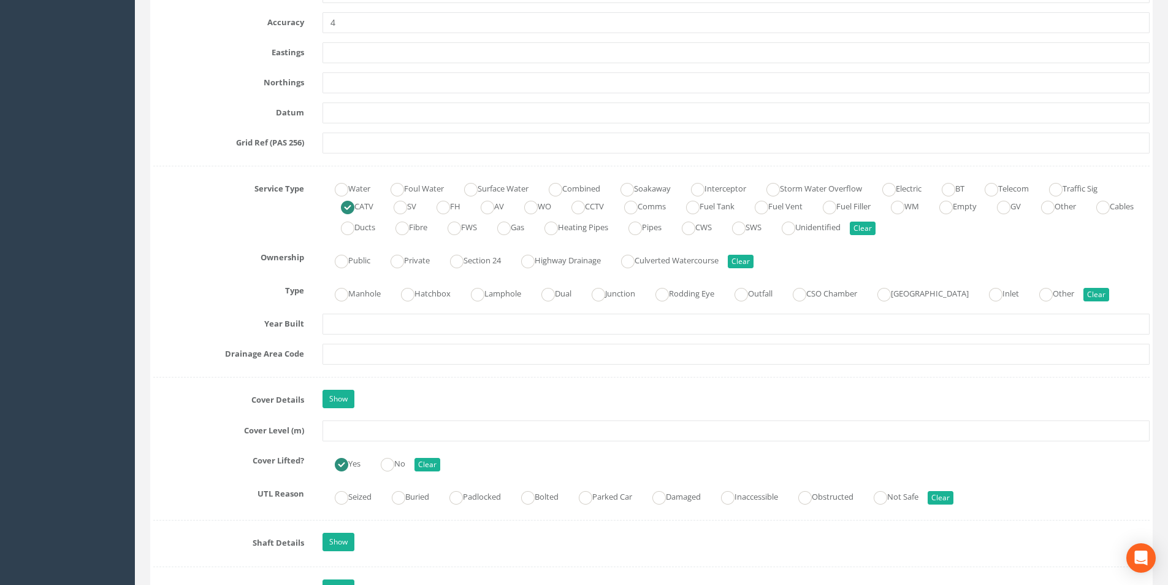
scroll to position [736, 0]
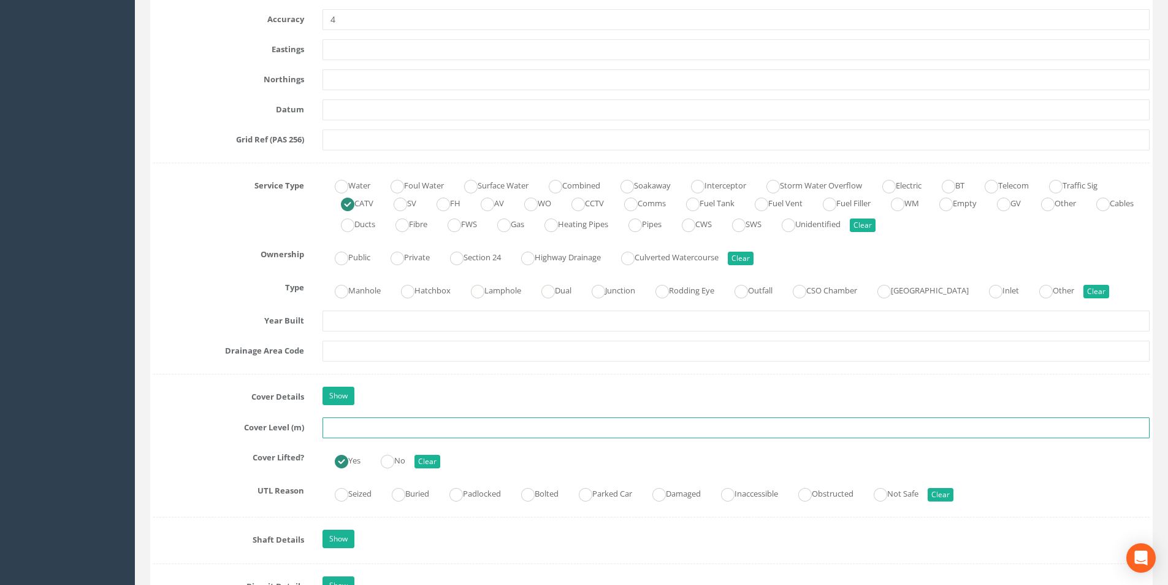
click at [369, 426] on input "text" at bounding box center [736, 427] width 827 height 21
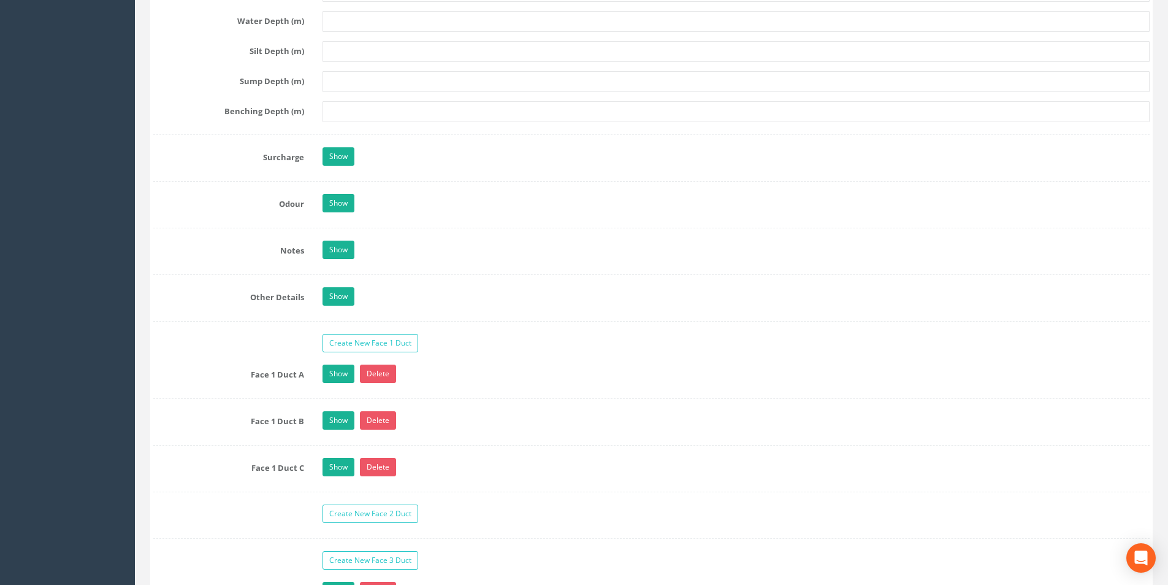
scroll to position [1840, 0]
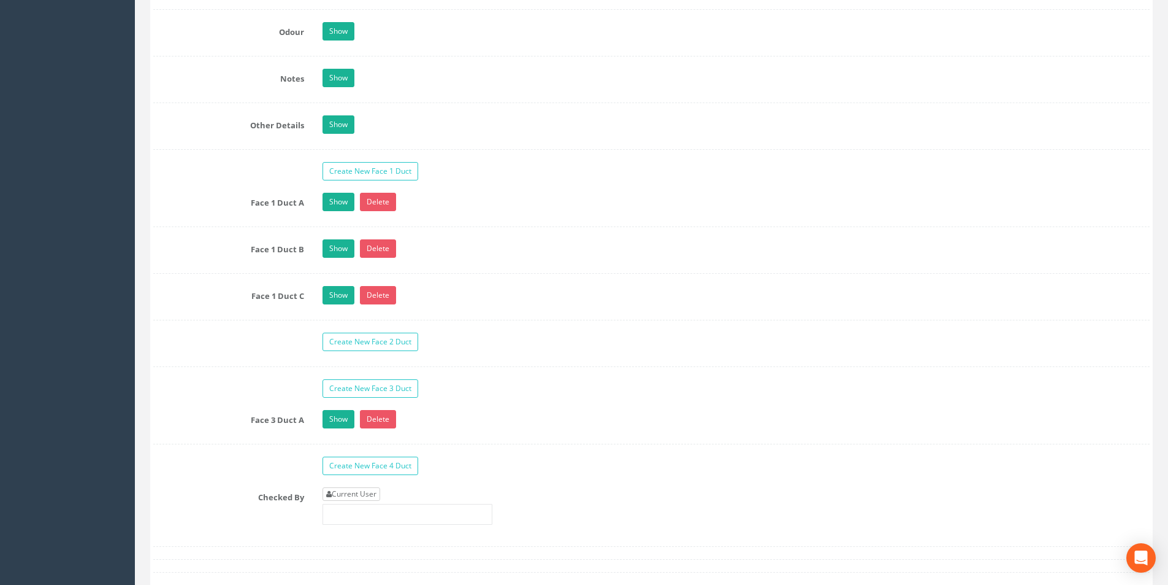
type input "40.47"
click at [345, 492] on link "Current User" at bounding box center [352, 493] width 58 height 13
type input "[PERSON_NAME]"
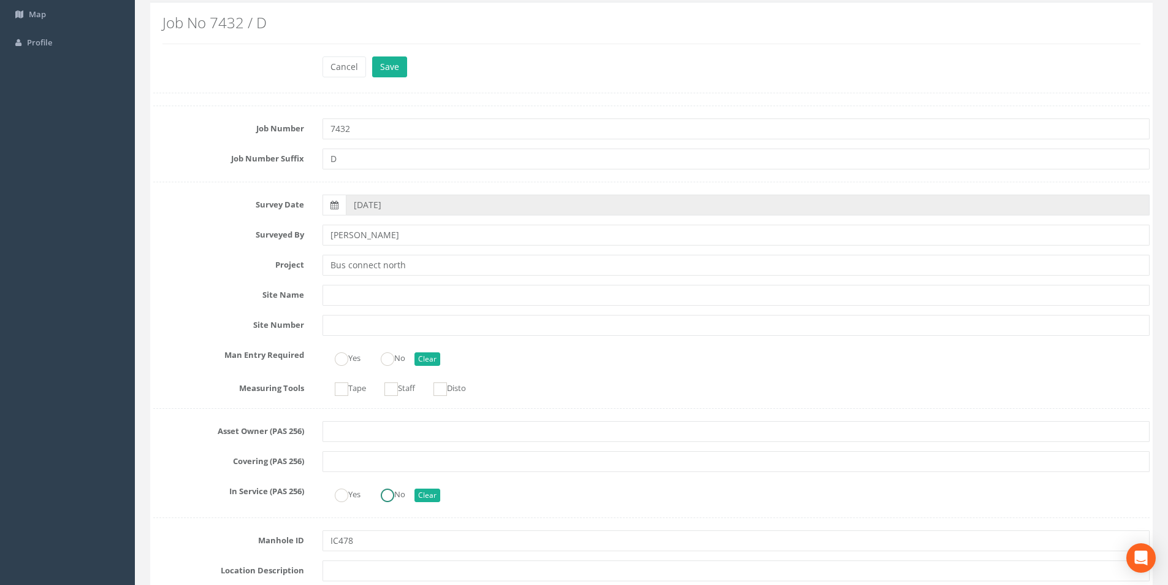
scroll to position [0, 0]
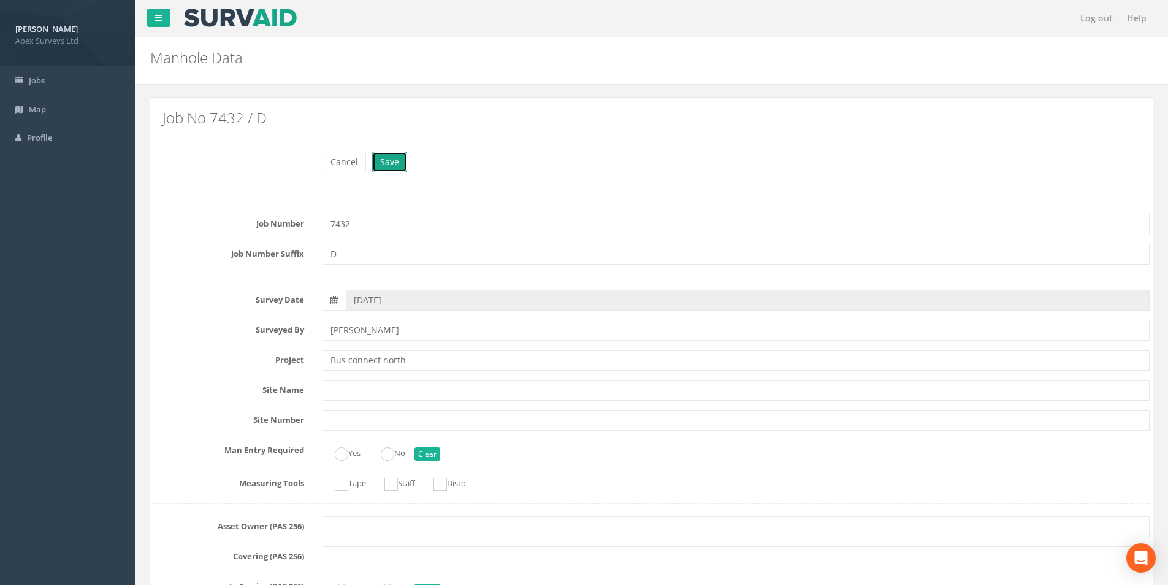
click at [381, 164] on button "Save" at bounding box center [389, 162] width 35 height 21
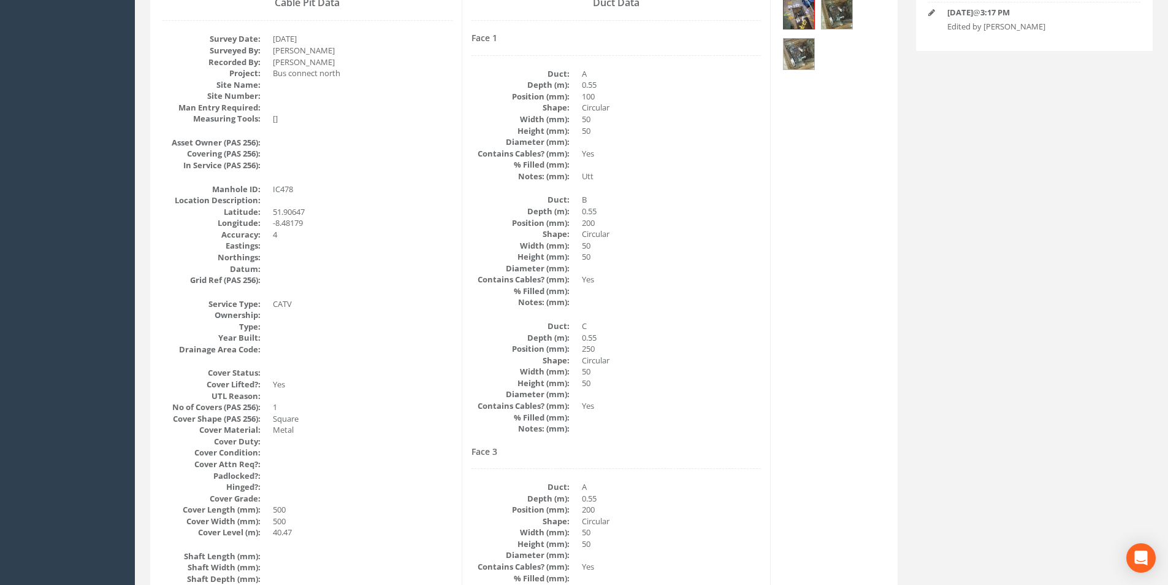
scroll to position [80, 0]
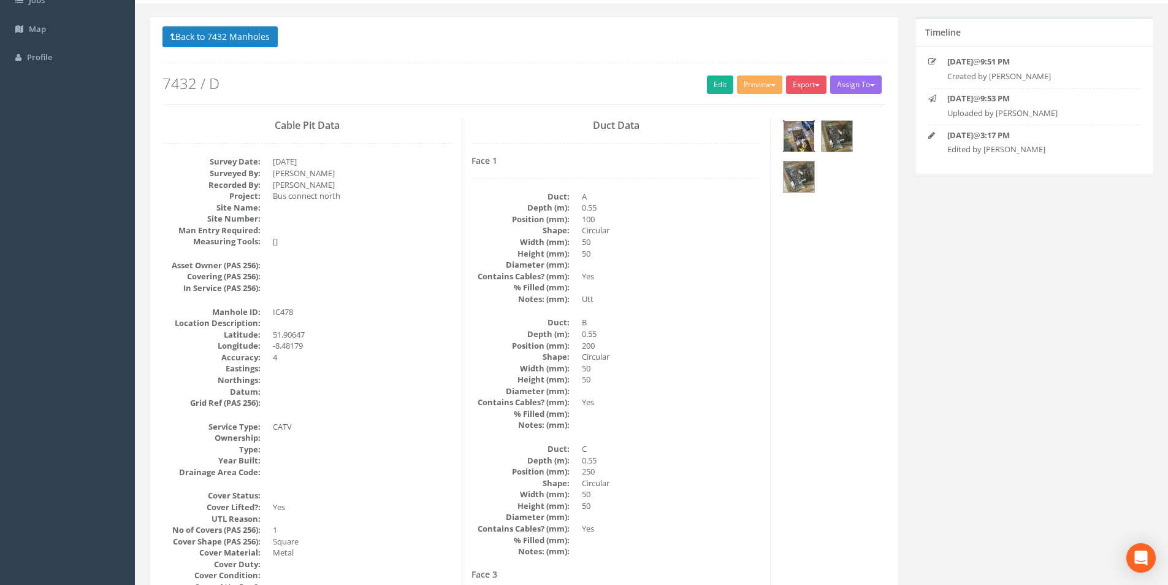
click at [799, 144] on img at bounding box center [799, 136] width 31 height 31
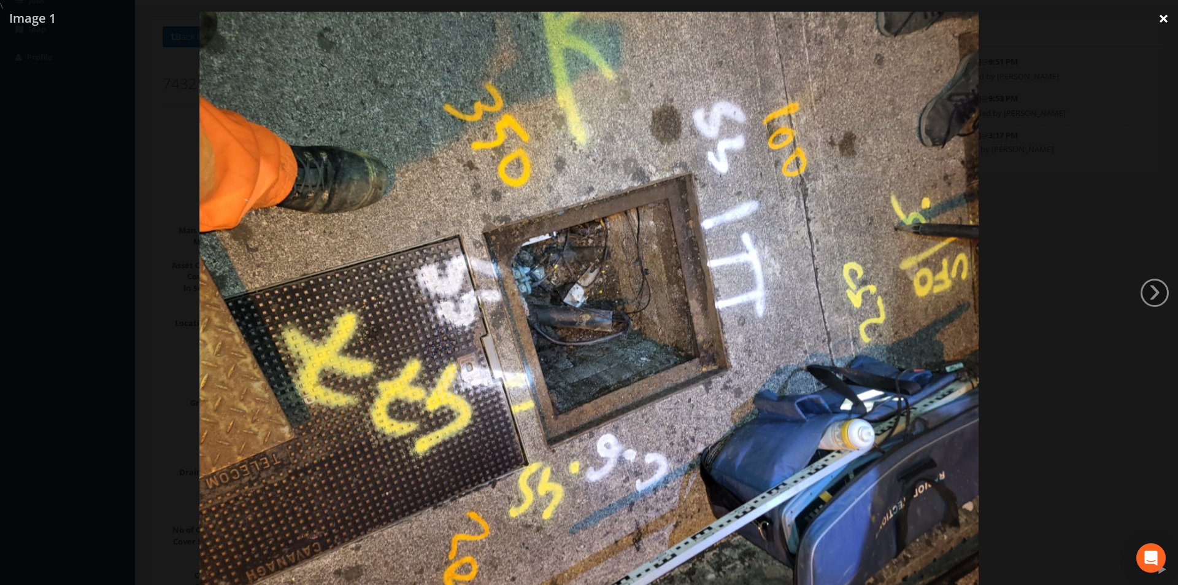
click at [1168, 21] on link "×" at bounding box center [1163, 18] width 29 height 37
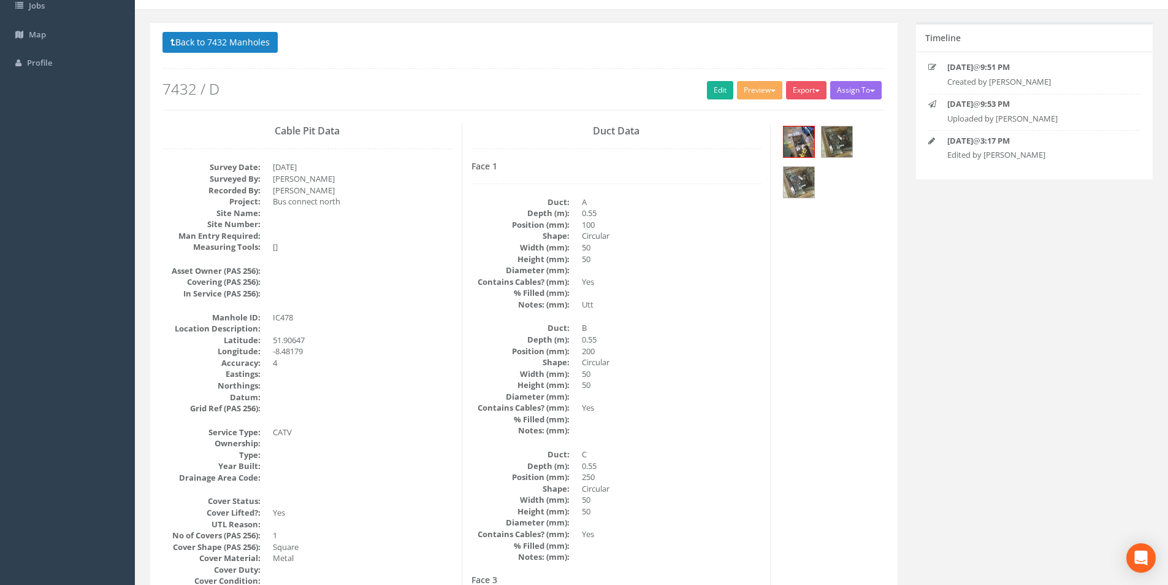
scroll to position [0, 0]
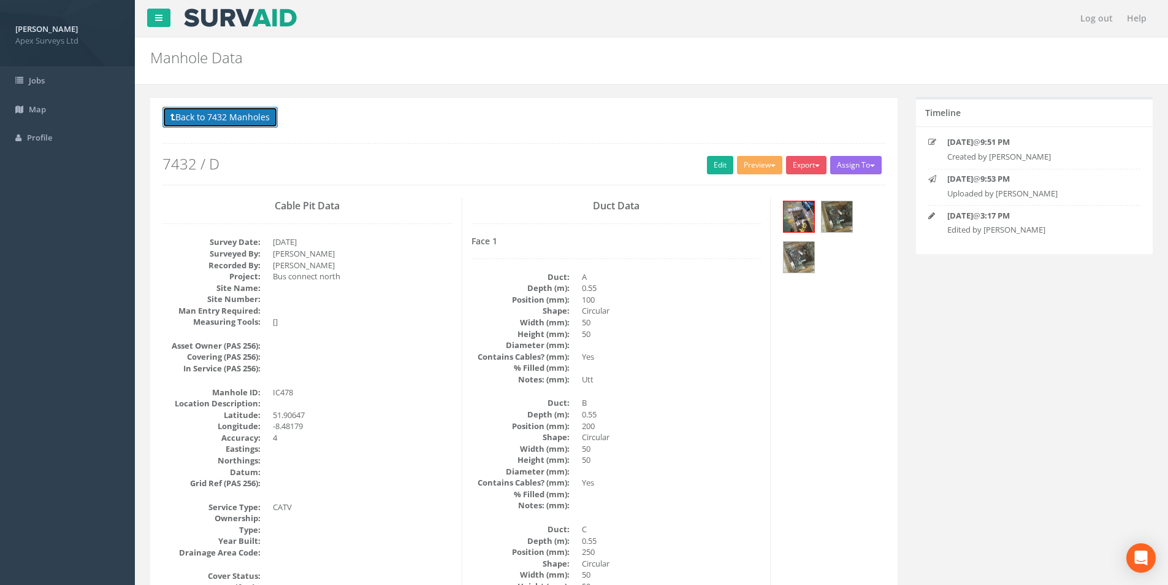
click at [215, 124] on button "Back to 7432 Manholes" at bounding box center [220, 117] width 115 height 21
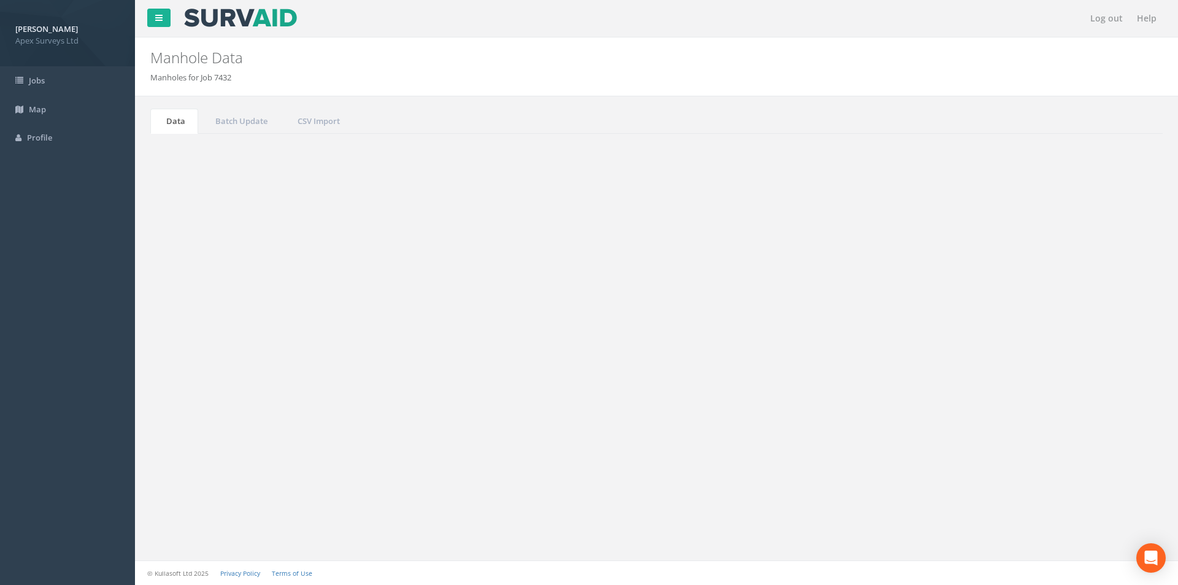
drag, startPoint x: 1086, startPoint y: 329, endPoint x: 1045, endPoint y: 333, distance: 41.3
click at [1045, 333] on input "478" at bounding box center [1094, 330] width 112 height 18
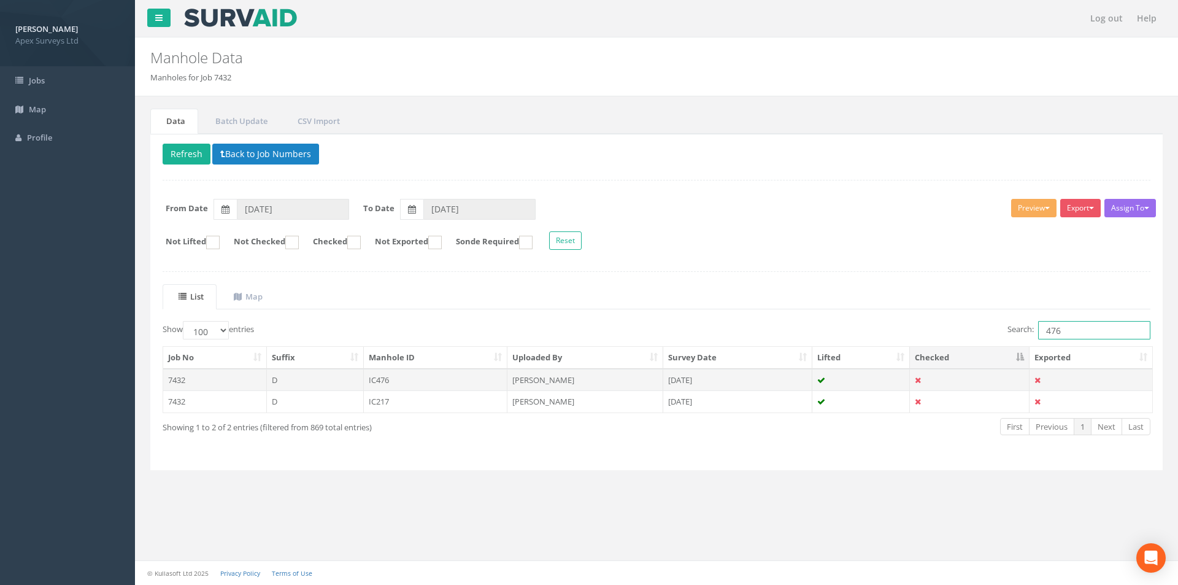
type input "476"
click at [405, 382] on td "IC476" at bounding box center [436, 380] width 144 height 22
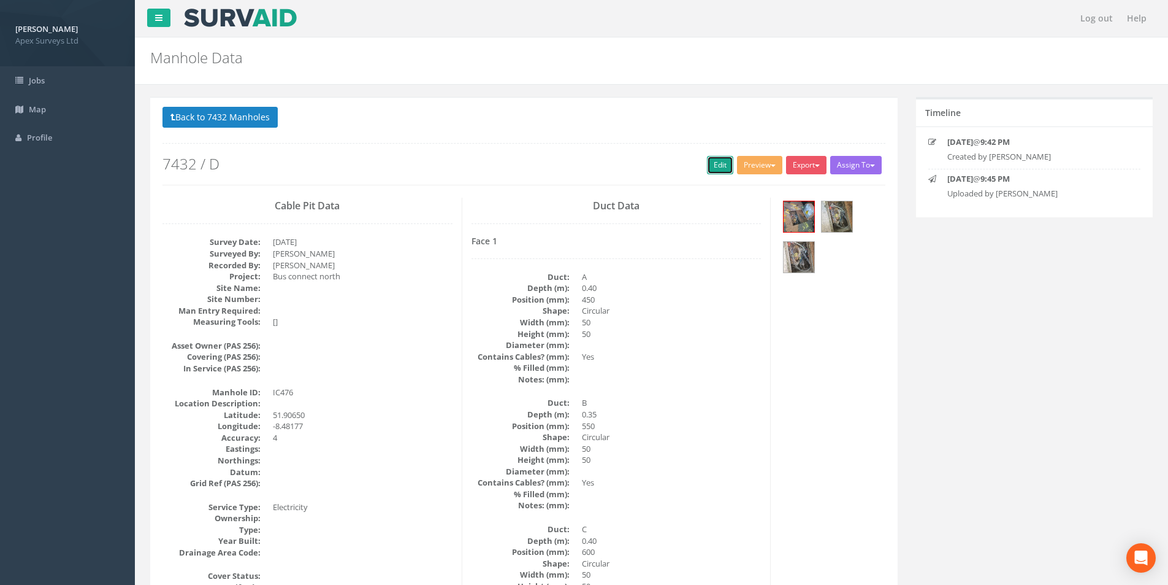
click at [712, 171] on link "Edit" at bounding box center [720, 165] width 26 height 18
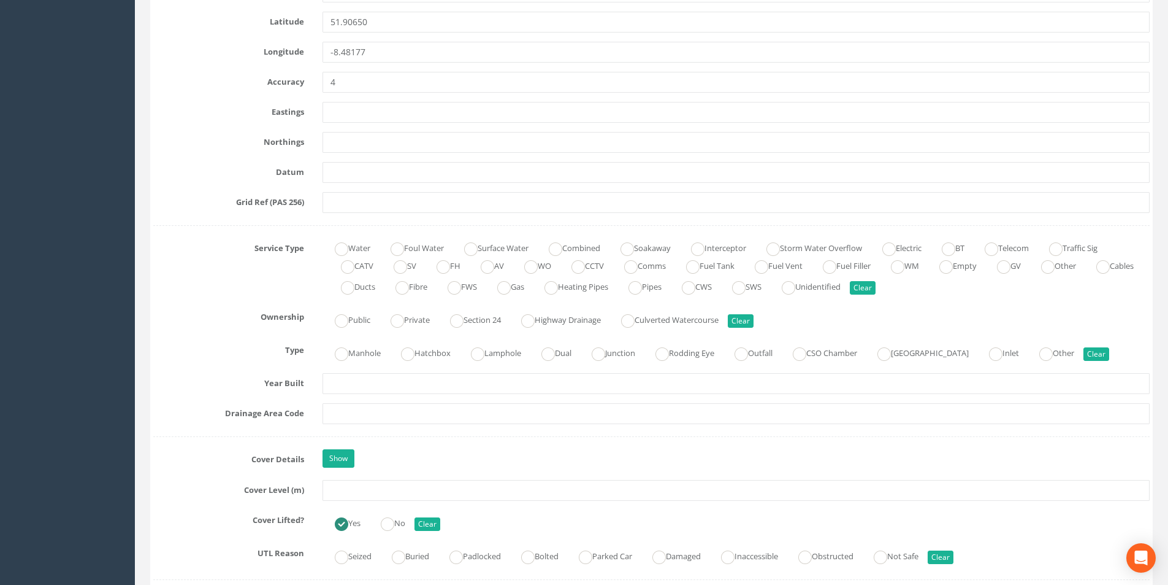
scroll to position [675, 0]
click at [381, 490] on input "text" at bounding box center [736, 488] width 827 height 21
type input "40.55"
click at [394, 415] on input "text" at bounding box center [736, 412] width 827 height 21
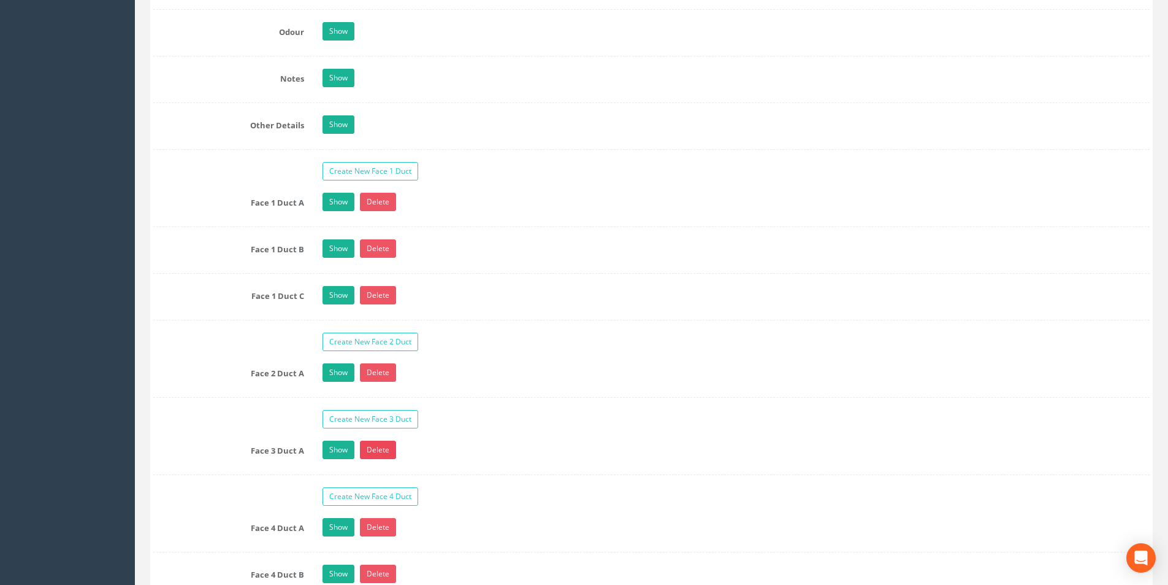
scroll to position [2147, 0]
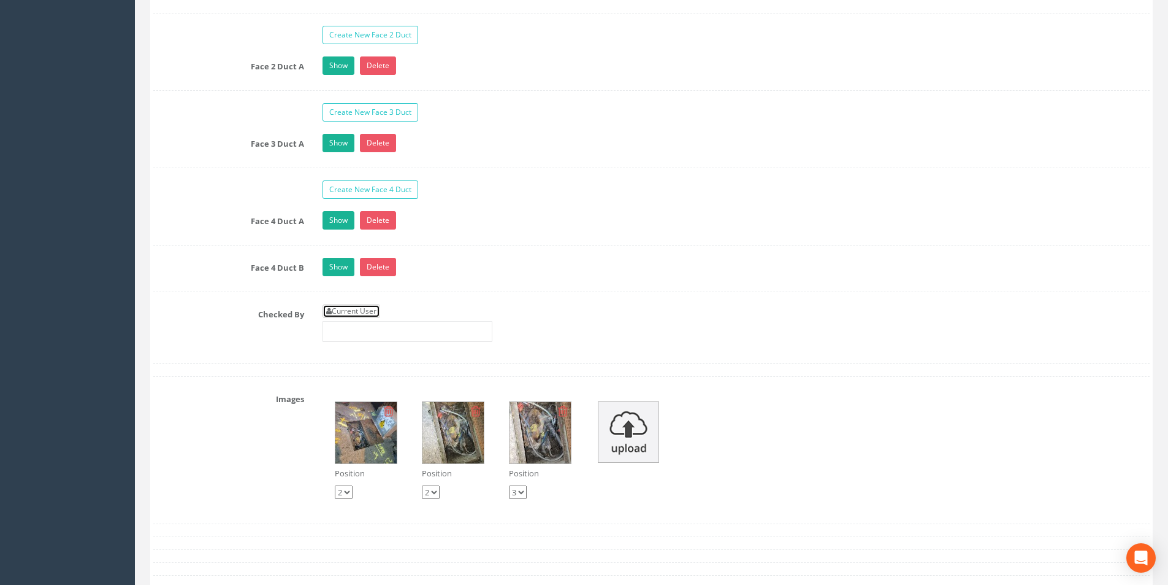
click at [370, 315] on link "Current User" at bounding box center [352, 310] width 58 height 13
type input "[PERSON_NAME]"
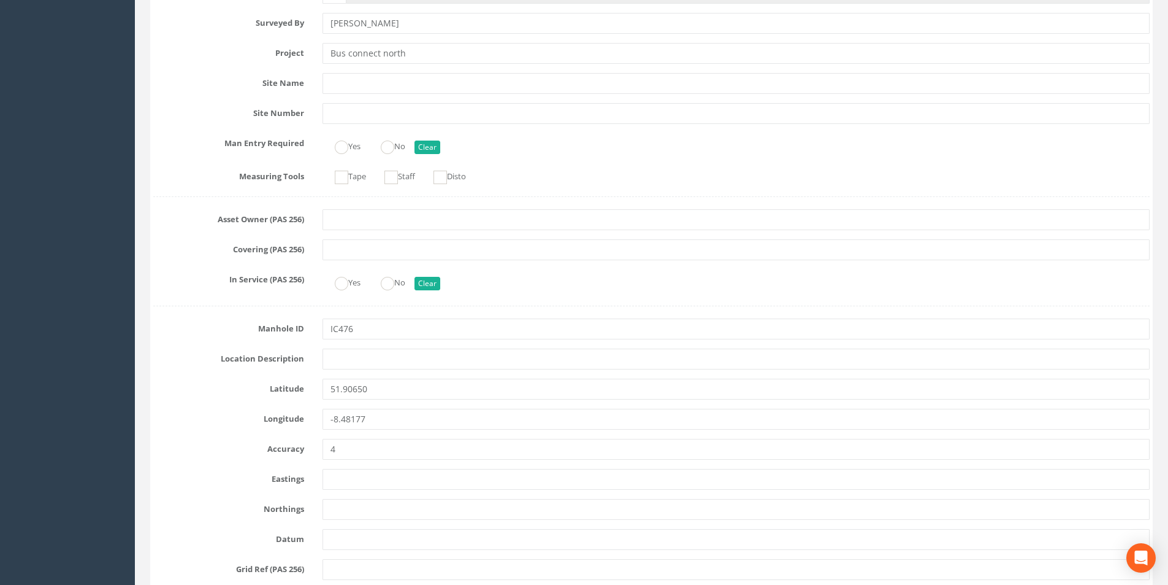
scroll to position [0, 0]
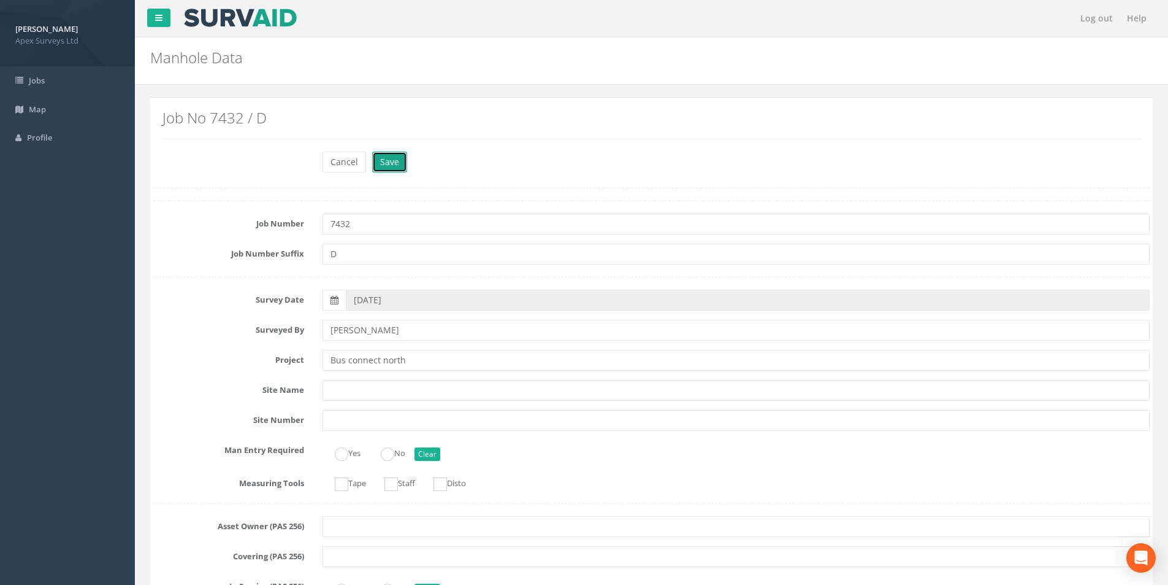
click at [386, 159] on button "Save" at bounding box center [389, 162] width 35 height 21
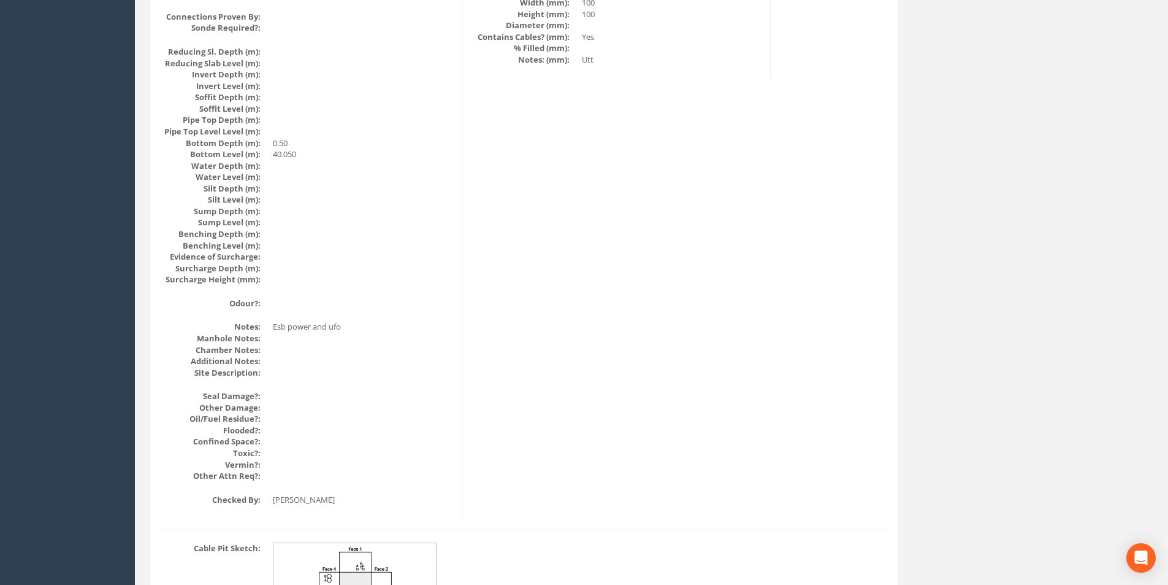
scroll to position [1307, 0]
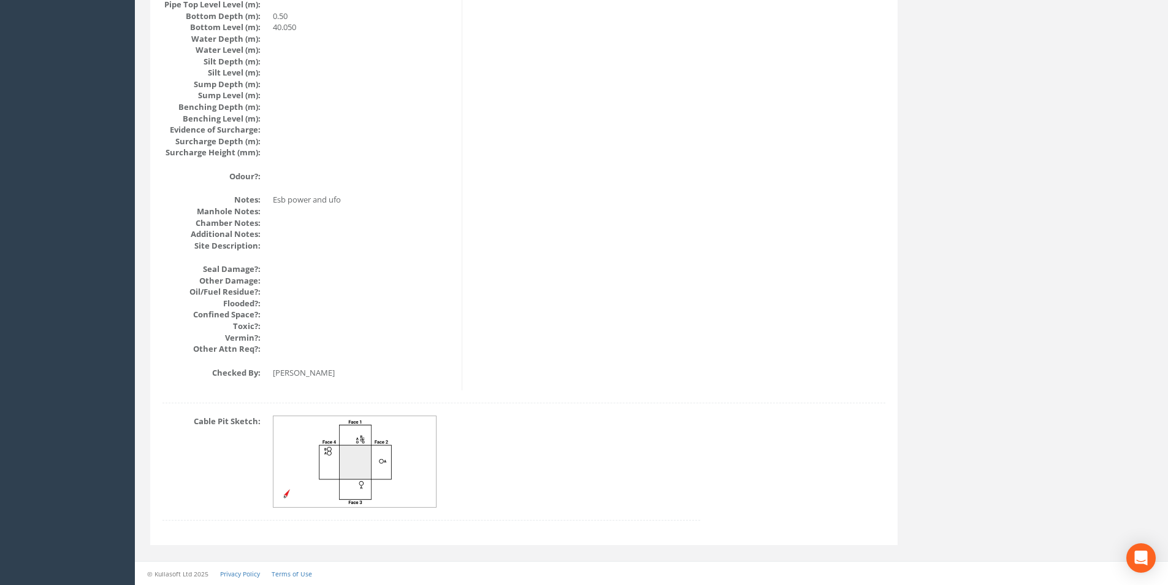
click at [368, 458] on img at bounding box center [356, 461] width 164 height 91
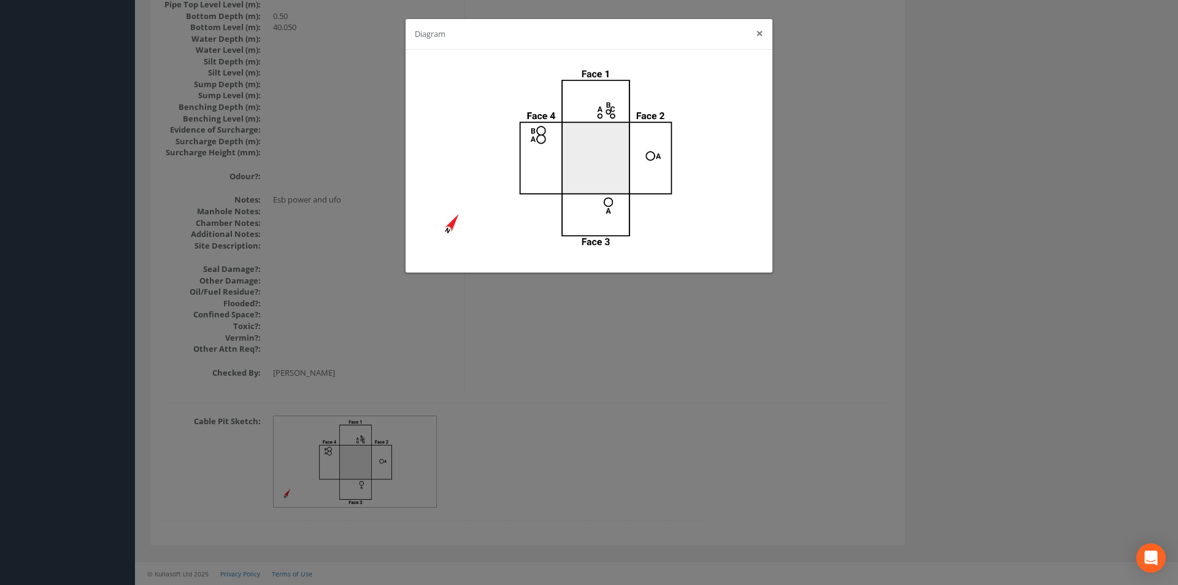
click at [761, 35] on button "×" at bounding box center [759, 33] width 7 height 13
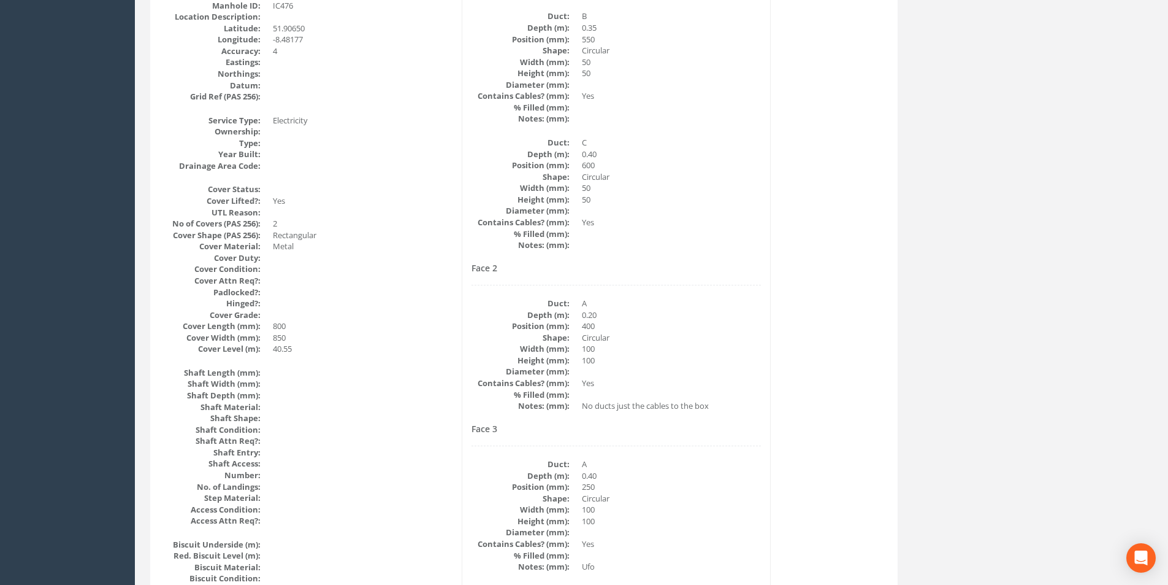
scroll to position [0, 0]
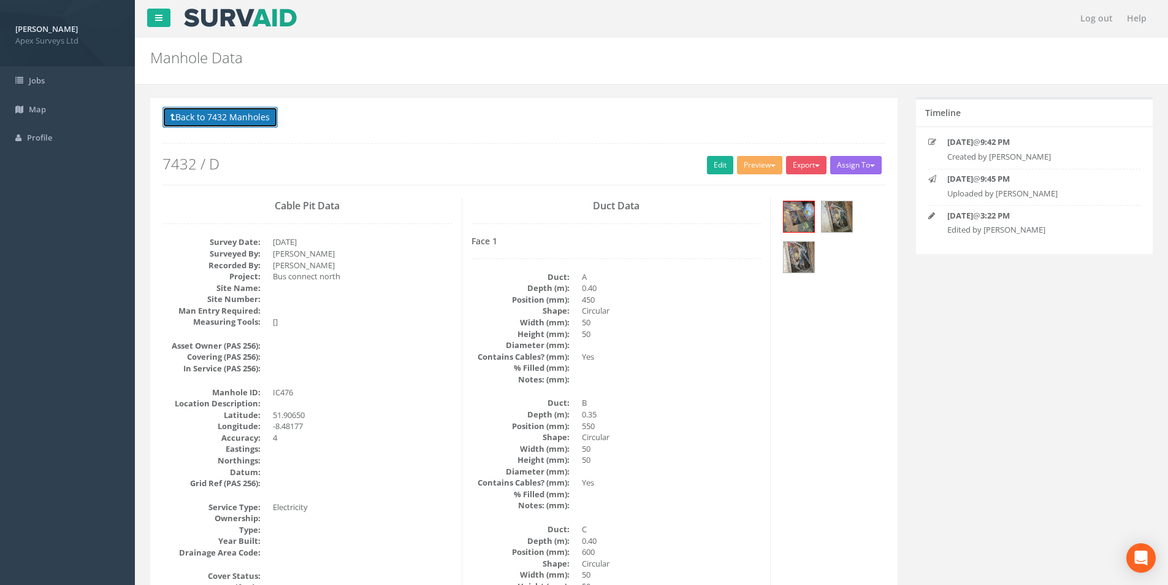
click at [224, 120] on button "Back to 7432 Manholes" at bounding box center [220, 117] width 115 height 21
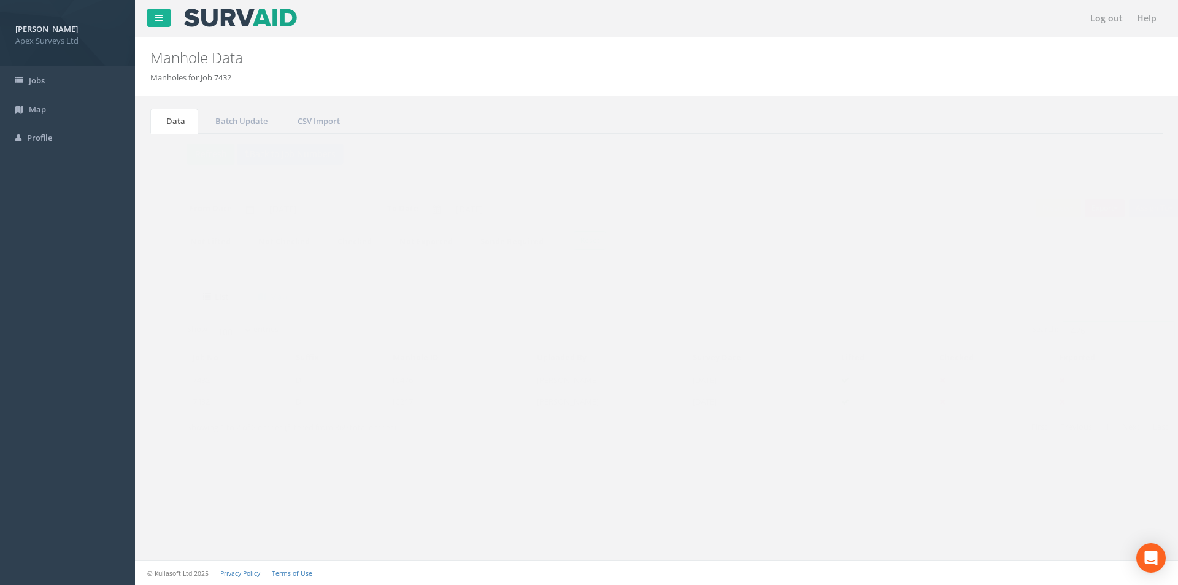
click at [1063, 329] on input "476" at bounding box center [1094, 330] width 112 height 18
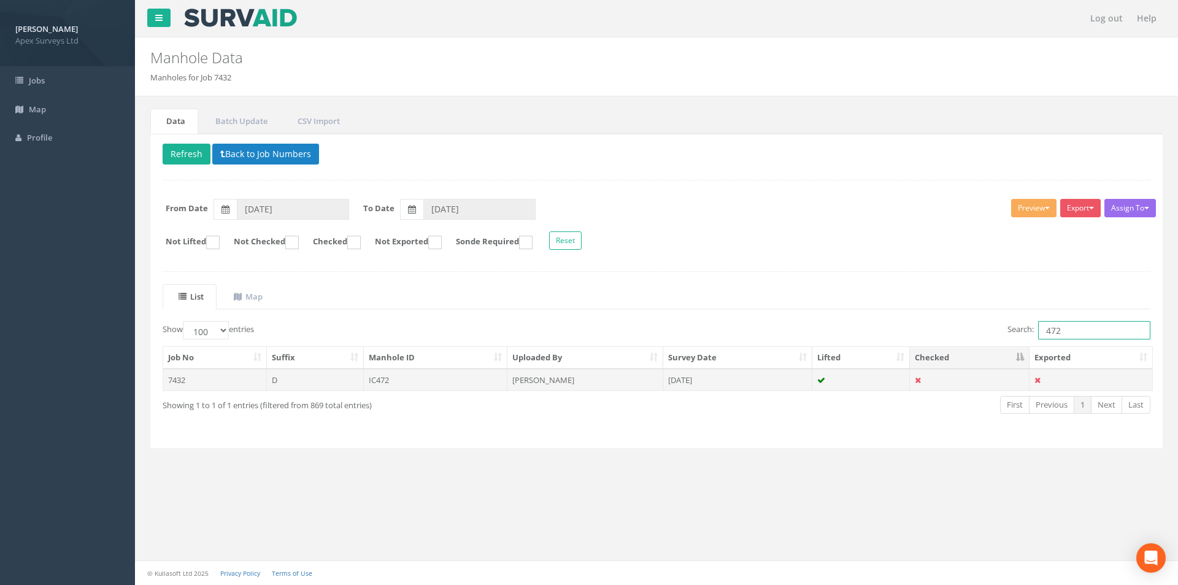
type input "472"
click at [583, 386] on td "[PERSON_NAME]" at bounding box center [585, 380] width 156 height 22
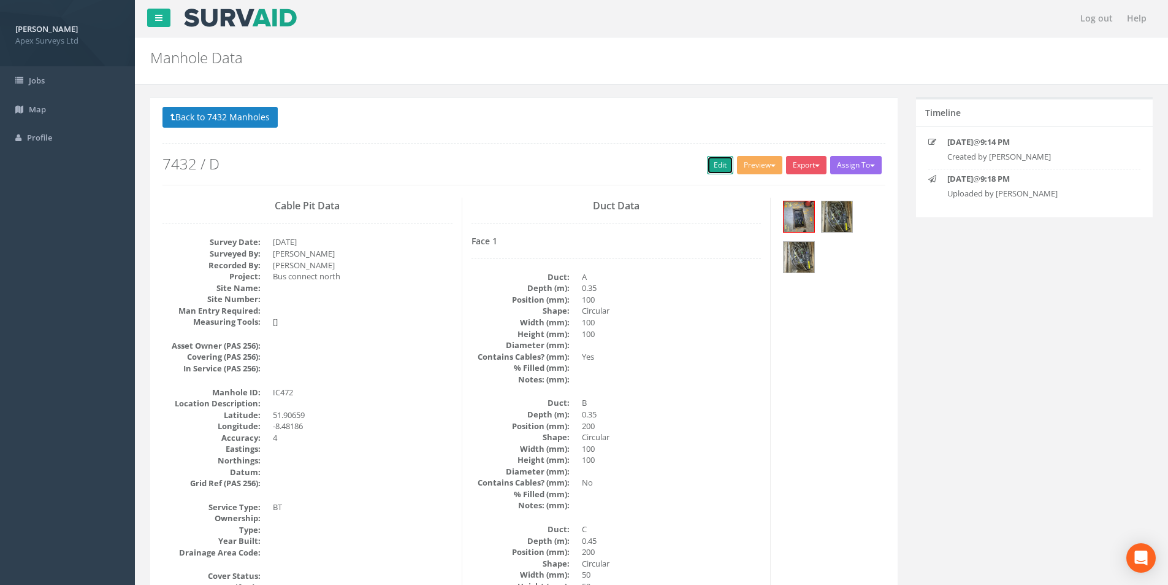
click at [718, 167] on link "Edit" at bounding box center [720, 165] width 26 height 18
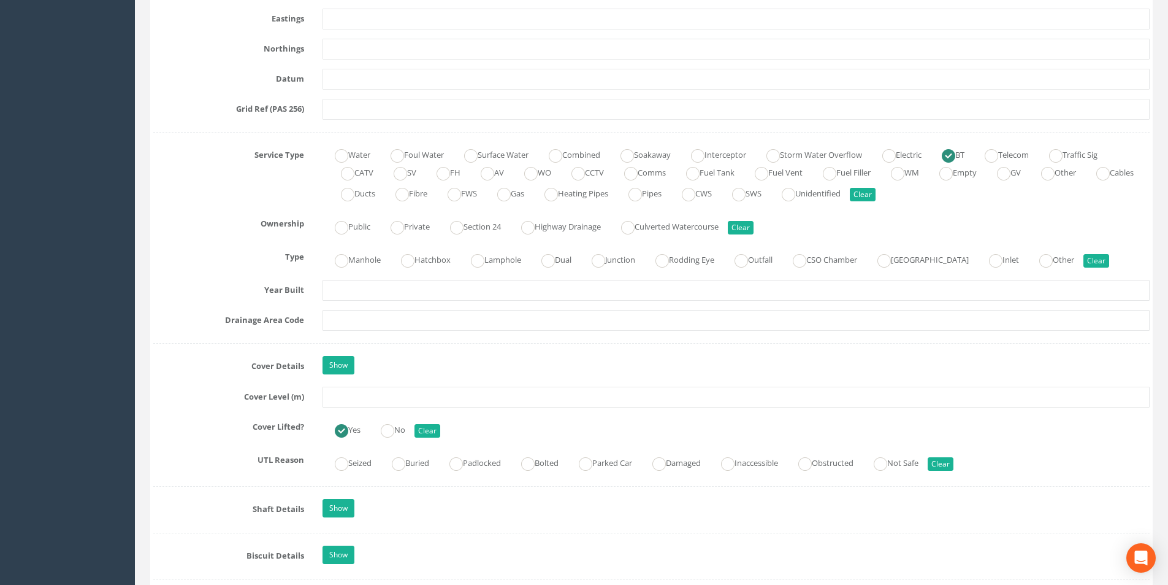
scroll to position [797, 0]
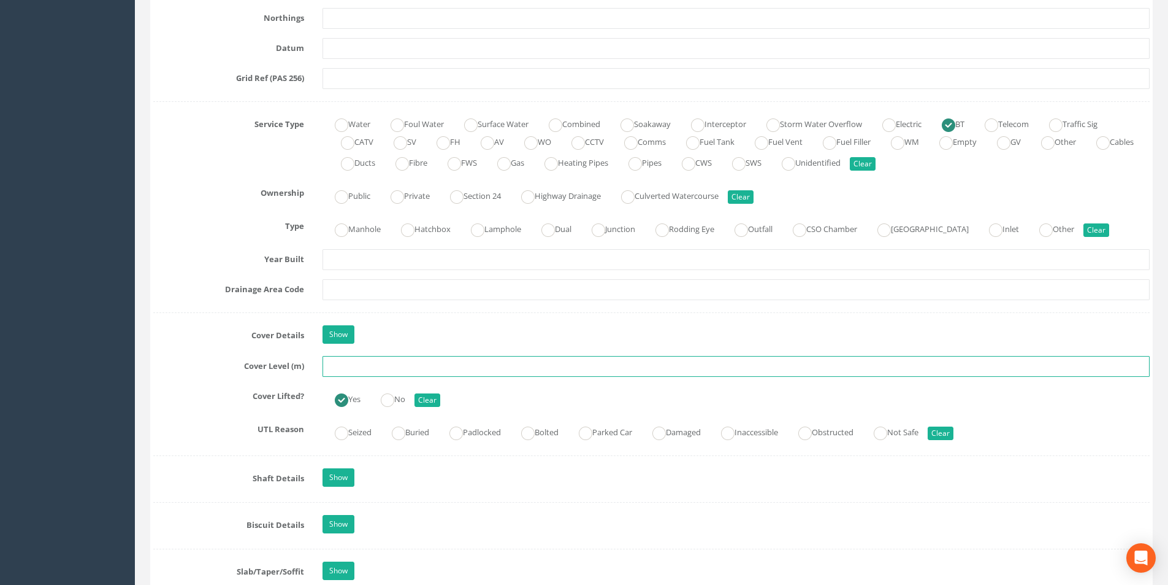
click at [392, 365] on input "text" at bounding box center [736, 366] width 827 height 21
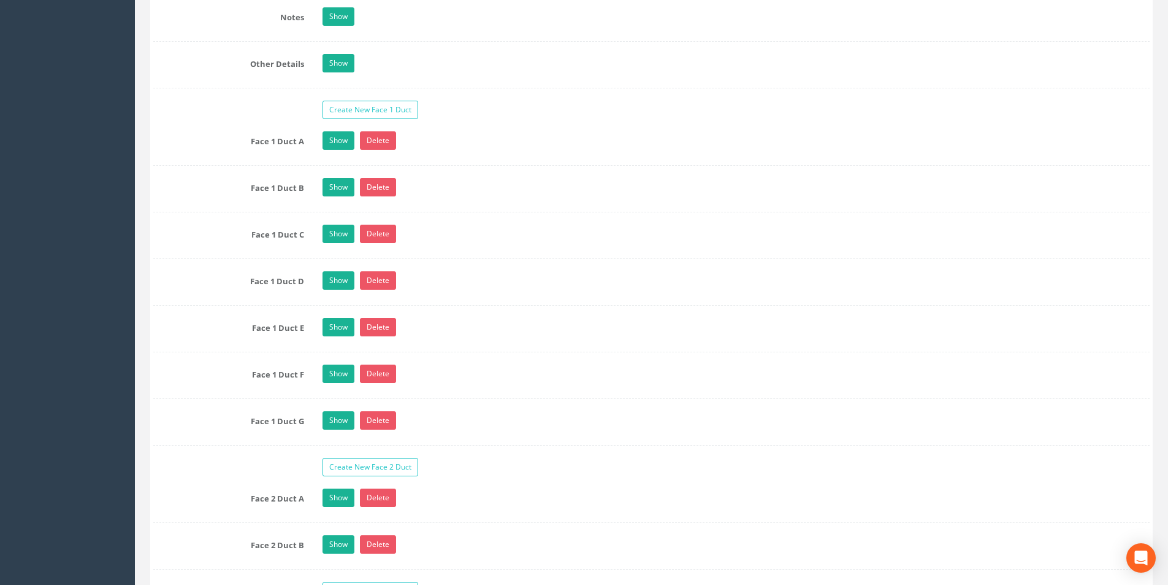
scroll to position [2208, 0]
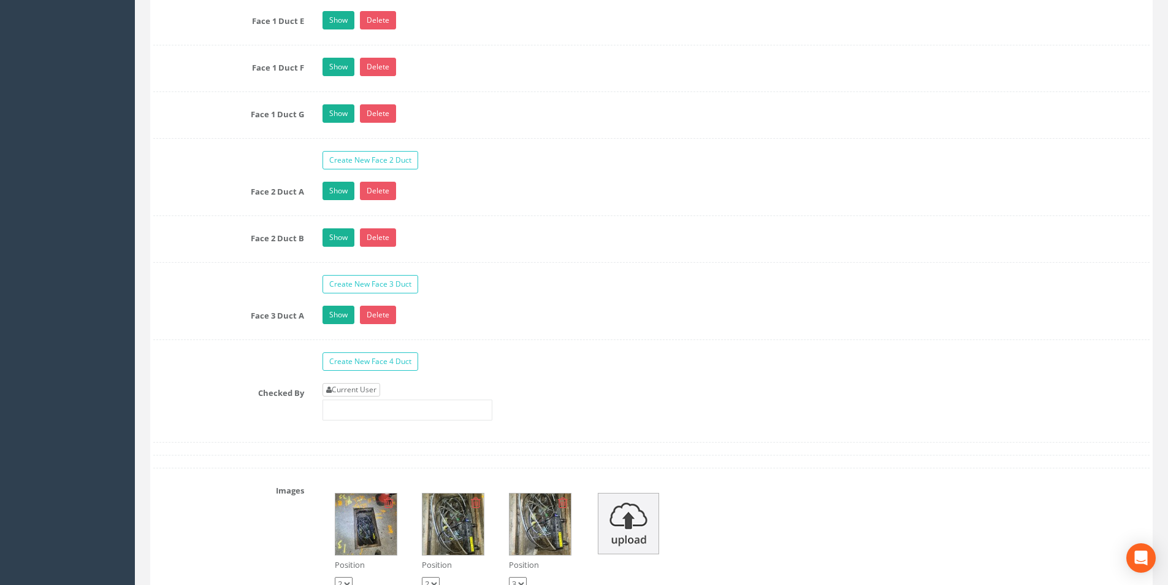
type input "40.81"
click at [366, 389] on link "Current User" at bounding box center [352, 389] width 58 height 13
type input "[PERSON_NAME]"
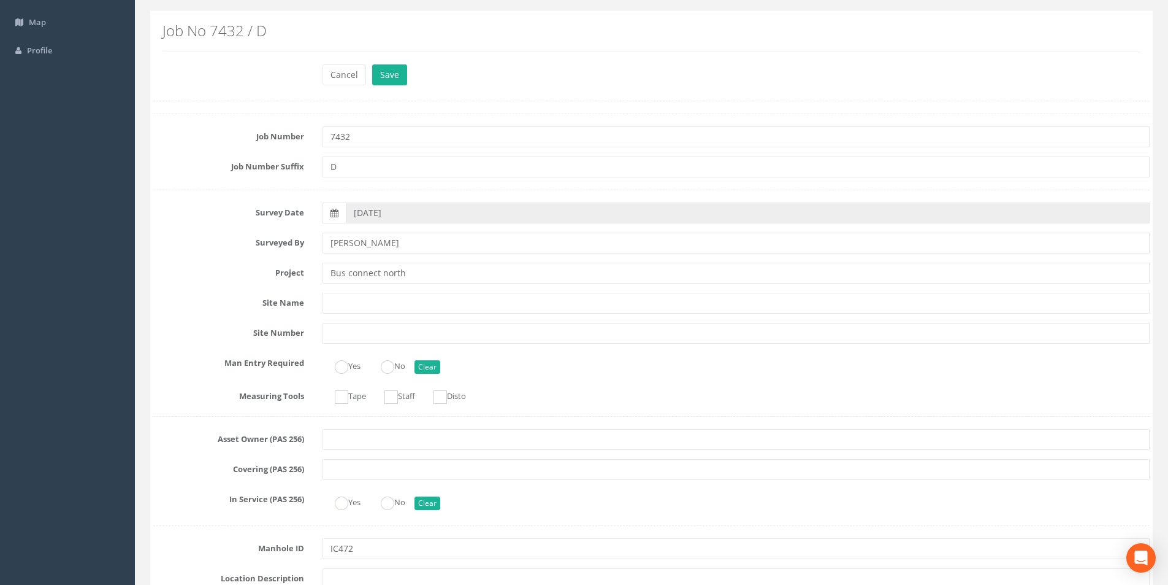
scroll to position [0, 0]
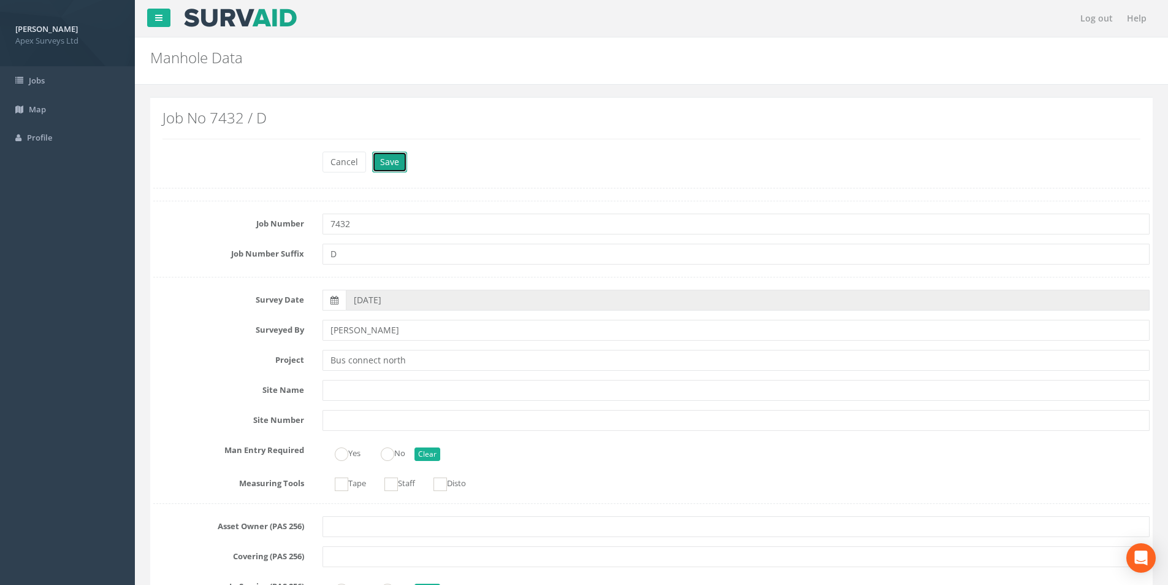
click at [395, 167] on button "Save" at bounding box center [389, 162] width 35 height 21
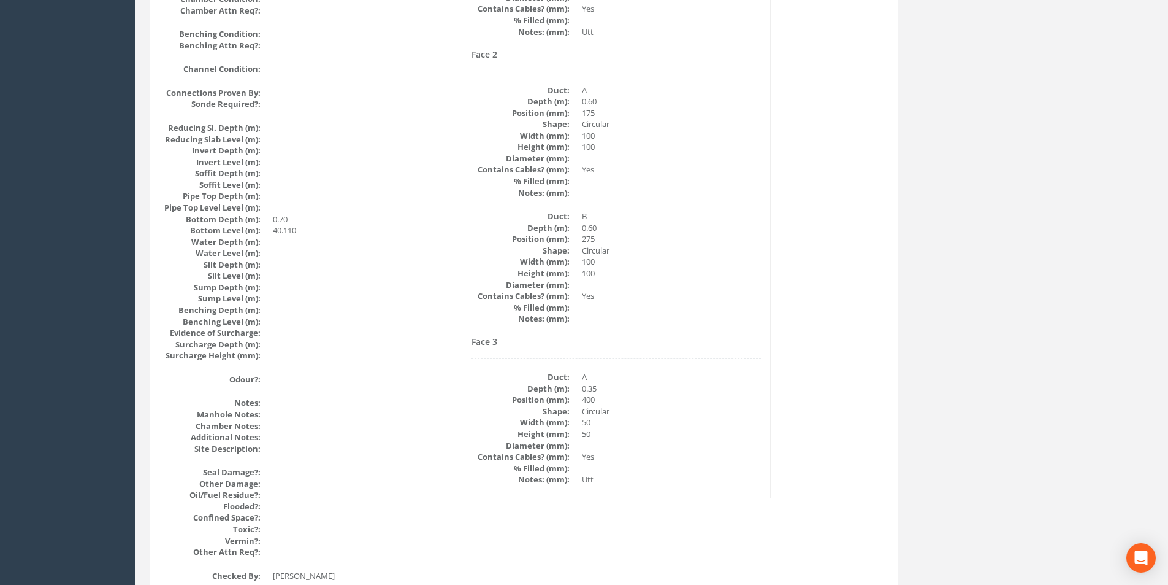
scroll to position [1307, 0]
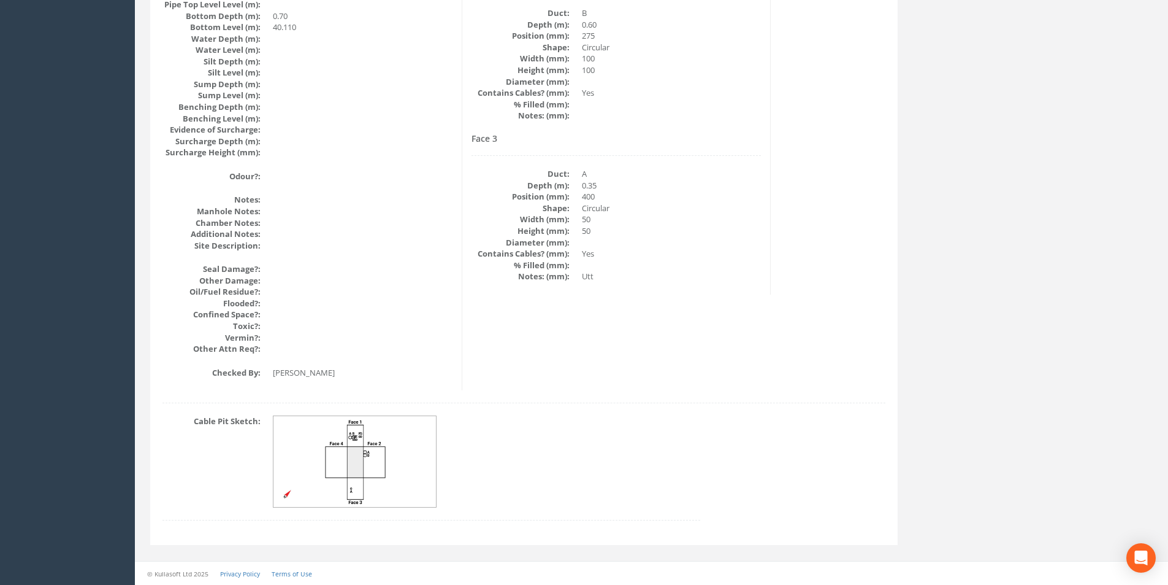
click at [361, 455] on img at bounding box center [356, 461] width 164 height 91
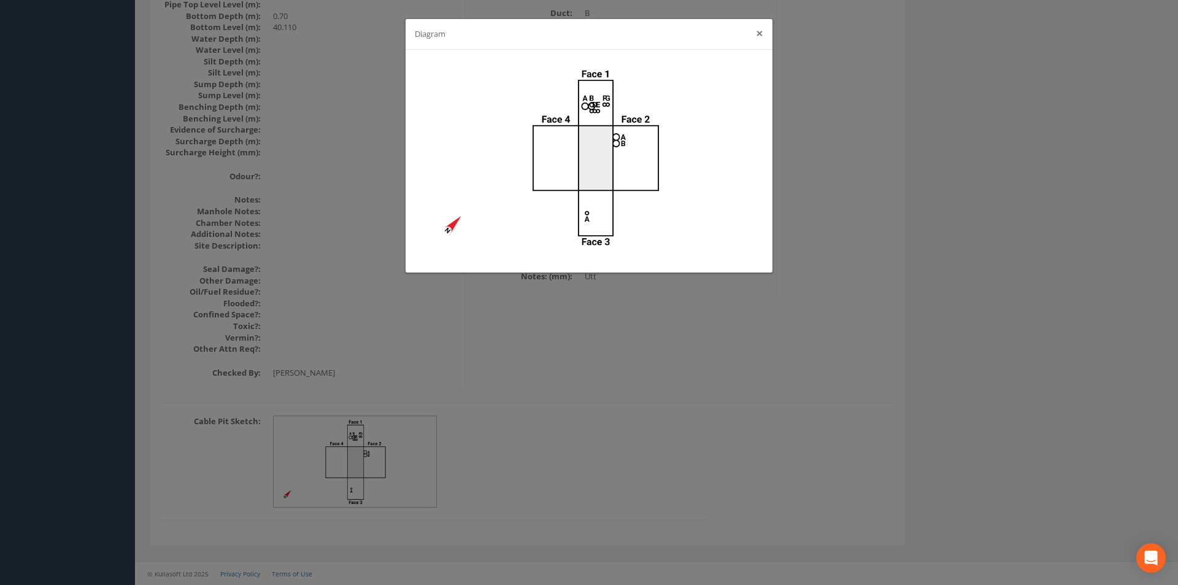
click at [758, 33] on button "×" at bounding box center [759, 33] width 7 height 13
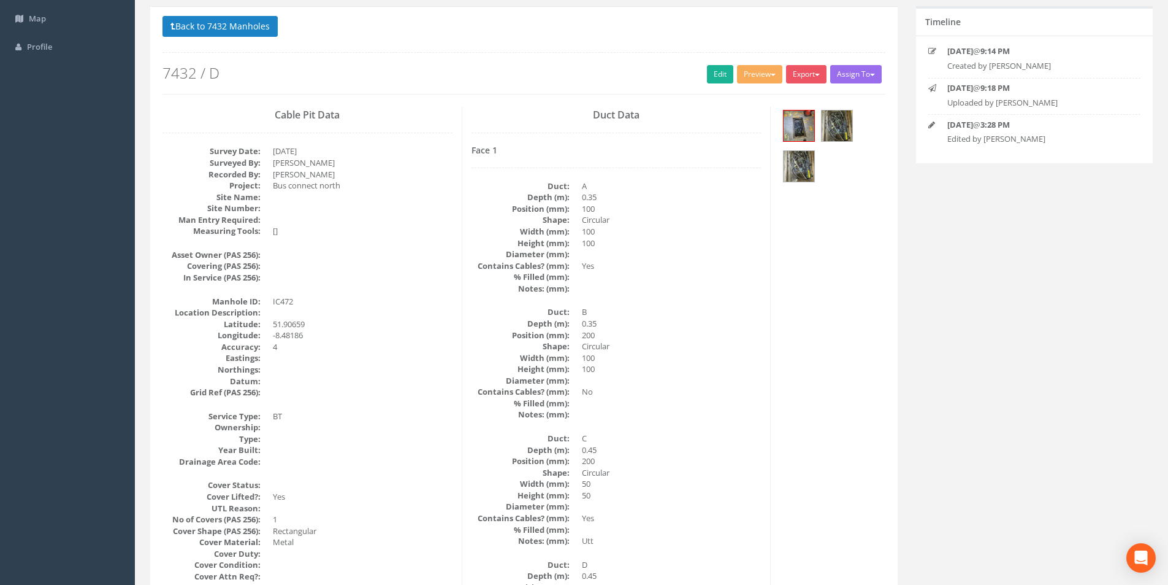
scroll to position [0, 0]
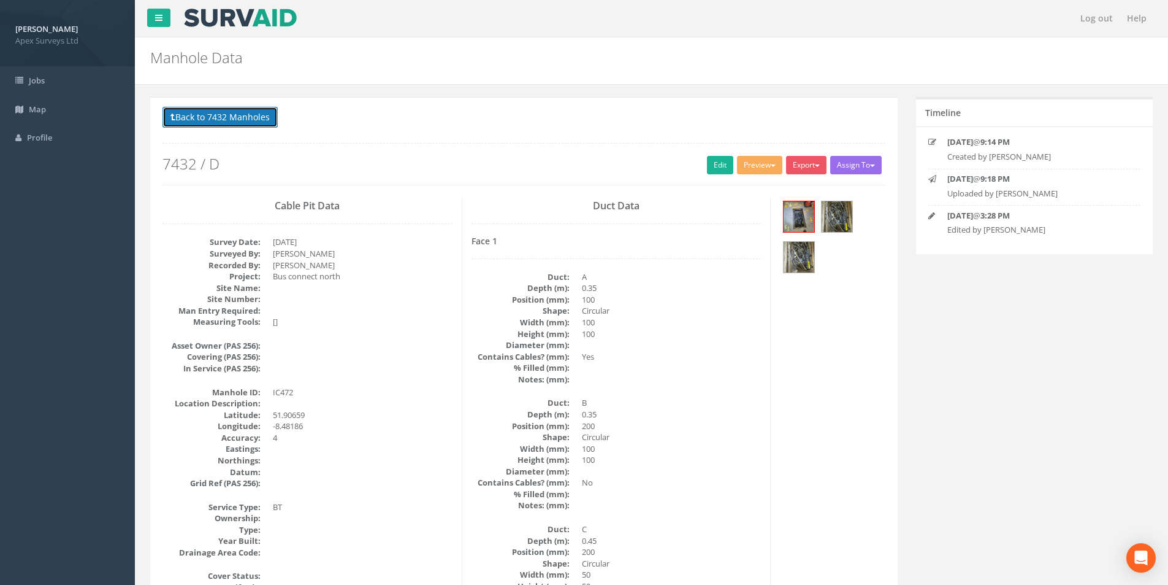
click at [239, 120] on button "Back to 7432 Manholes" at bounding box center [220, 117] width 115 height 21
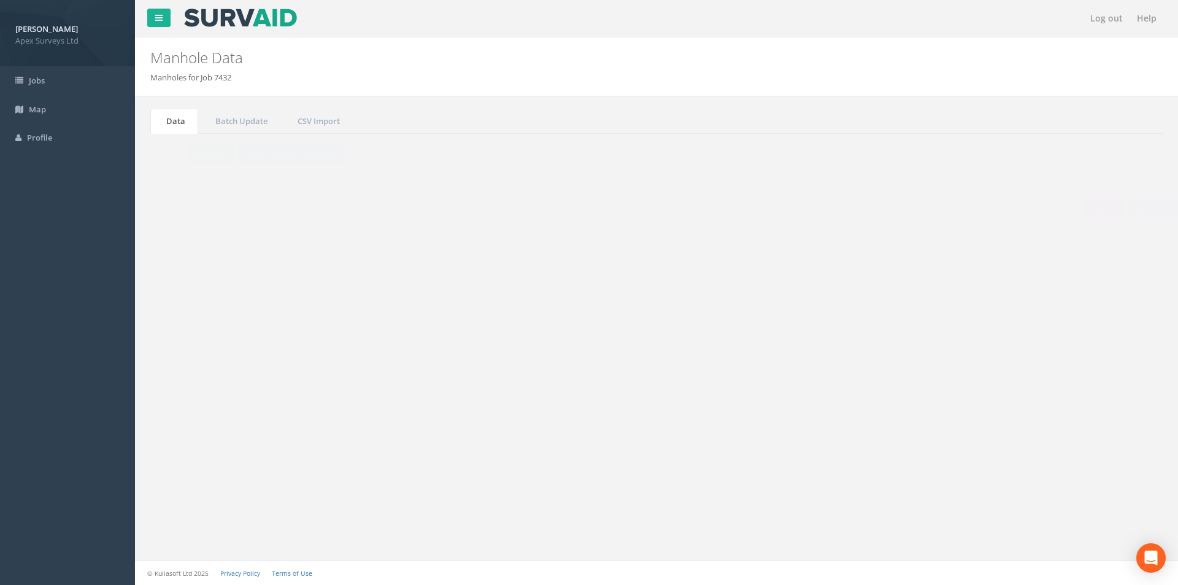
click at [1065, 328] on input "472" at bounding box center [1094, 330] width 112 height 18
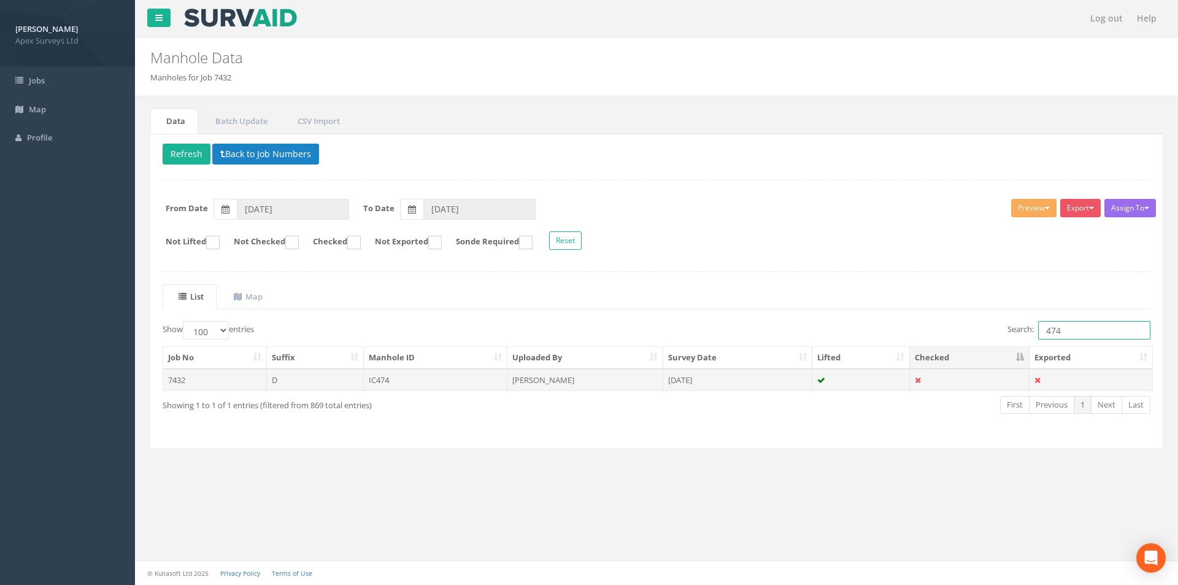
type input "474"
click at [439, 387] on td "IC474" at bounding box center [436, 380] width 144 height 22
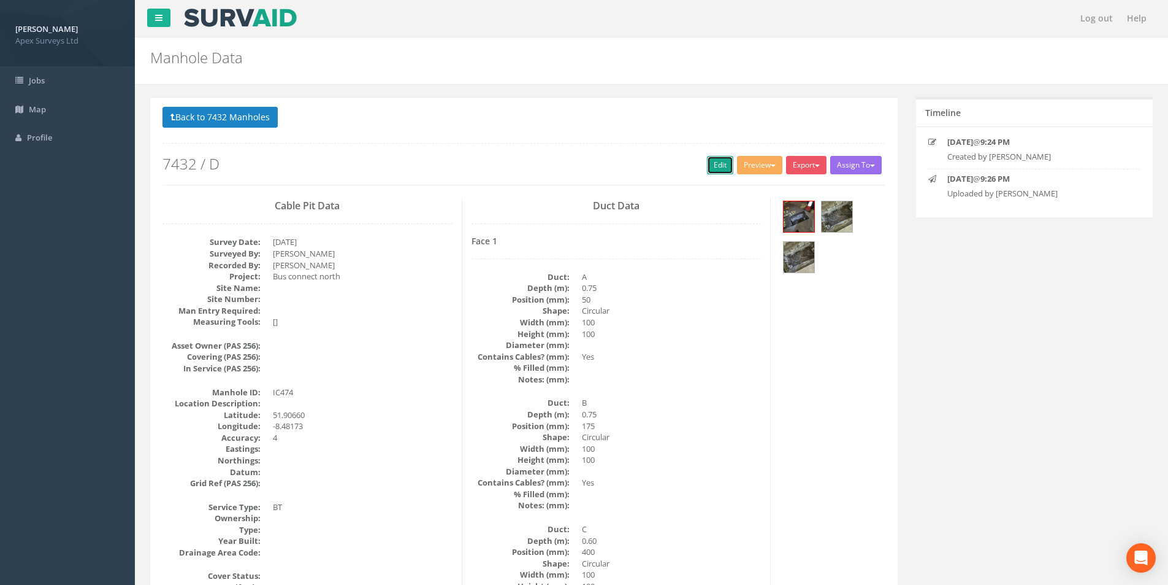
click at [723, 167] on link "Edit" at bounding box center [720, 165] width 26 height 18
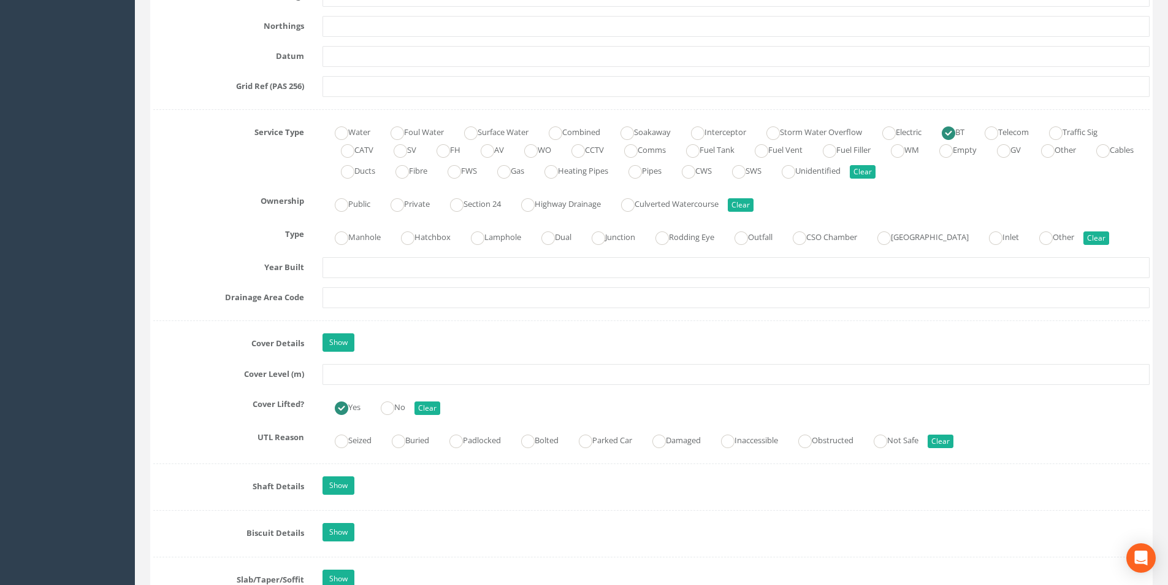
scroll to position [797, 0]
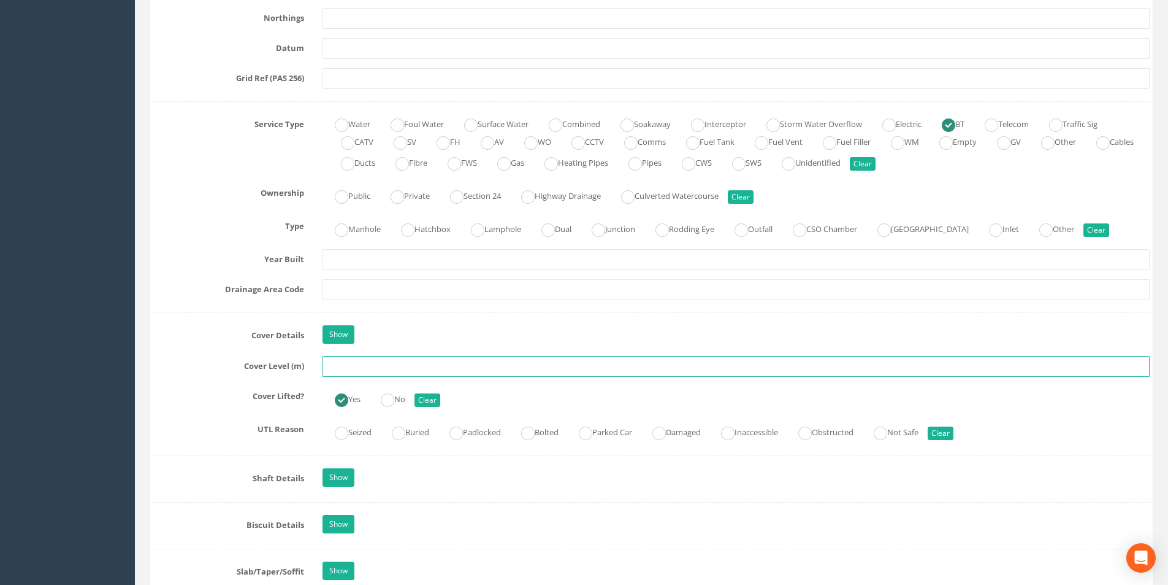
click at [377, 368] on input "text" at bounding box center [736, 366] width 827 height 21
type input "4"
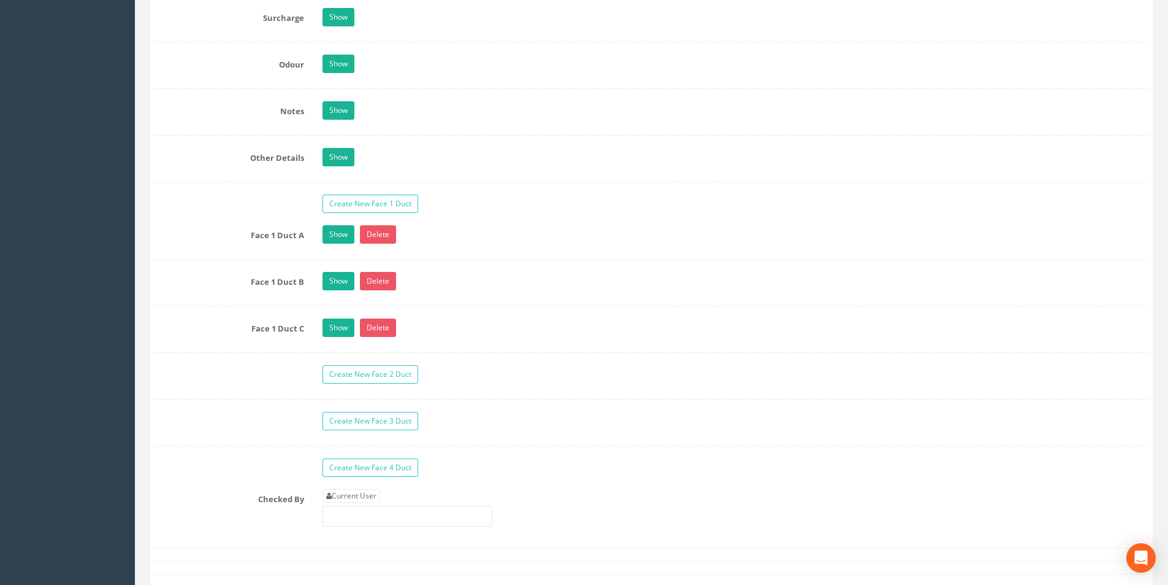
scroll to position [1840, 0]
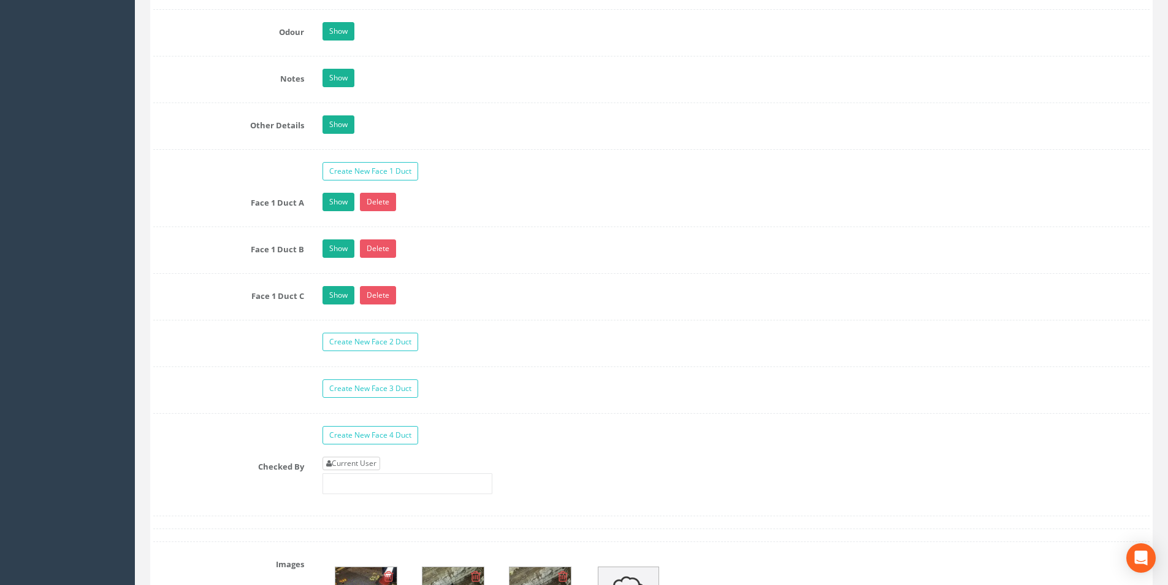
type input "40.25"
click at [370, 464] on link "Current User" at bounding box center [352, 462] width 58 height 13
type input "[PERSON_NAME]"
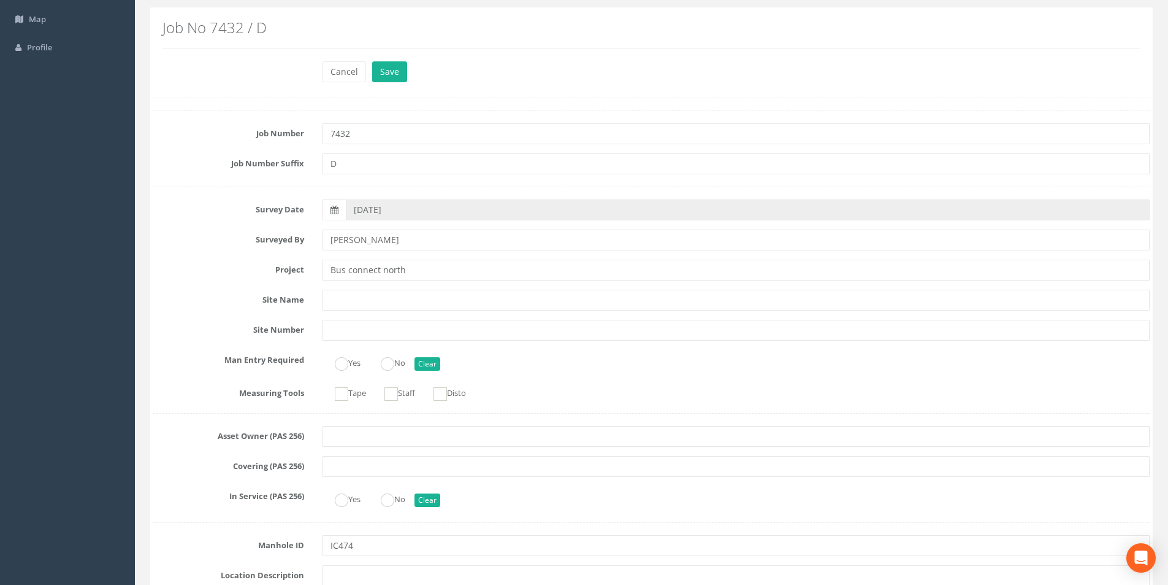
scroll to position [0, 0]
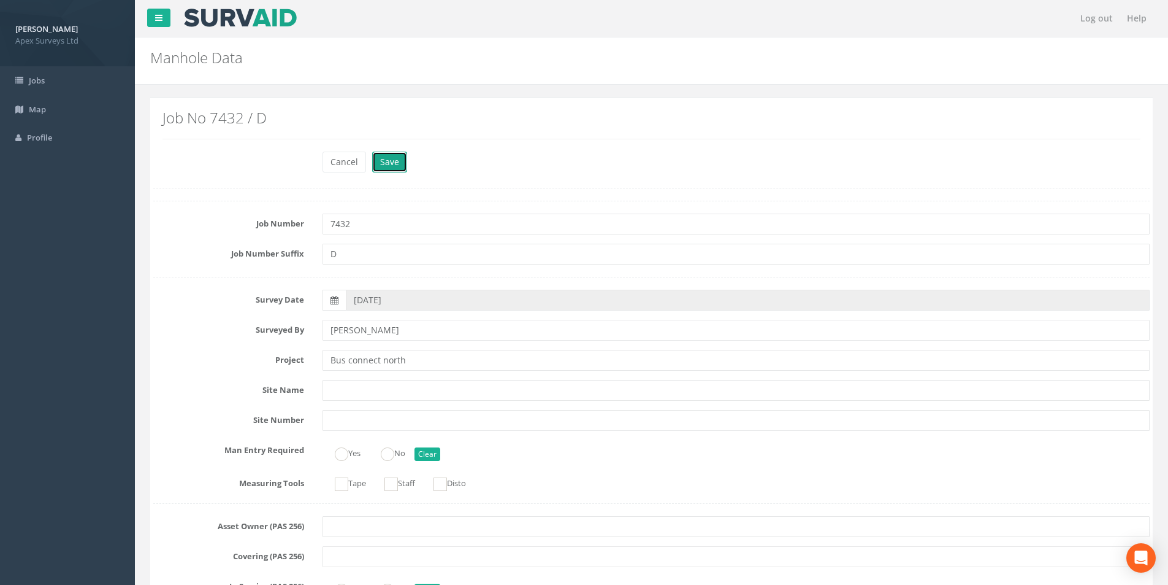
click at [394, 170] on button "Save" at bounding box center [389, 162] width 35 height 21
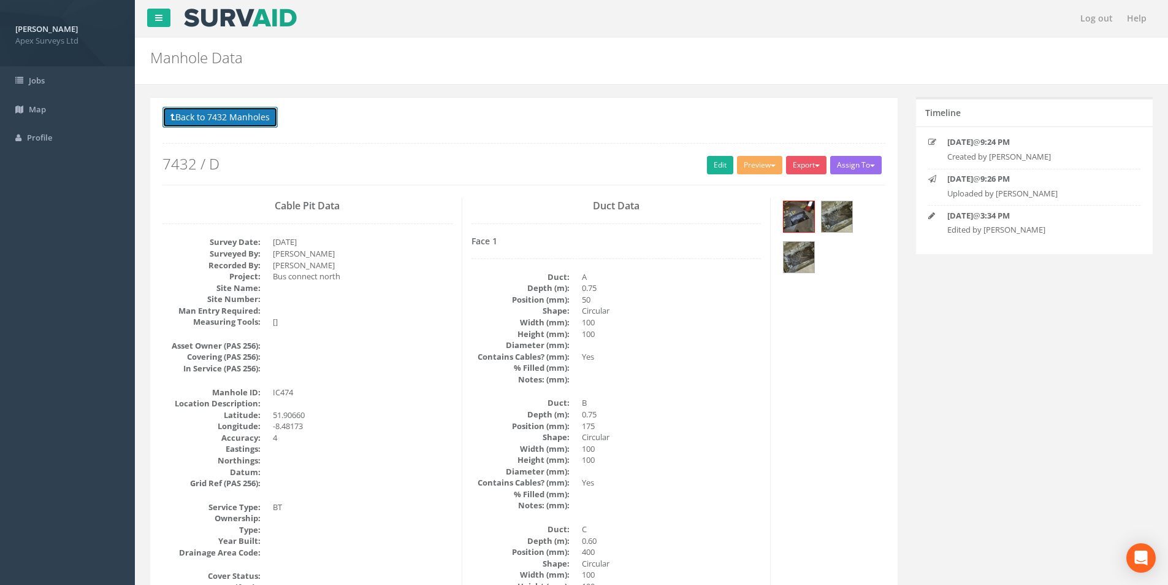
click at [201, 118] on button "Back to 7432 Manholes" at bounding box center [220, 117] width 115 height 21
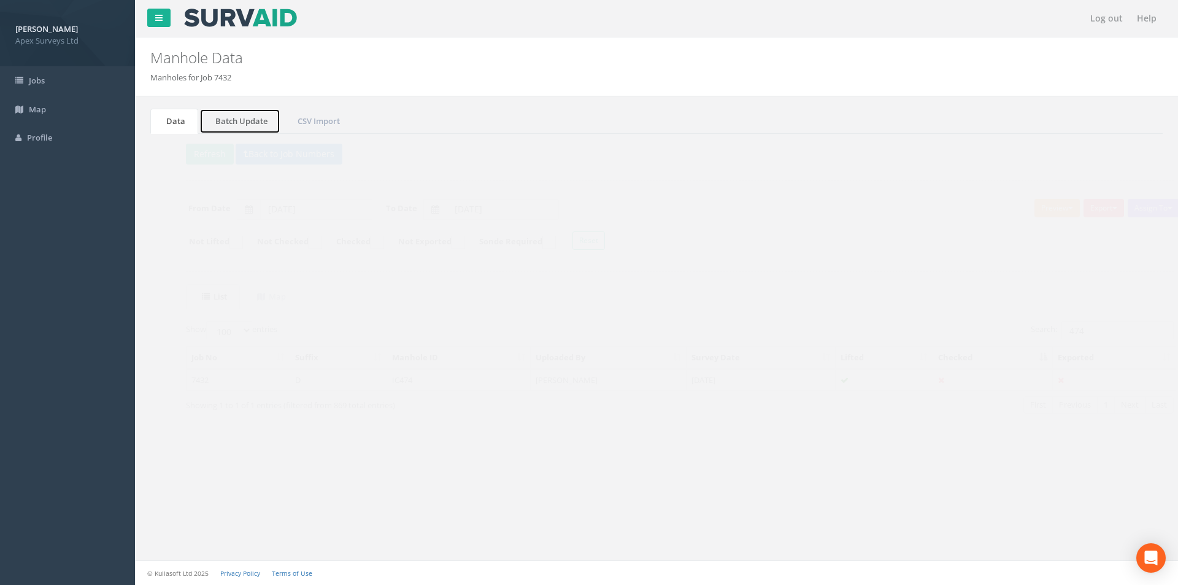
click at [256, 123] on link "Batch Update" at bounding box center [239, 121] width 81 height 25
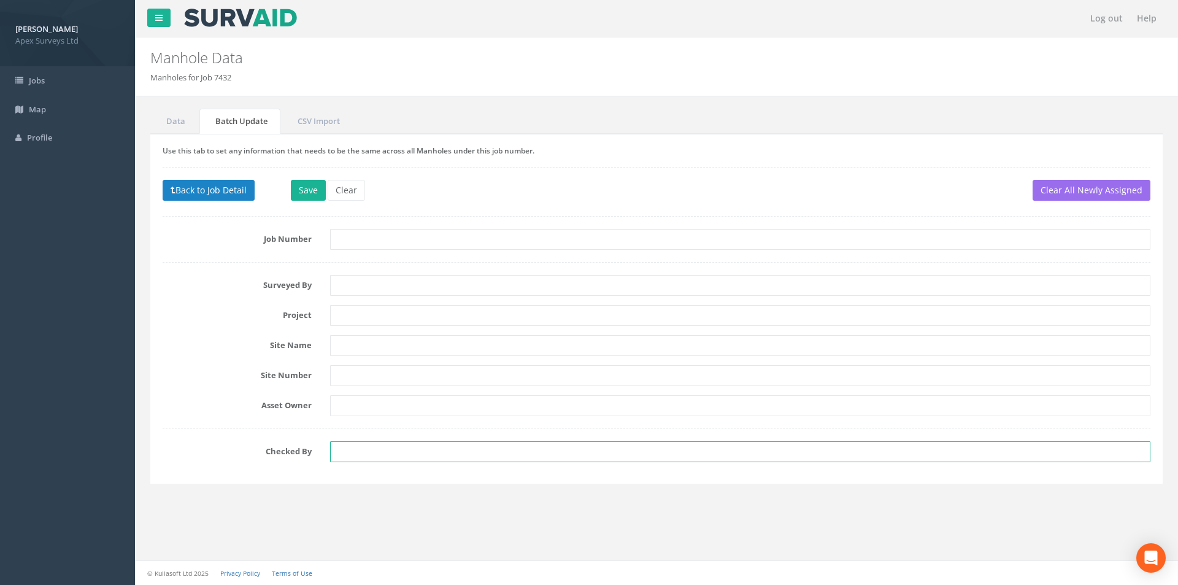
click at [361, 455] on input "text" at bounding box center [740, 451] width 820 height 21
type input "s"
click at [178, 188] on button "Back to Job Detail" at bounding box center [209, 190] width 92 height 21
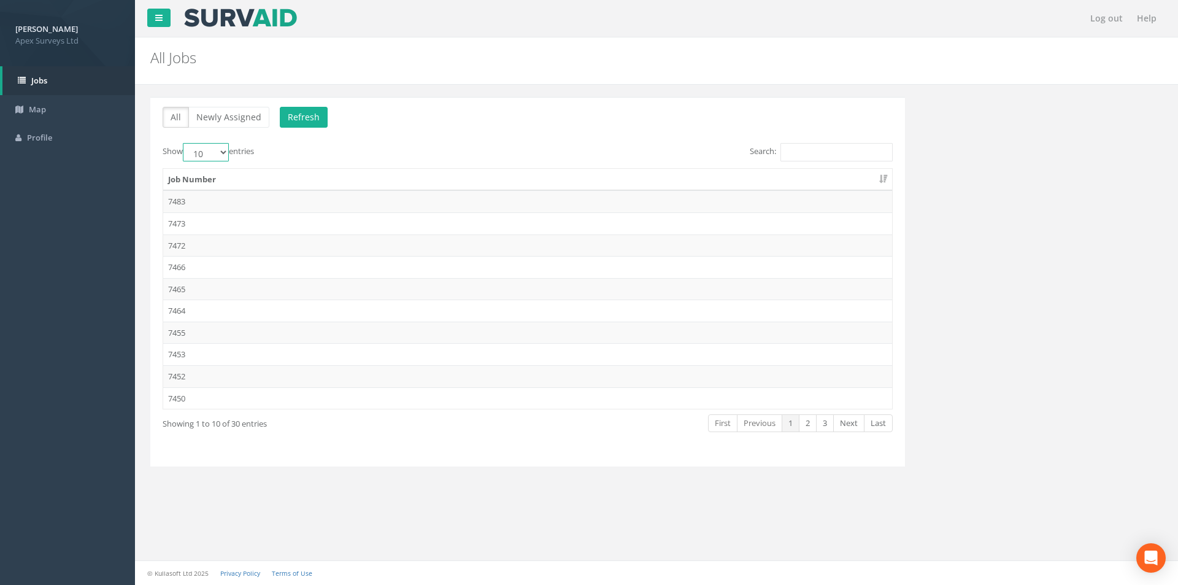
click at [221, 153] on select "10 25 50 100" at bounding box center [206, 152] width 46 height 18
select select "25"
click at [185, 143] on select "10 25 50 100" at bounding box center [206, 152] width 46 height 18
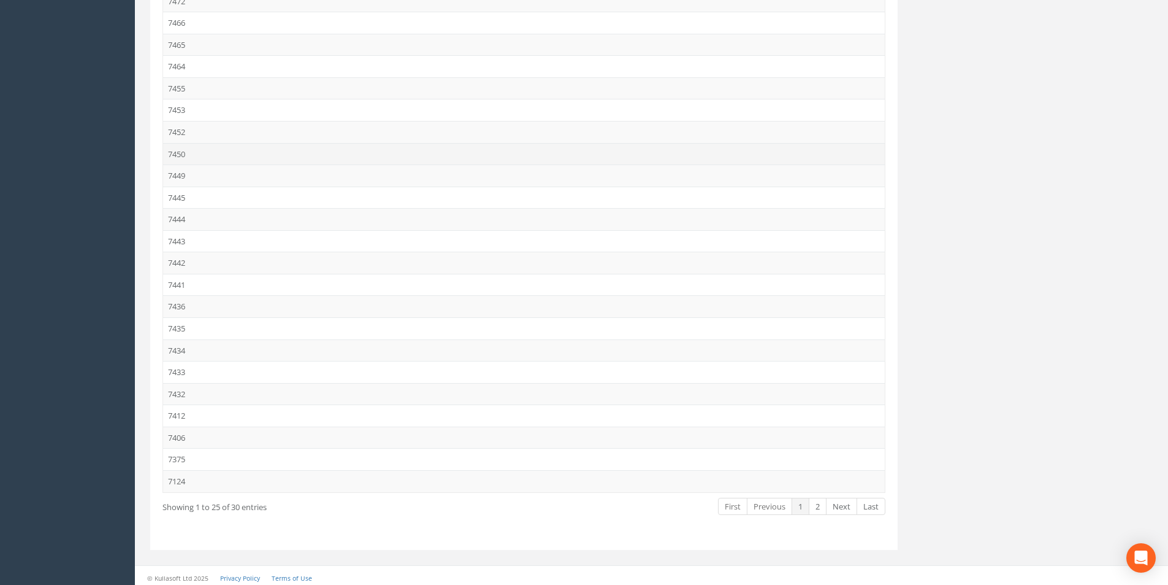
scroll to position [245, 0]
click at [213, 348] on td "7434" at bounding box center [524, 349] width 722 height 22
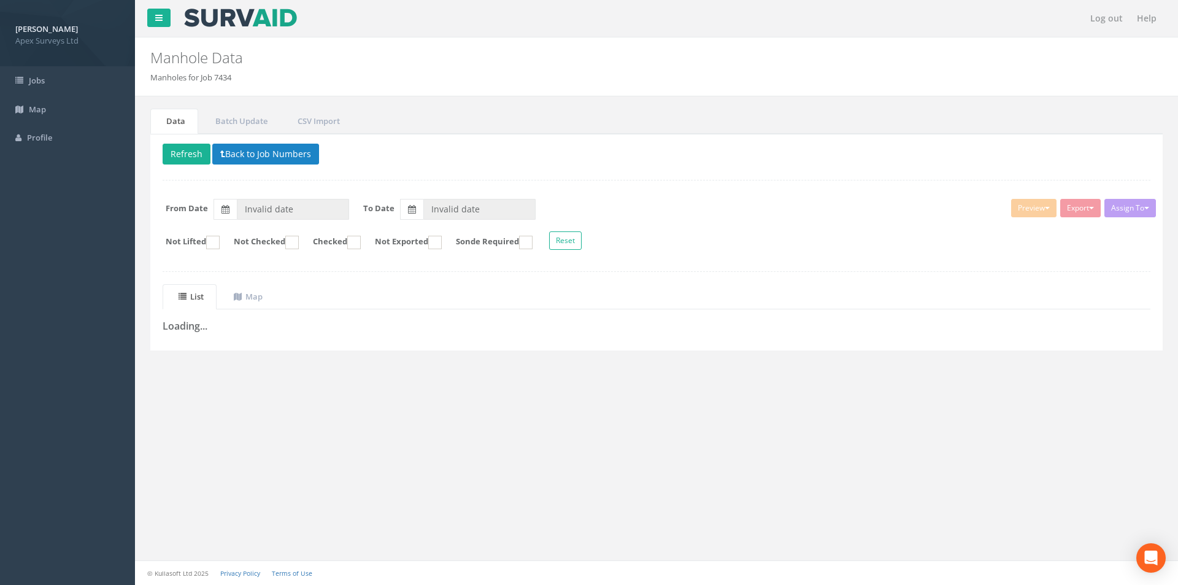
type input "[DATE]"
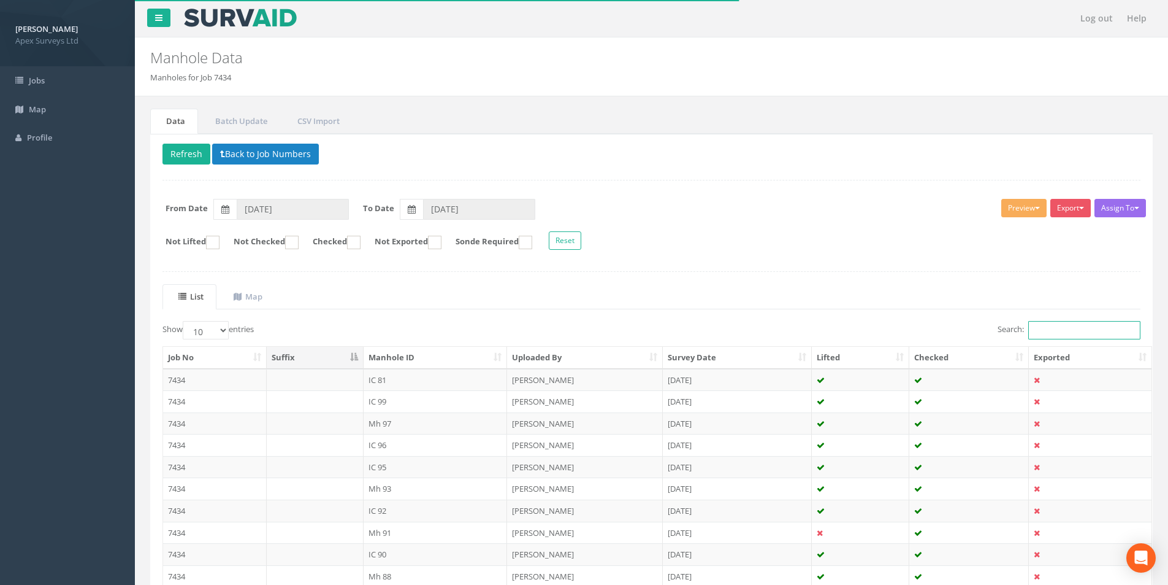
click at [1051, 334] on input "Search:" at bounding box center [1085, 330] width 112 height 18
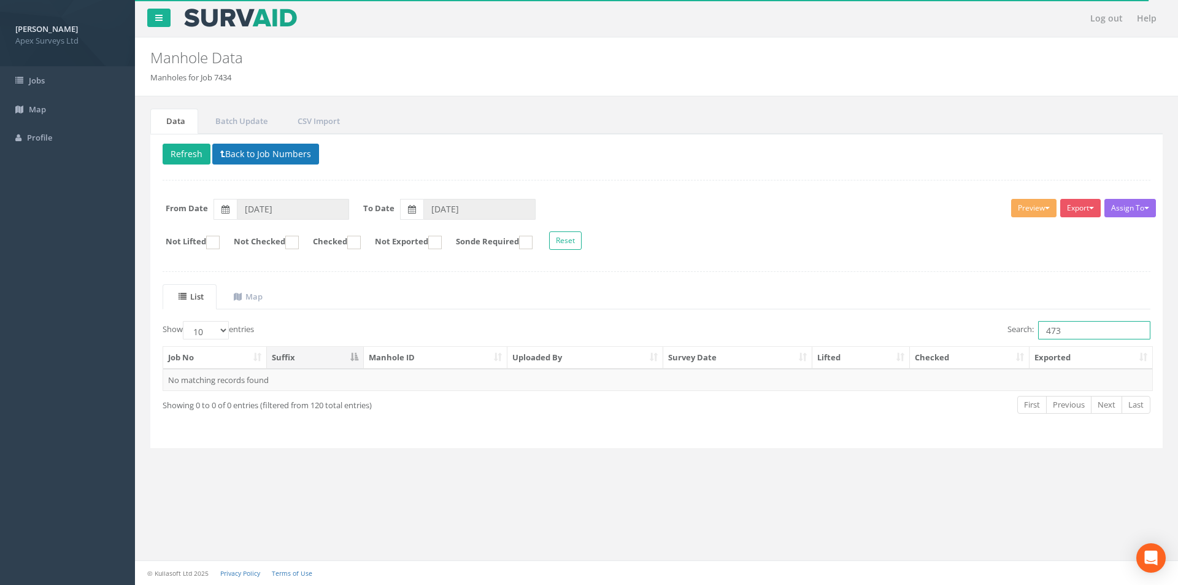
type input "473"
click at [246, 153] on button "Back to Job Numbers" at bounding box center [265, 154] width 107 height 21
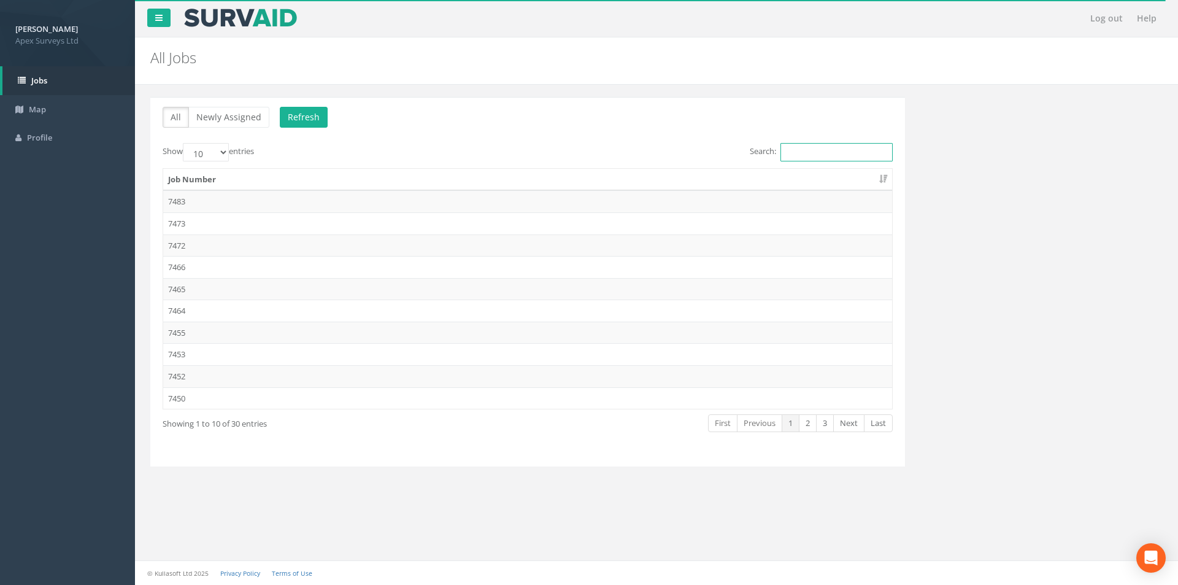
click at [807, 155] on input "Search:" at bounding box center [836, 152] width 112 height 18
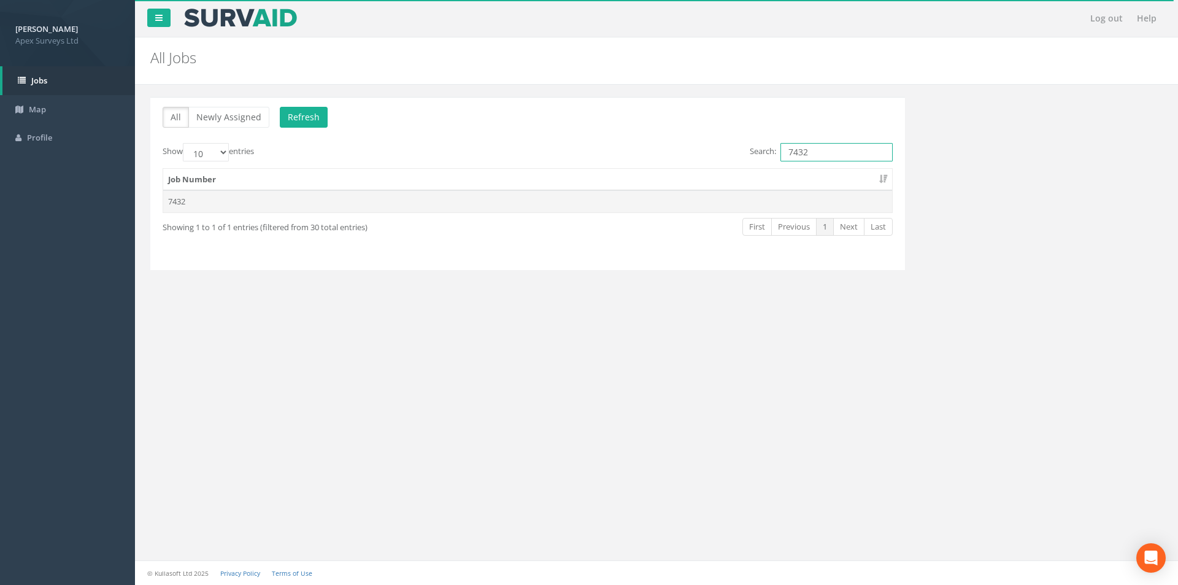
type input "7432"
click at [188, 204] on td "7432" at bounding box center [527, 201] width 729 height 22
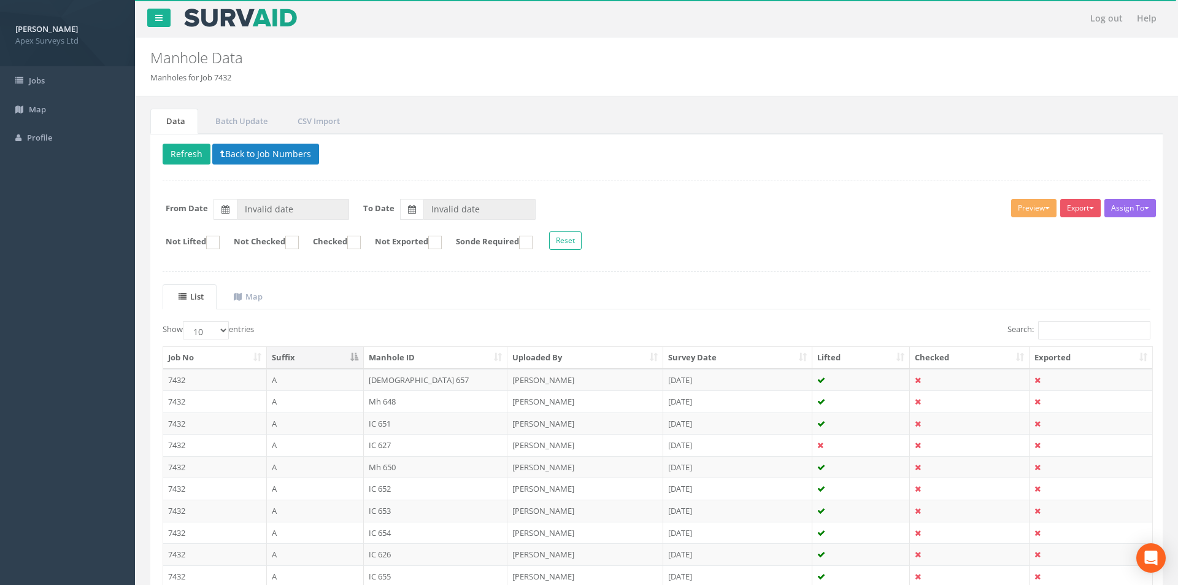
type input "[DATE]"
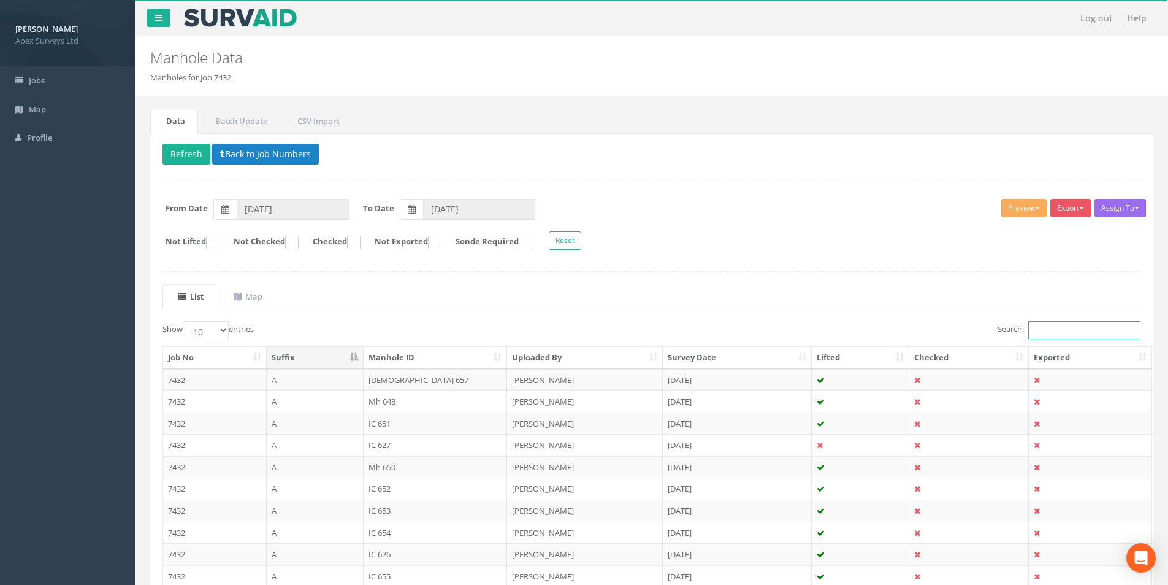
click at [1107, 334] on input "Search:" at bounding box center [1085, 330] width 112 height 18
type input "4"
type input "7"
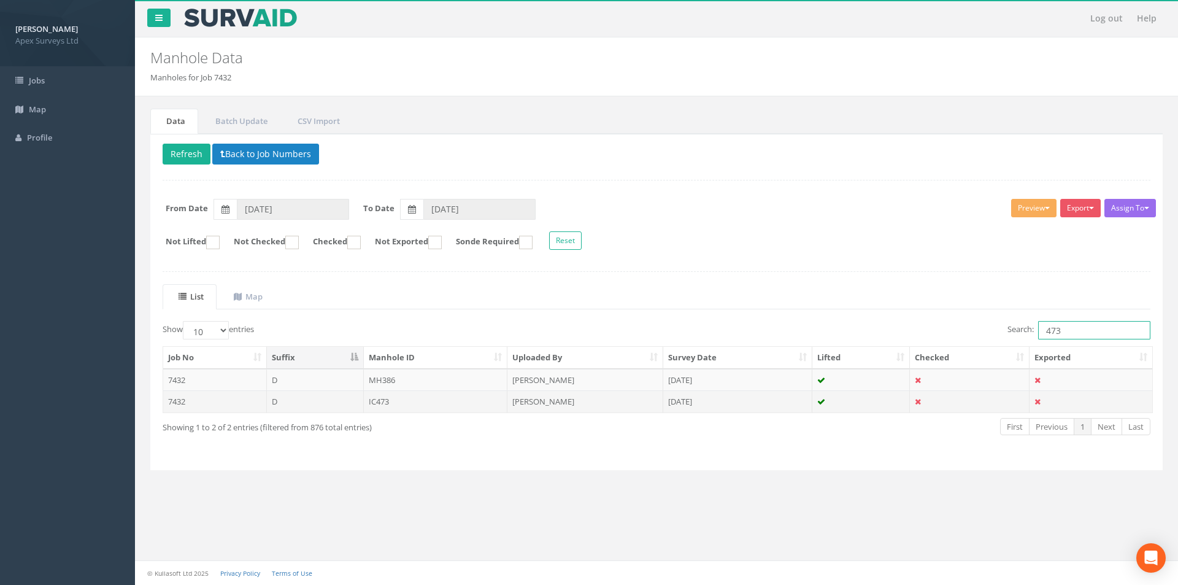
type input "473"
click at [449, 396] on td "IC473" at bounding box center [436, 401] width 144 height 22
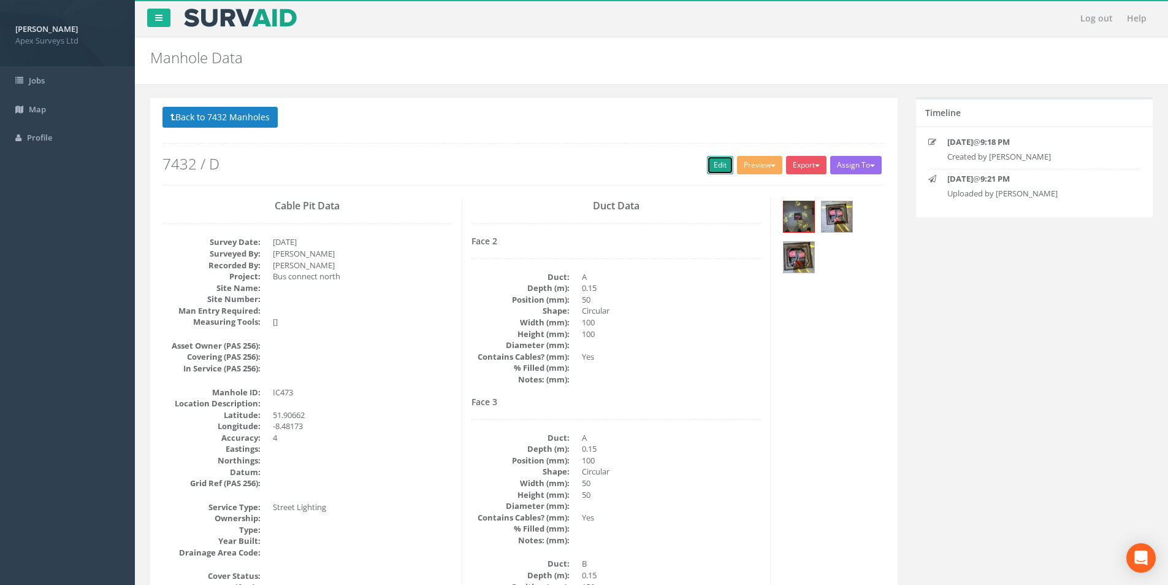
click at [713, 167] on link "Edit" at bounding box center [720, 165] width 26 height 18
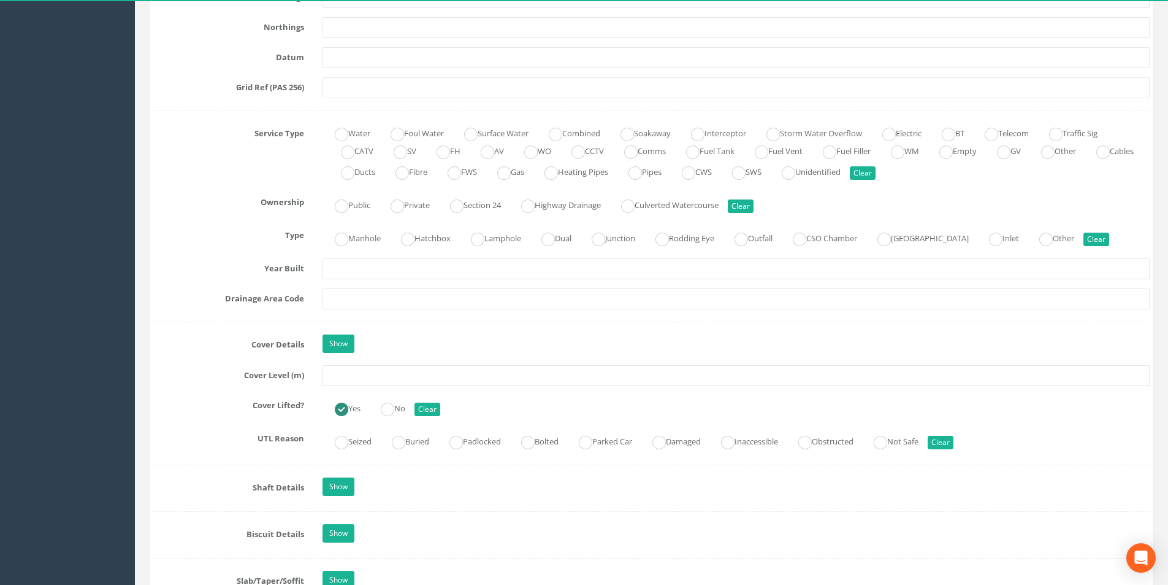
scroll to position [859, 0]
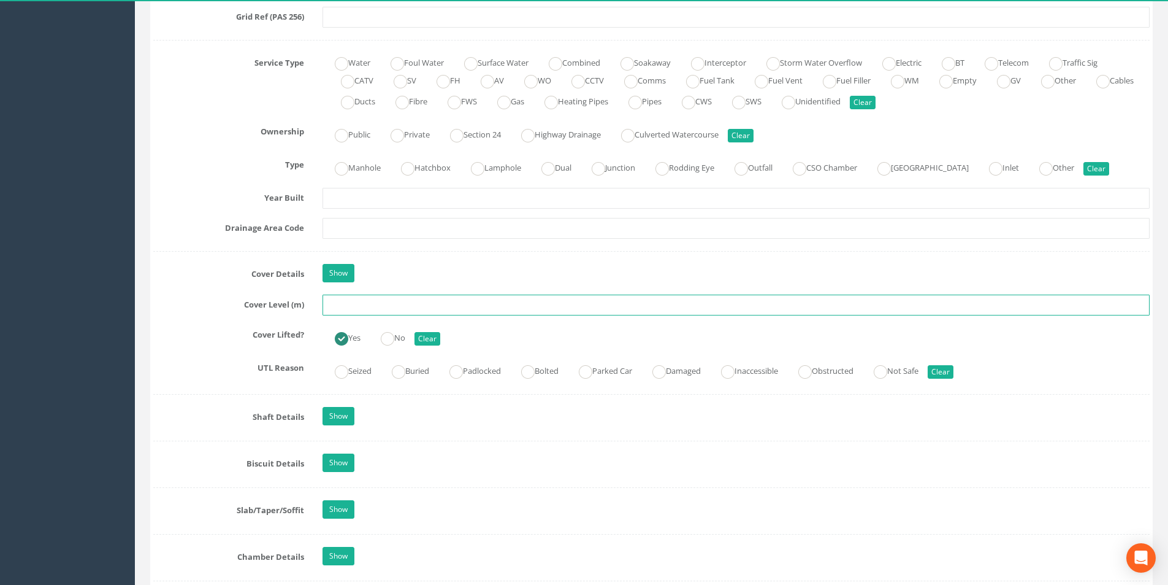
click at [426, 303] on input "text" at bounding box center [736, 304] width 827 height 21
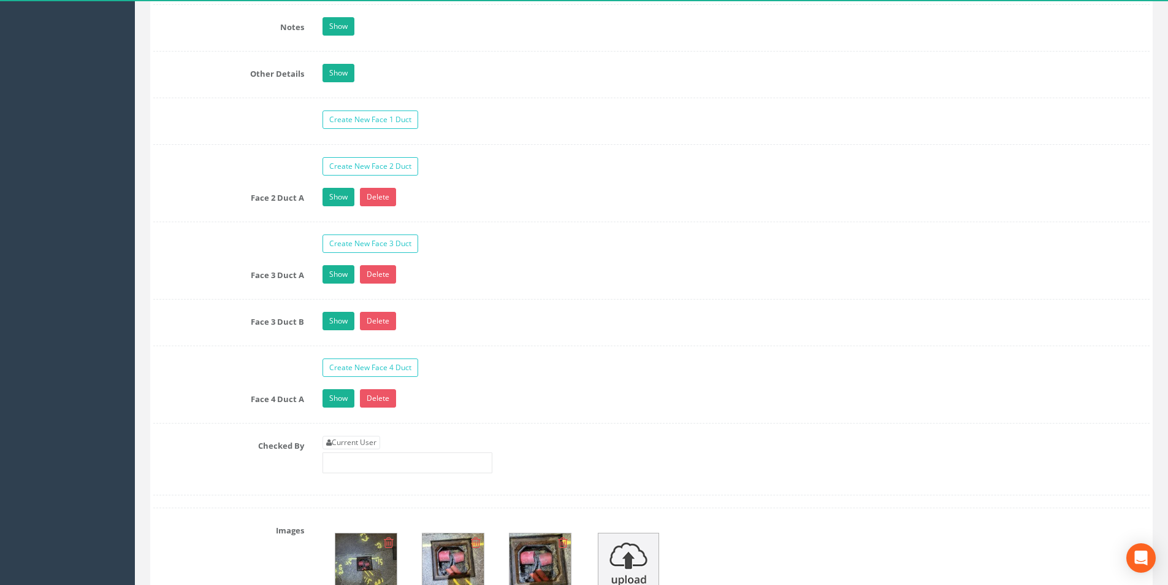
scroll to position [1901, 0]
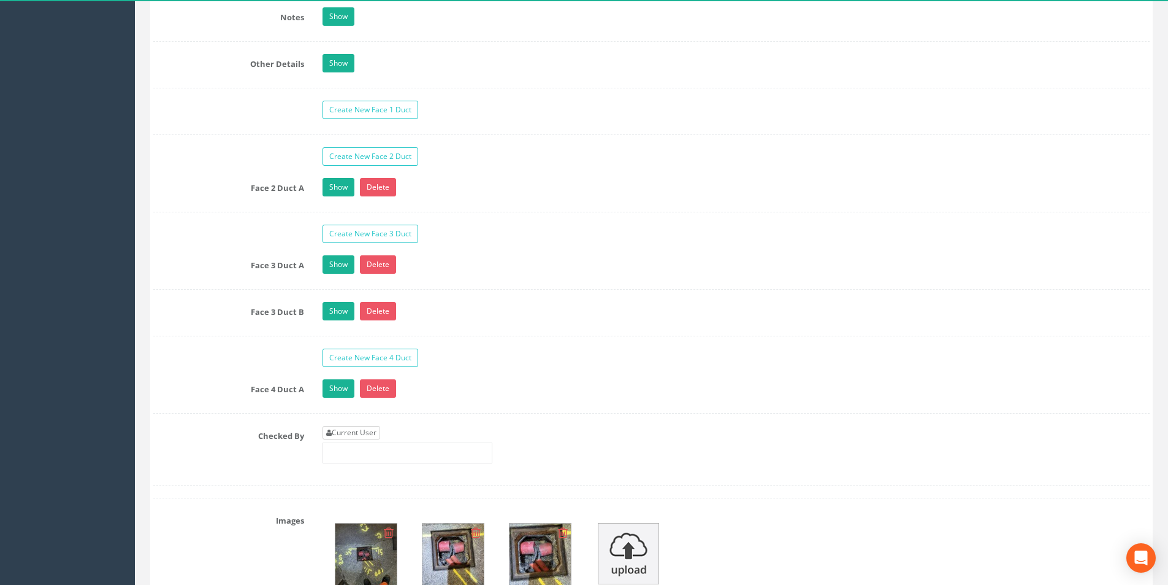
type input "40.18"
click at [355, 429] on link "Current User" at bounding box center [352, 432] width 58 height 13
type input "[PERSON_NAME]"
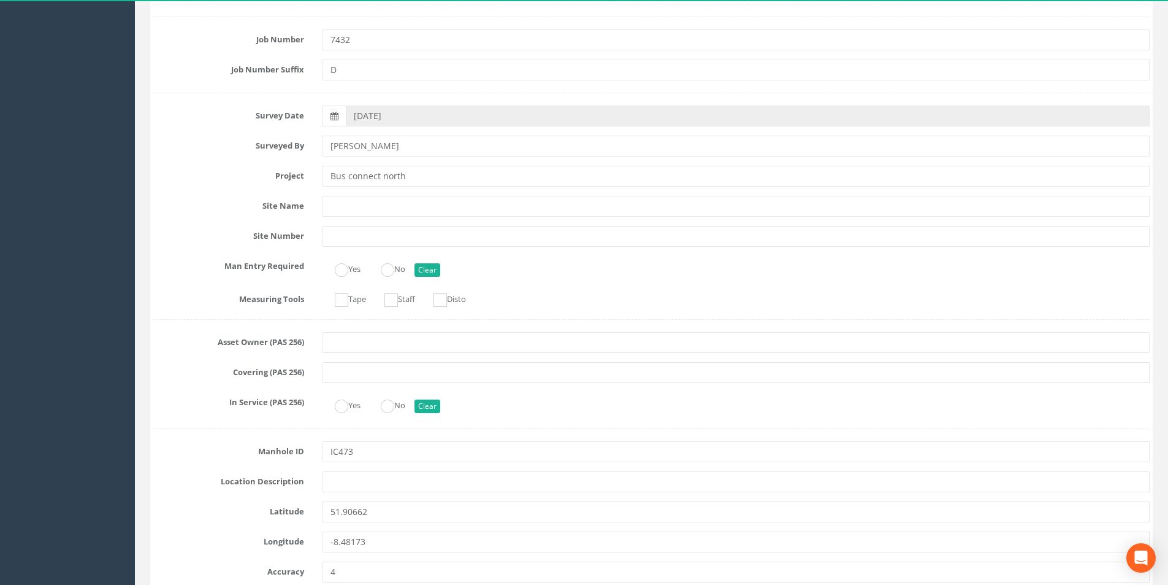
scroll to position [0, 0]
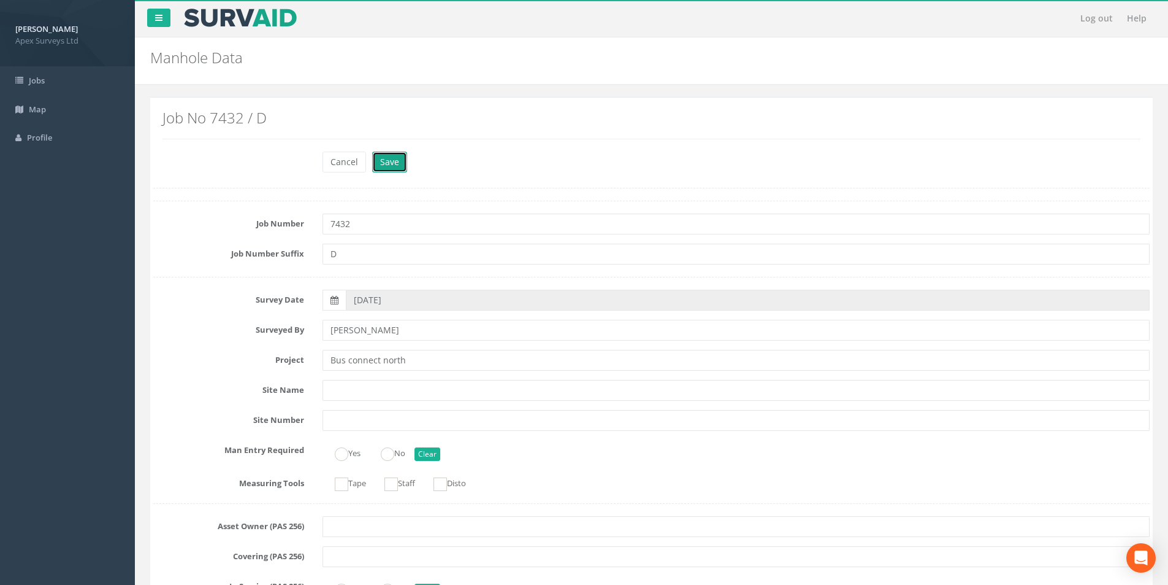
click at [389, 164] on button "Save" at bounding box center [389, 162] width 35 height 21
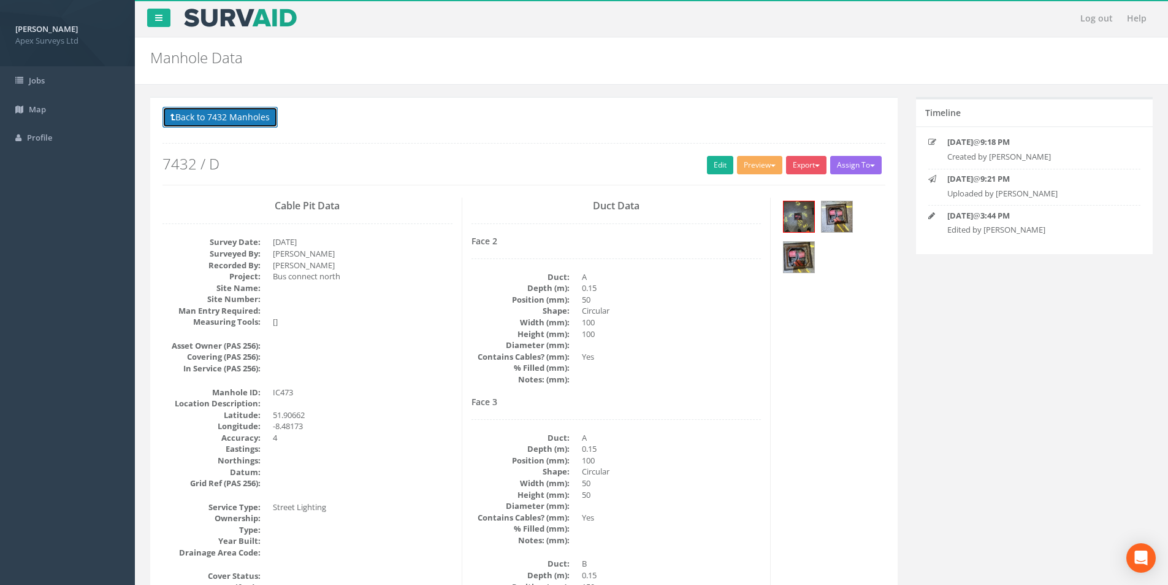
click at [230, 119] on button "Back to 7432 Manholes" at bounding box center [220, 117] width 115 height 21
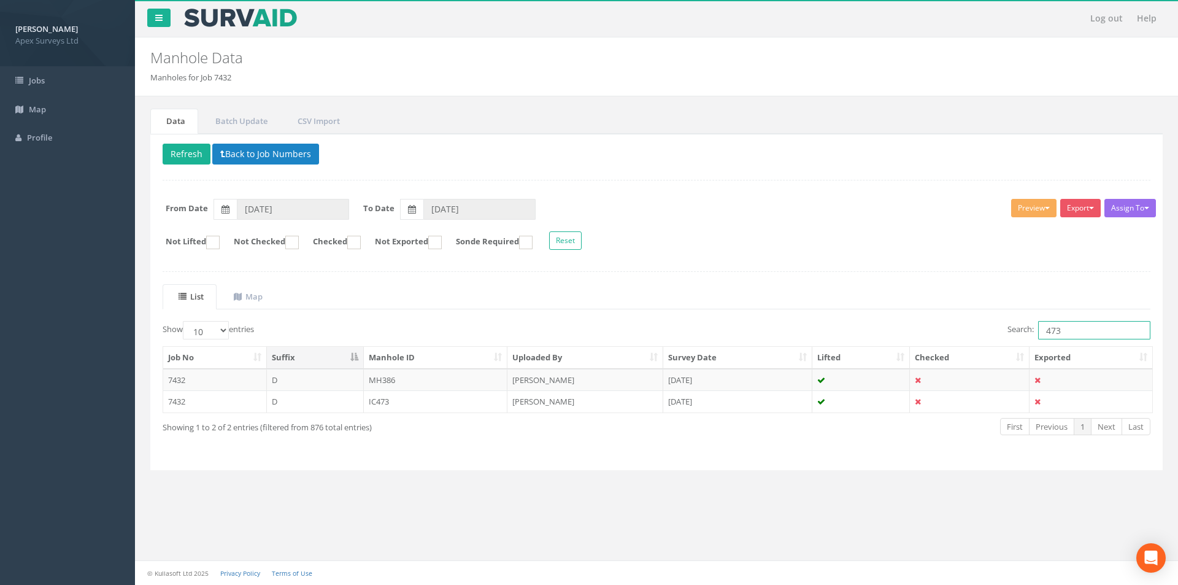
click at [1061, 330] on input "473" at bounding box center [1094, 330] width 112 height 18
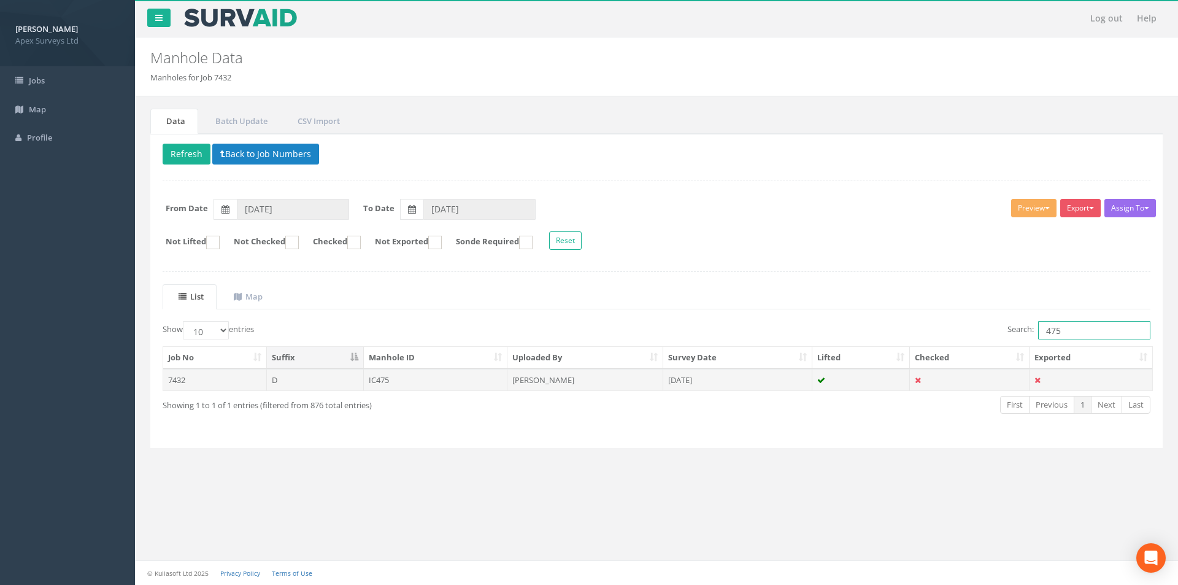
type input "475"
click at [594, 378] on td "[PERSON_NAME]" at bounding box center [585, 380] width 156 height 22
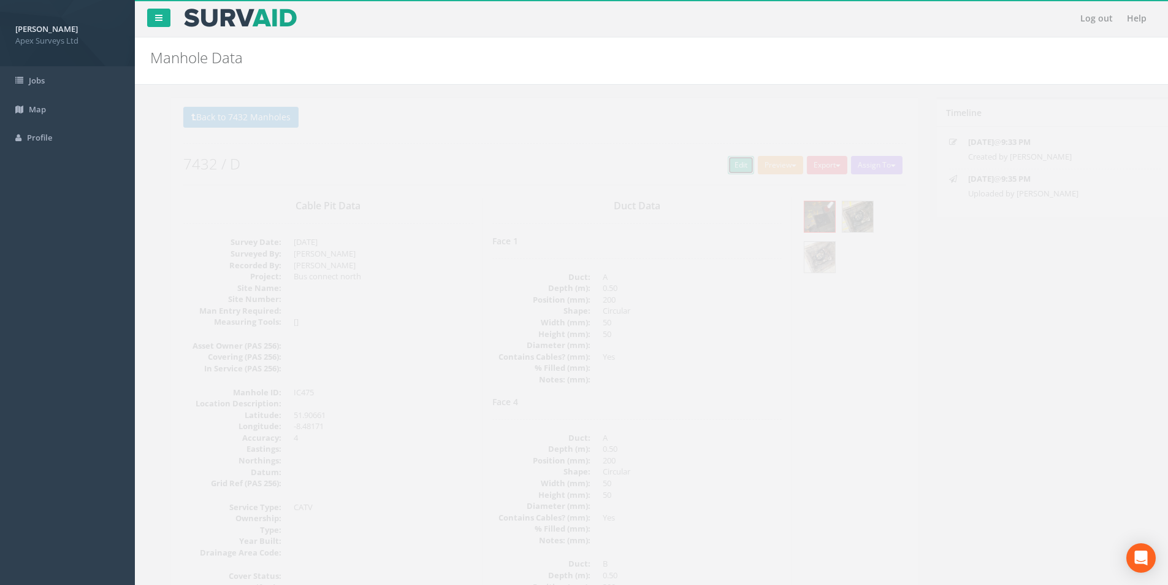
click at [711, 162] on link "Edit" at bounding box center [720, 165] width 26 height 18
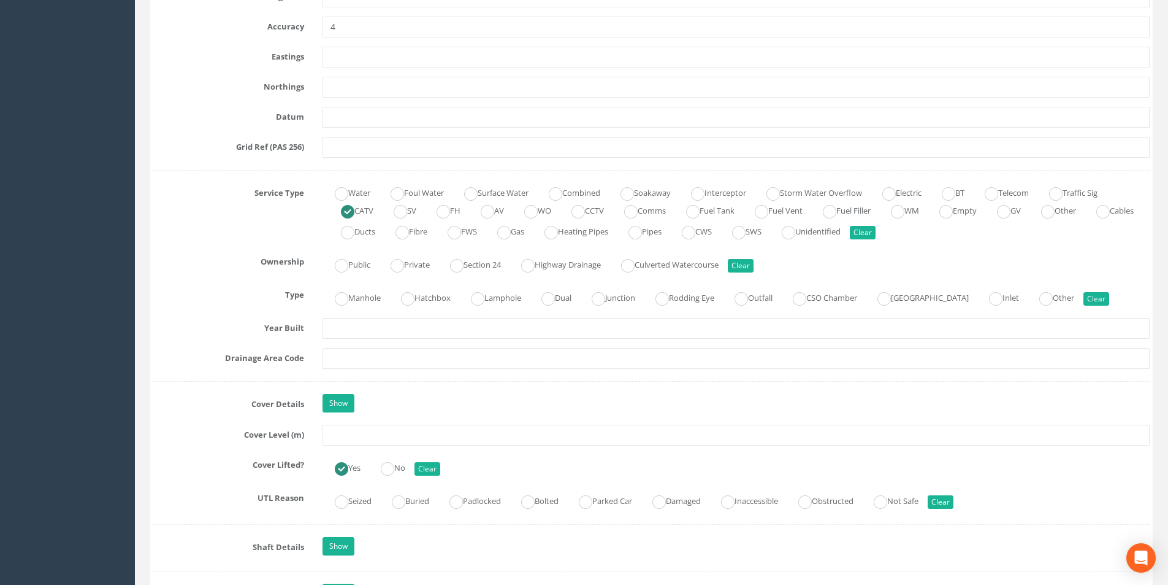
scroll to position [736, 0]
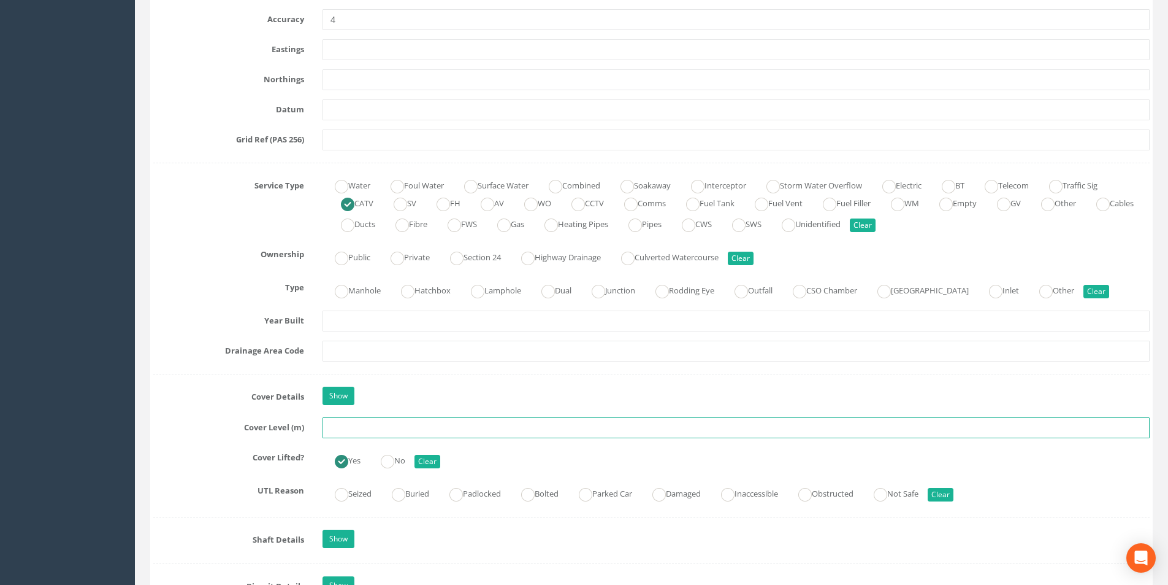
click at [369, 425] on input "text" at bounding box center [736, 427] width 827 height 21
type input "40.06"
click at [385, 353] on input "text" at bounding box center [736, 350] width 827 height 21
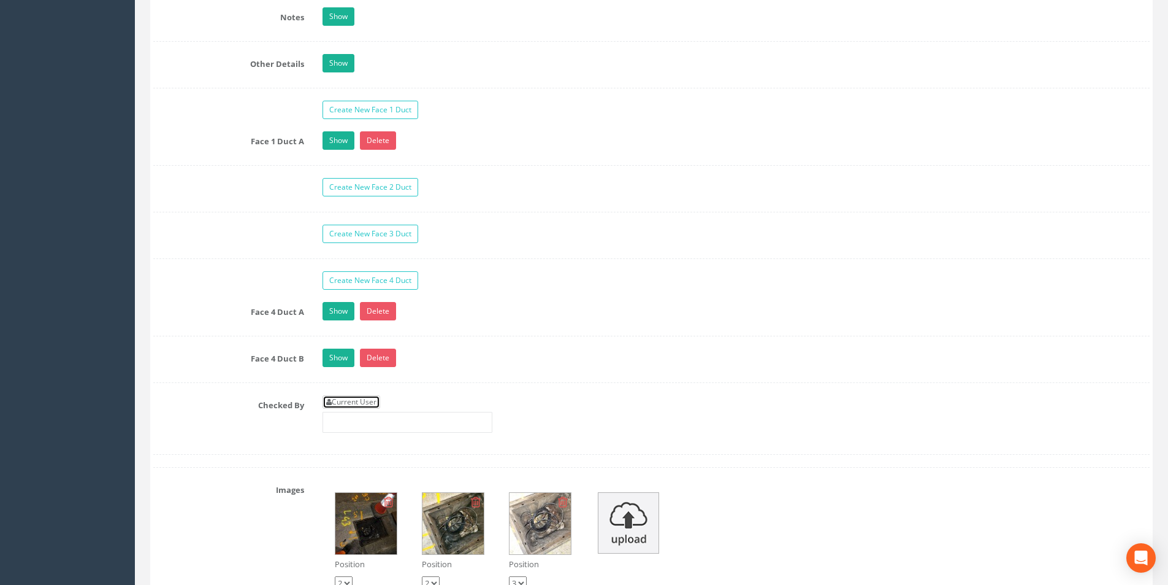
click at [375, 404] on link "Current User" at bounding box center [352, 401] width 58 height 13
type input "[PERSON_NAME]"
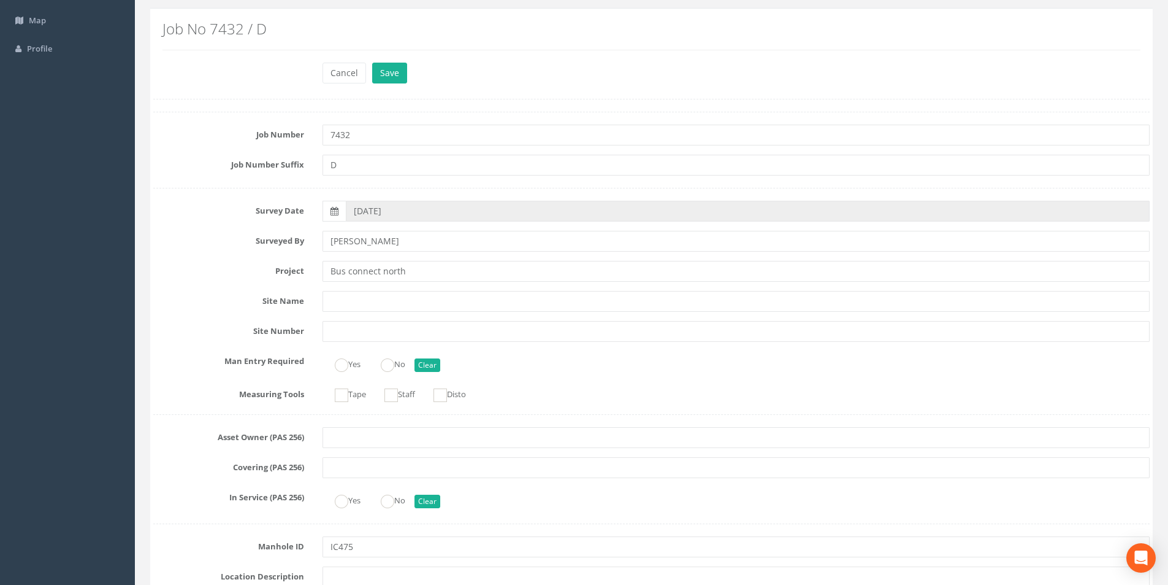
scroll to position [0, 0]
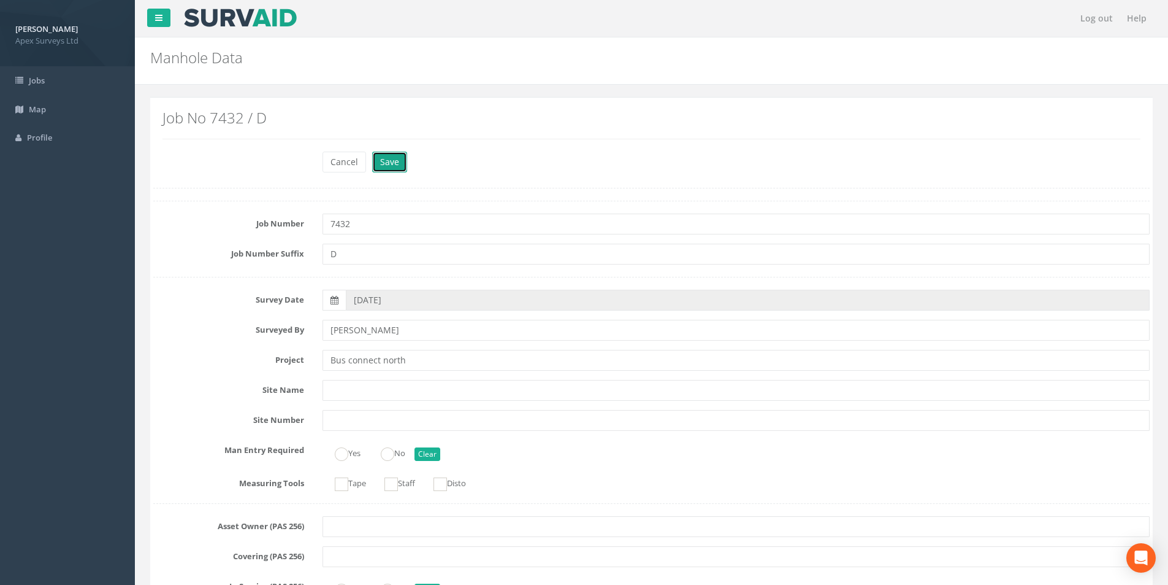
click at [392, 165] on button "Save" at bounding box center [389, 162] width 35 height 21
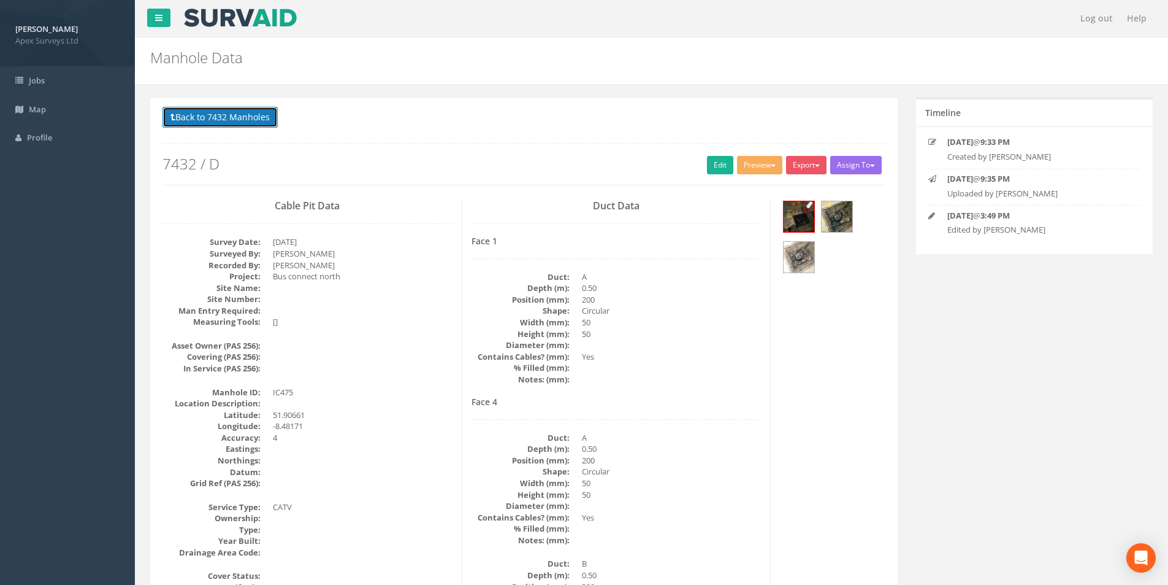
click at [203, 120] on button "Back to 7432 Manholes" at bounding box center [220, 117] width 115 height 21
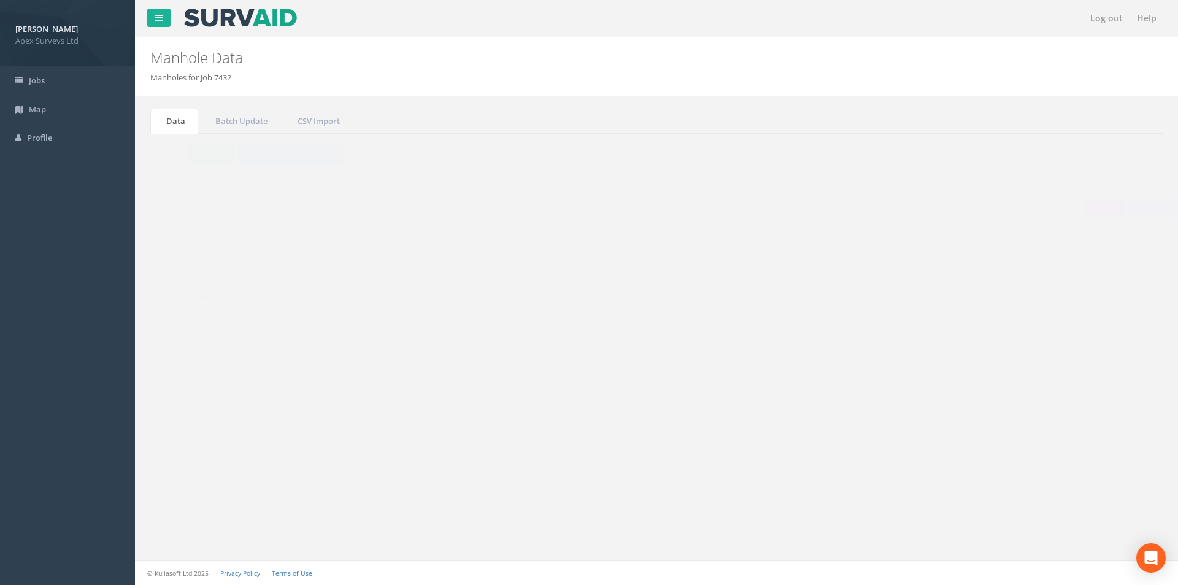
drag, startPoint x: 1072, startPoint y: 335, endPoint x: 1056, endPoint y: 332, distance: 16.1
click at [1056, 332] on input "475" at bounding box center [1094, 330] width 112 height 18
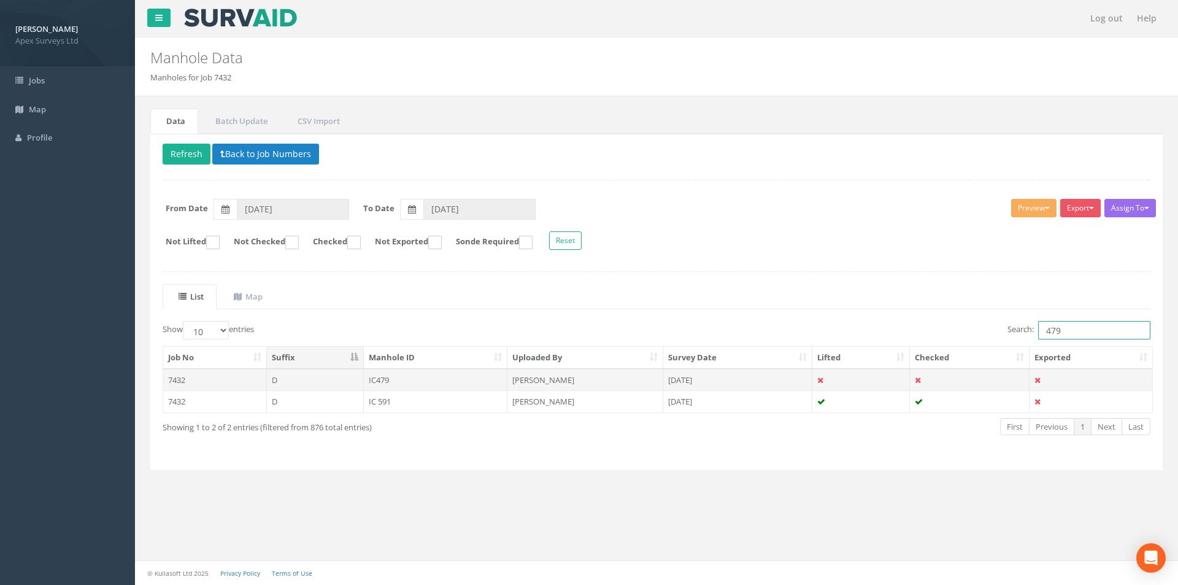
type input "479"
click at [428, 375] on td "IC479" at bounding box center [436, 380] width 144 height 22
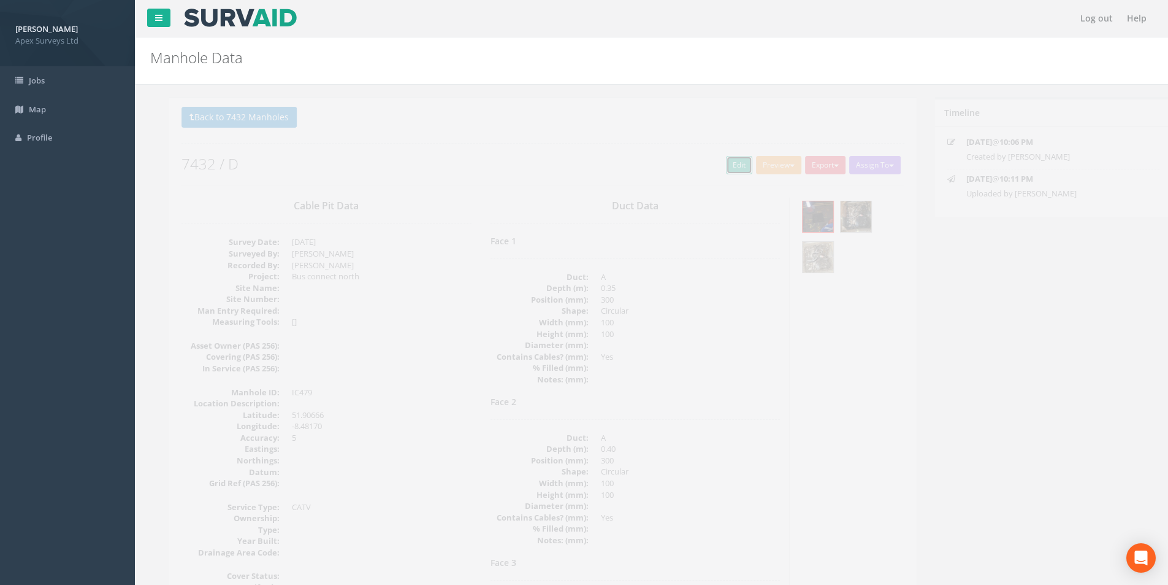
click at [717, 171] on link "Edit" at bounding box center [720, 165] width 26 height 18
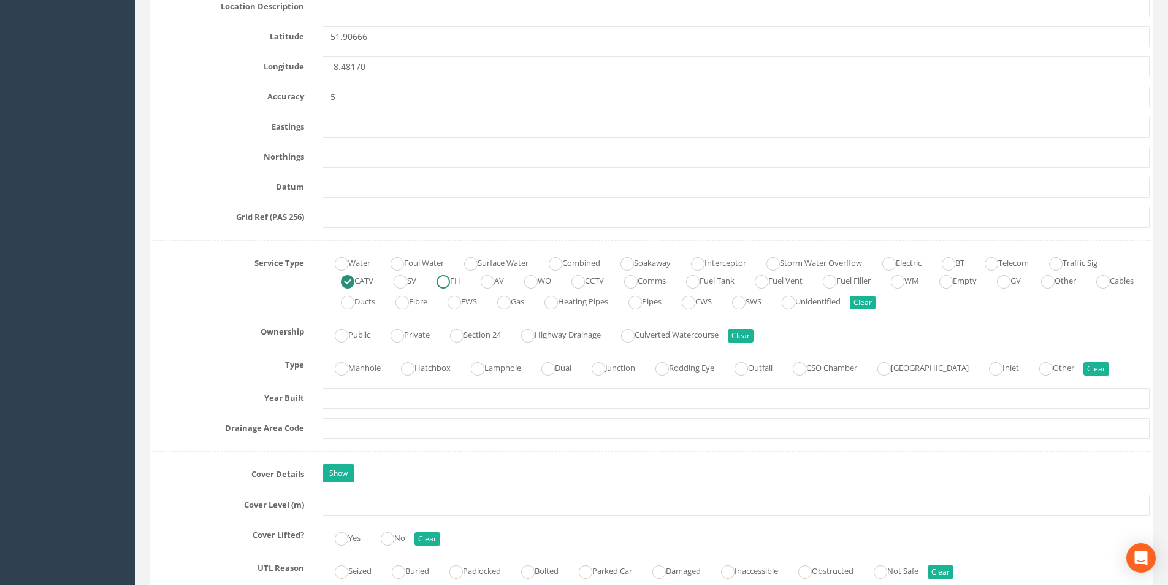
scroll to position [736, 0]
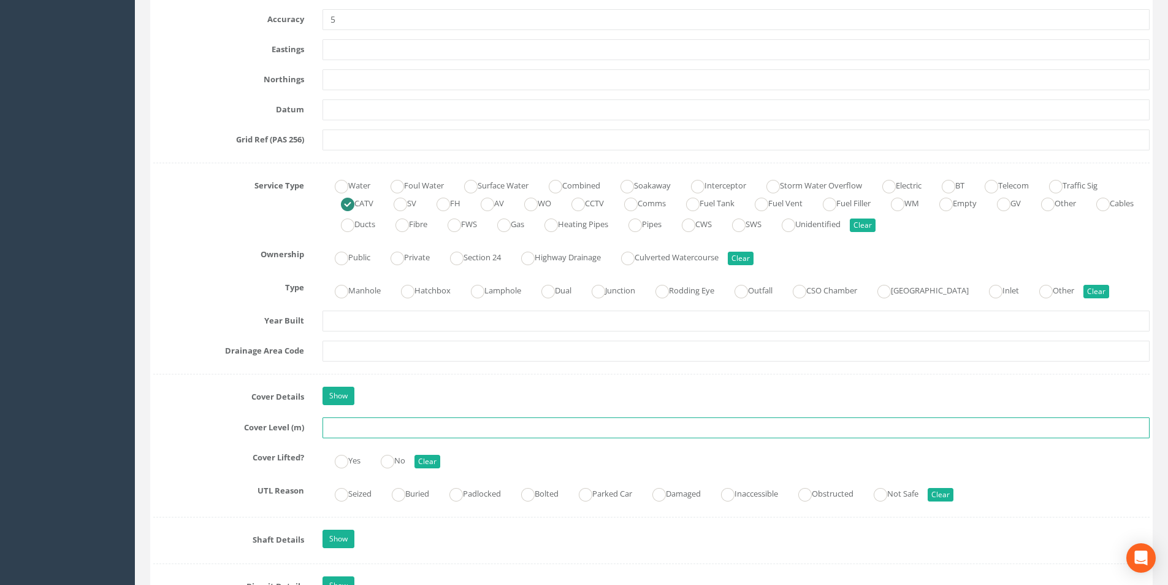
click at [369, 429] on input "text" at bounding box center [736, 427] width 827 height 21
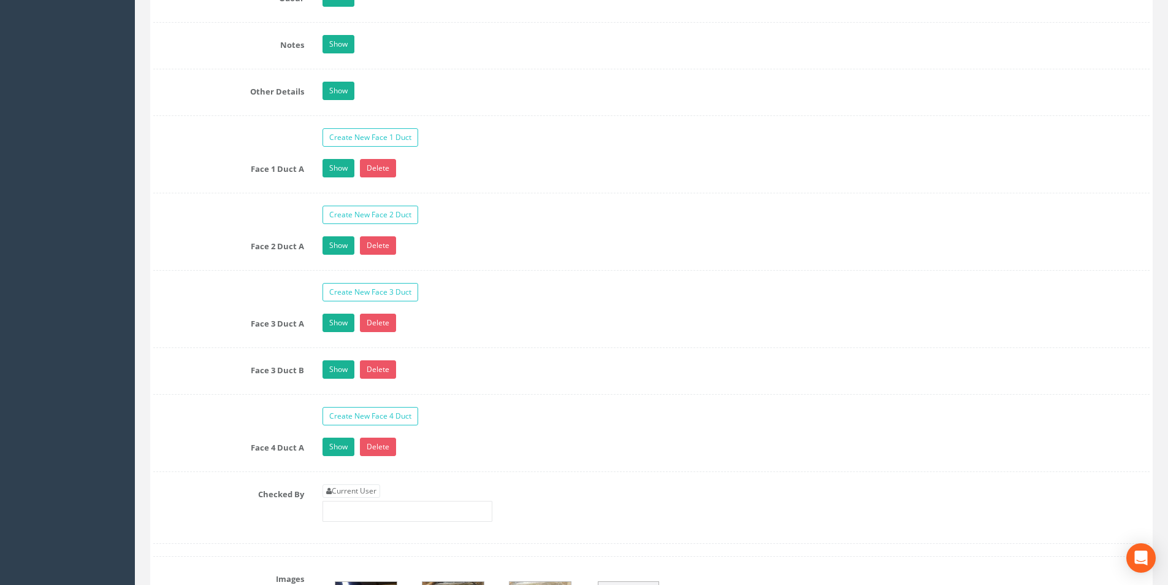
scroll to position [1901, 0]
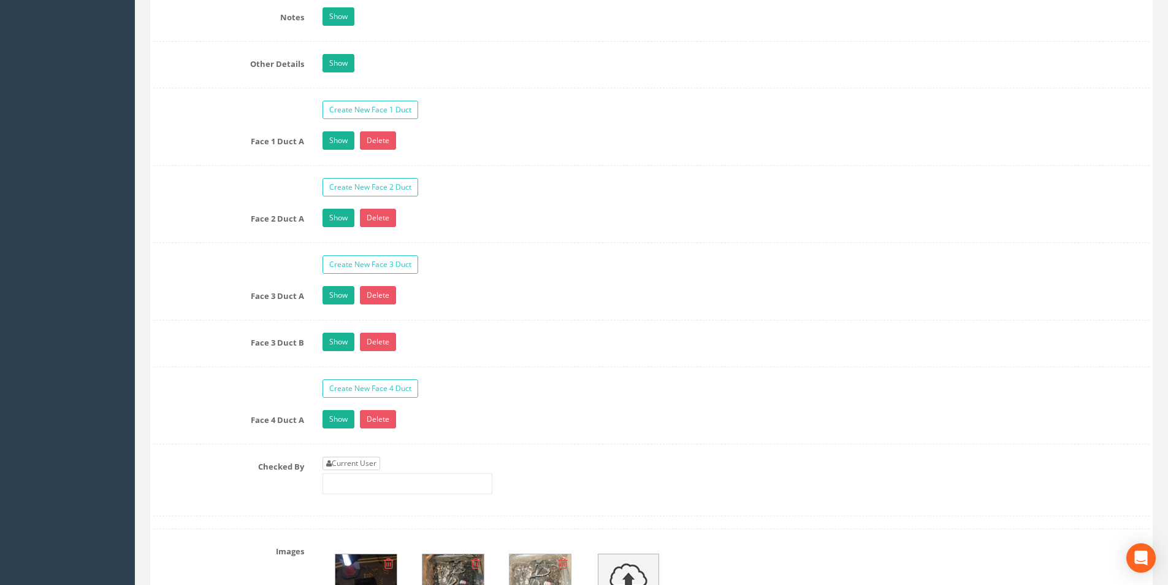
type input "40.01"
click at [353, 468] on link "Current User" at bounding box center [352, 462] width 58 height 13
type input "[PERSON_NAME]"
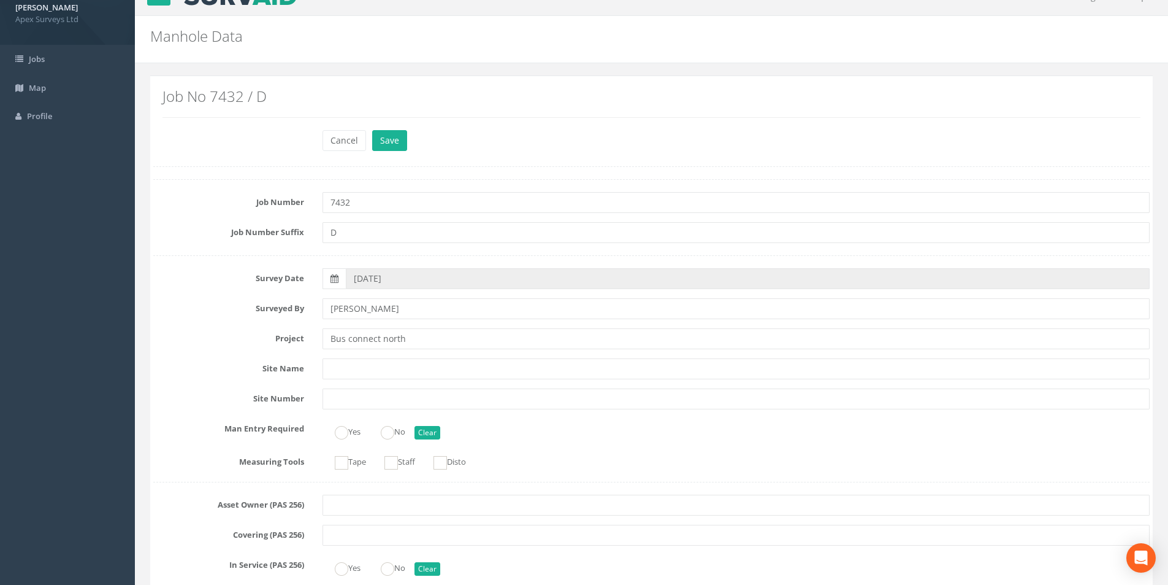
scroll to position [0, 0]
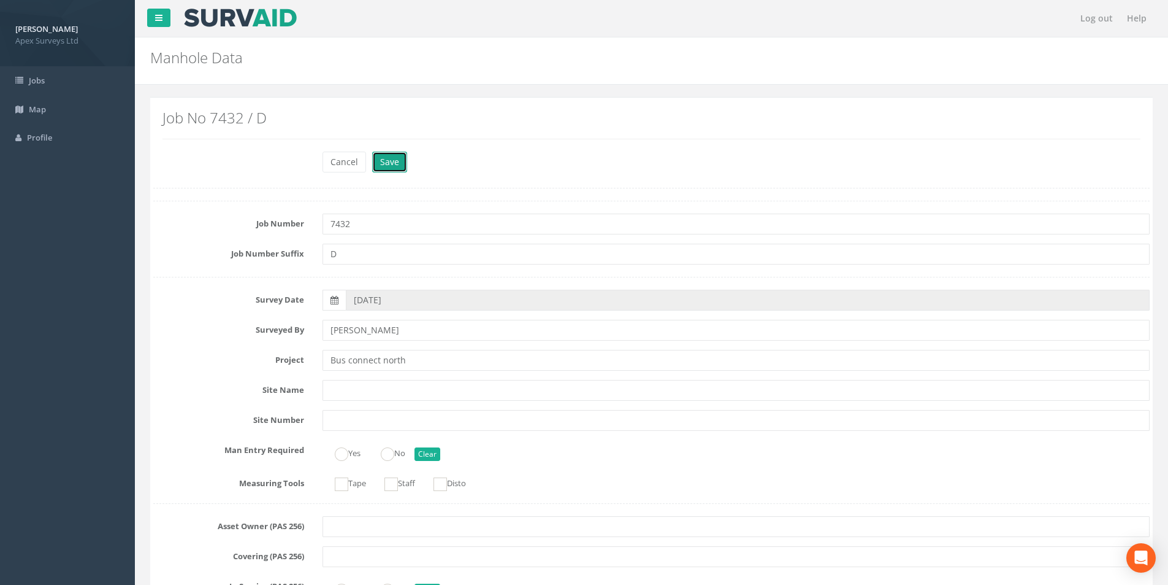
click at [399, 163] on button "Save" at bounding box center [389, 162] width 35 height 21
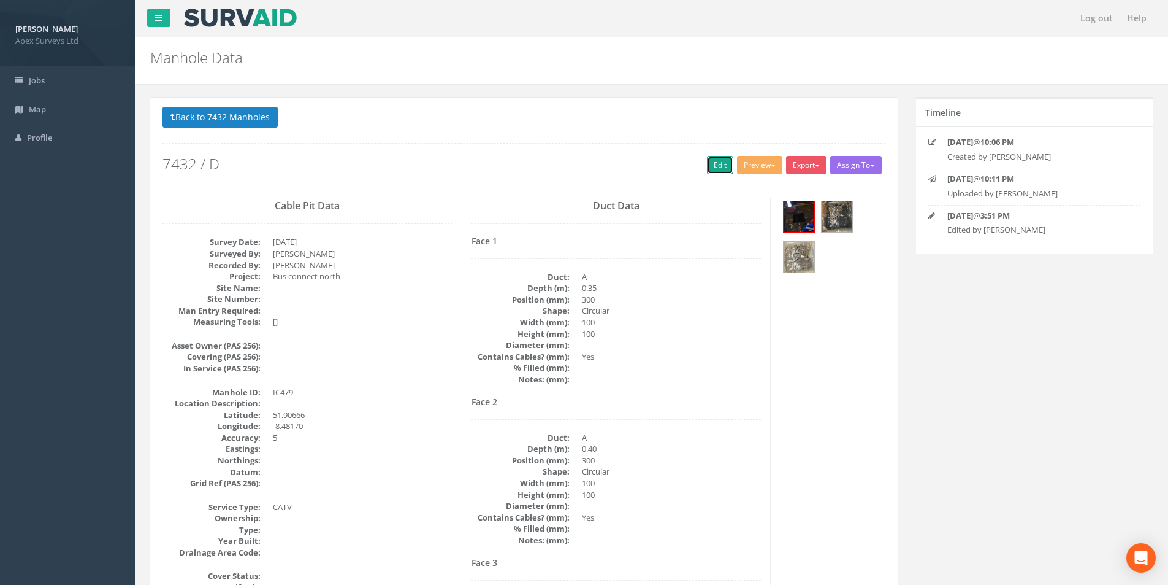
click at [713, 169] on link "Edit" at bounding box center [720, 165] width 26 height 18
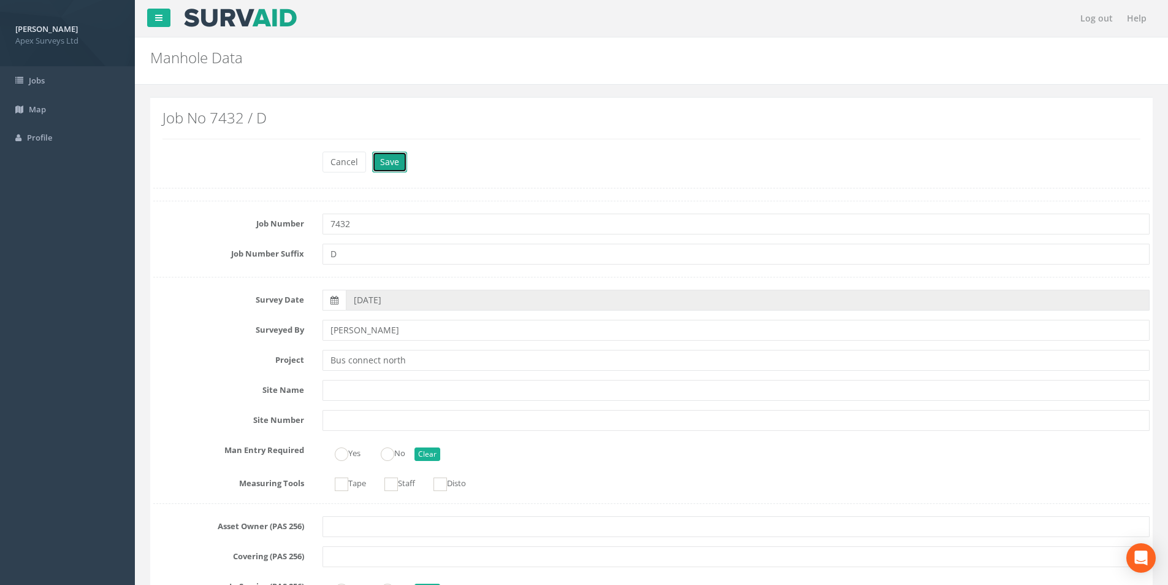
click at [398, 161] on button "Save" at bounding box center [389, 162] width 35 height 21
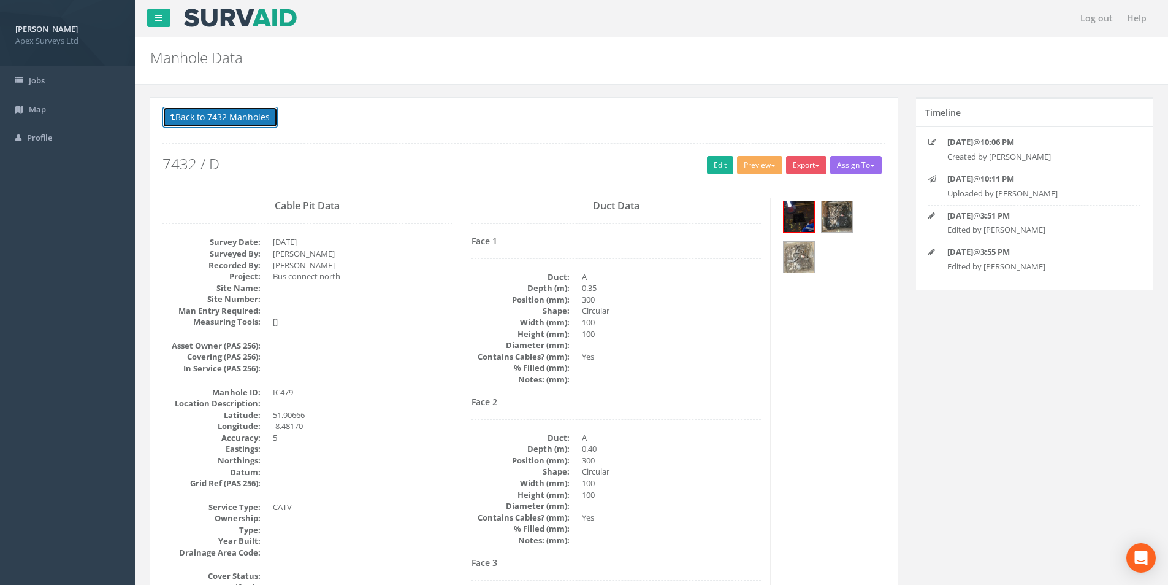
click at [230, 124] on button "Back to 7432 Manholes" at bounding box center [220, 117] width 115 height 21
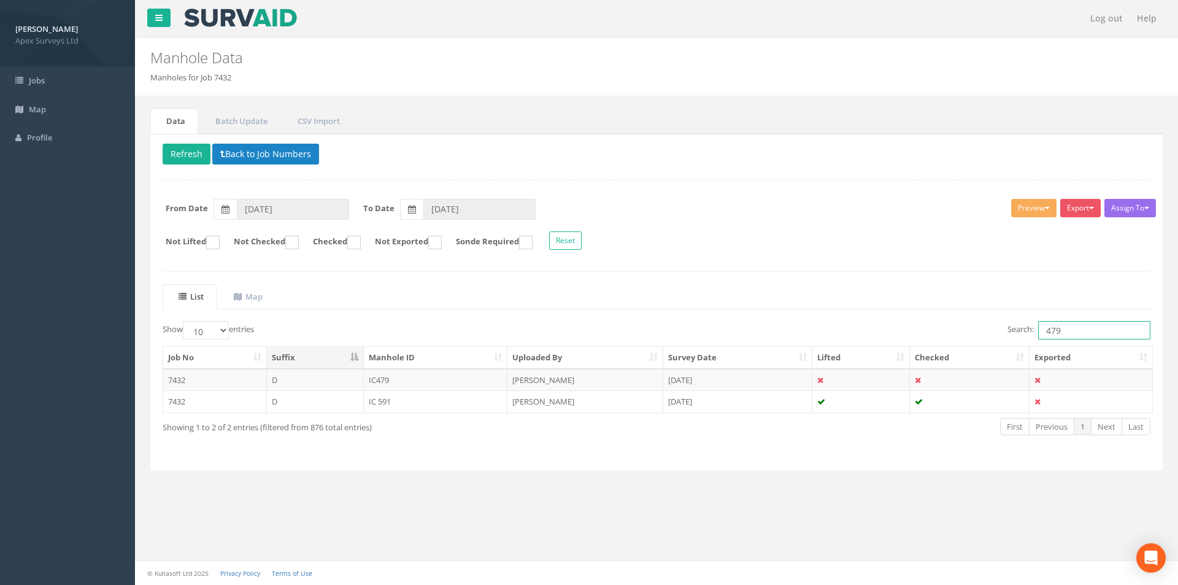
drag, startPoint x: 1069, startPoint y: 328, endPoint x: 1050, endPoint y: 331, distance: 18.8
click at [1050, 331] on input "479" at bounding box center [1094, 330] width 112 height 18
type input "482"
click at [411, 382] on td "IC482" at bounding box center [436, 380] width 144 height 22
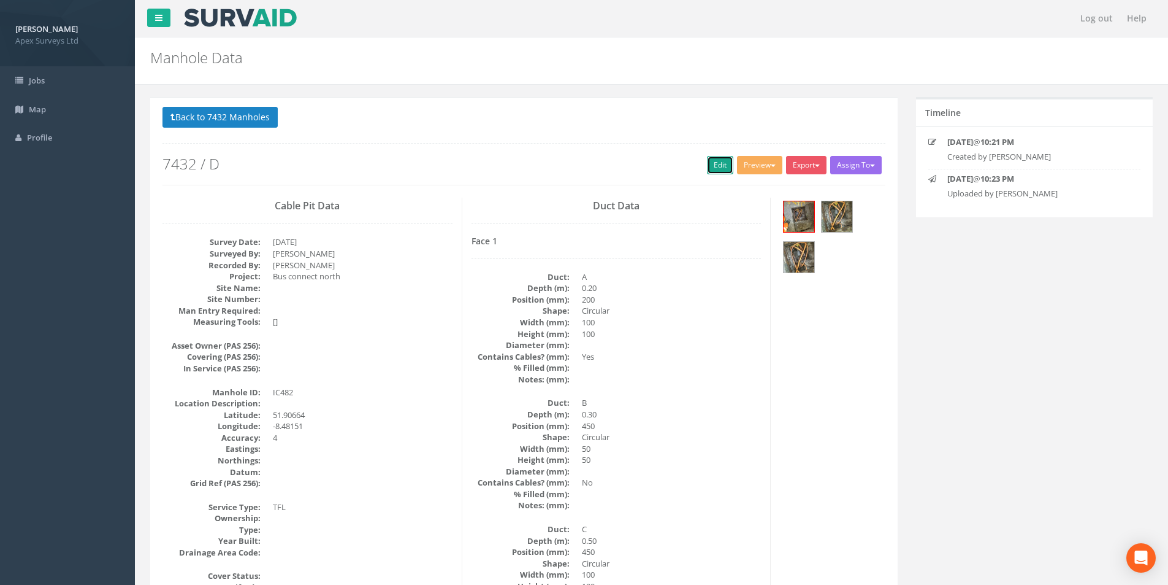
click at [710, 171] on link "Edit" at bounding box center [720, 165] width 26 height 18
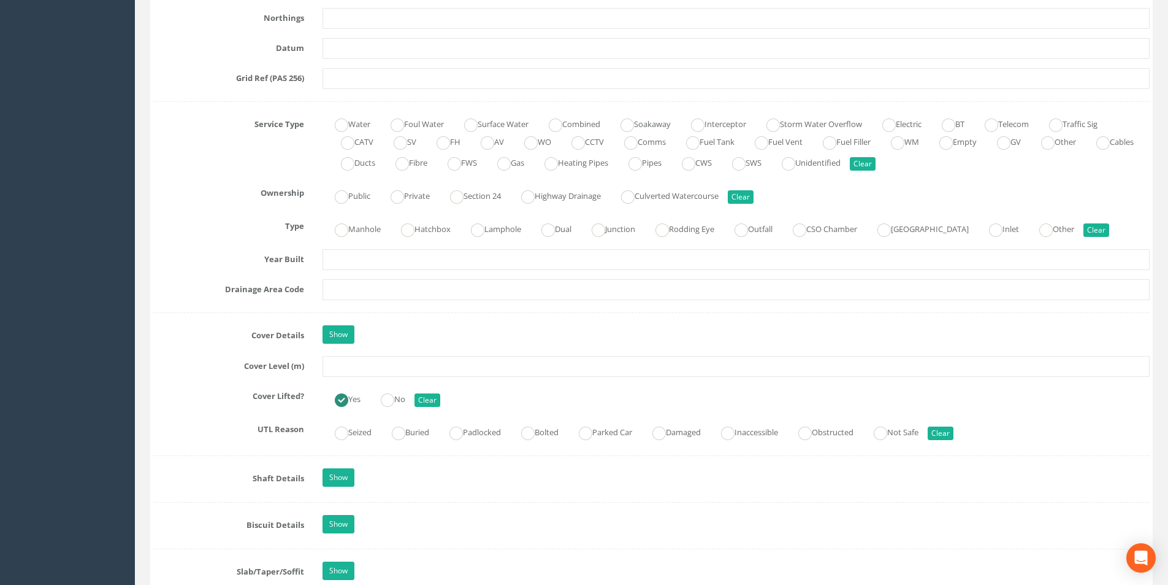
scroll to position [859, 0]
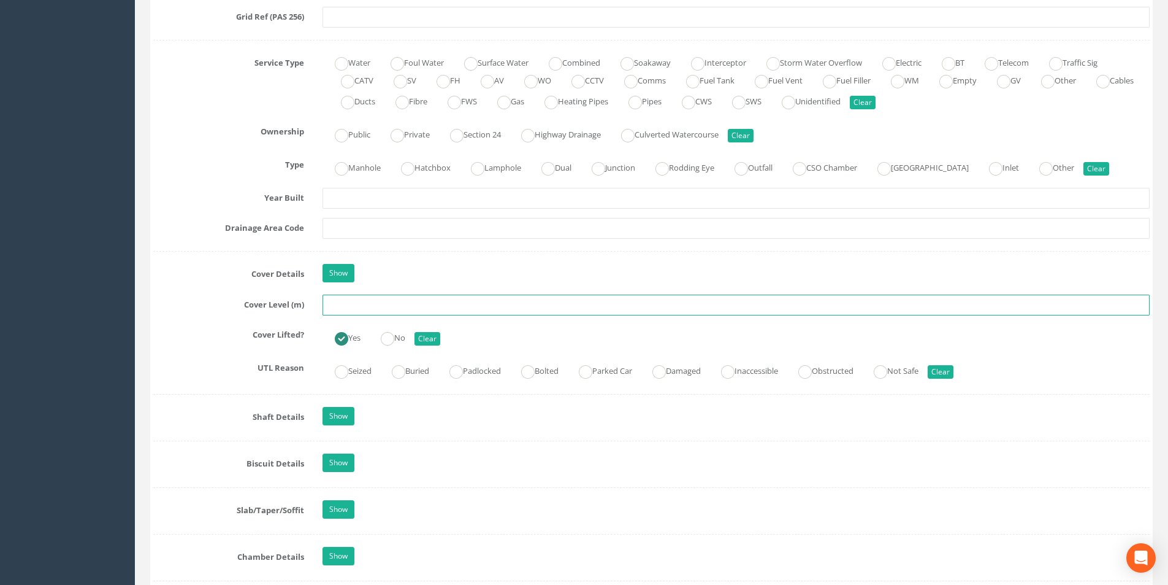
click at [374, 304] on input "text" at bounding box center [736, 304] width 827 height 21
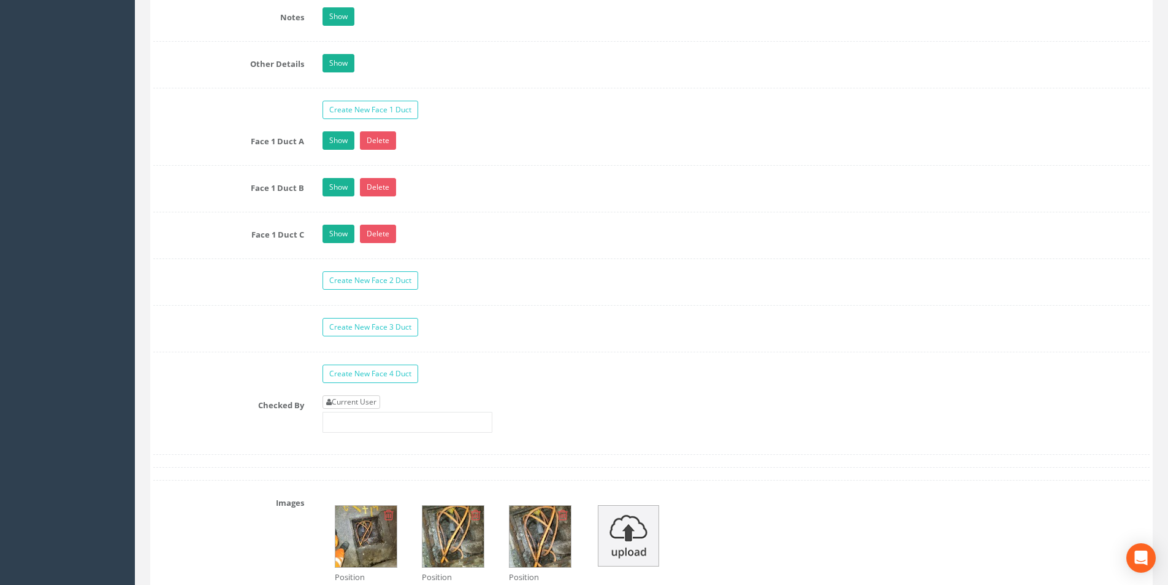
type input "482"
click at [363, 399] on link "Current User" at bounding box center [352, 401] width 58 height 13
type input "[PERSON_NAME]"
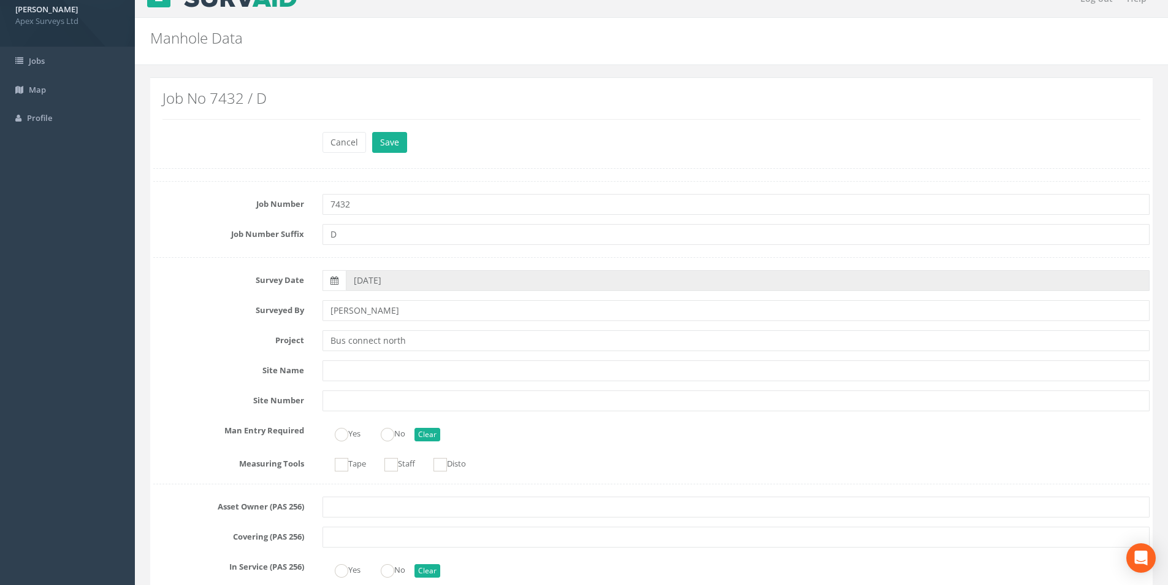
scroll to position [0, 0]
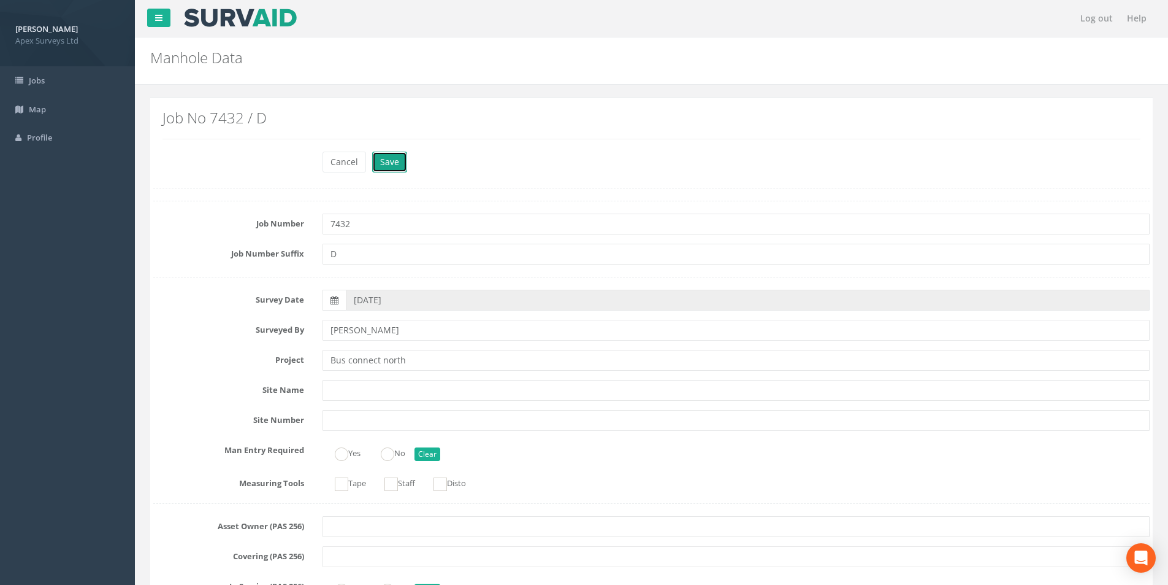
click at [388, 167] on button "Save" at bounding box center [389, 162] width 35 height 21
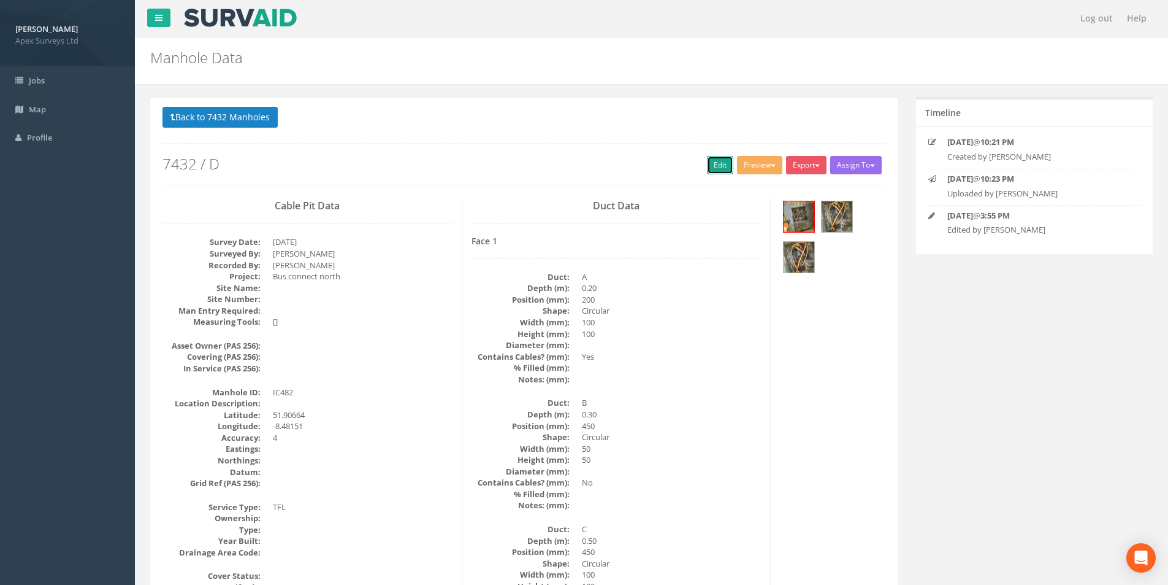
click at [716, 172] on link "Edit" at bounding box center [720, 165] width 26 height 18
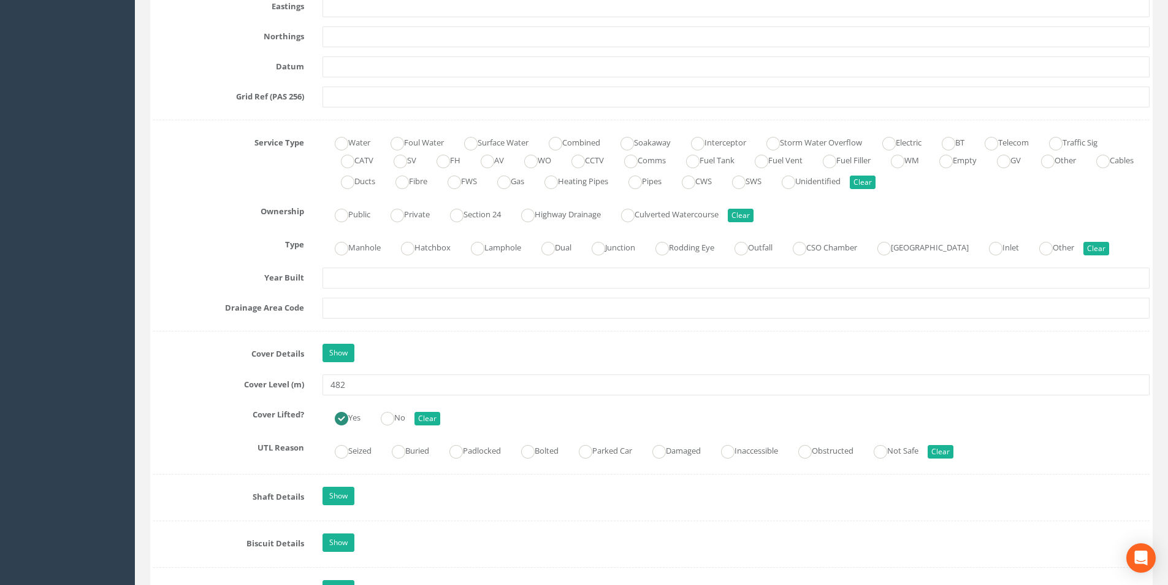
scroll to position [859, 0]
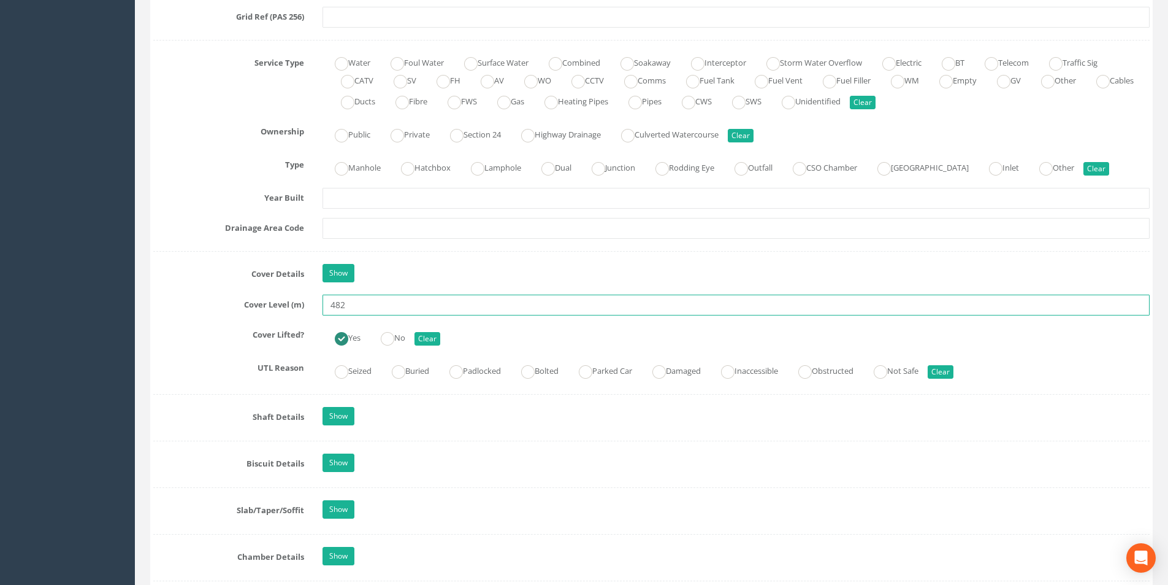
drag, startPoint x: 349, startPoint y: 310, endPoint x: 320, endPoint y: 306, distance: 29.1
click at [320, 306] on div "482" at bounding box center [736, 304] width 846 height 21
type input "39.35"
click at [360, 222] on input "text" at bounding box center [736, 228] width 827 height 21
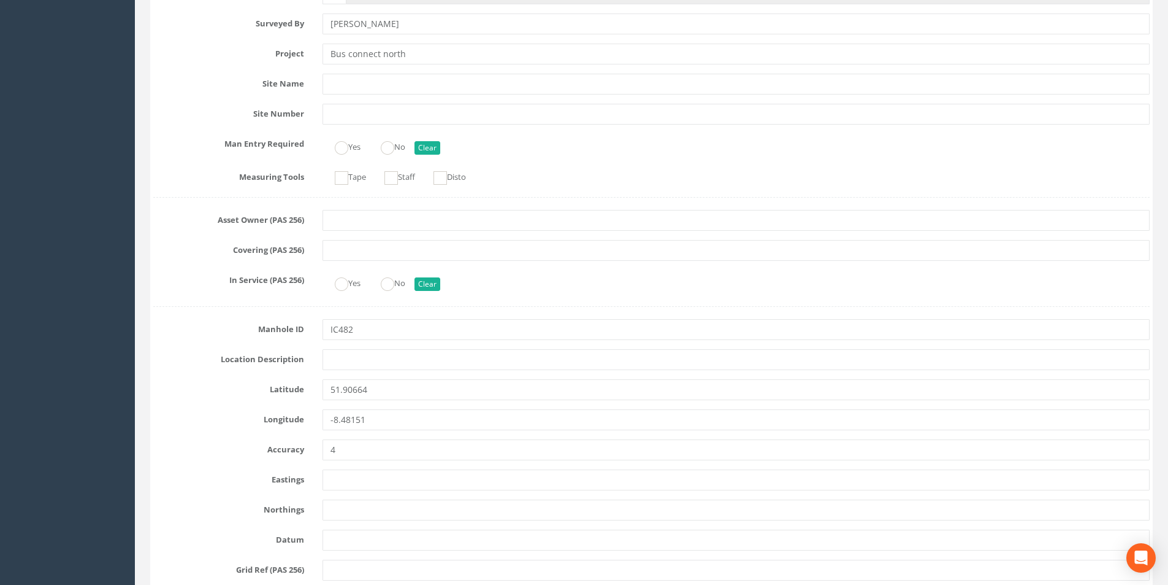
scroll to position [0, 0]
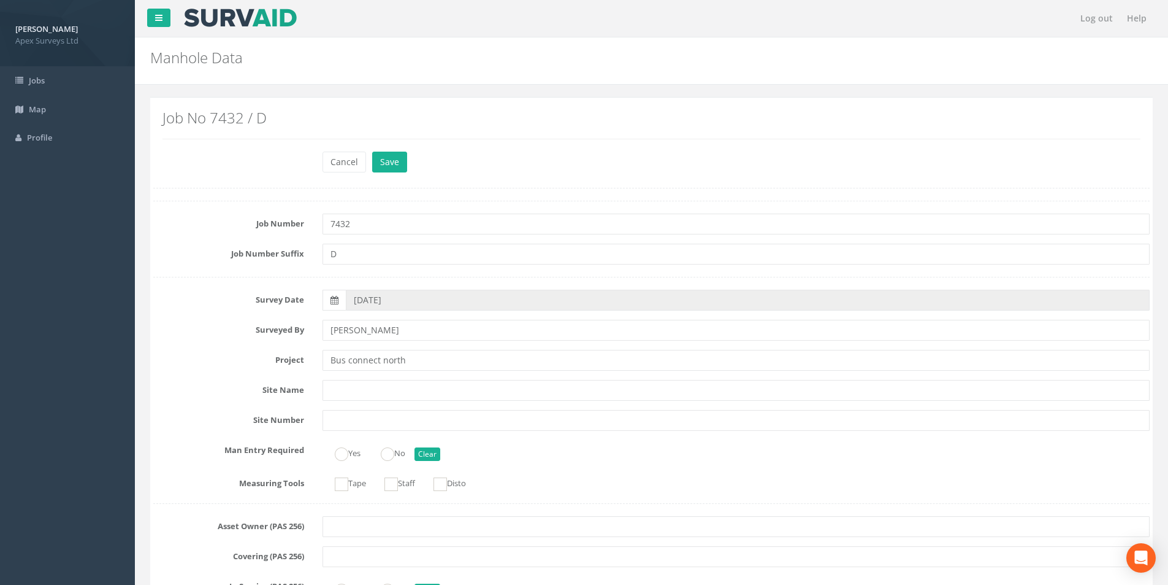
click at [394, 173] on div "Cancel Save Delete" at bounding box center [736, 164] width 846 height 24
click at [394, 167] on button "Save" at bounding box center [389, 162] width 35 height 21
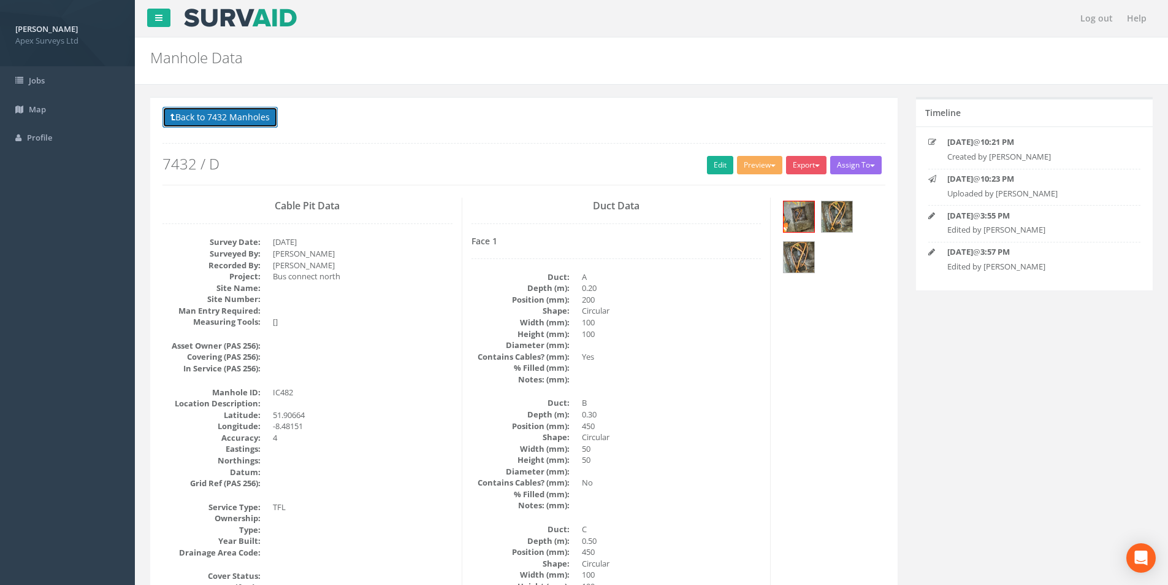
click at [225, 113] on button "Back to 7432 Manholes" at bounding box center [220, 117] width 115 height 21
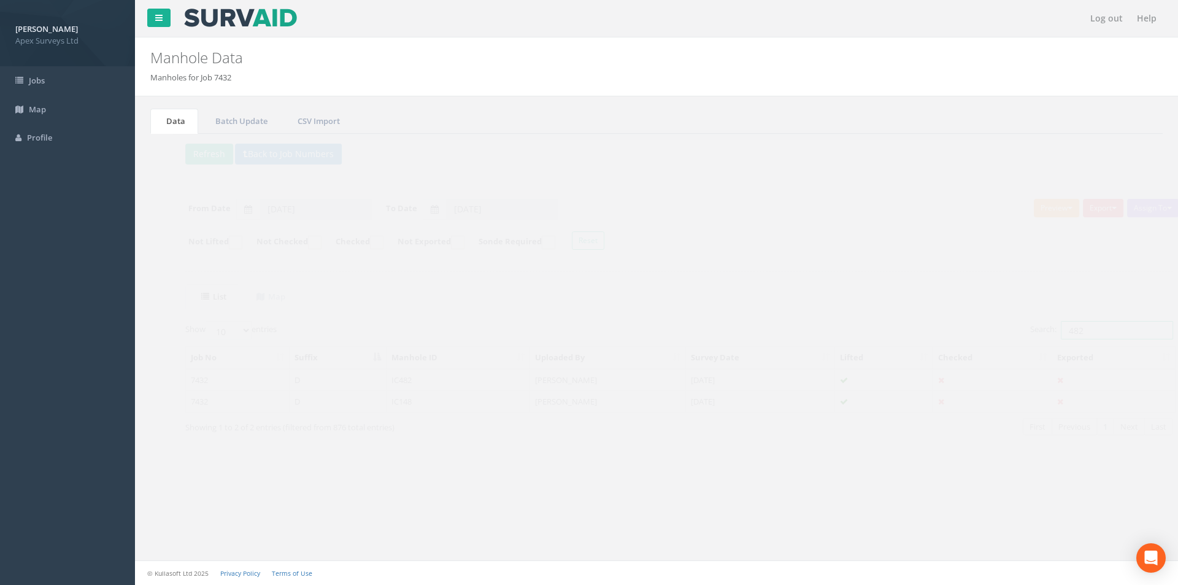
drag, startPoint x: 1082, startPoint y: 331, endPoint x: 1042, endPoint y: 333, distance: 40.5
click at [1042, 333] on input "482" at bounding box center [1094, 330] width 112 height 18
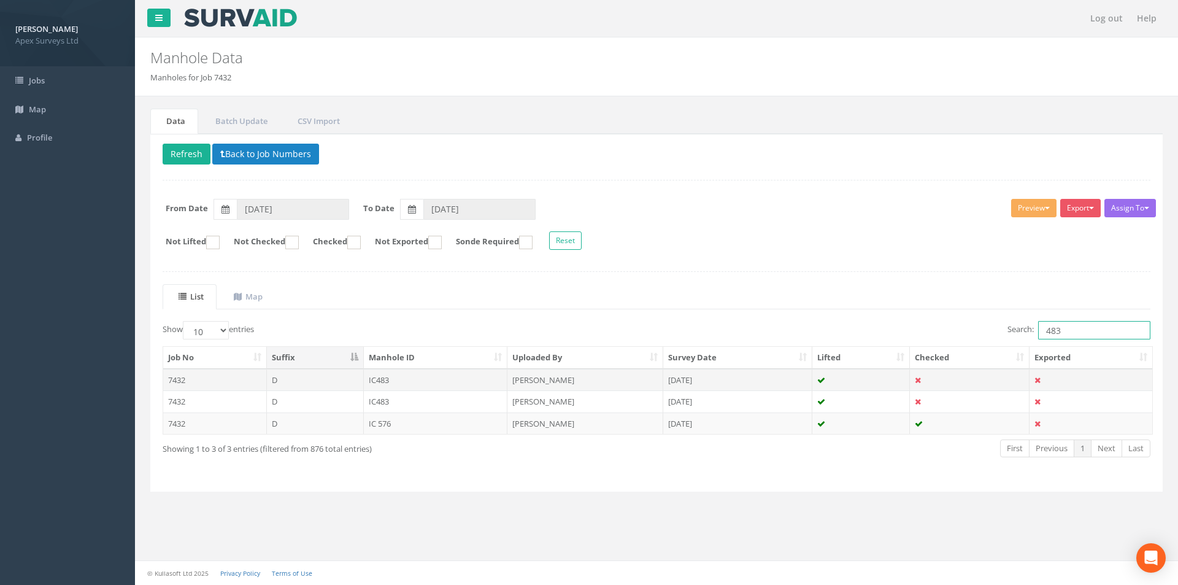
type input "483"
click at [407, 382] on td "IC483" at bounding box center [436, 380] width 144 height 22
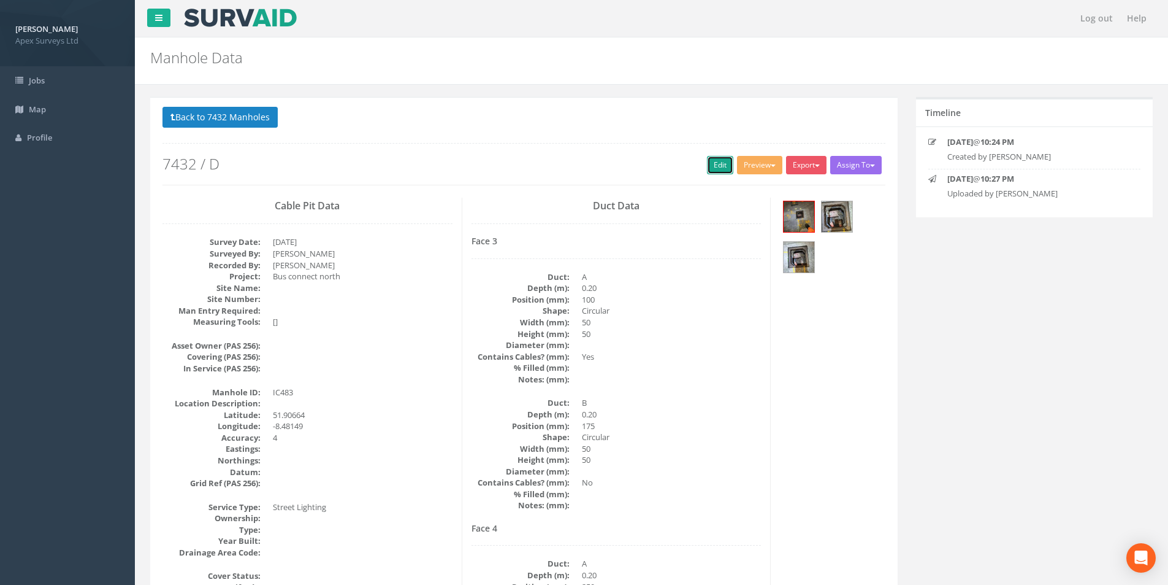
click at [712, 161] on link "Edit" at bounding box center [720, 165] width 26 height 18
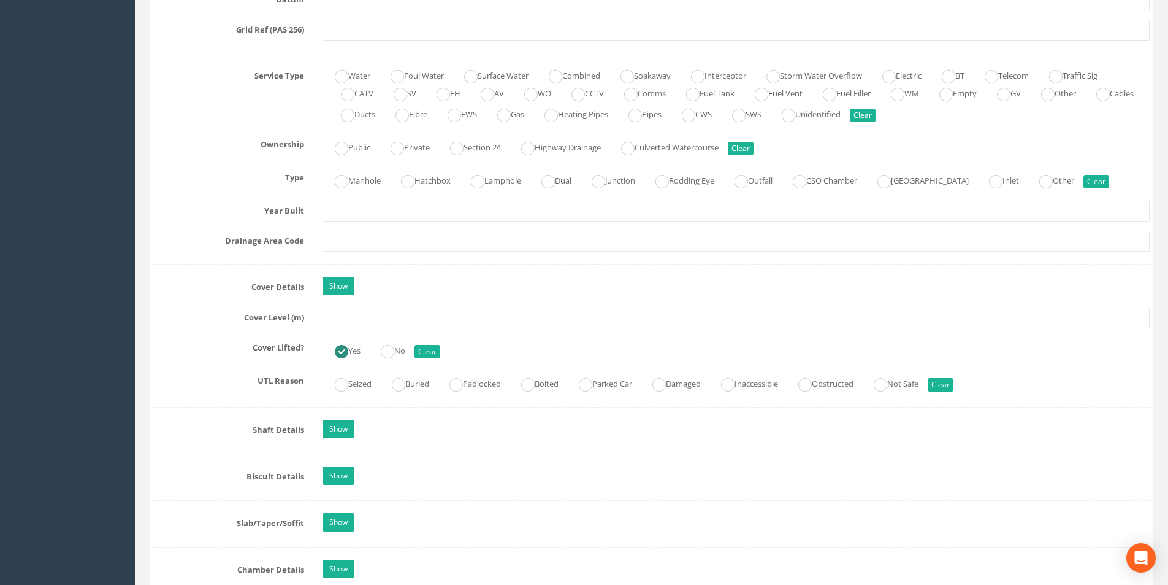
scroll to position [859, 0]
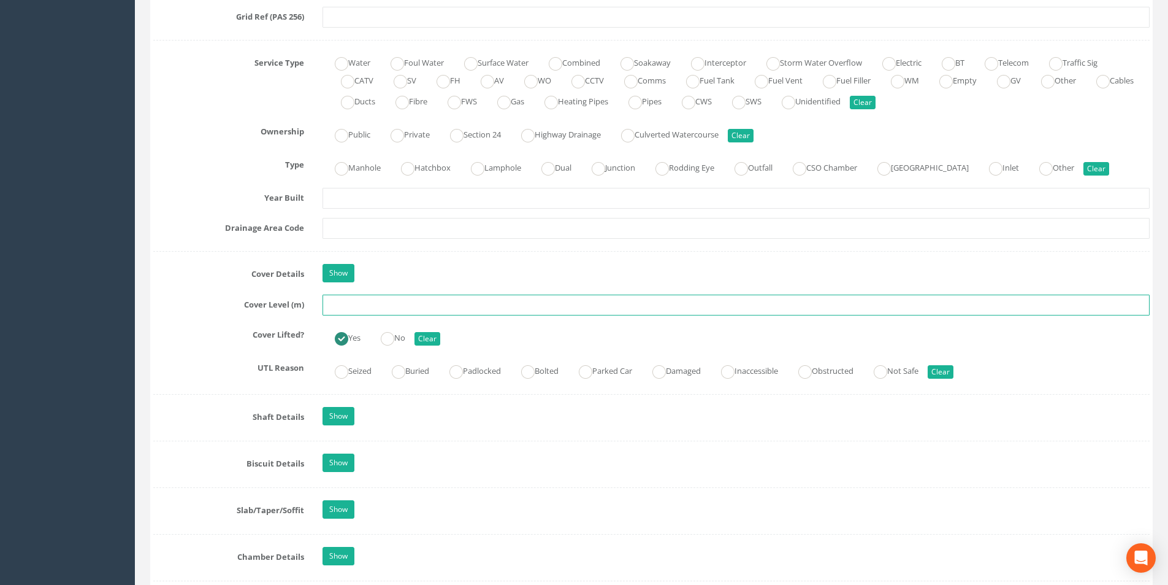
click at [349, 310] on input "text" at bounding box center [736, 304] width 827 height 21
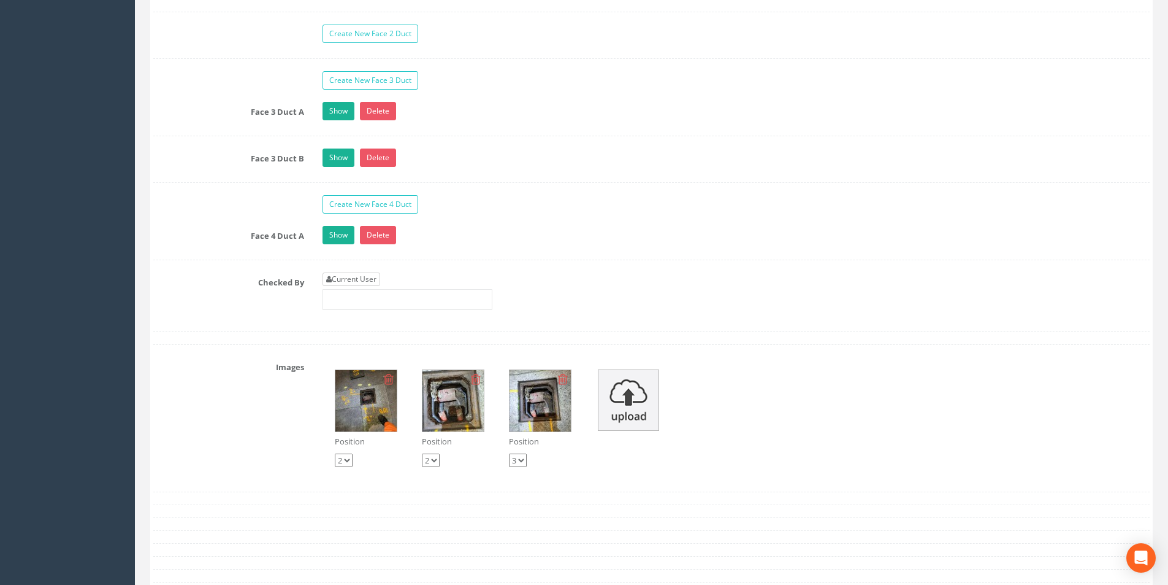
type input "39.00"
click at [368, 275] on link "Current User" at bounding box center [352, 278] width 58 height 13
type input "[PERSON_NAME]"
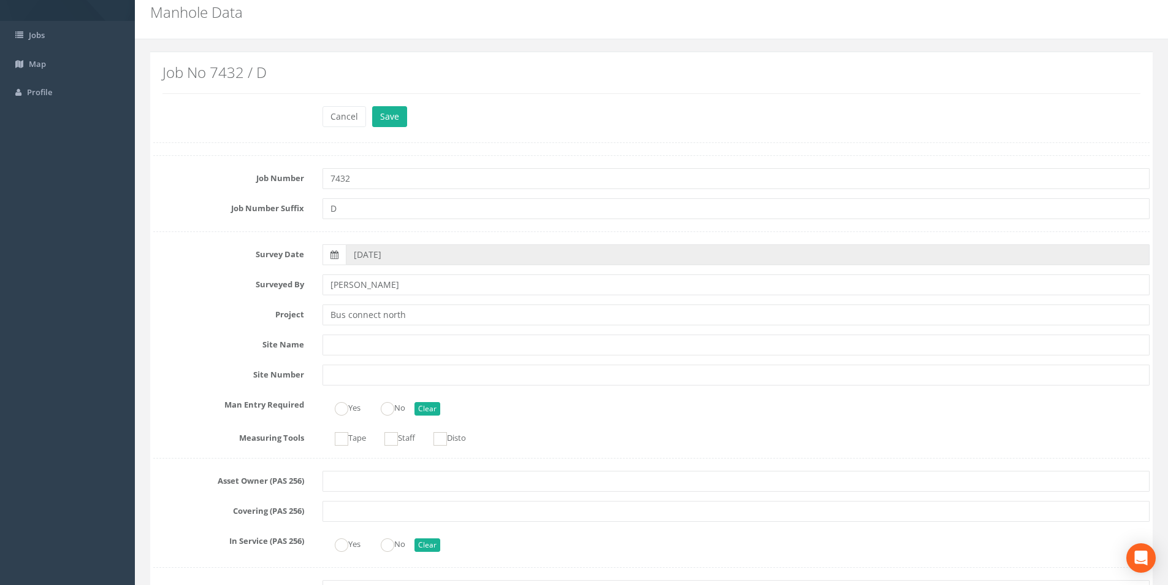
scroll to position [0, 0]
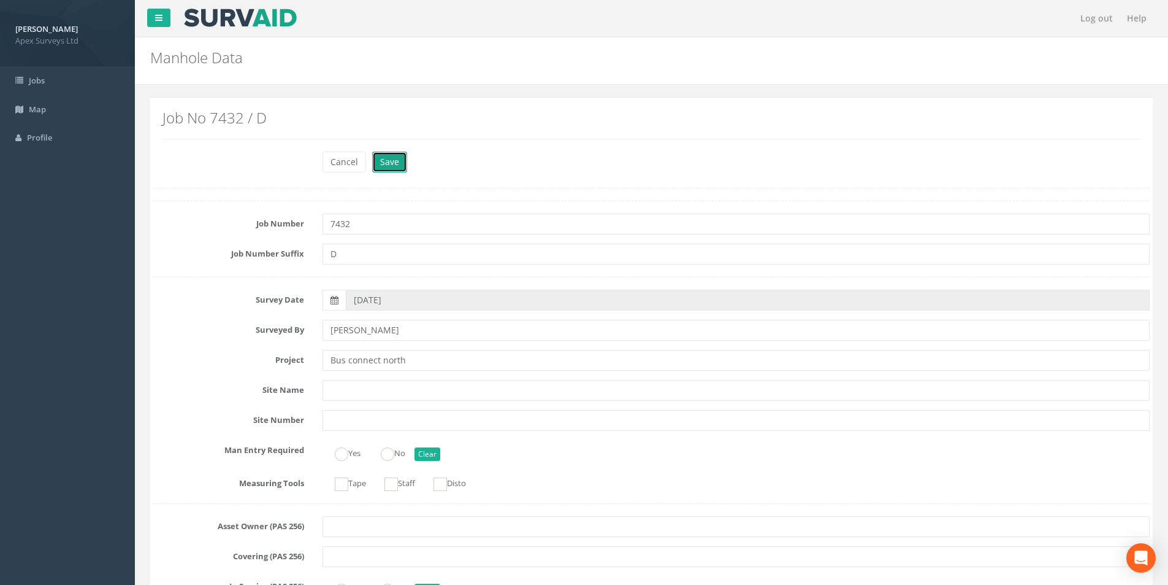
click at [390, 163] on button "Save" at bounding box center [389, 162] width 35 height 21
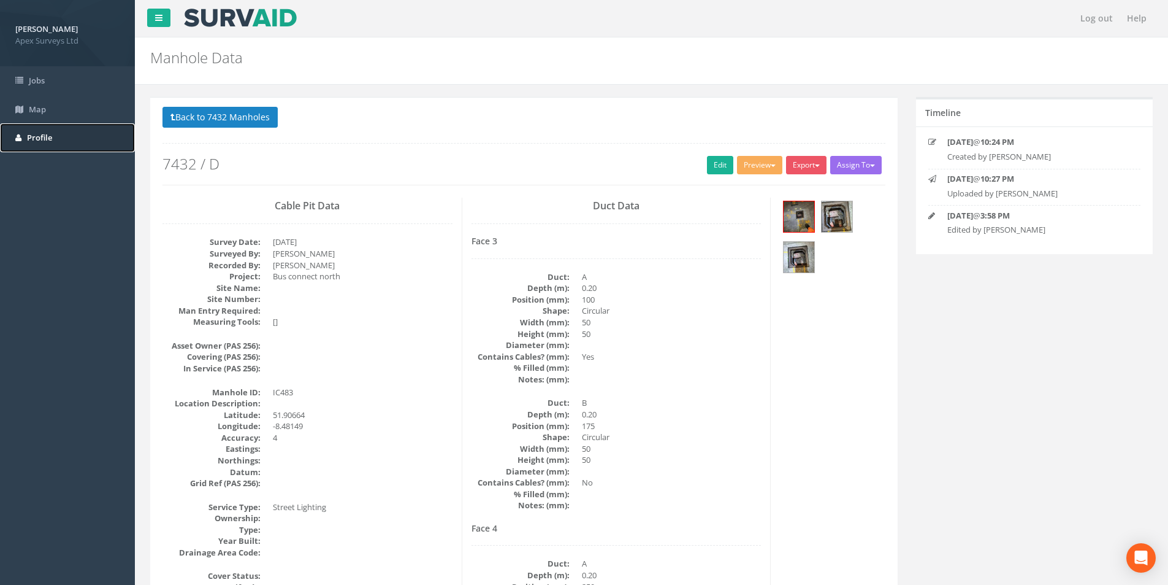
click at [64, 139] on link "Profile" at bounding box center [67, 137] width 135 height 29
